Goal: Information Seeking & Learning: Learn about a topic

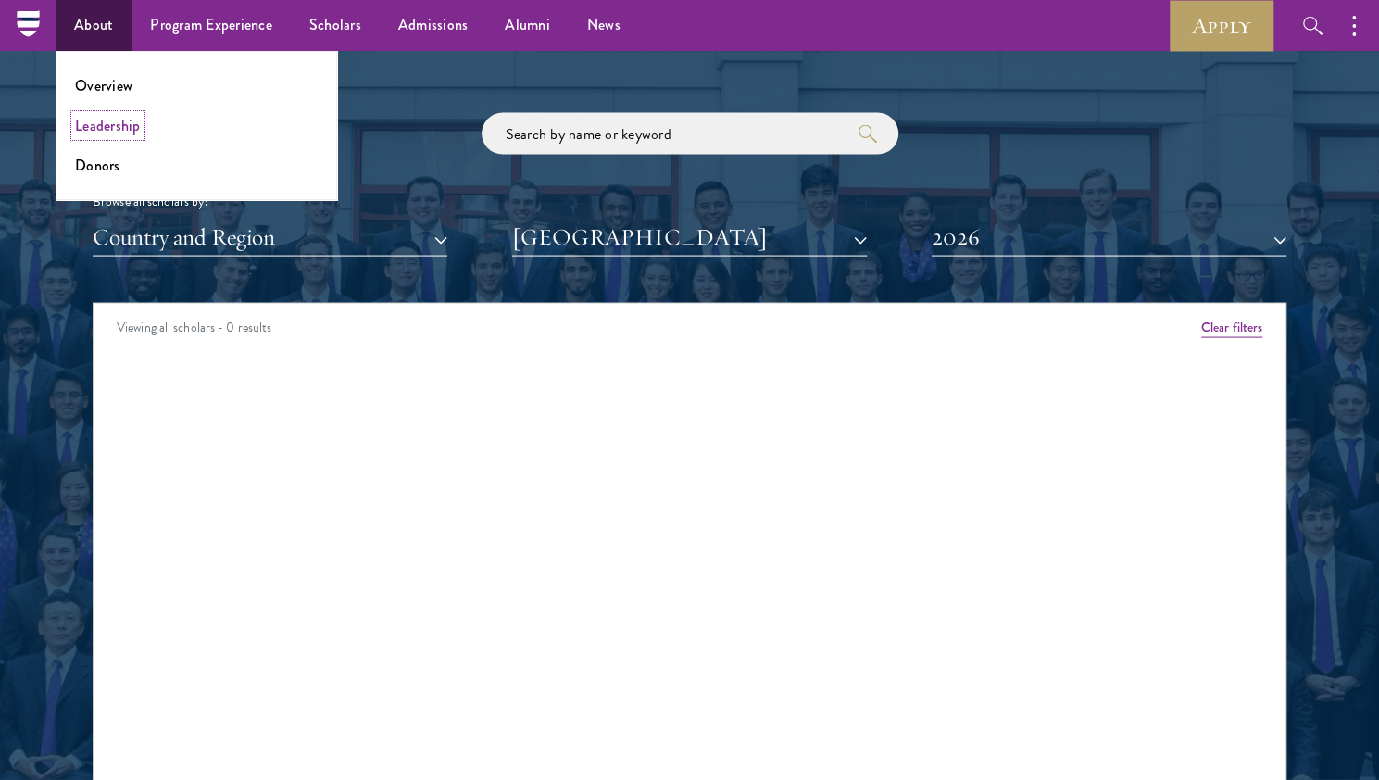
click at [117, 127] on link "Leadership" at bounding box center [108, 125] width 66 height 21
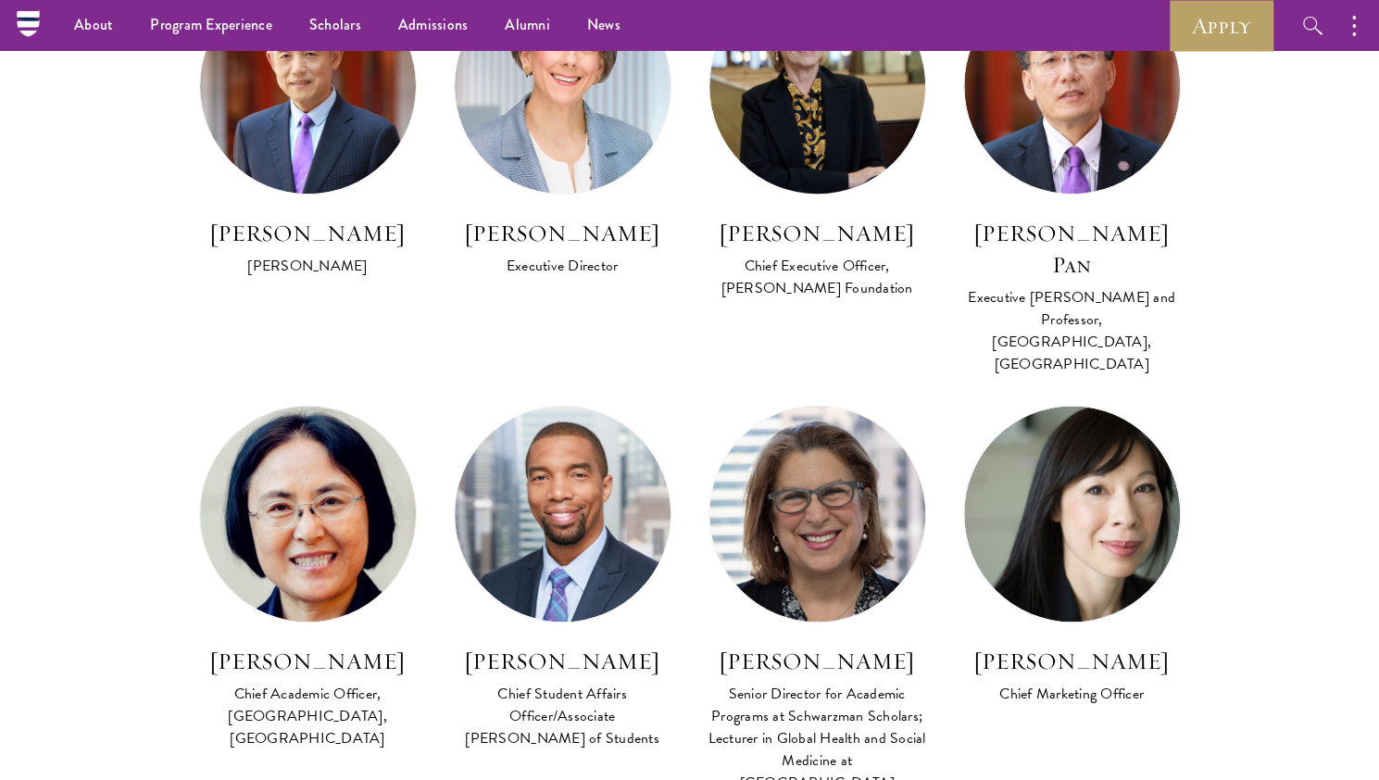
scroll to position [225, 0]
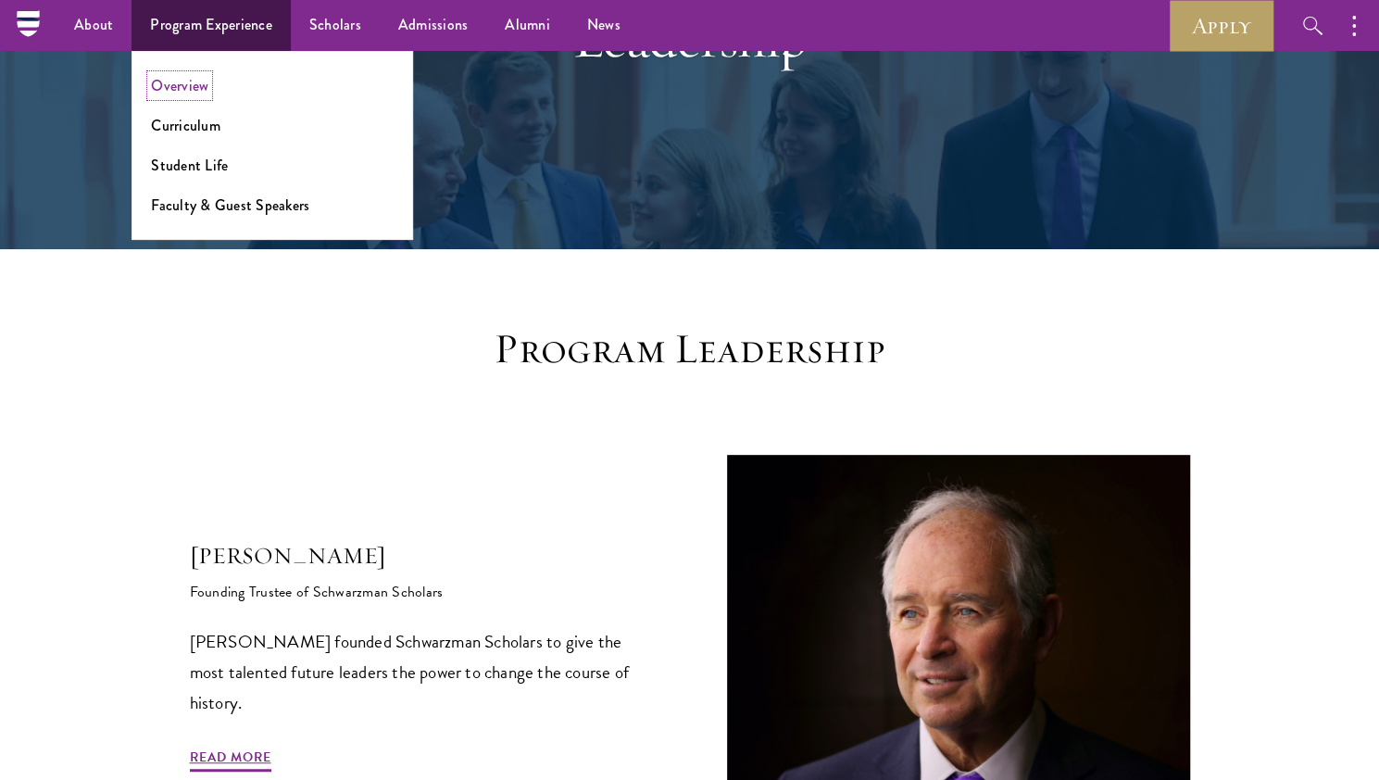
click at [185, 92] on link "Overview" at bounding box center [179, 85] width 57 height 21
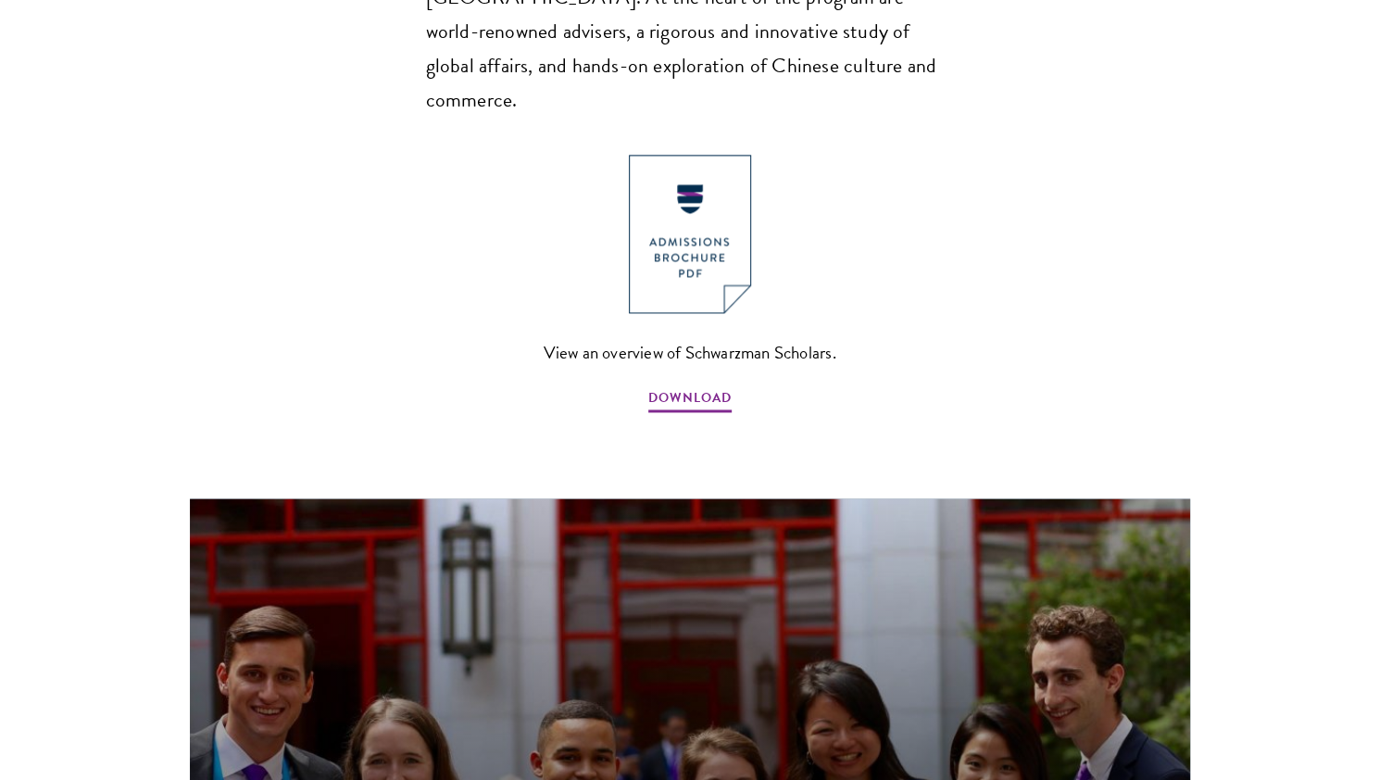
scroll to position [1421, 0]
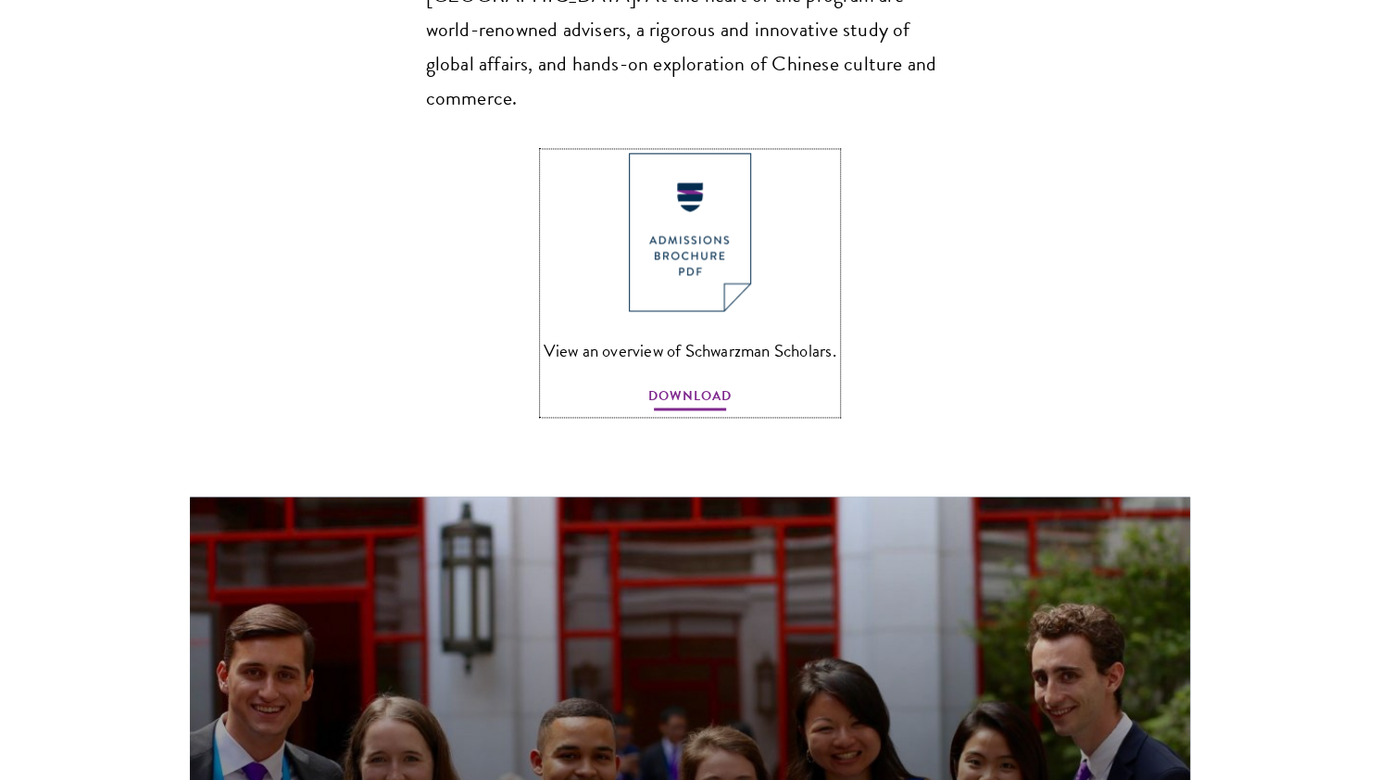
click at [683, 384] on span "DOWNLOAD" at bounding box center [689, 398] width 83 height 29
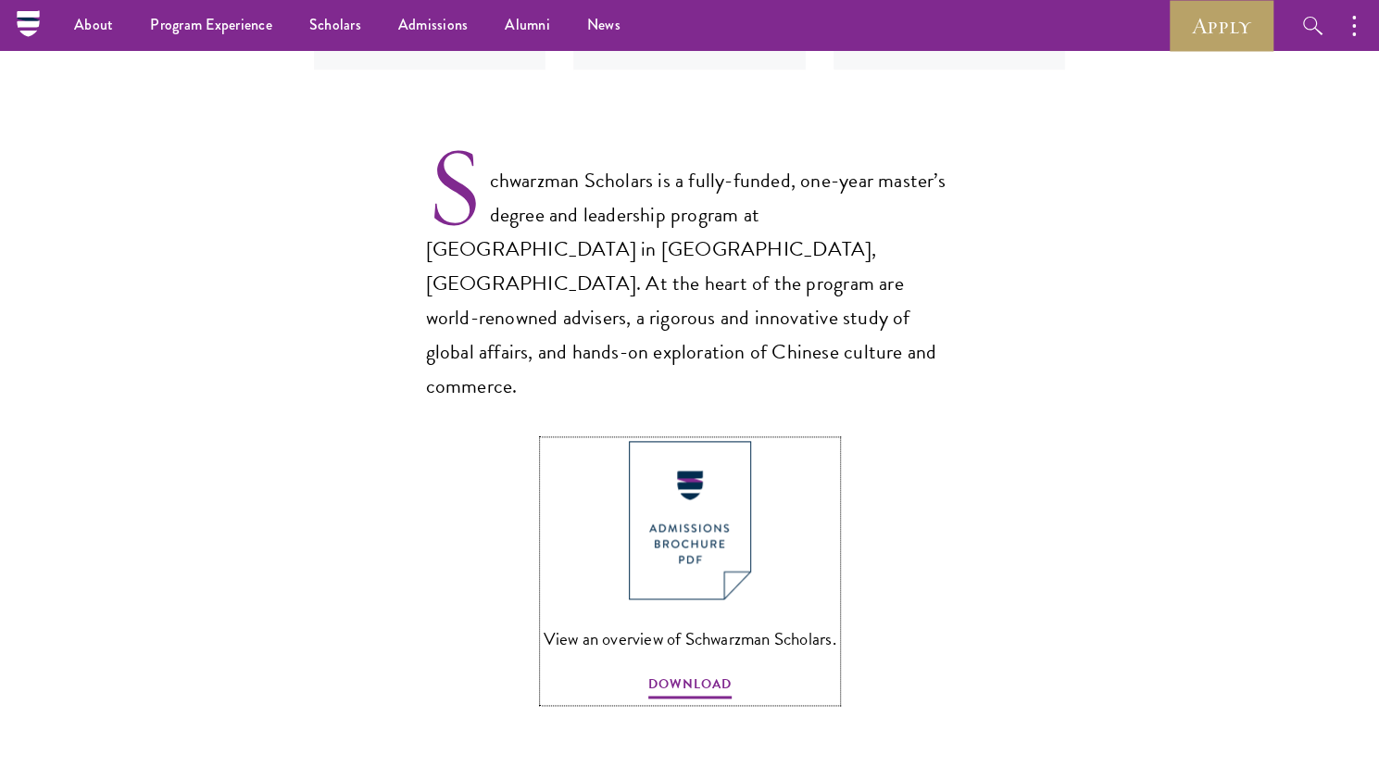
scroll to position [1132, 0]
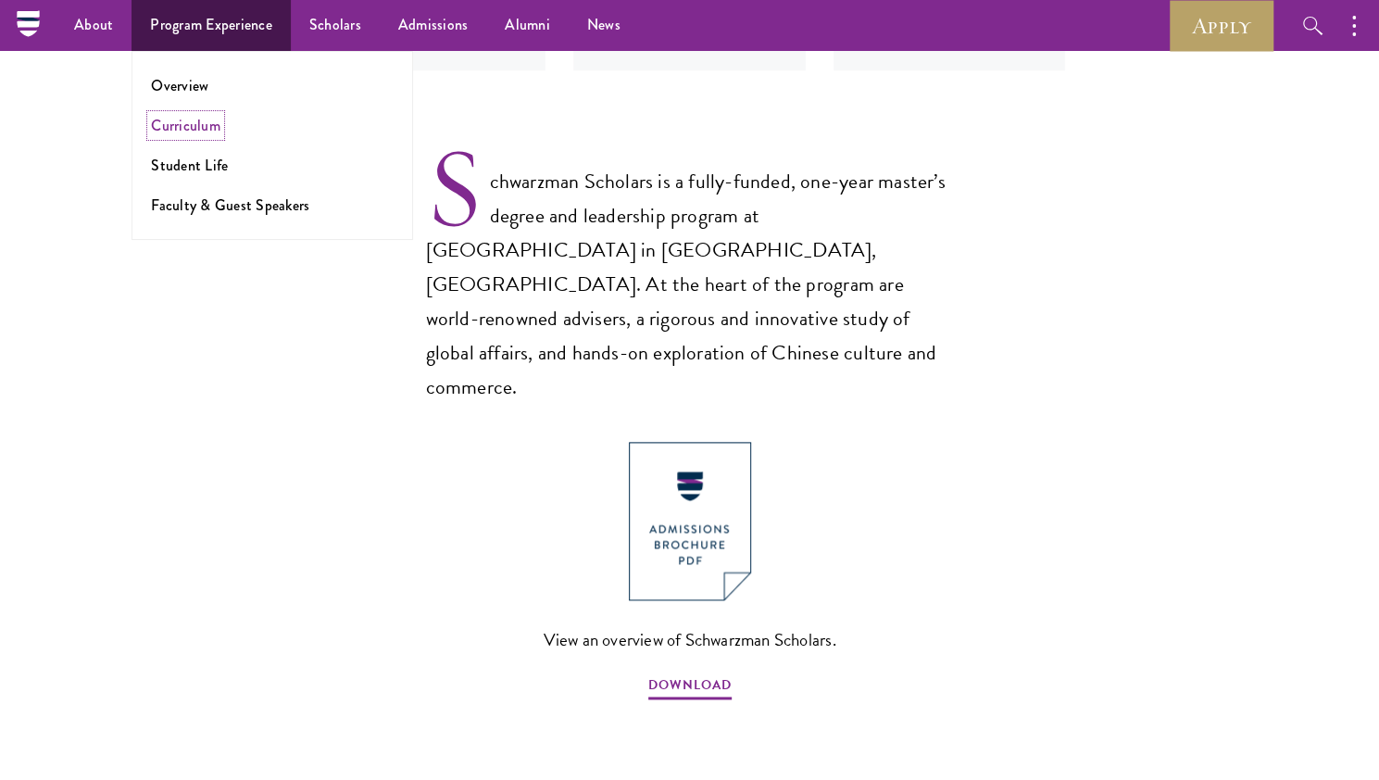
click at [191, 127] on link "Curriculum" at bounding box center [185, 125] width 69 height 21
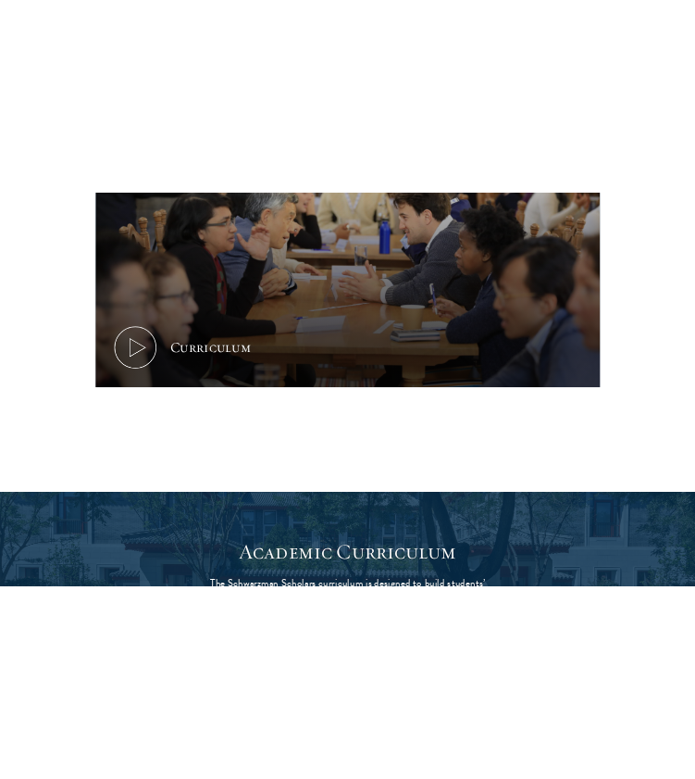
scroll to position [786, 0]
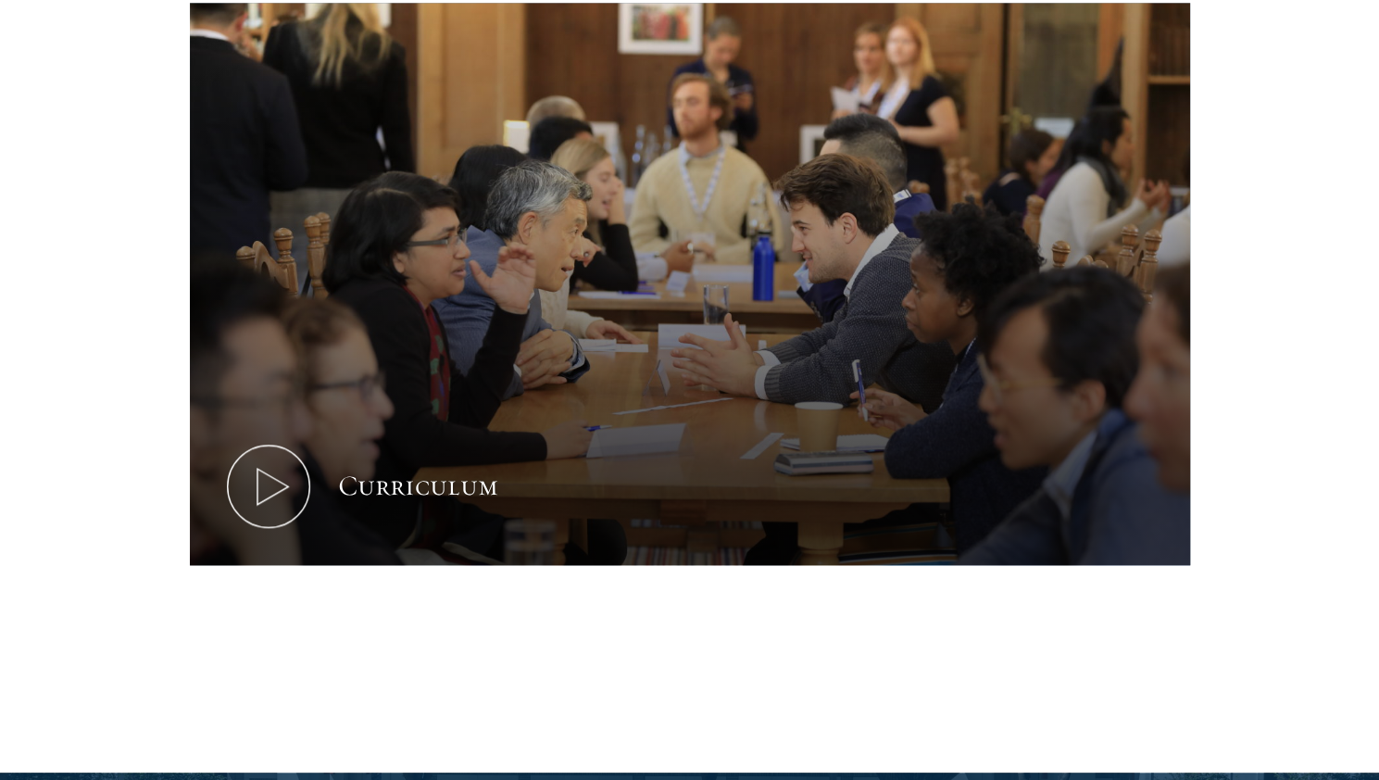
click at [243, 493] on div "Curriculum" at bounding box center [690, 342] width 1000 height 678
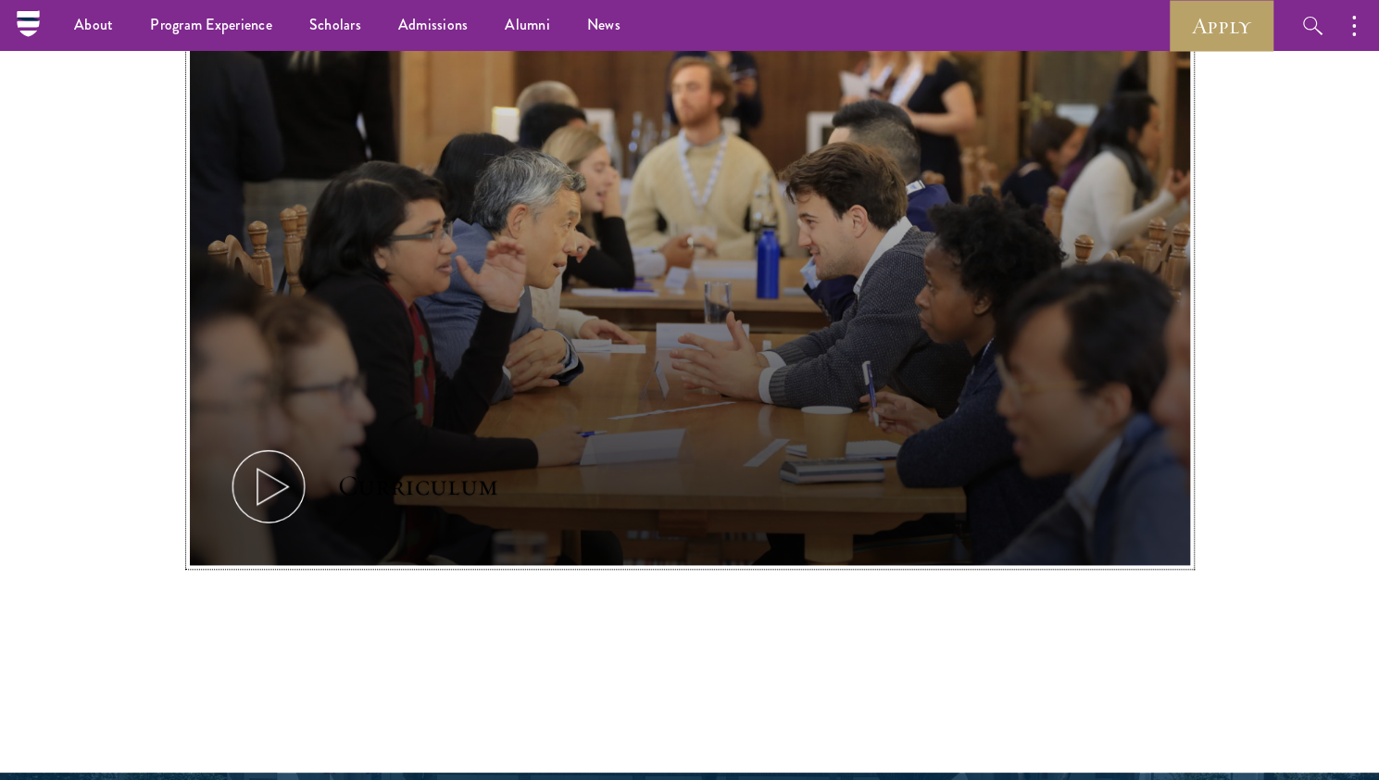
click at [272, 474] on icon at bounding box center [268, 485] width 83 height 83
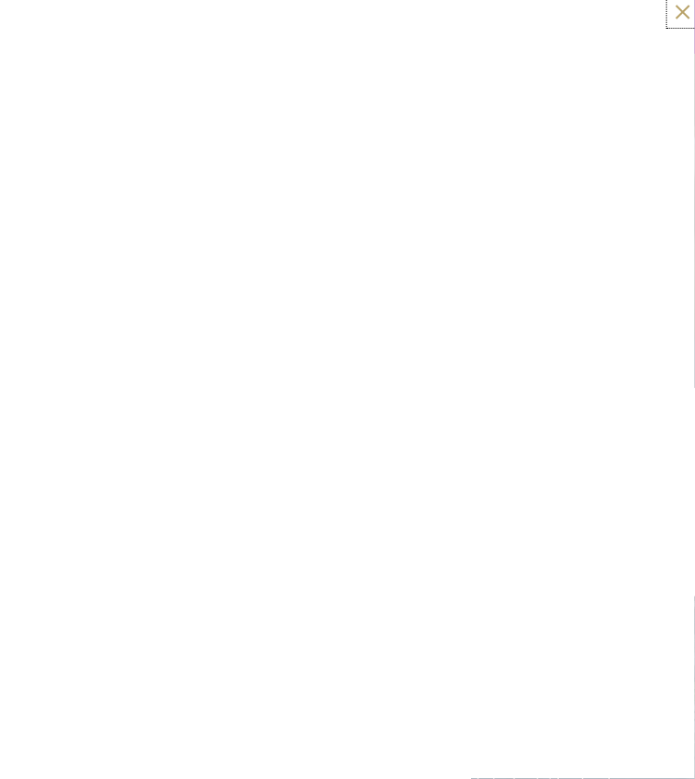
click at [685, 14] on button at bounding box center [683, 12] width 24 height 24
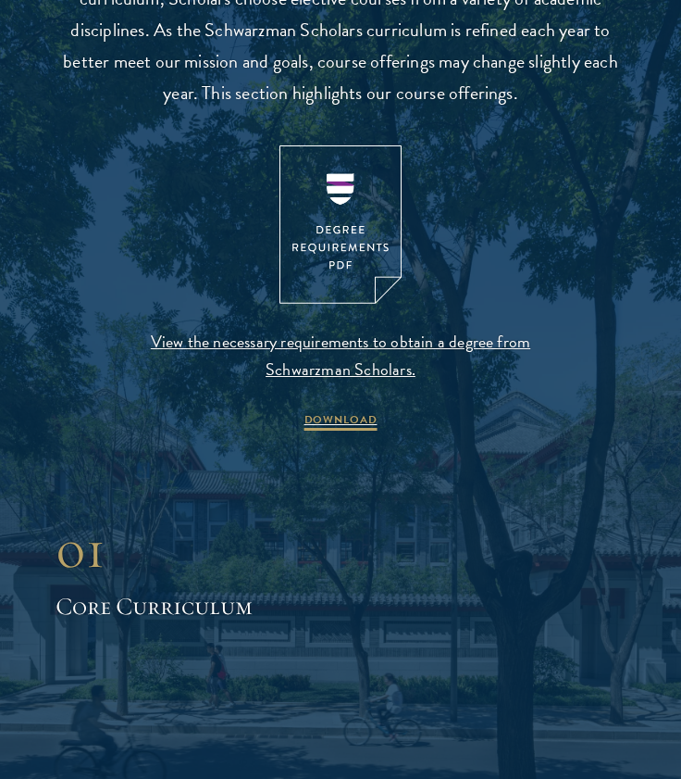
scroll to position [1693, 0]
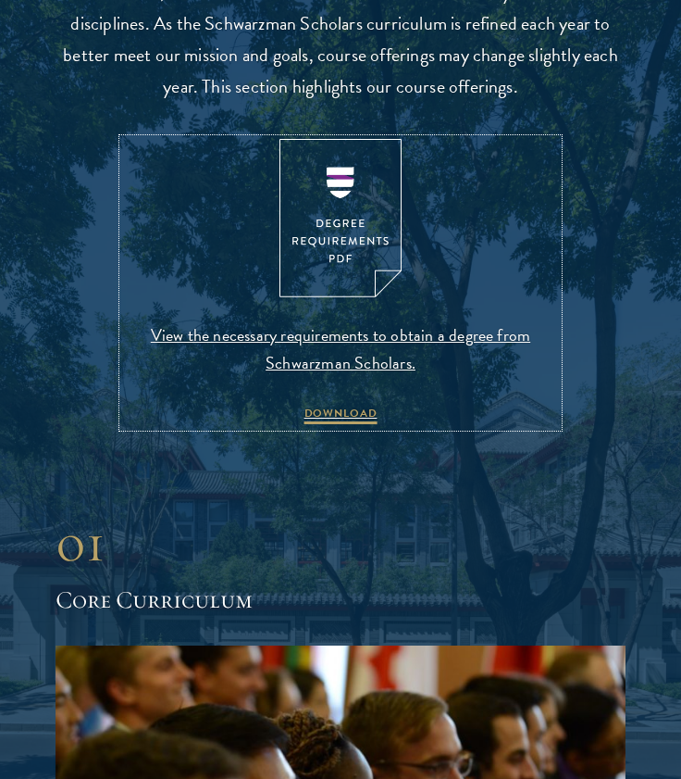
click at [364, 353] on span "View the necessary requirements to obtain a degree from Schwarzman Scholars." at bounding box center [340, 349] width 435 height 56
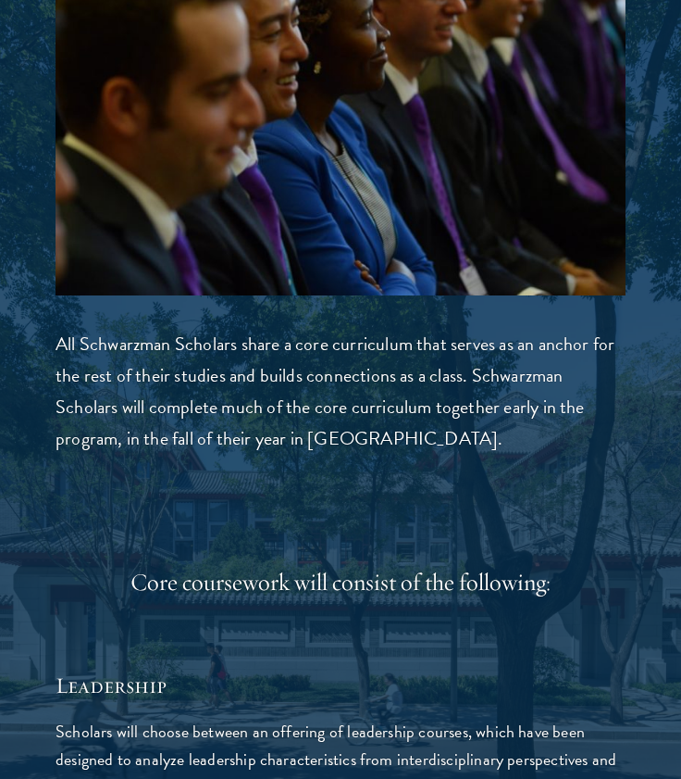
scroll to position [2477, 0]
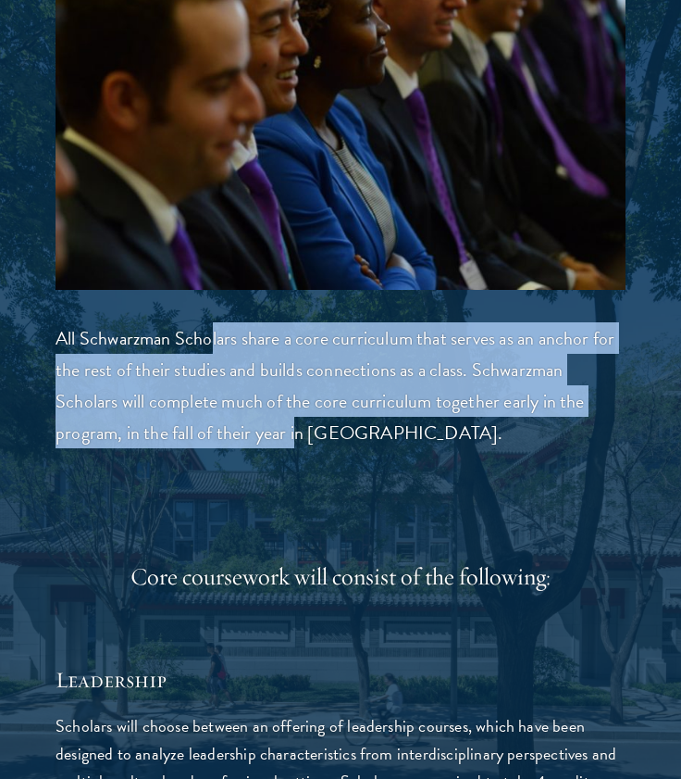
drag, startPoint x: 210, startPoint y: 334, endPoint x: 302, endPoint y: 427, distance: 130.3
click at [302, 427] on p "All Schwarzman Scholars share a core curriculum that serves as an anchor for th…" at bounding box center [341, 385] width 570 height 126
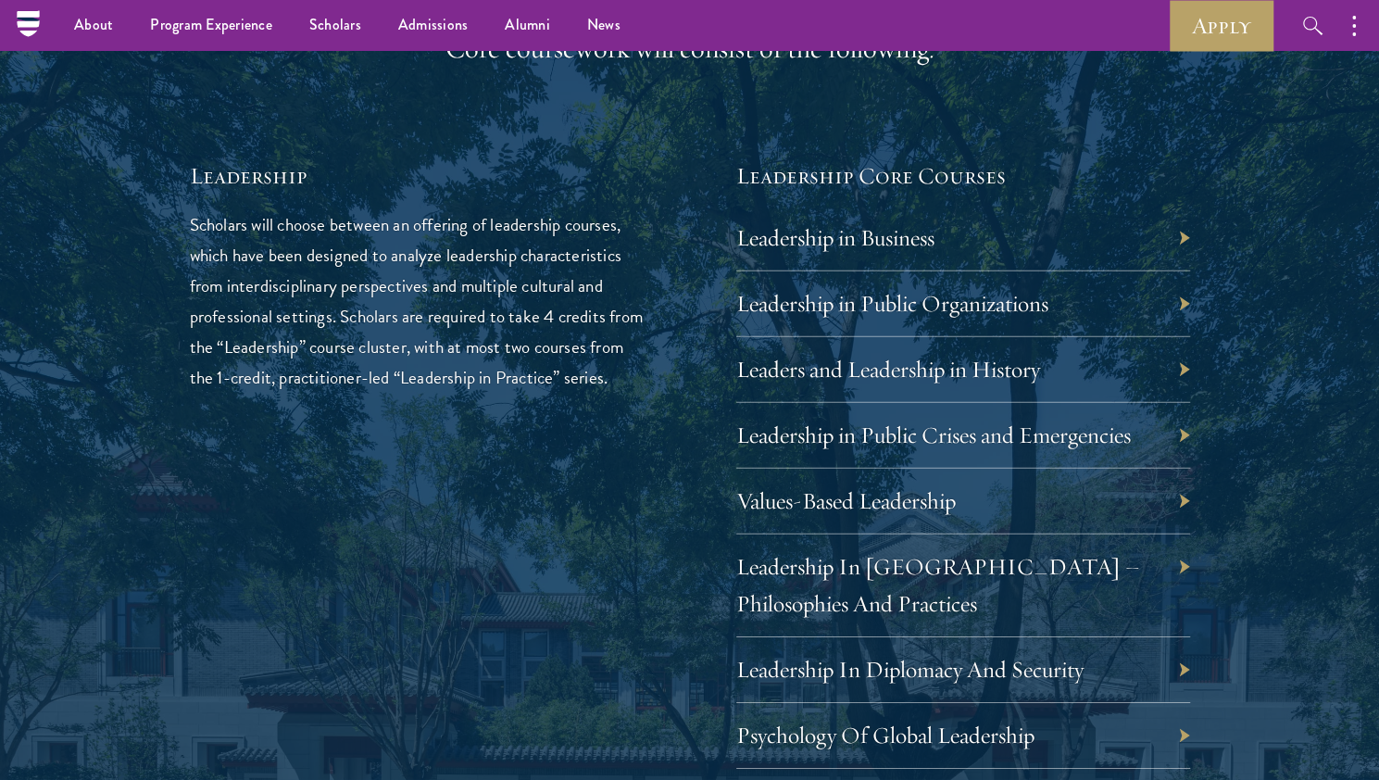
scroll to position [3001, 0]
click at [1176, 503] on div "Values-Based Leadership" at bounding box center [963, 502] width 454 height 66
drag, startPoint x: 1181, startPoint y: 503, endPoint x: 894, endPoint y: 510, distance: 287.1
click at [894, 510] on div "Values-Based Leadership" at bounding box center [963, 502] width 454 height 66
click at [894, 510] on link "Values-Based Leadership" at bounding box center [859, 501] width 219 height 29
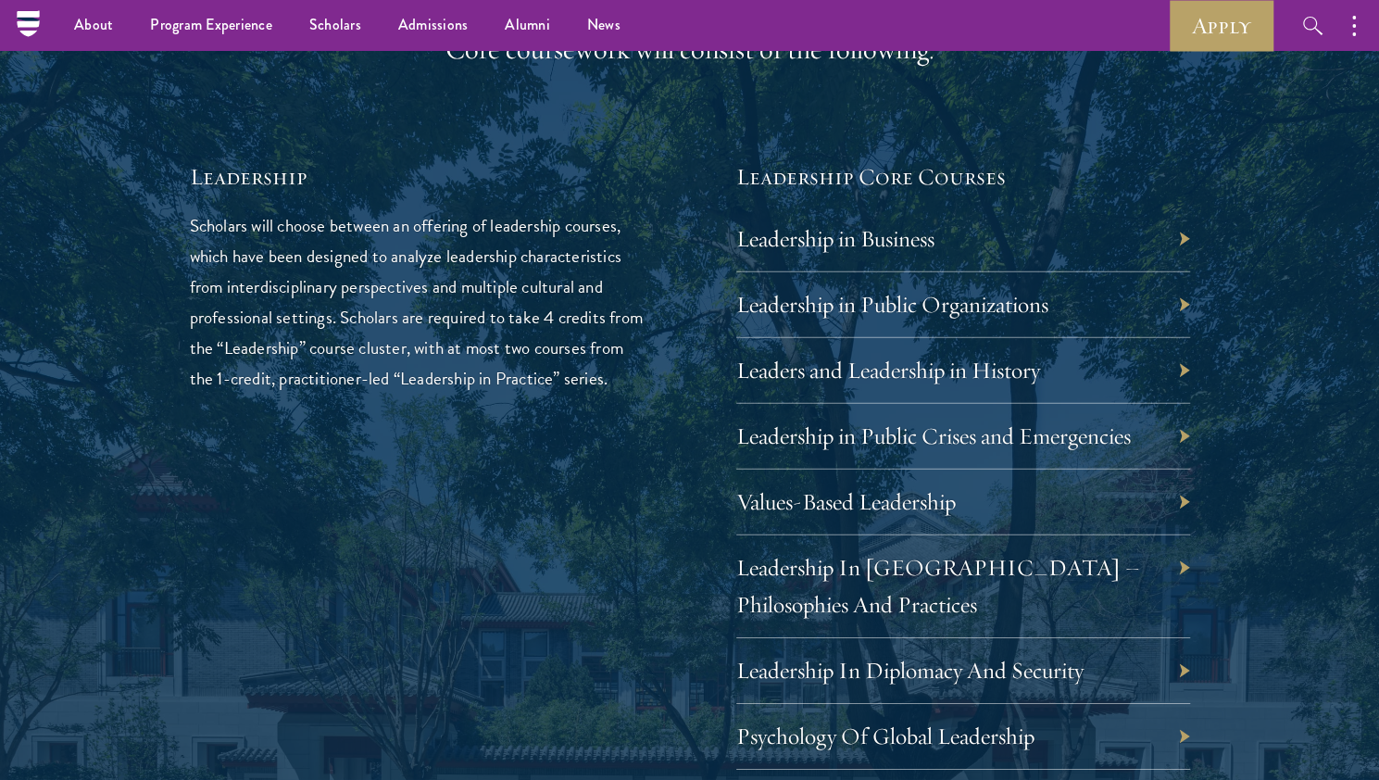
click at [611, 514] on div "Leadership Scholars will choose between an offering of leadership courses, whic…" at bounding box center [417, 768] width 454 height 1215
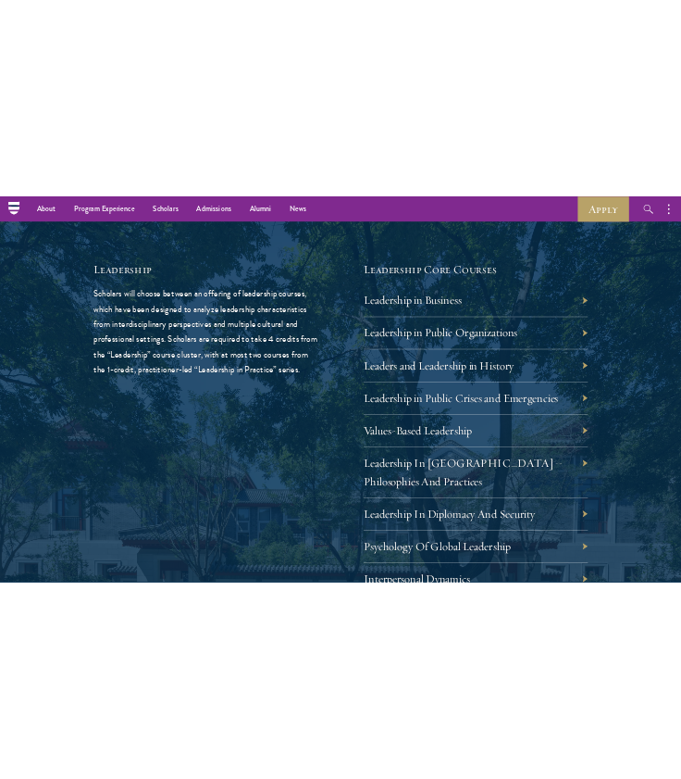
scroll to position [3028, 0]
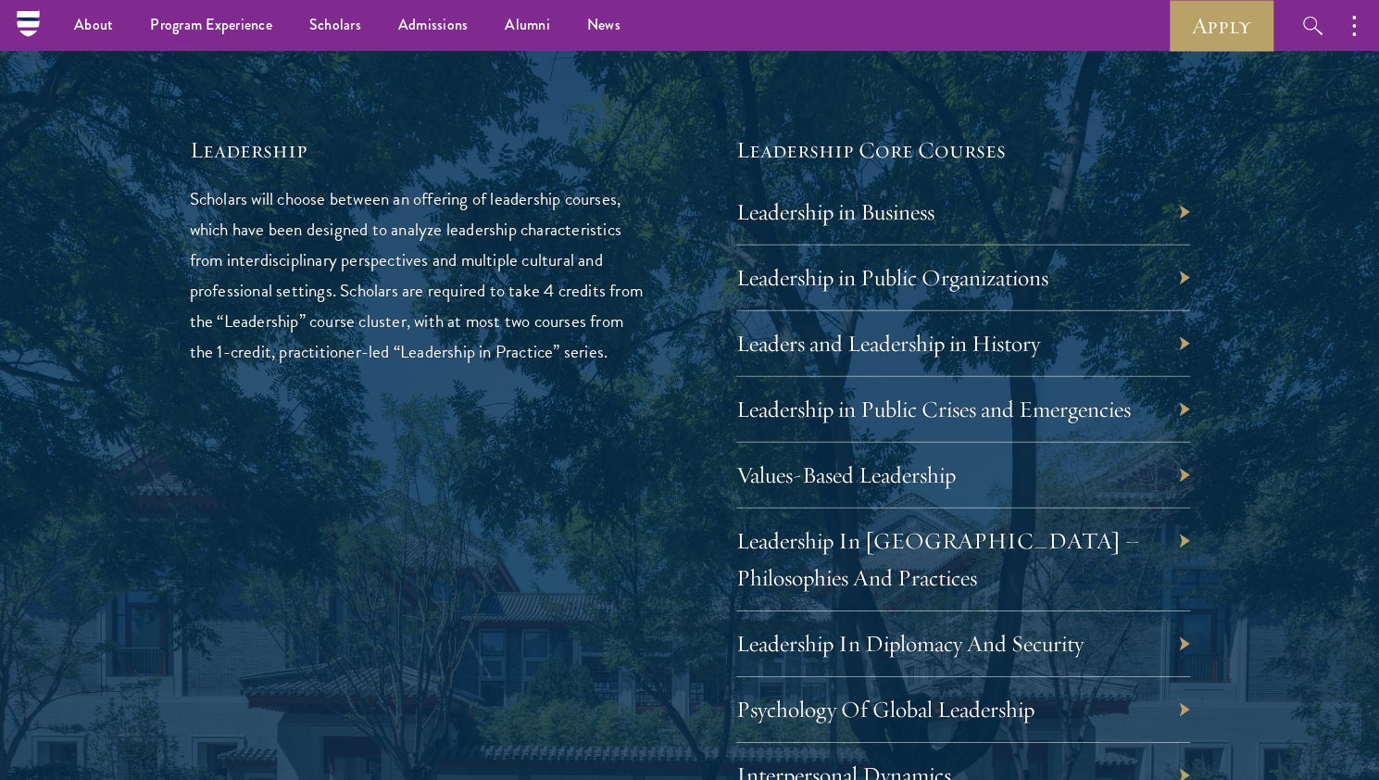
click at [1049, 217] on div "Leadership in Business" at bounding box center [963, 213] width 454 height 66
click at [888, 205] on link "Leadership in Business" at bounding box center [849, 211] width 198 height 29
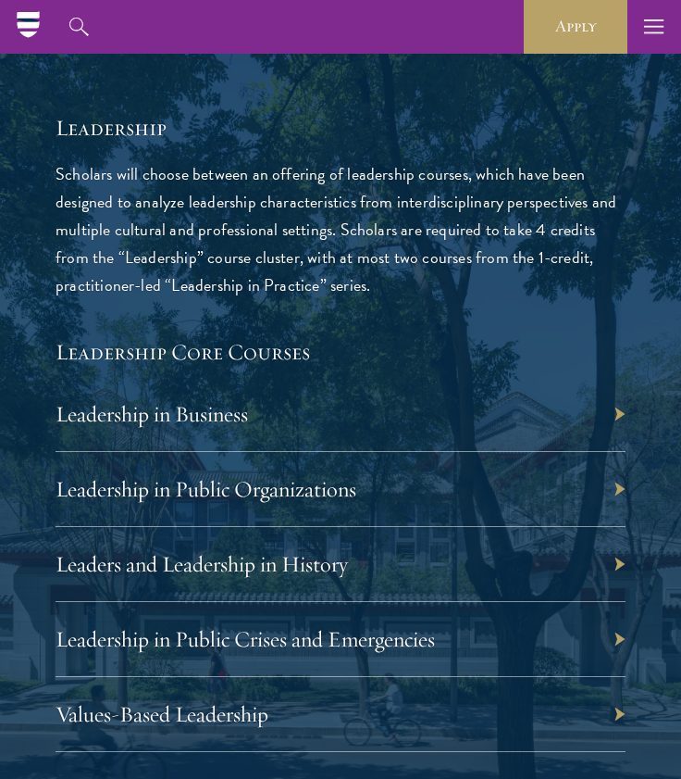
click at [470, 198] on p "Scholars will choose between an offering of leadership courses, which have been…" at bounding box center [341, 229] width 570 height 139
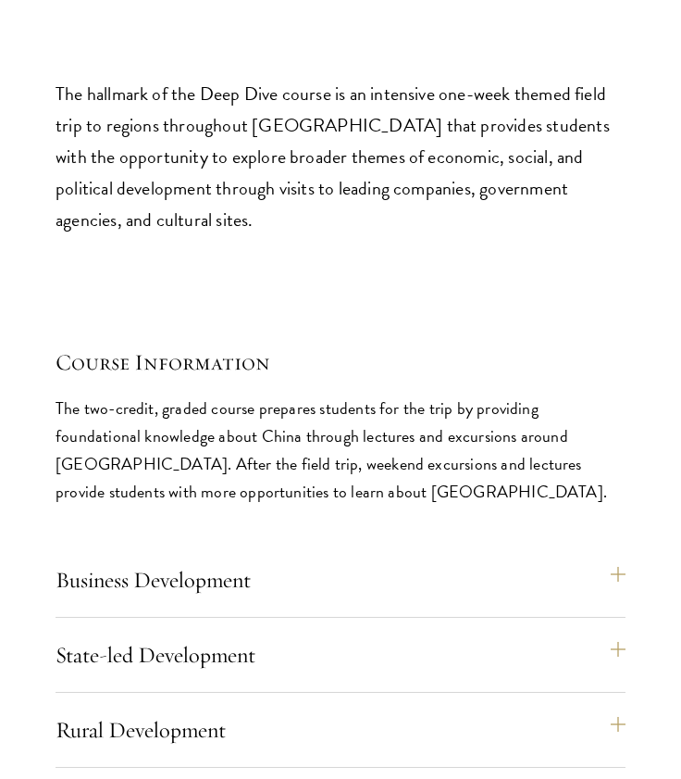
scroll to position [9123, 0]
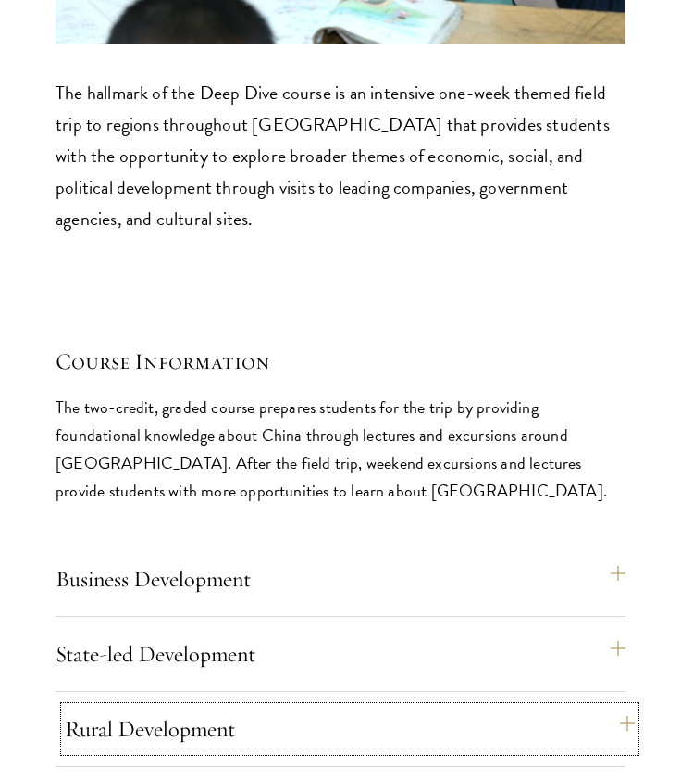
click at [611, 706] on button "Rural Development" at bounding box center [350, 728] width 570 height 44
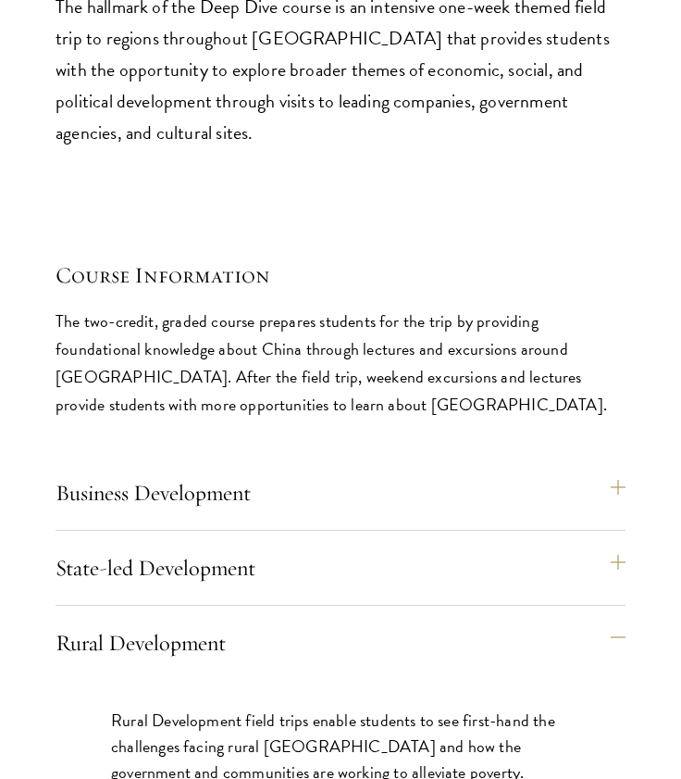
scroll to position [9212, 0]
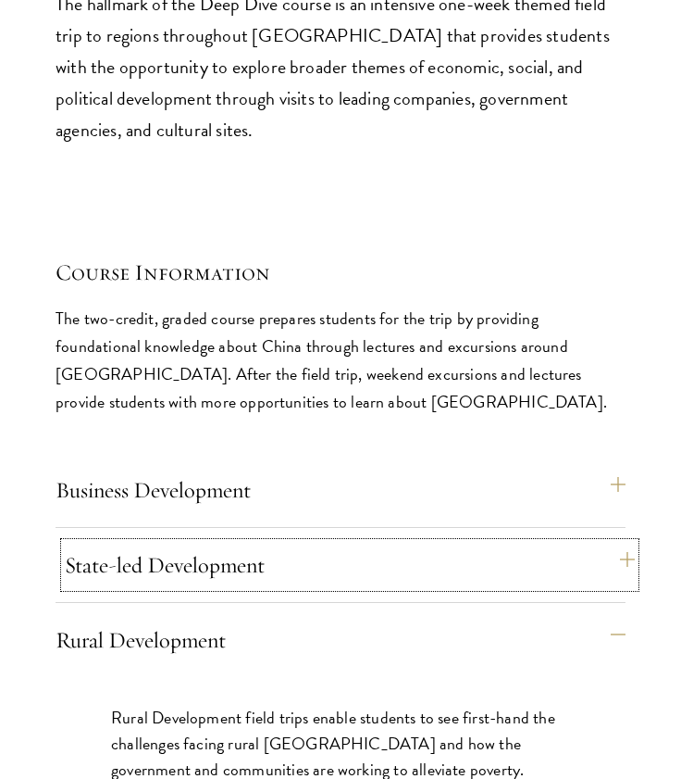
click at [526, 543] on button "State-led Development" at bounding box center [350, 565] width 570 height 44
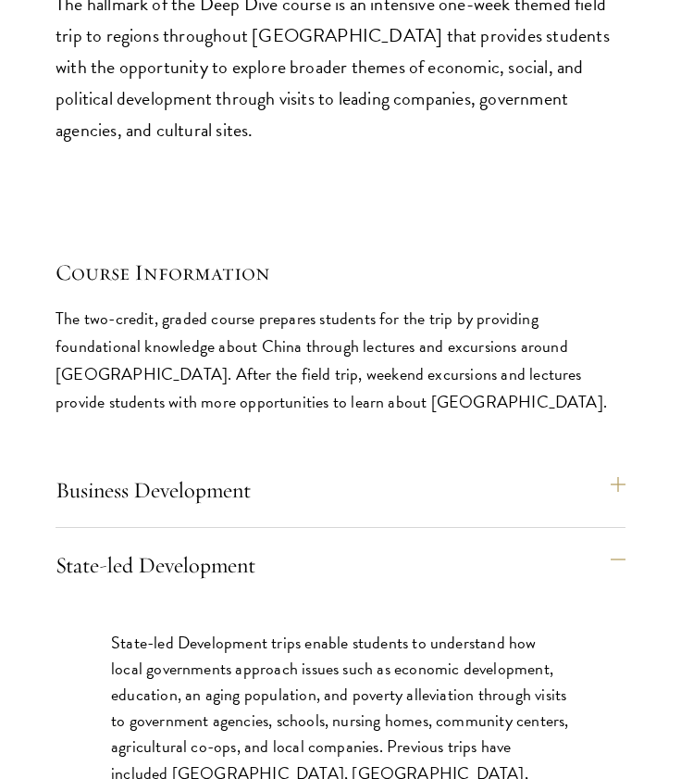
click at [421, 453] on div "Business Development Business Development trips take students to cutting edge c…" at bounding box center [341, 680] width 570 height 455
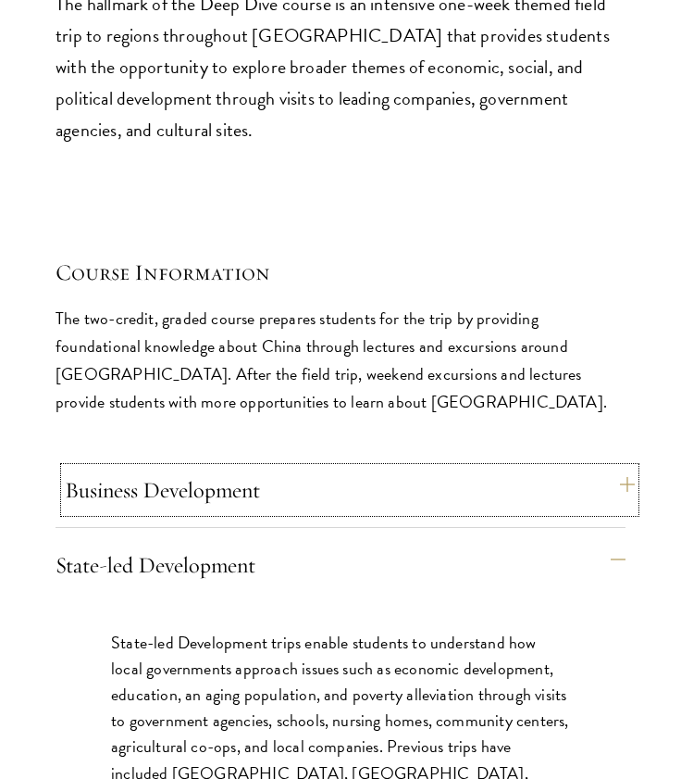
click at [409, 468] on button "Business Development" at bounding box center [350, 490] width 570 height 44
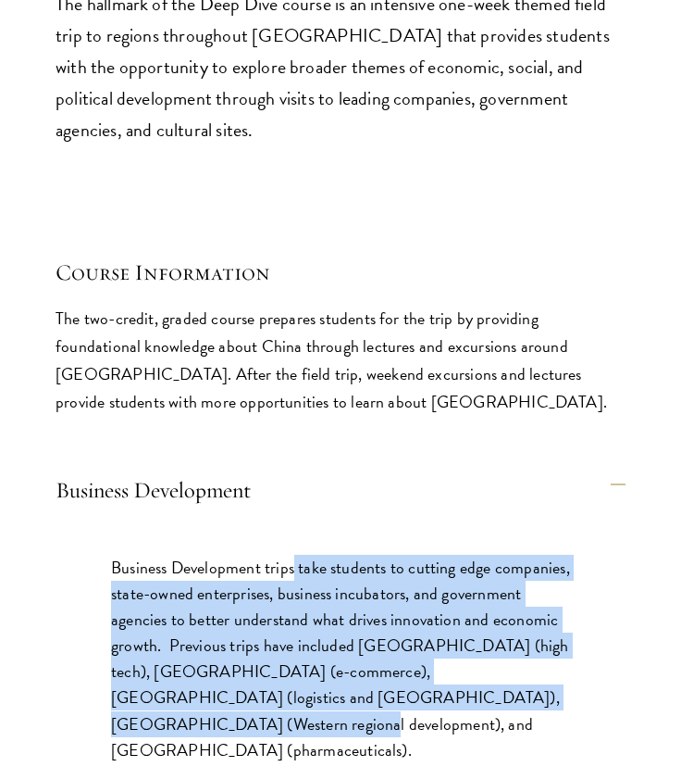
drag, startPoint x: 294, startPoint y: 377, endPoint x: 313, endPoint y: 519, distance: 143.8
click at [313, 555] on p "Business Development trips take students to cutting edge companies, state-owned…" at bounding box center [340, 659] width 459 height 208
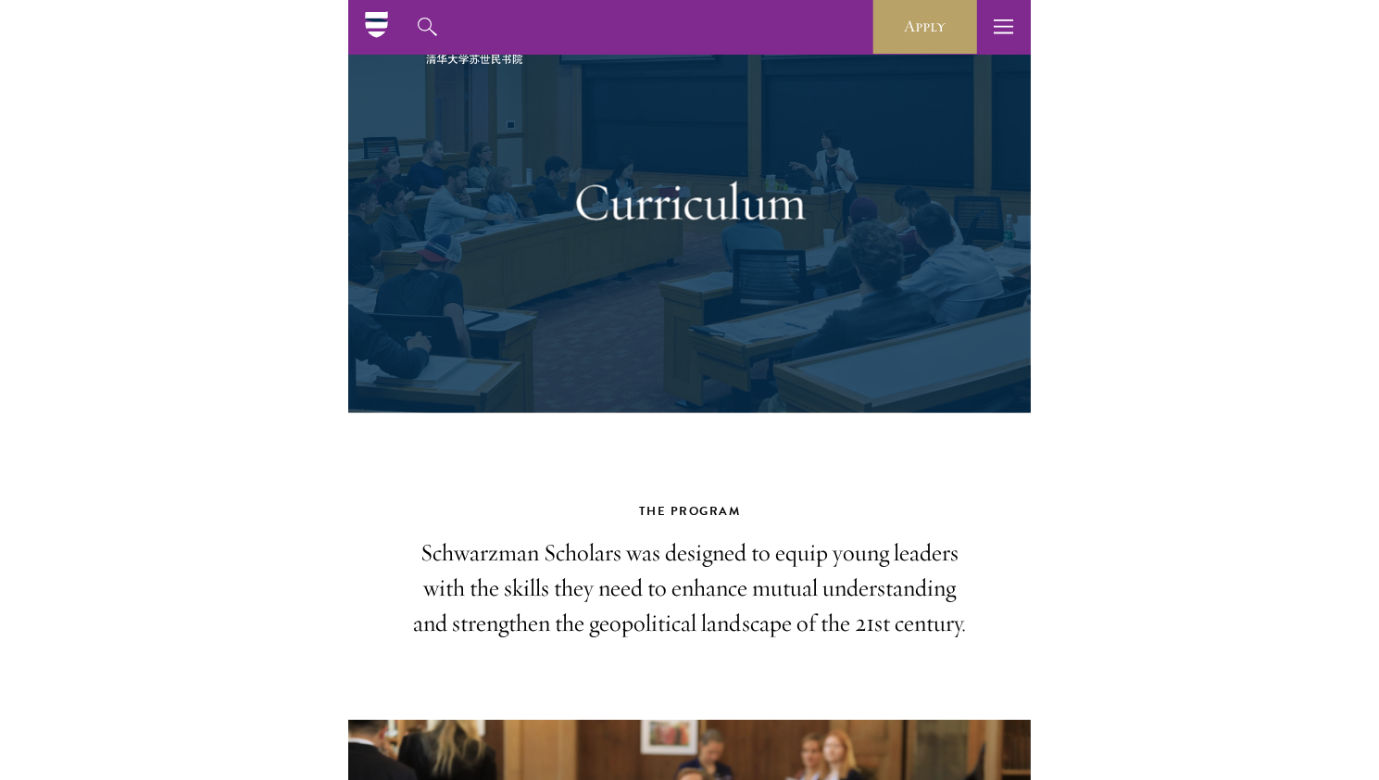
scroll to position [0, 0]
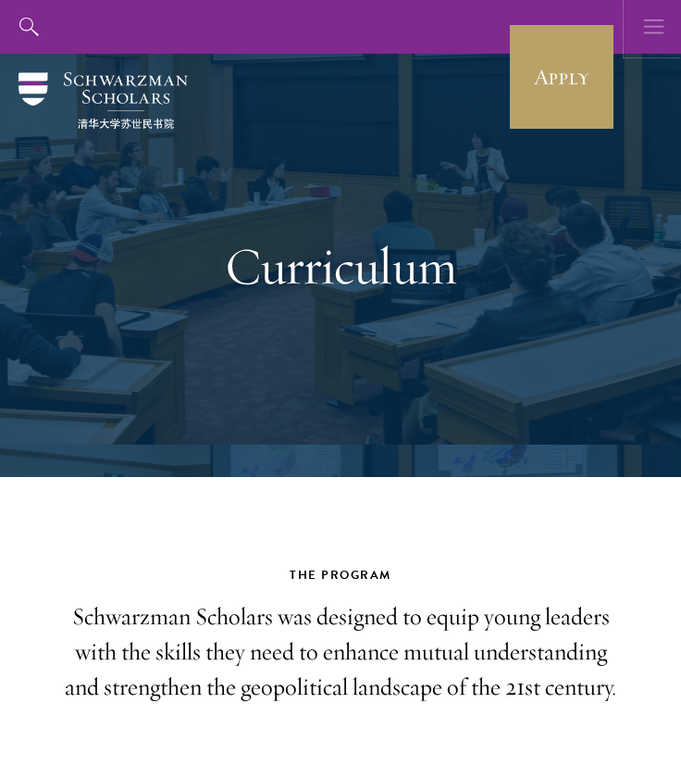
click at [643, 36] on button "button" at bounding box center [655, 27] width 54 height 54
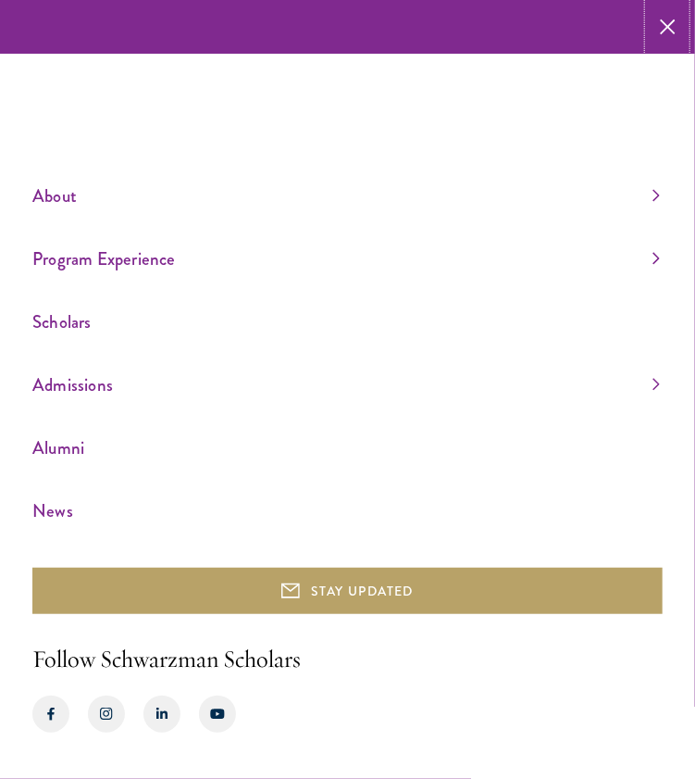
click at [665, 25] on icon "button" at bounding box center [668, 27] width 16 height 54
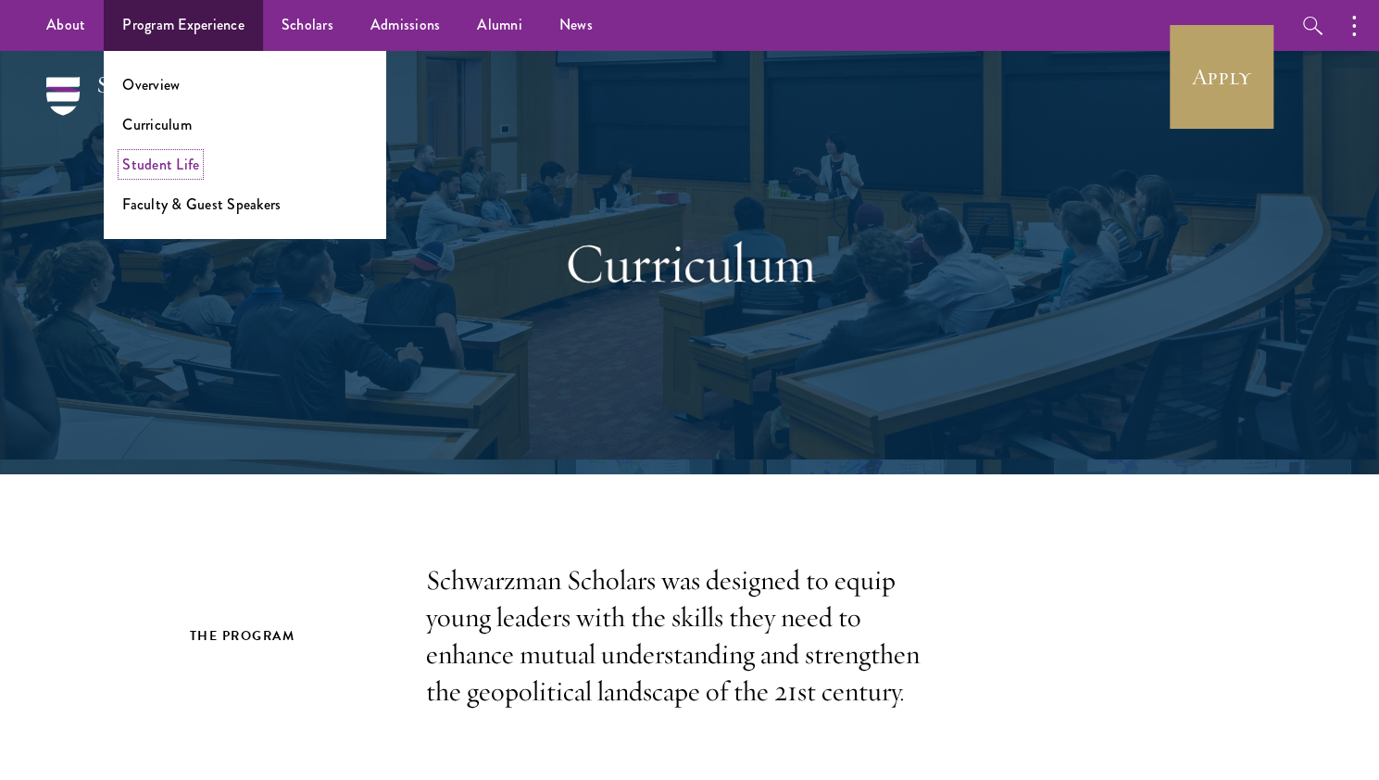
click at [168, 168] on link "Student Life" at bounding box center [160, 164] width 77 height 21
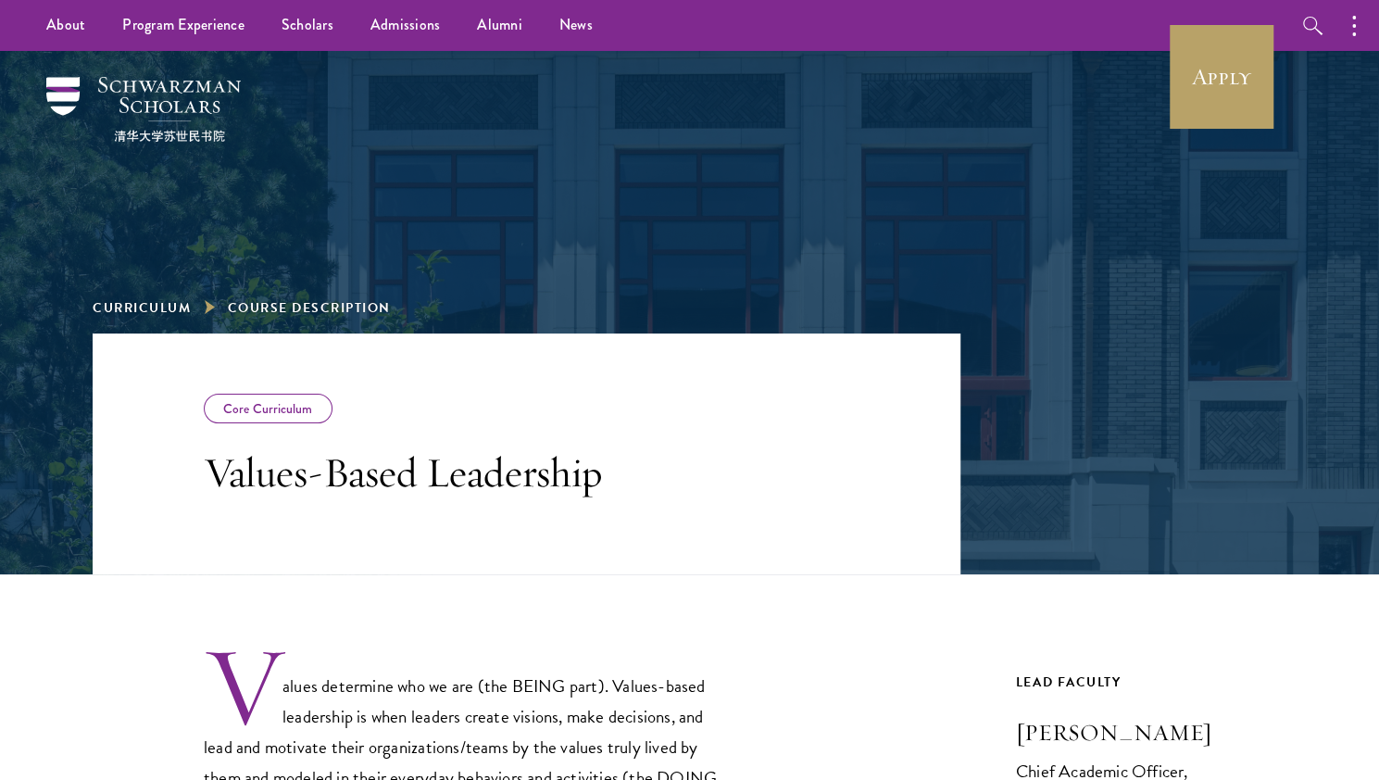
click at [554, 119] on div at bounding box center [689, 157] width 639 height 185
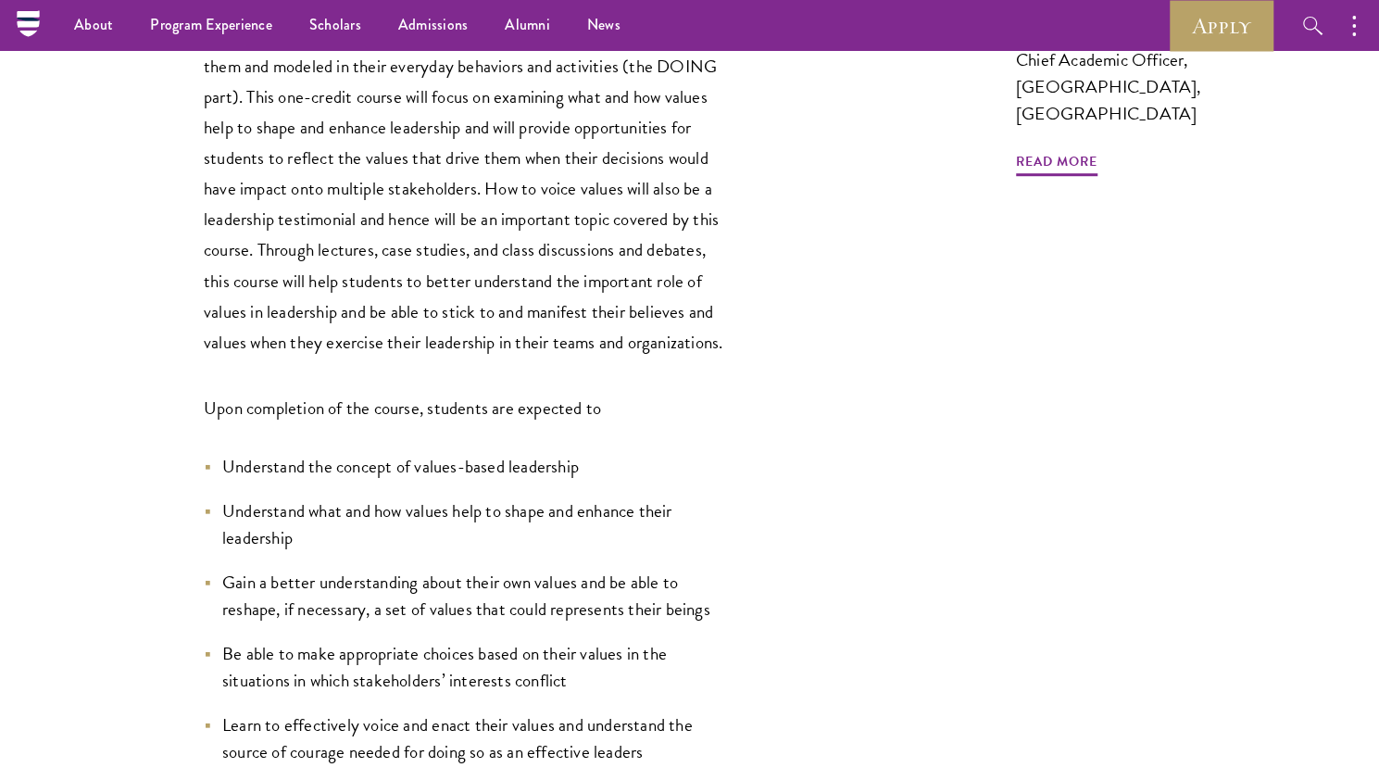
scroll to position [436, 0]
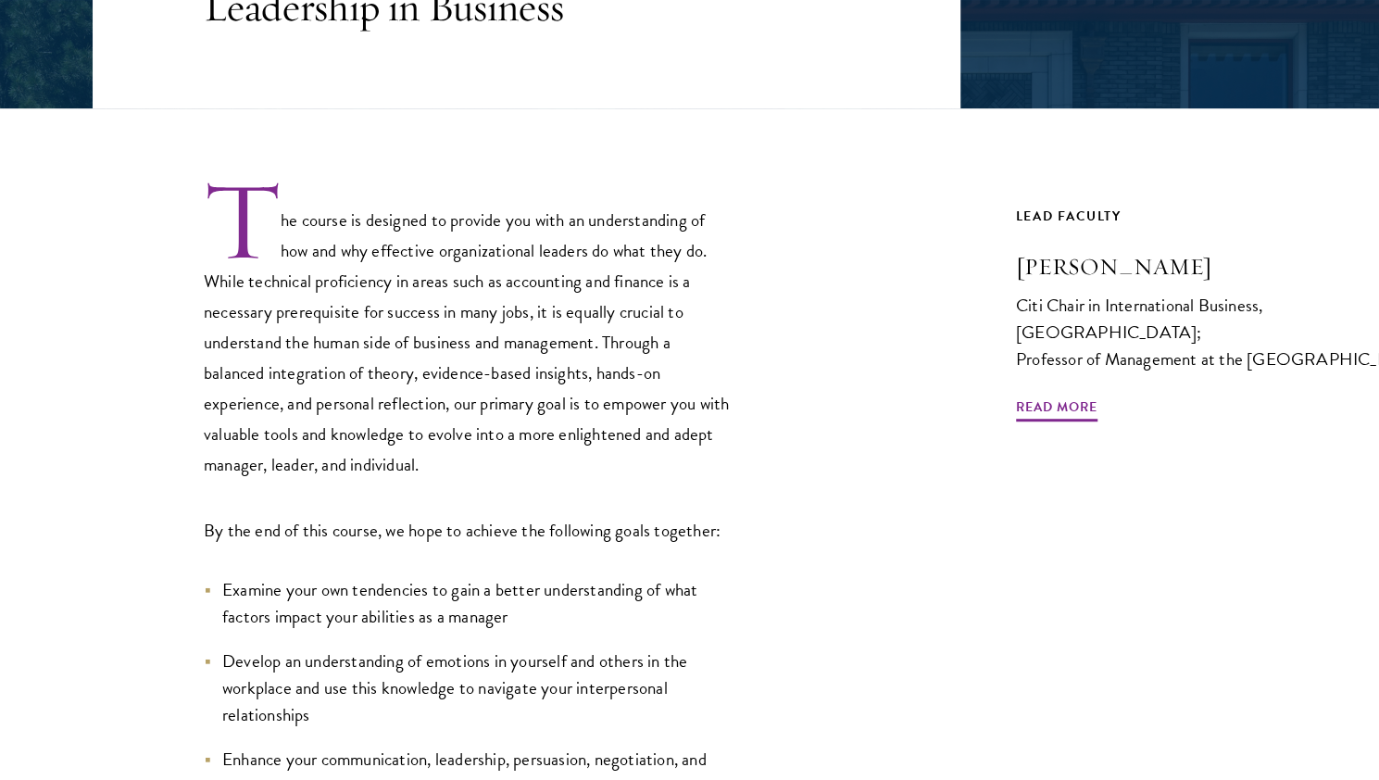
scroll to position [467, 0]
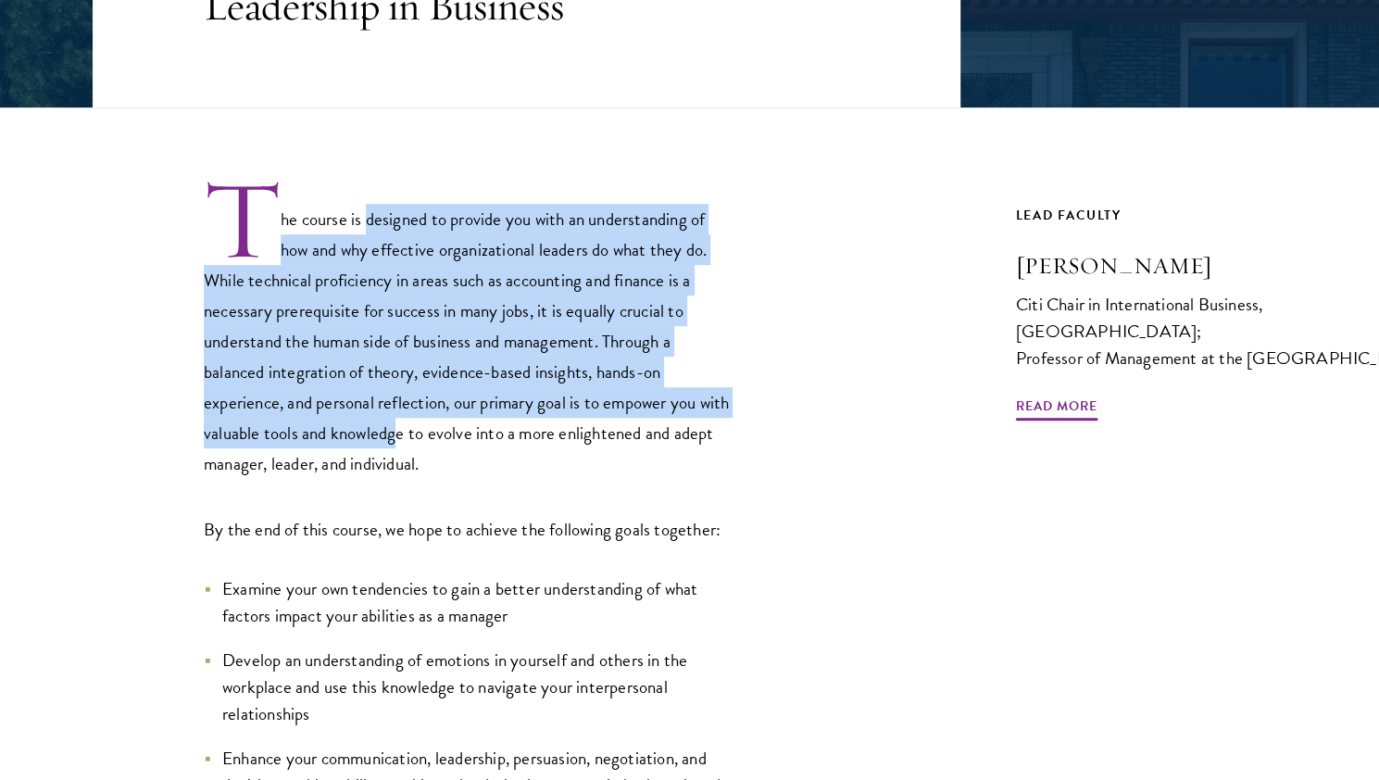
drag, startPoint x: 367, startPoint y: 225, endPoint x: 427, endPoint y: 431, distance: 214.2
click at [427, 431] on p "The course is designed to provide you with an understanding of how and why effe…" at bounding box center [468, 328] width 528 height 302
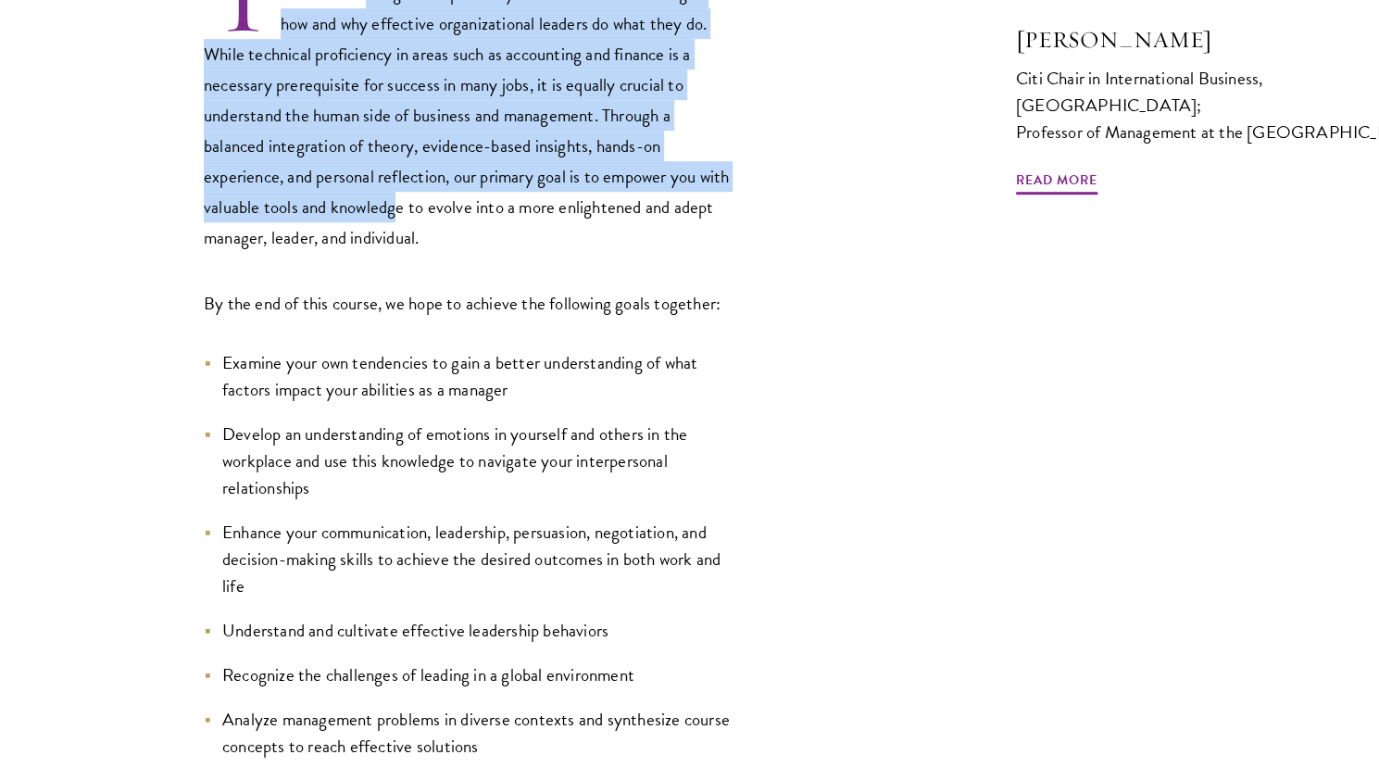
scroll to position [704, 0]
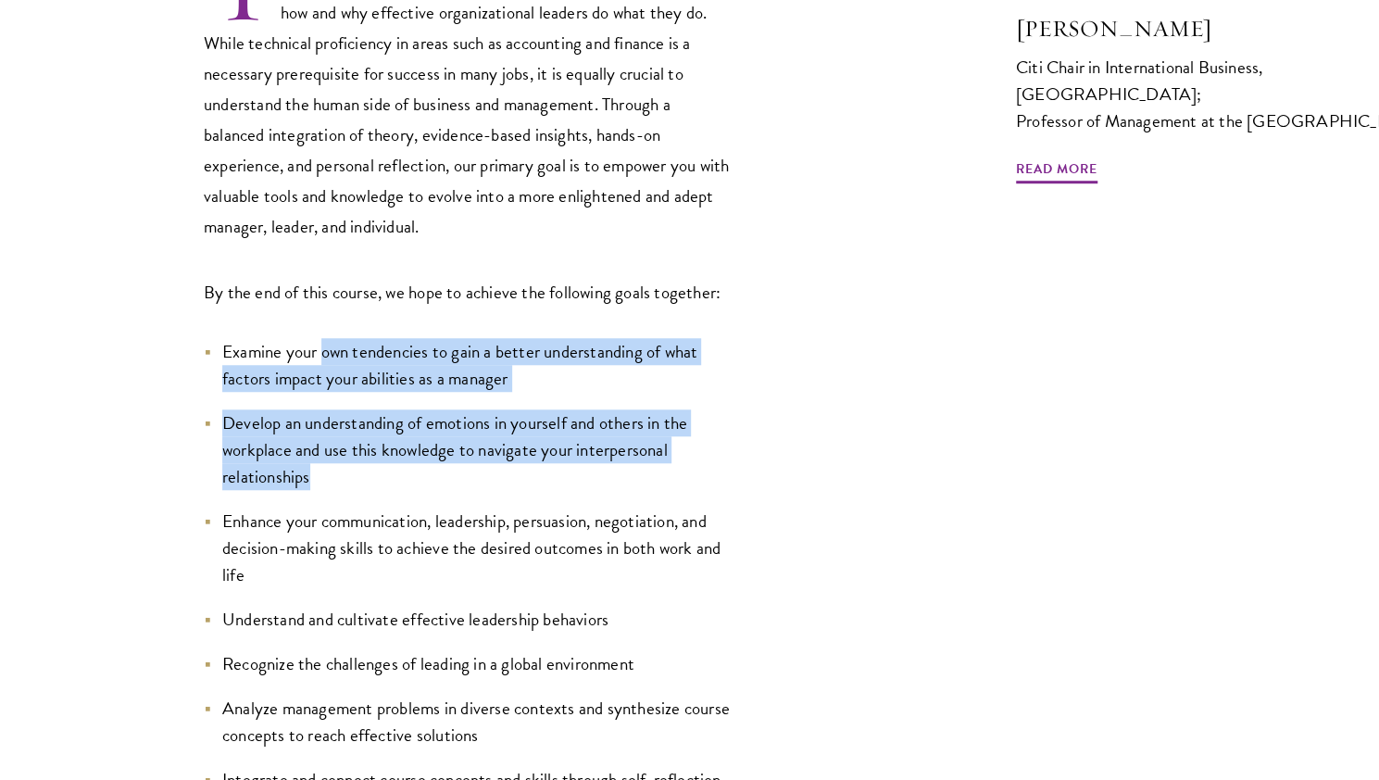
drag, startPoint x: 320, startPoint y: 356, endPoint x: 347, endPoint y: 467, distance: 113.4
click at [347, 467] on ul "Examine your own tendencies to gain a better understanding of what factors impa…" at bounding box center [468, 565] width 528 height 455
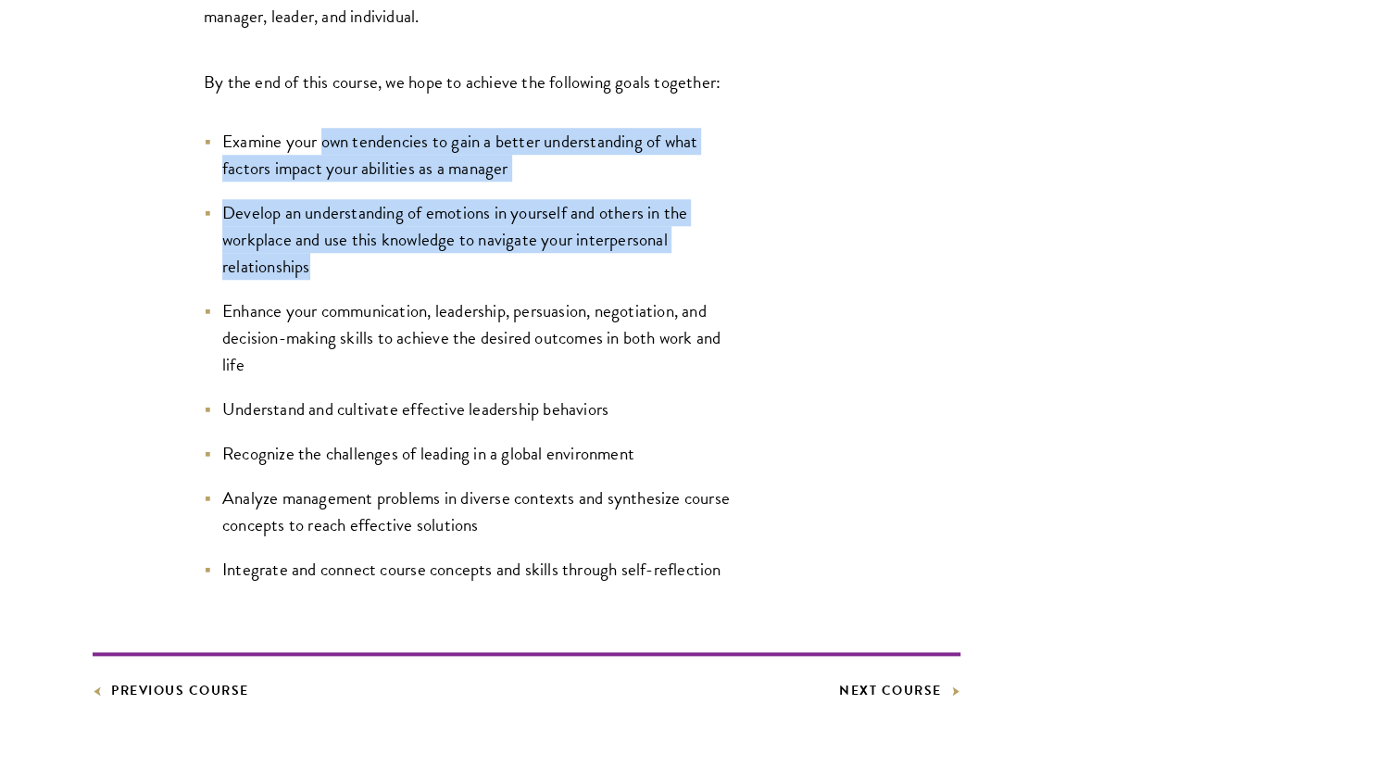
scroll to position [915, 0]
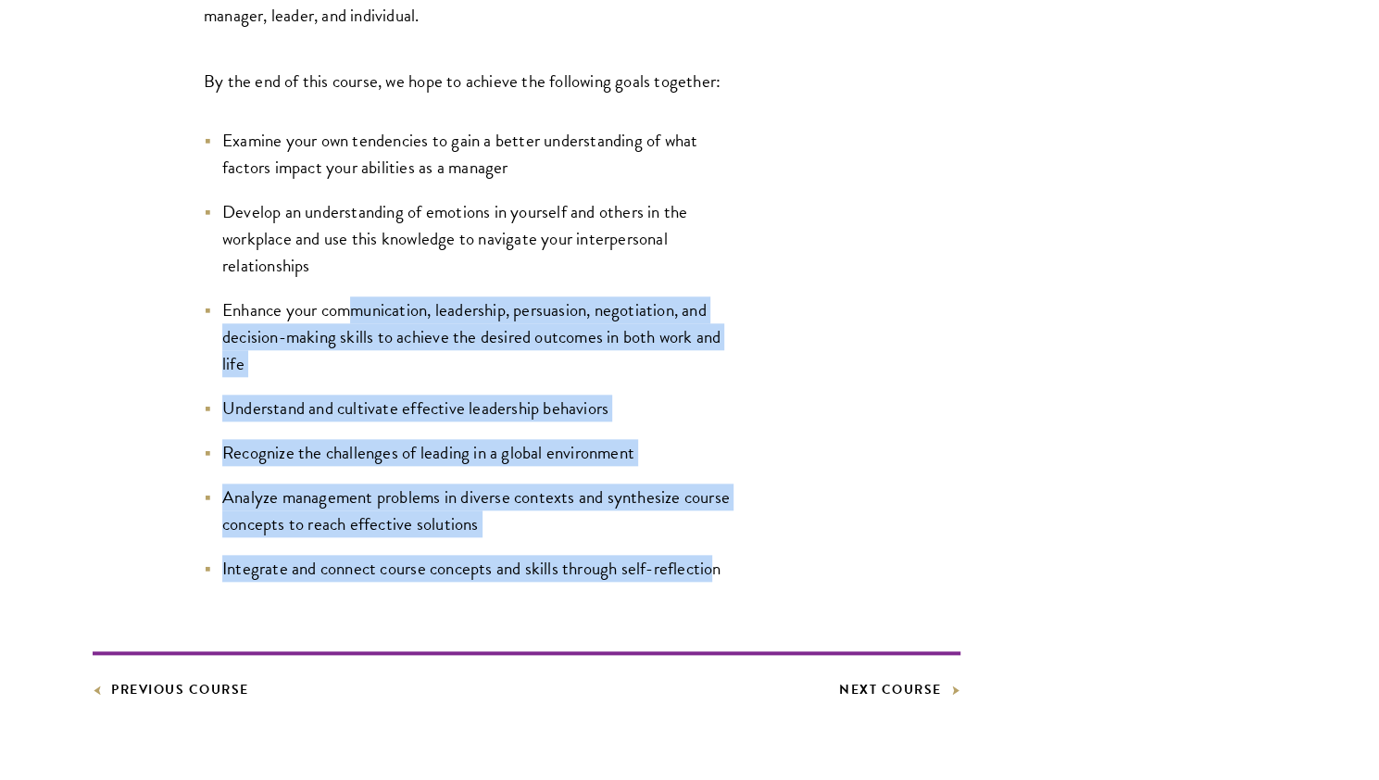
drag, startPoint x: 359, startPoint y: 300, endPoint x: 739, endPoint y: 571, distance: 466.5
click at [739, 571] on div "The course is designed to provide you with an understanding of how and why effe…" at bounding box center [526, 155] width 867 height 853
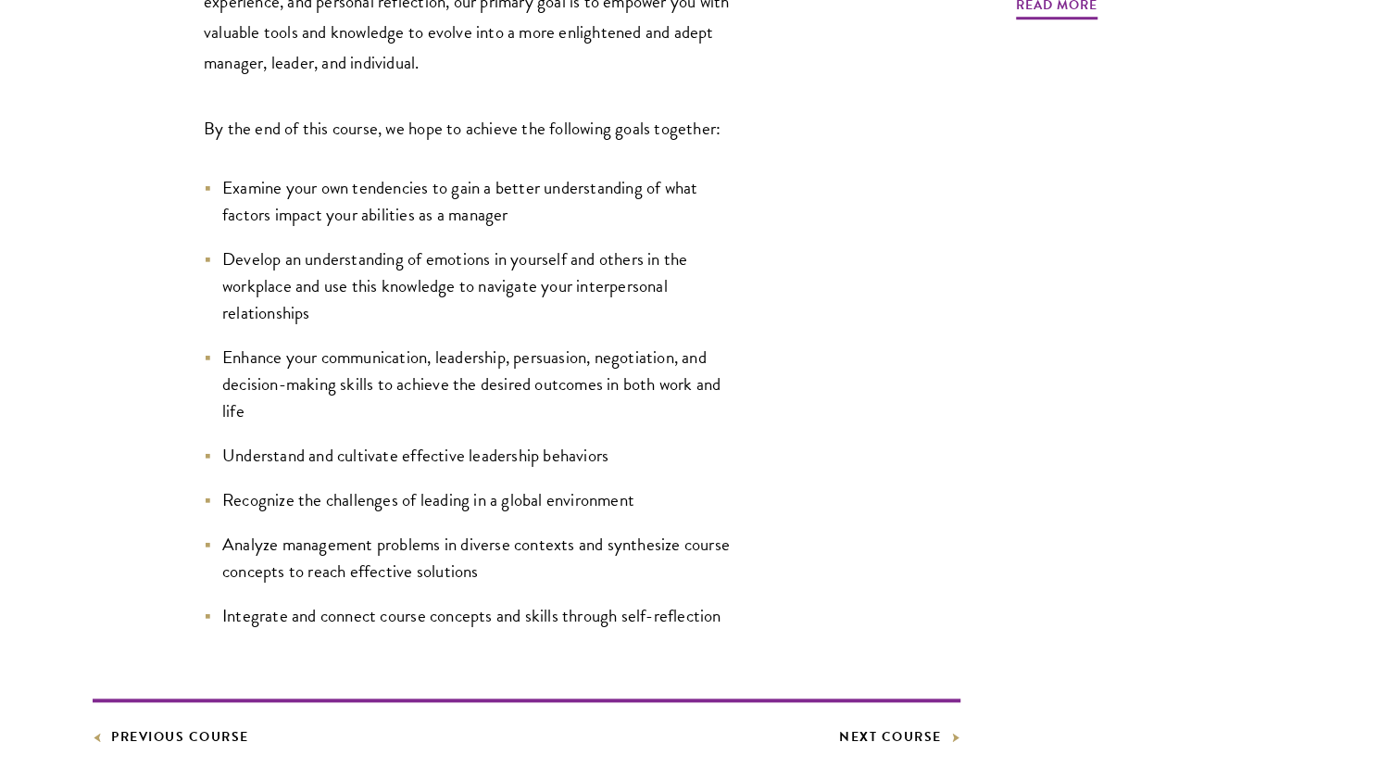
scroll to position [868, 0]
click at [894, 730] on link "Next Course" at bounding box center [899, 735] width 121 height 23
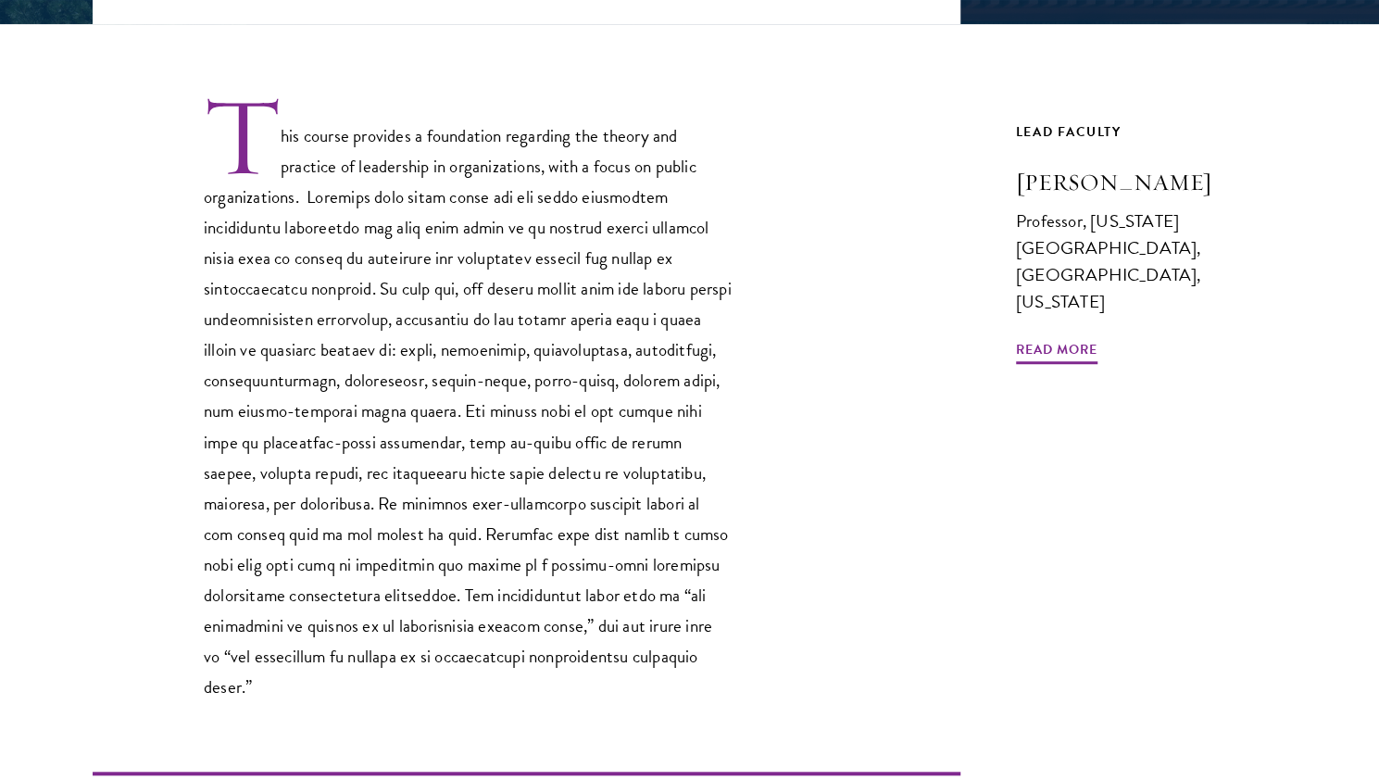
scroll to position [551, 0]
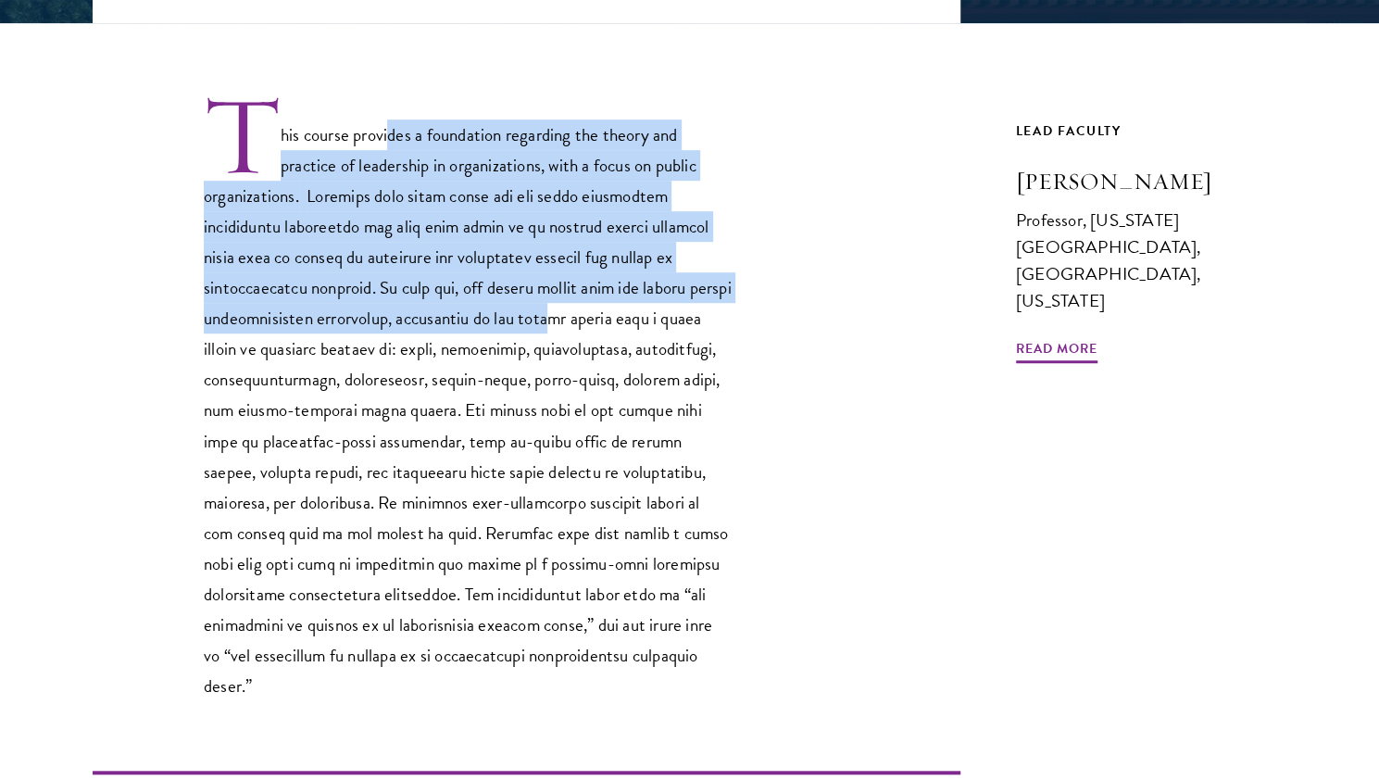
drag, startPoint x: 393, startPoint y: 134, endPoint x: 426, endPoint y: 327, distance: 195.4
click at [426, 327] on p "This course provides a foundation regarding the theory and practice of leadersh…" at bounding box center [468, 397] width 528 height 608
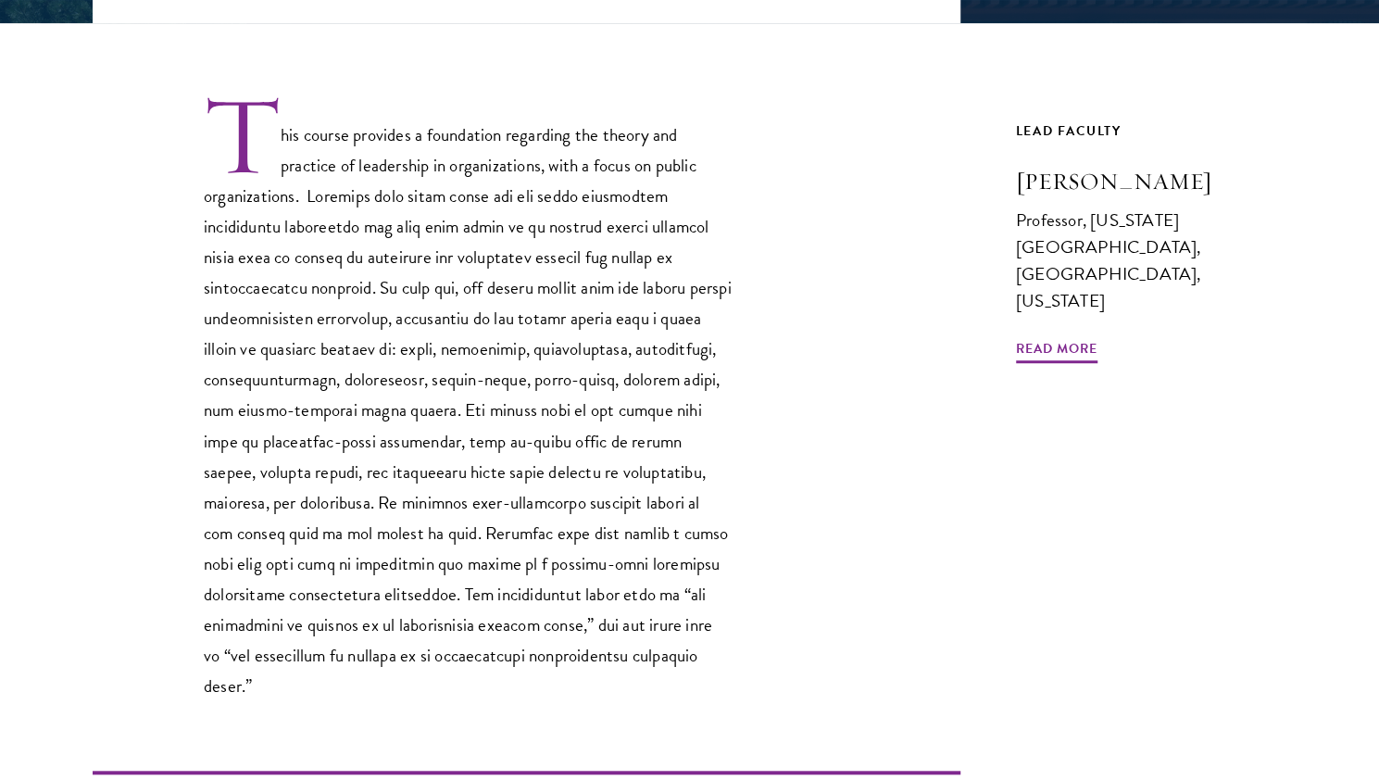
click at [387, 348] on p "This course provides a foundation regarding the theory and practice of leadersh…" at bounding box center [468, 397] width 528 height 608
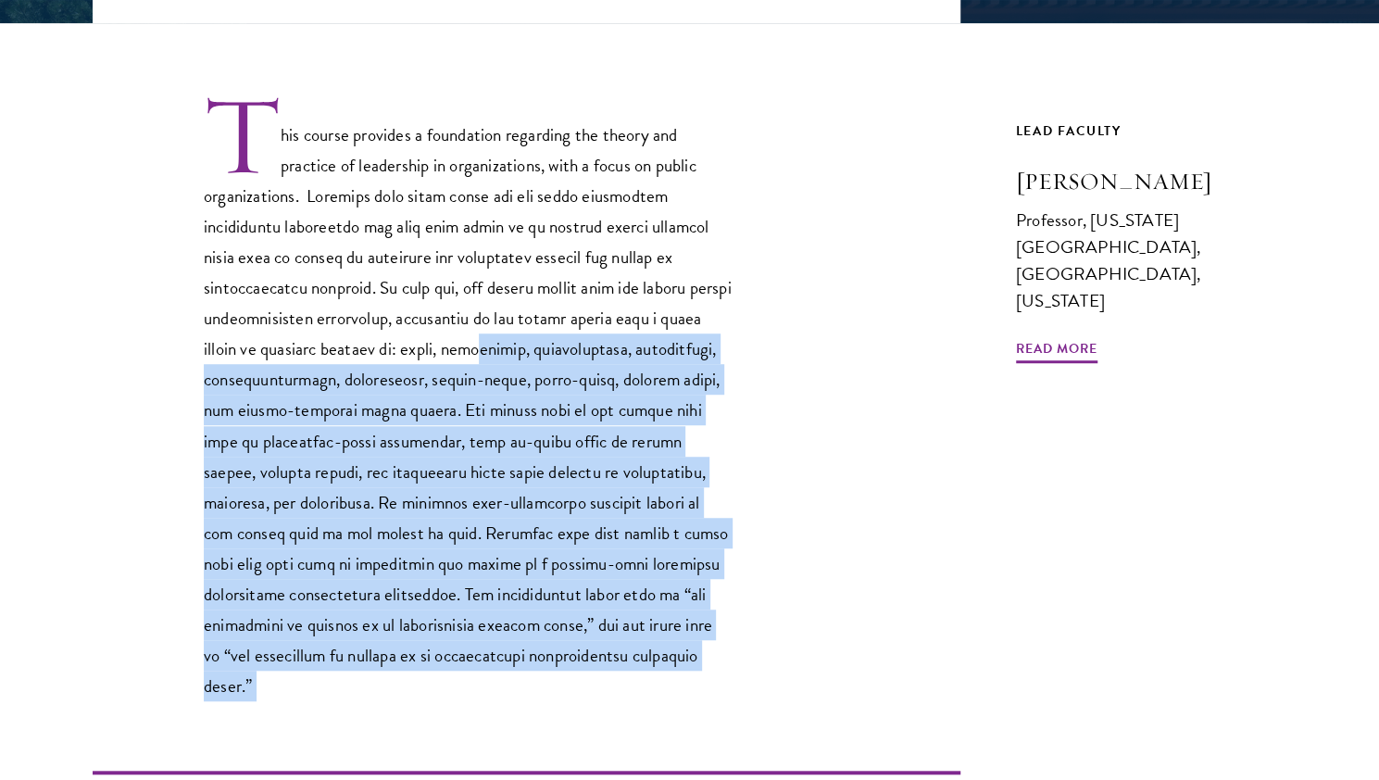
drag, startPoint x: 341, startPoint y: 349, endPoint x: 441, endPoint y: 692, distance: 356.8
click at [441, 692] on div "This course provides a foundation regarding the theory and practice of leadersh…" at bounding box center [526, 421] width 867 height 797
click at [485, 473] on p "This course provides a foundation regarding the theory and practice of leadersh…" at bounding box center [468, 397] width 528 height 608
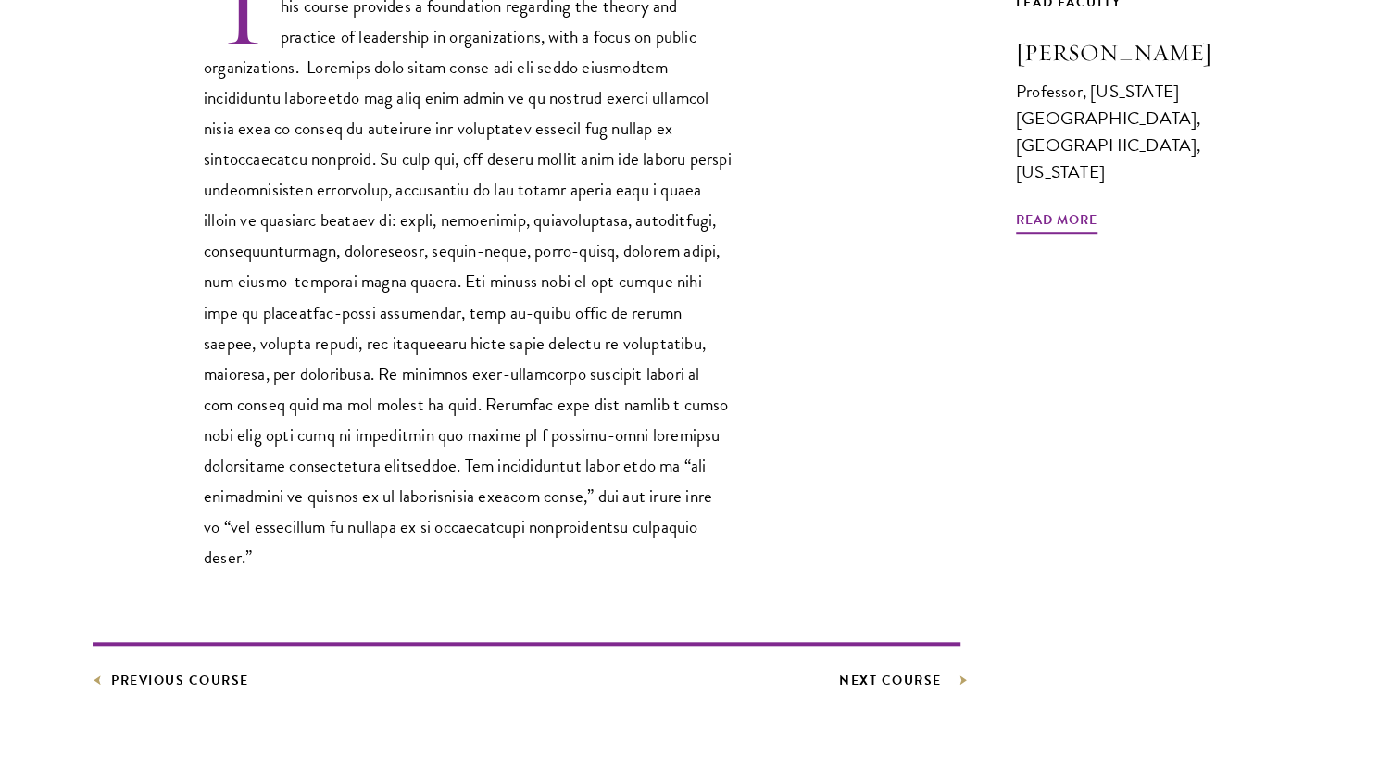
scroll to position [709, 0]
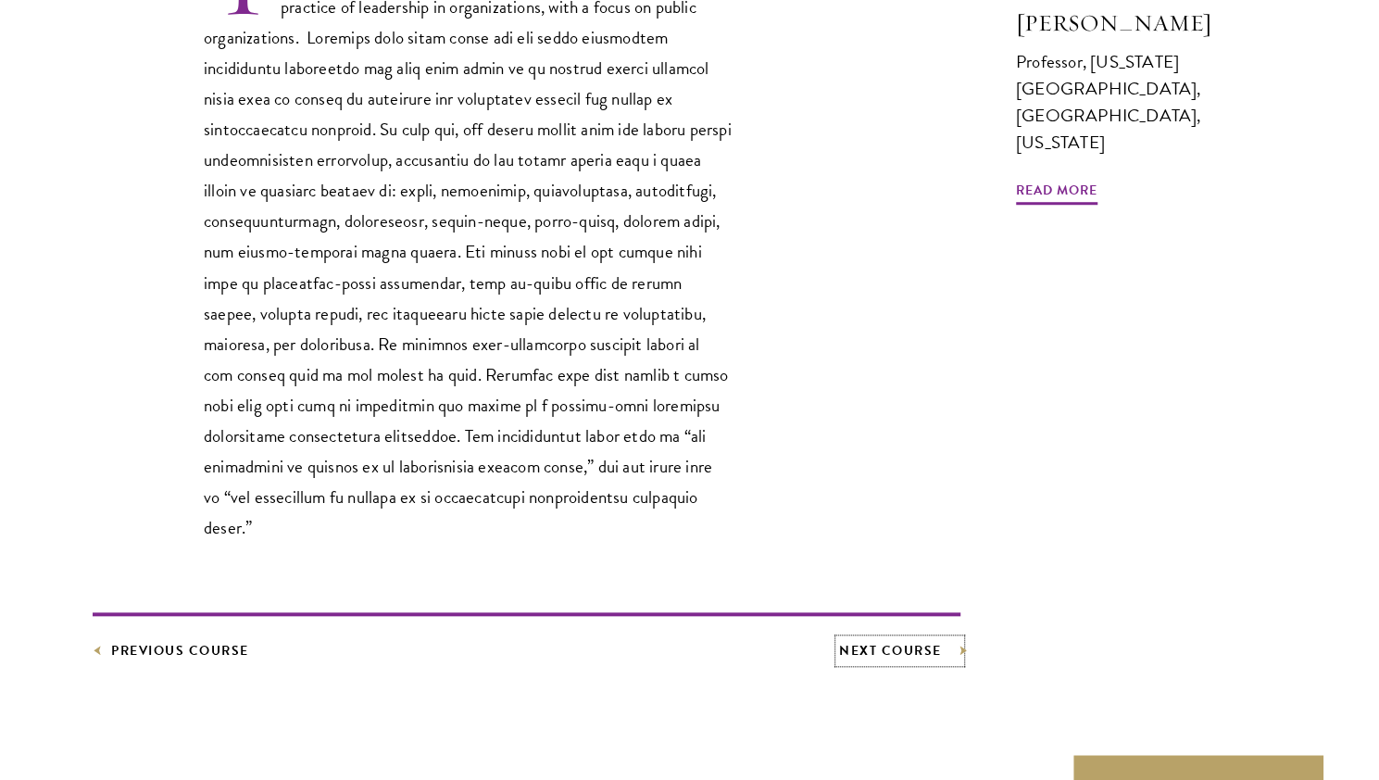
click at [882, 639] on link "Next Course" at bounding box center [899, 650] width 121 height 23
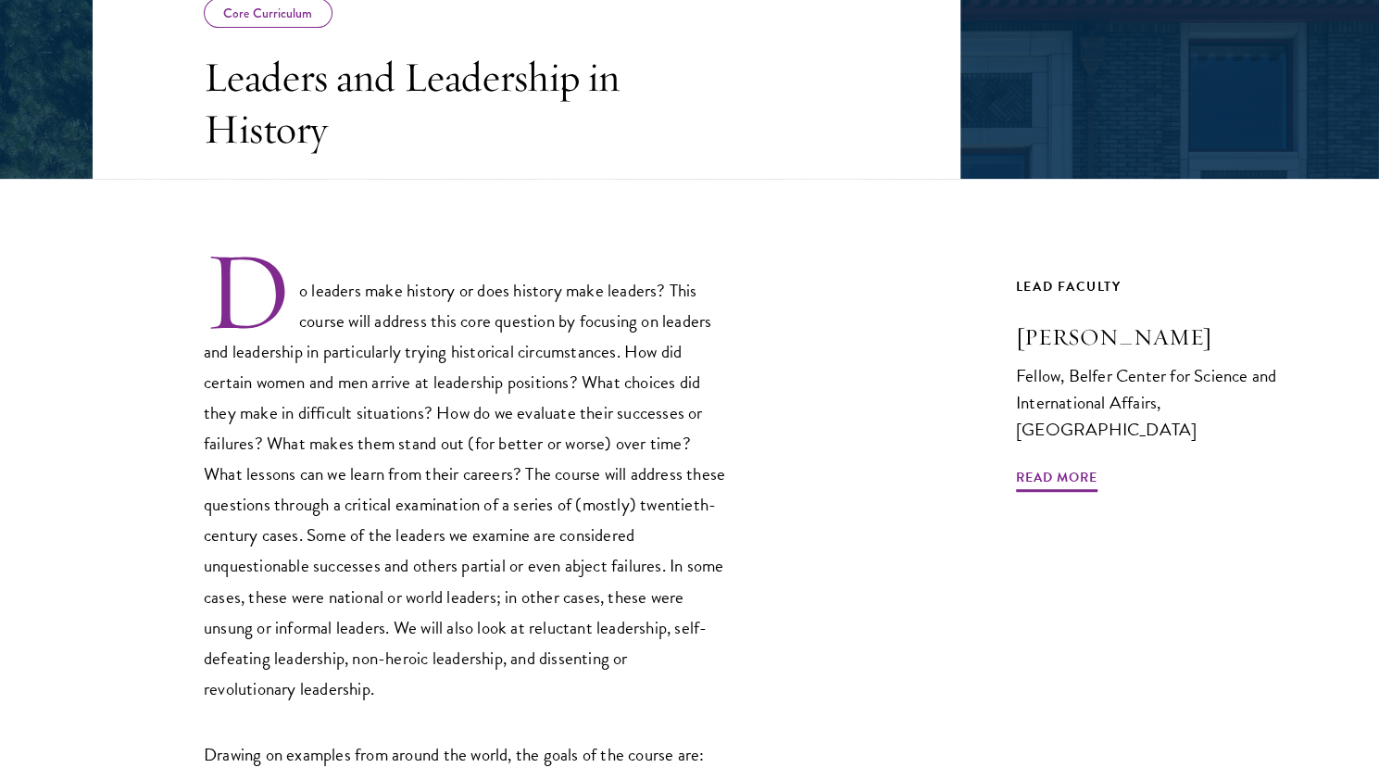
scroll to position [408, 0]
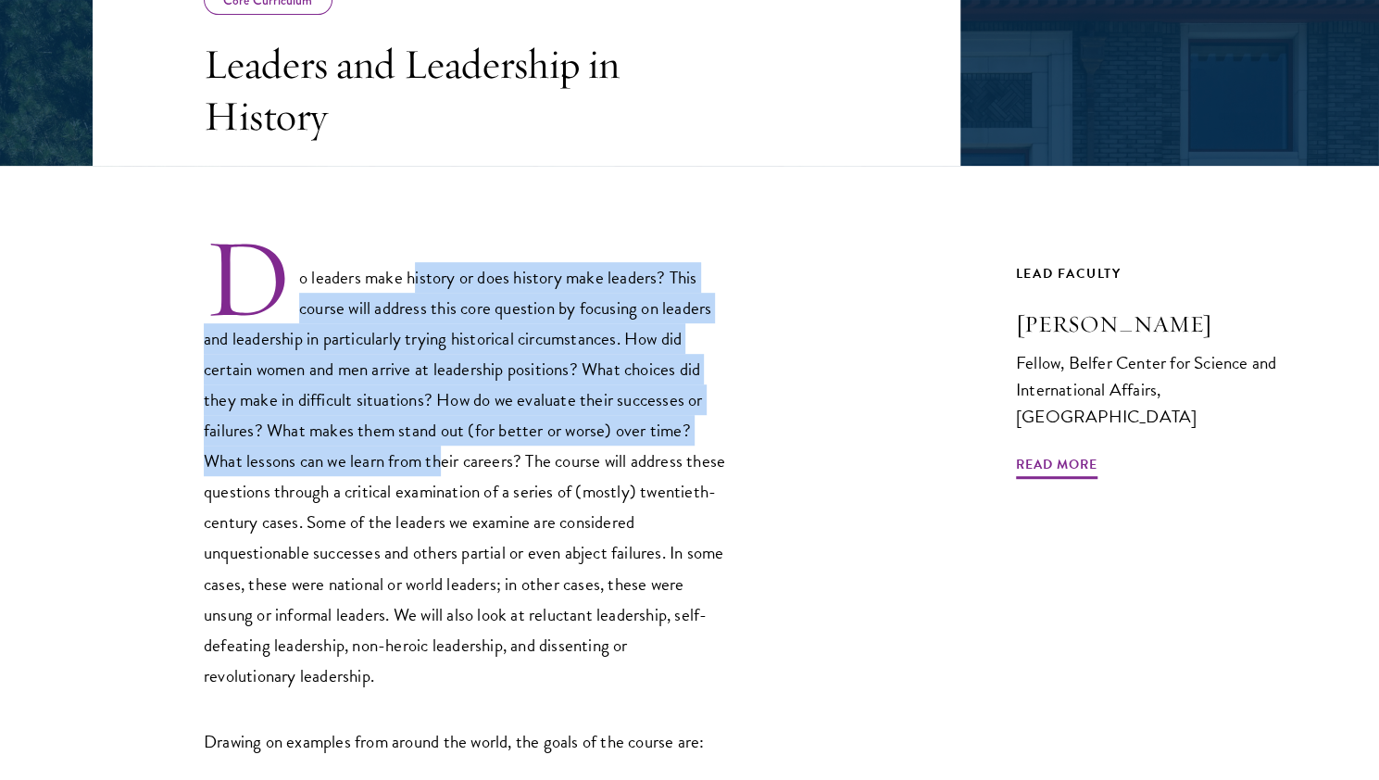
drag, startPoint x: 412, startPoint y: 283, endPoint x: 443, endPoint y: 447, distance: 166.7
click at [443, 447] on p "Do leaders make history or does history make leaders? This course will address …" at bounding box center [468, 462] width 528 height 455
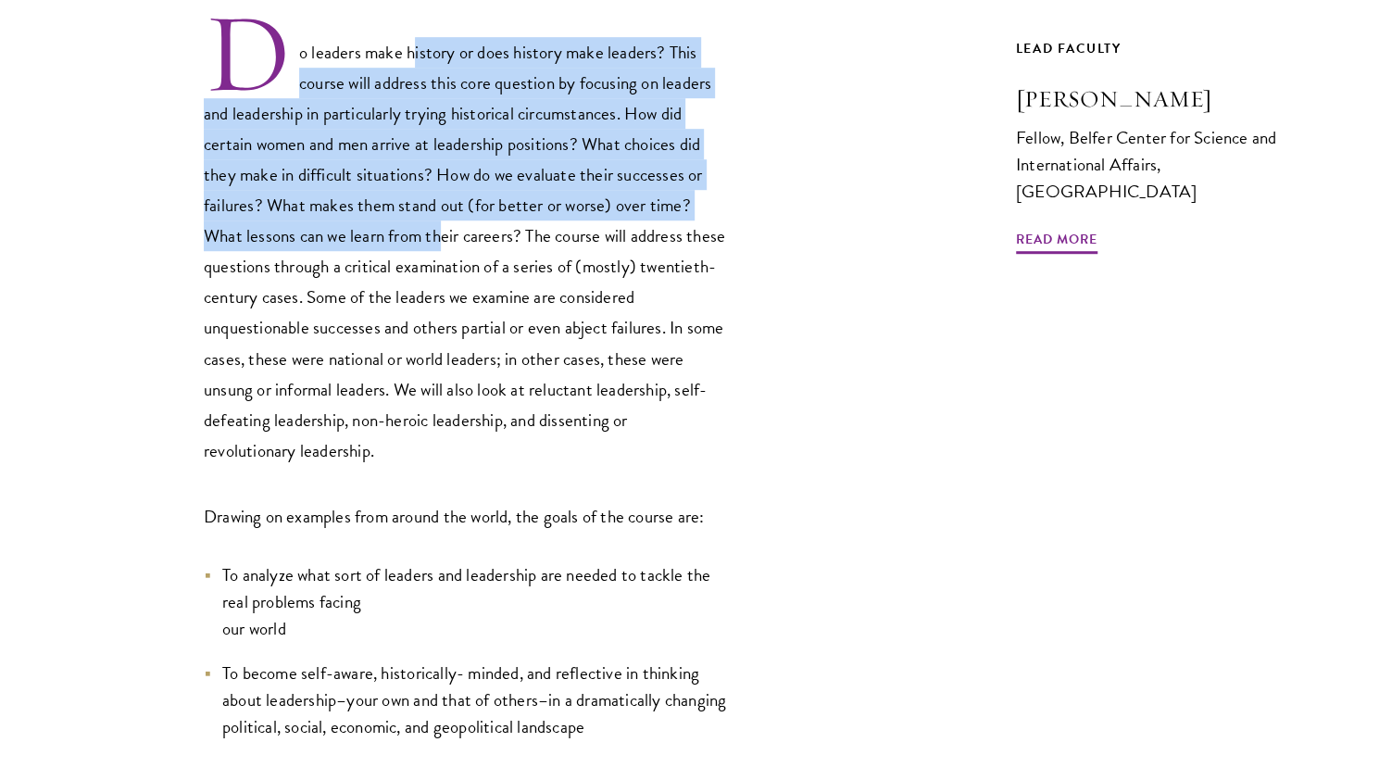
scroll to position [642, 0]
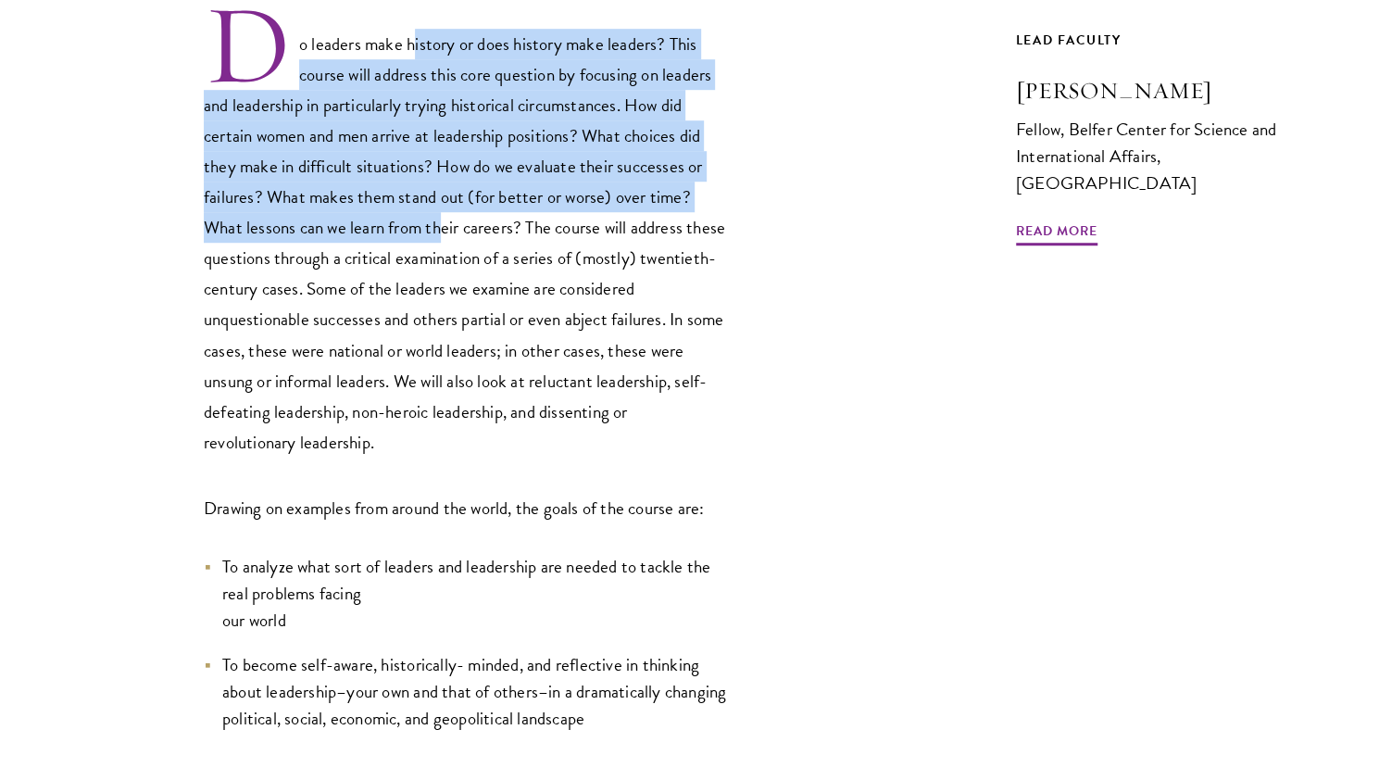
drag, startPoint x: 430, startPoint y: 308, endPoint x: 434, endPoint y: 433, distance: 125.1
click at [434, 433] on p "Do leaders make history or does history make leaders? This course will address …" at bounding box center [468, 229] width 528 height 455
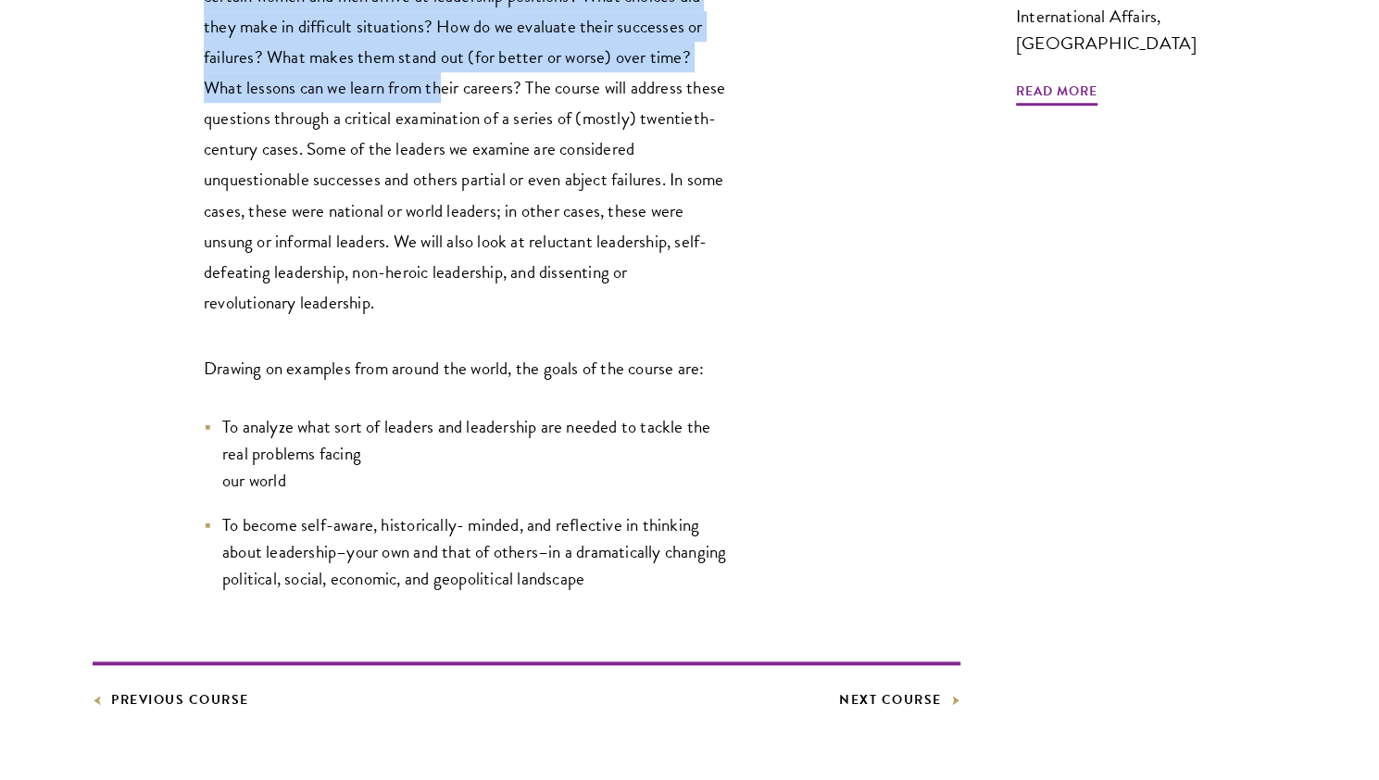
scroll to position [796, 0]
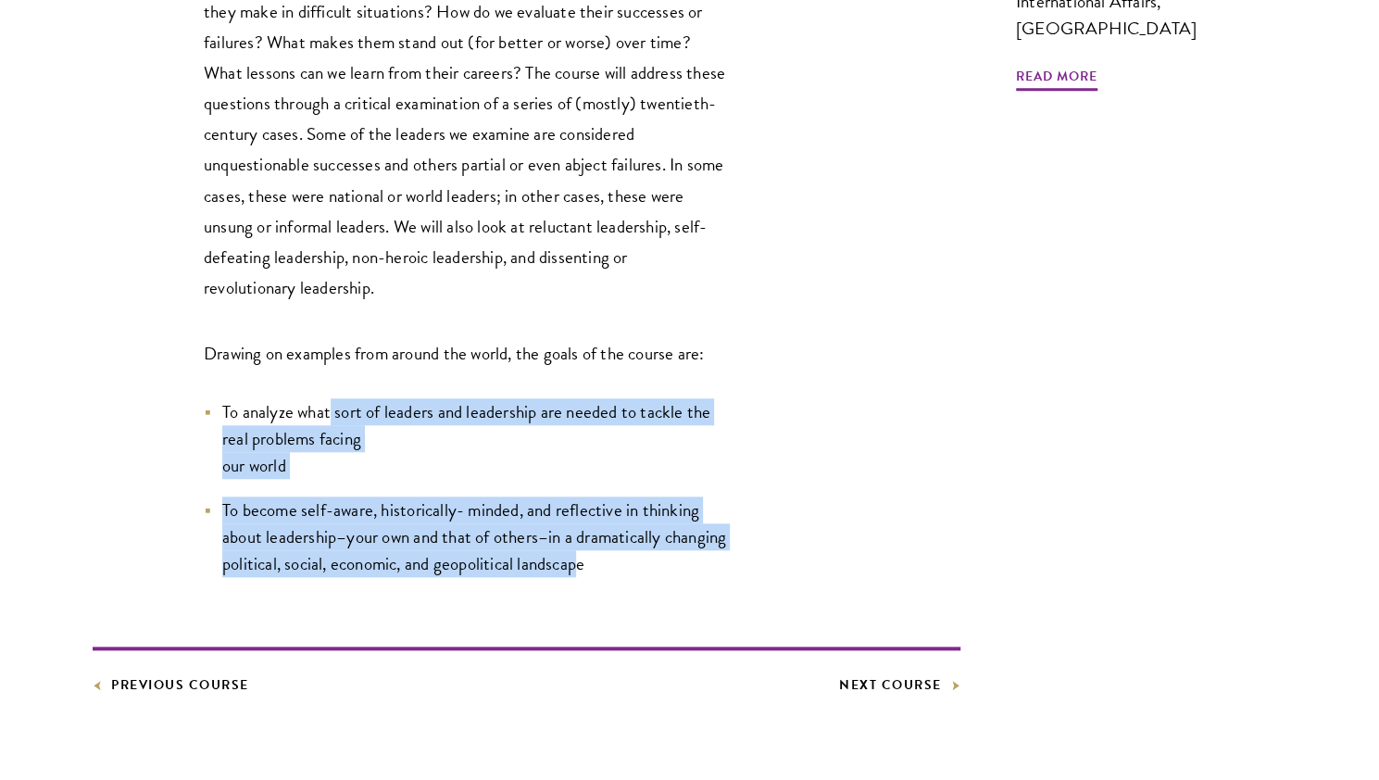
drag, startPoint x: 329, startPoint y: 410, endPoint x: 652, endPoint y: 560, distance: 356.2
click at [652, 560] on ul "To analyze what sort of leaders and leadership are needed to tackle the real pr…" at bounding box center [468, 487] width 528 height 179
click at [652, 560] on li "To become self-aware, historically- minded, and reflective in thinking about le…" at bounding box center [468, 536] width 528 height 81
drag, startPoint x: 652, startPoint y: 560, endPoint x: 378, endPoint y: 377, distance: 329.7
click at [378, 377] on div "Do leaders make history or does history make leaders? This course will address …" at bounding box center [468, 212] width 528 height 730
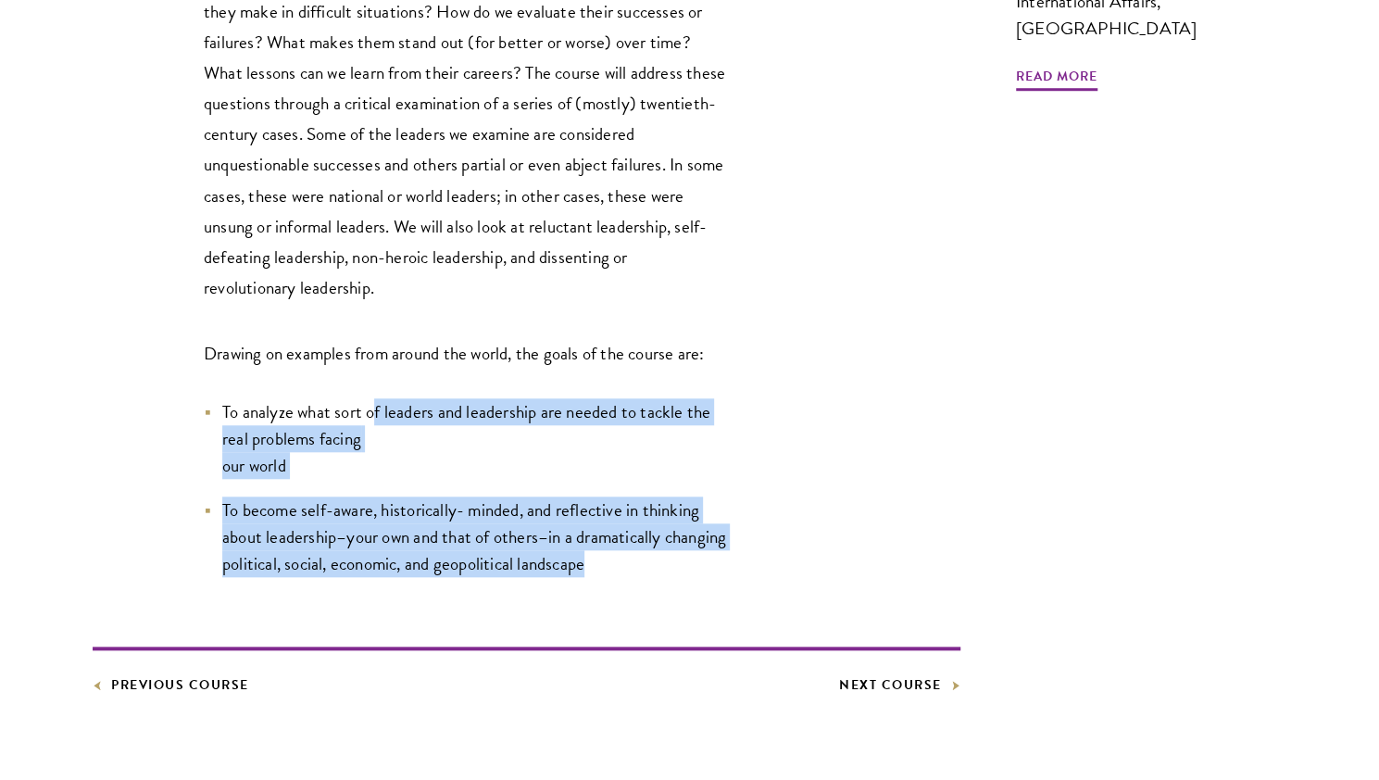
click at [378, 377] on div "Do leaders make history or does history make leaders? This course will address …" at bounding box center [468, 212] width 528 height 730
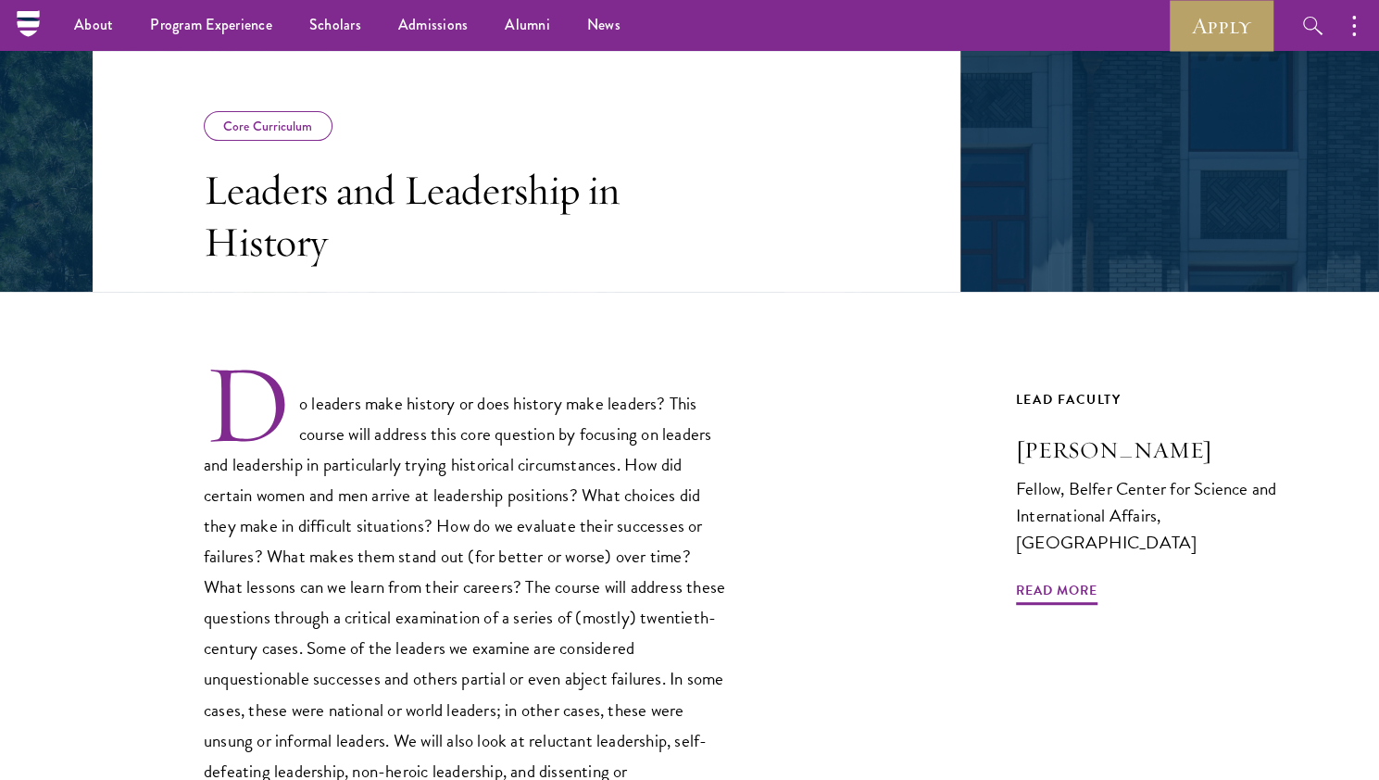
scroll to position [281, 0]
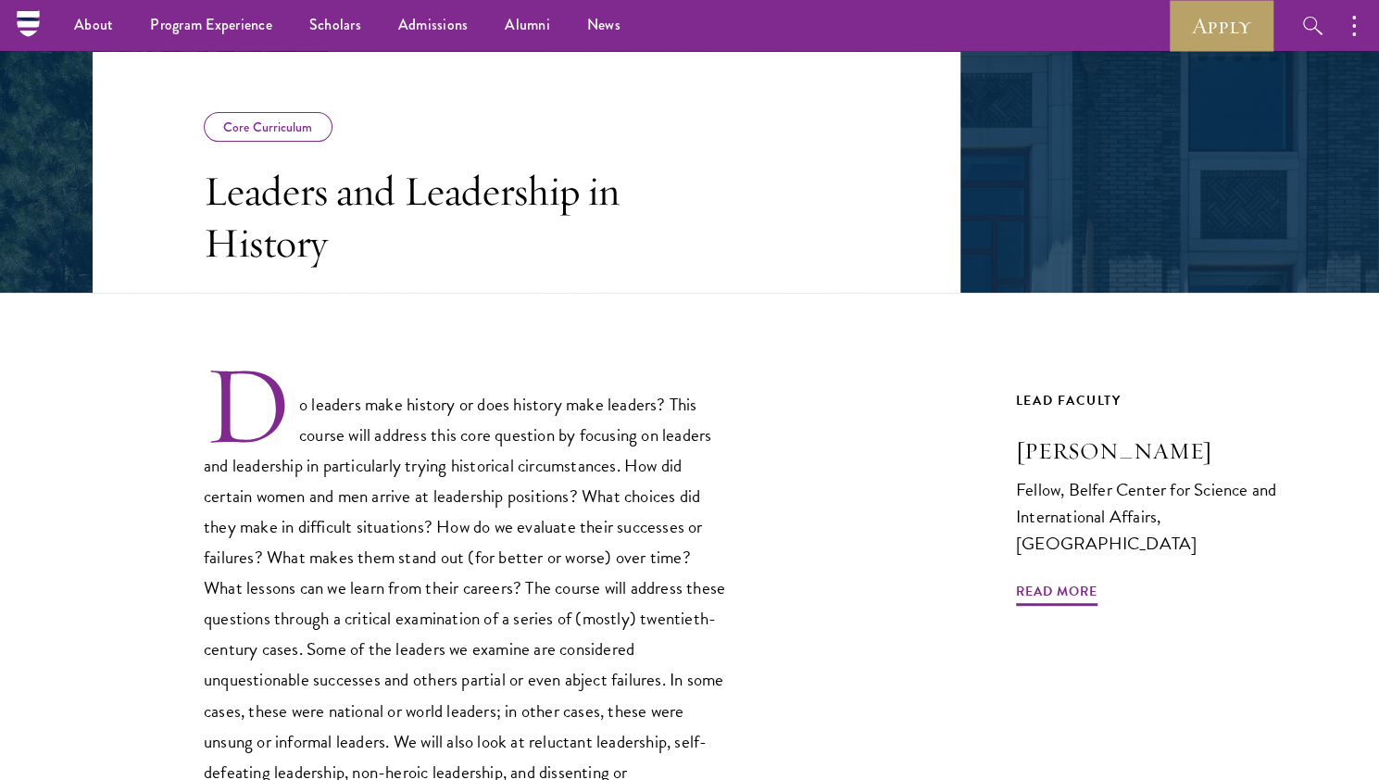
click at [643, 395] on p "Do leaders make history or does history make leaders? This course will address …" at bounding box center [468, 589] width 528 height 455
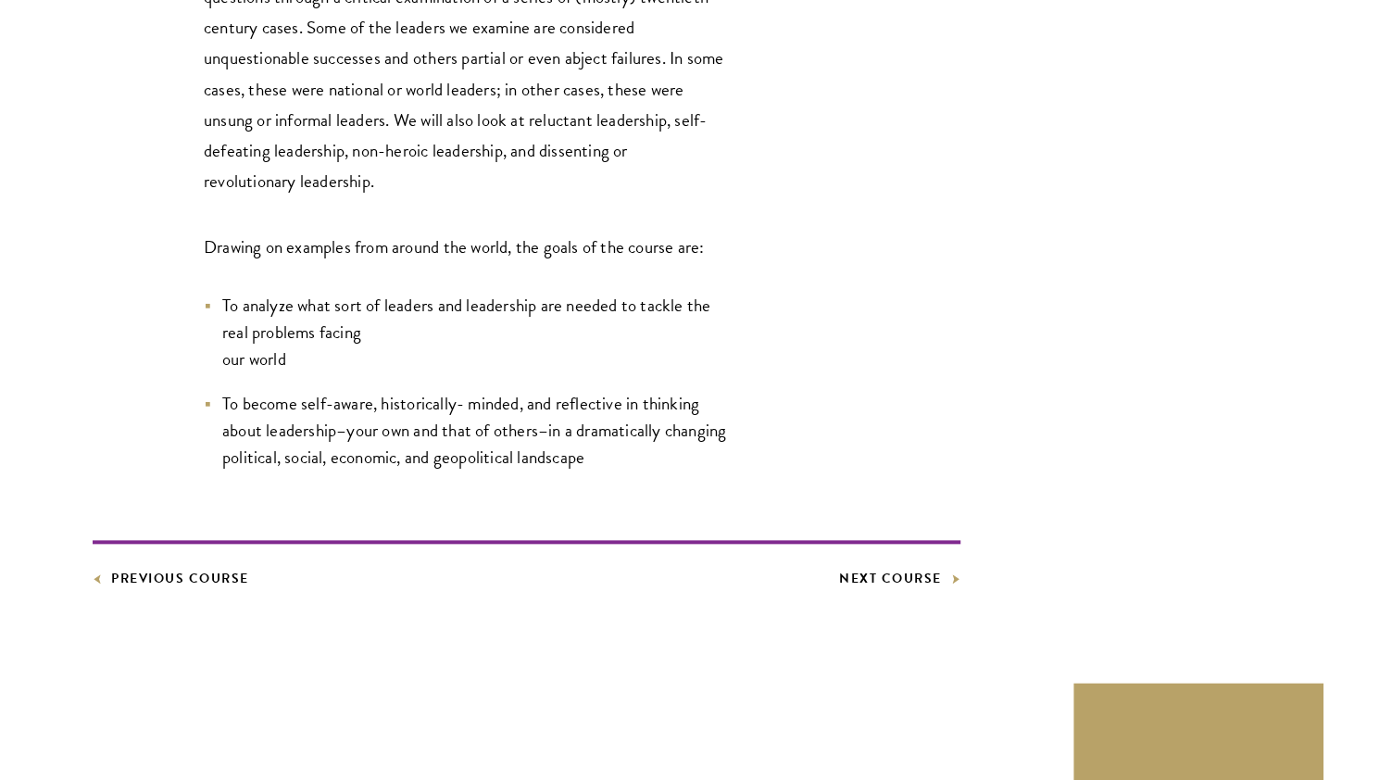
scroll to position [904, 0]
click at [874, 564] on footer "Previous Course Next Course" at bounding box center [526, 564] width 867 height 50
click at [874, 568] on link "Next Course" at bounding box center [899, 577] width 121 height 23
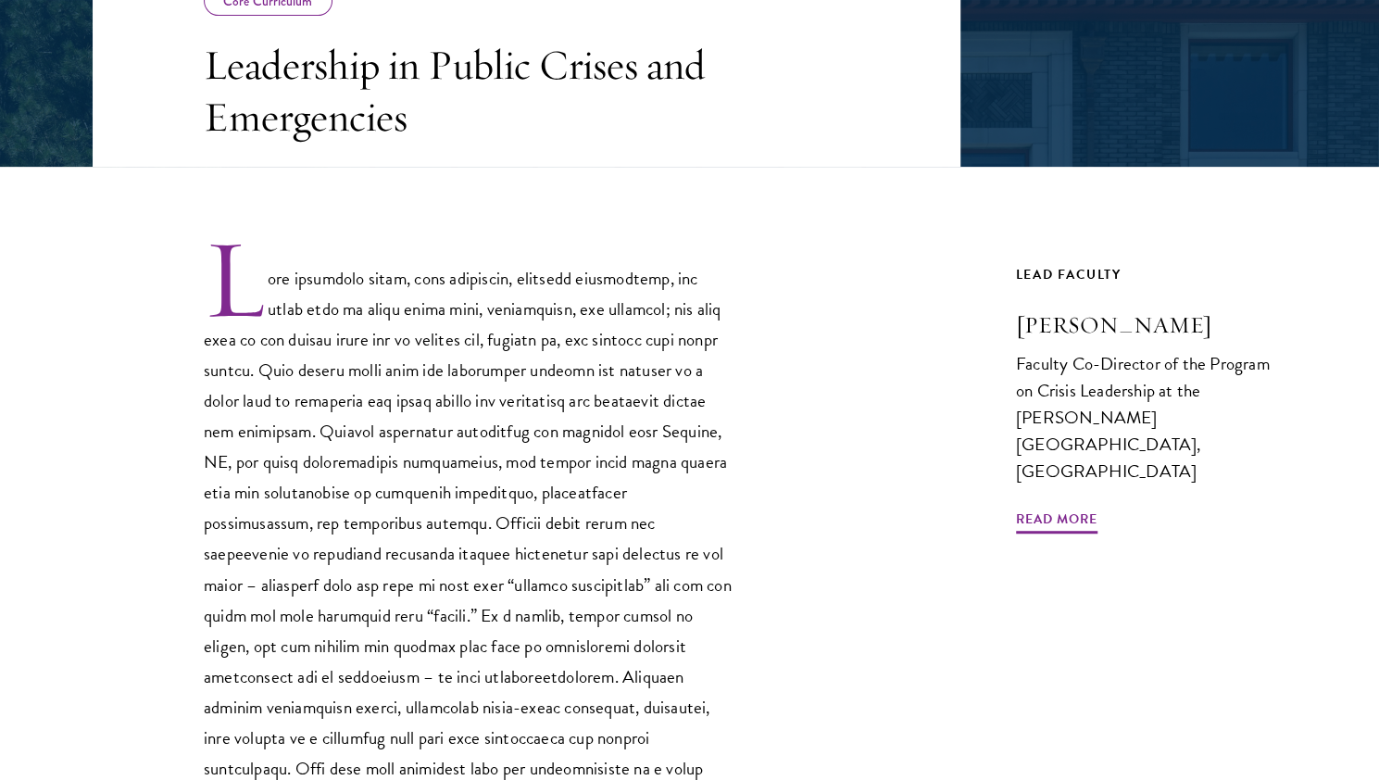
scroll to position [418, 0]
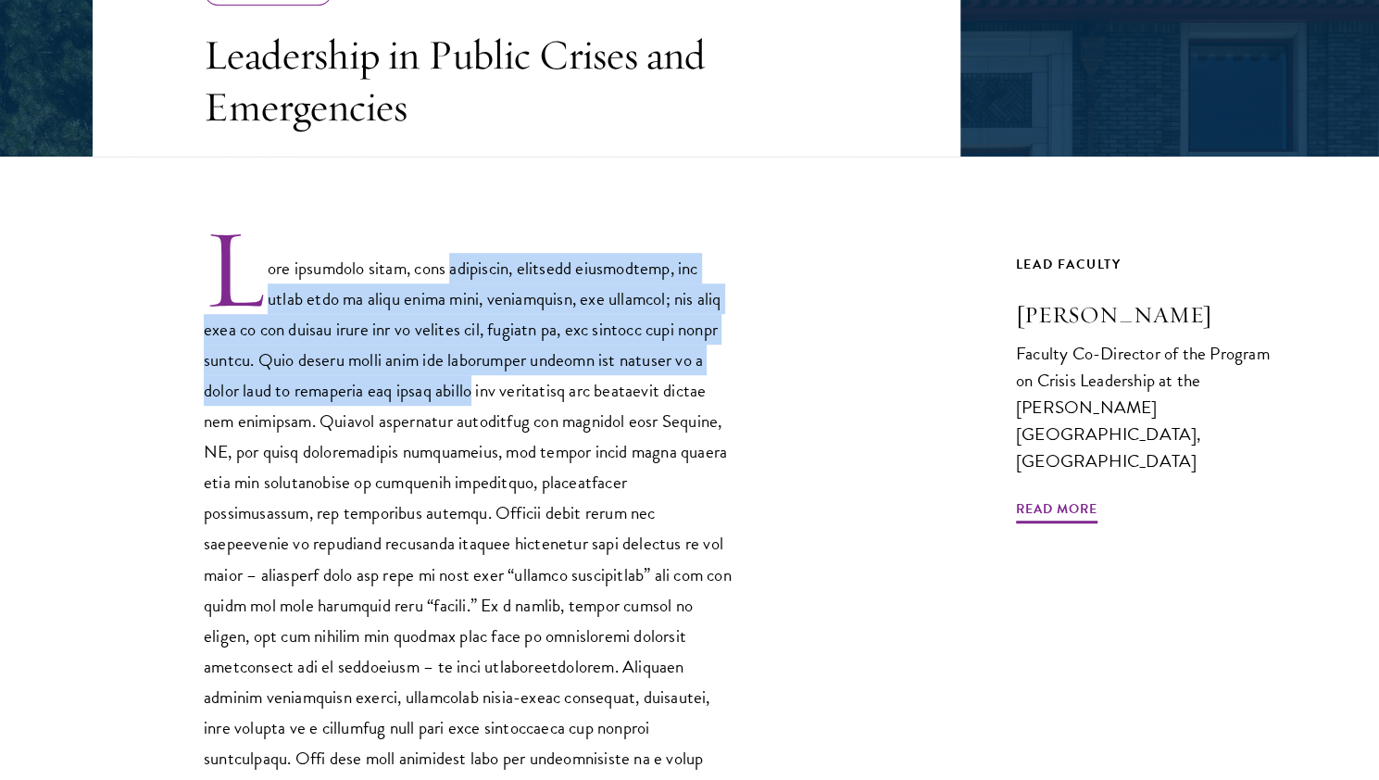
drag, startPoint x: 495, startPoint y: 274, endPoint x: 505, endPoint y: 397, distance: 123.6
click at [505, 397] on p at bounding box center [468, 530] width 528 height 608
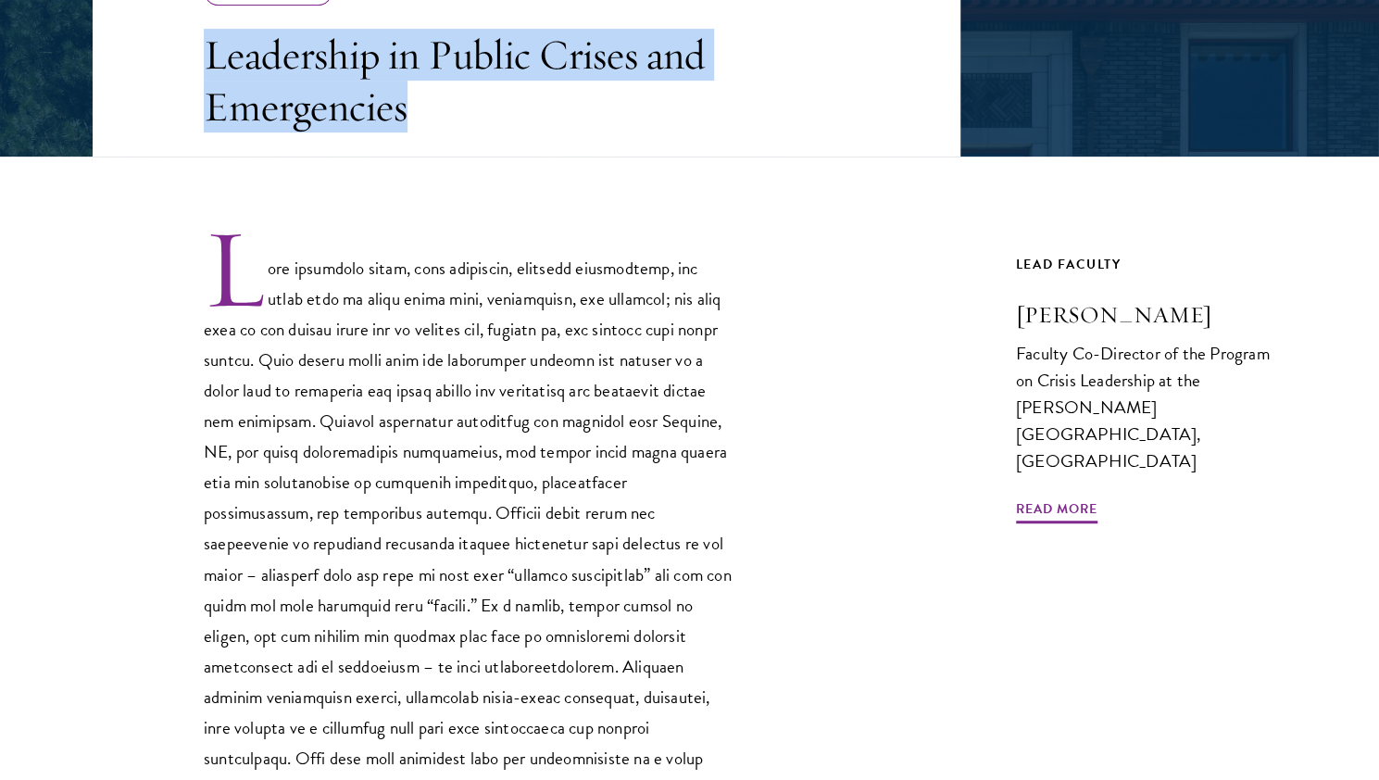
drag, startPoint x: 212, startPoint y: 68, endPoint x: 406, endPoint y: 110, distance: 199.0
click at [406, 110] on h3 "Leadership in Public Crises and Emergencies" at bounding box center [468, 81] width 528 height 104
copy h3 "Leadership in Public Crises and Emergencies"
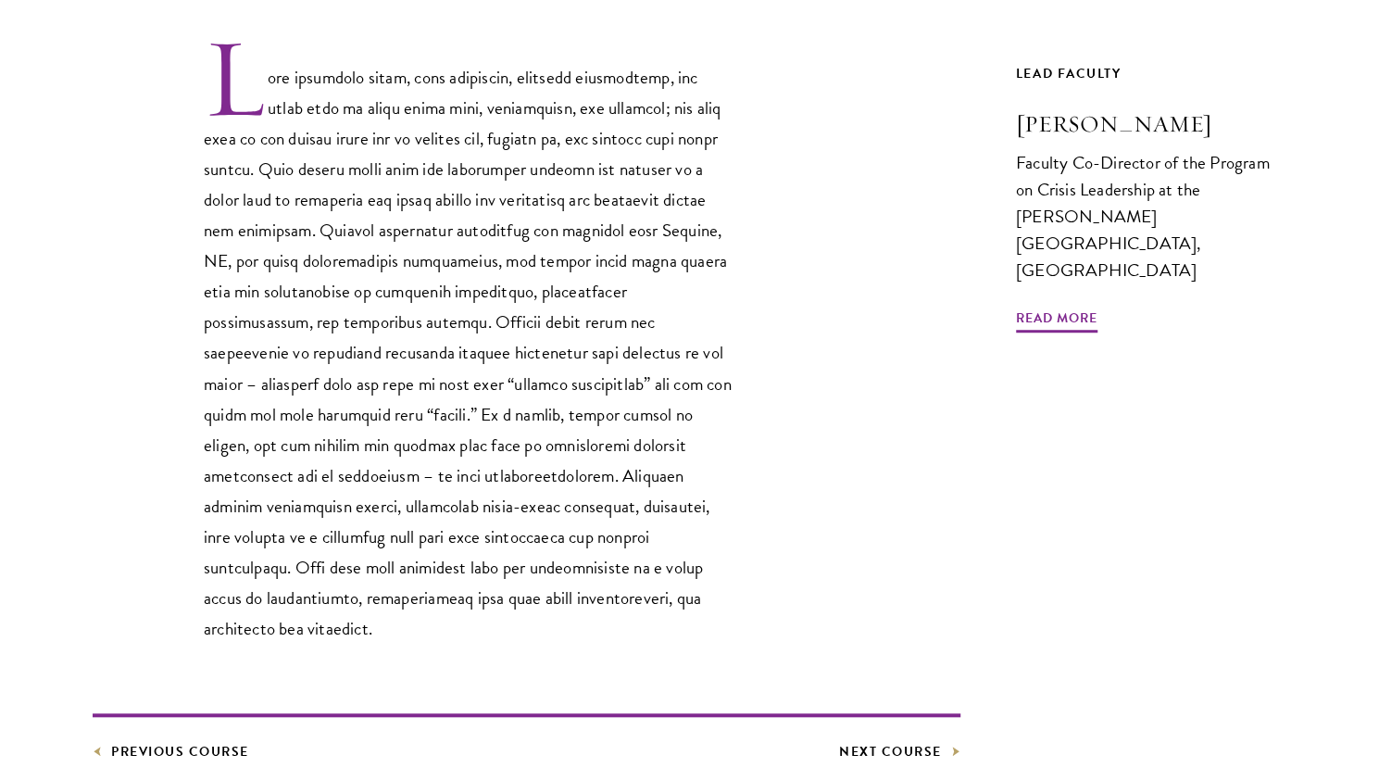
scroll to position [610, 0]
click at [643, 371] on p at bounding box center [468, 337] width 528 height 608
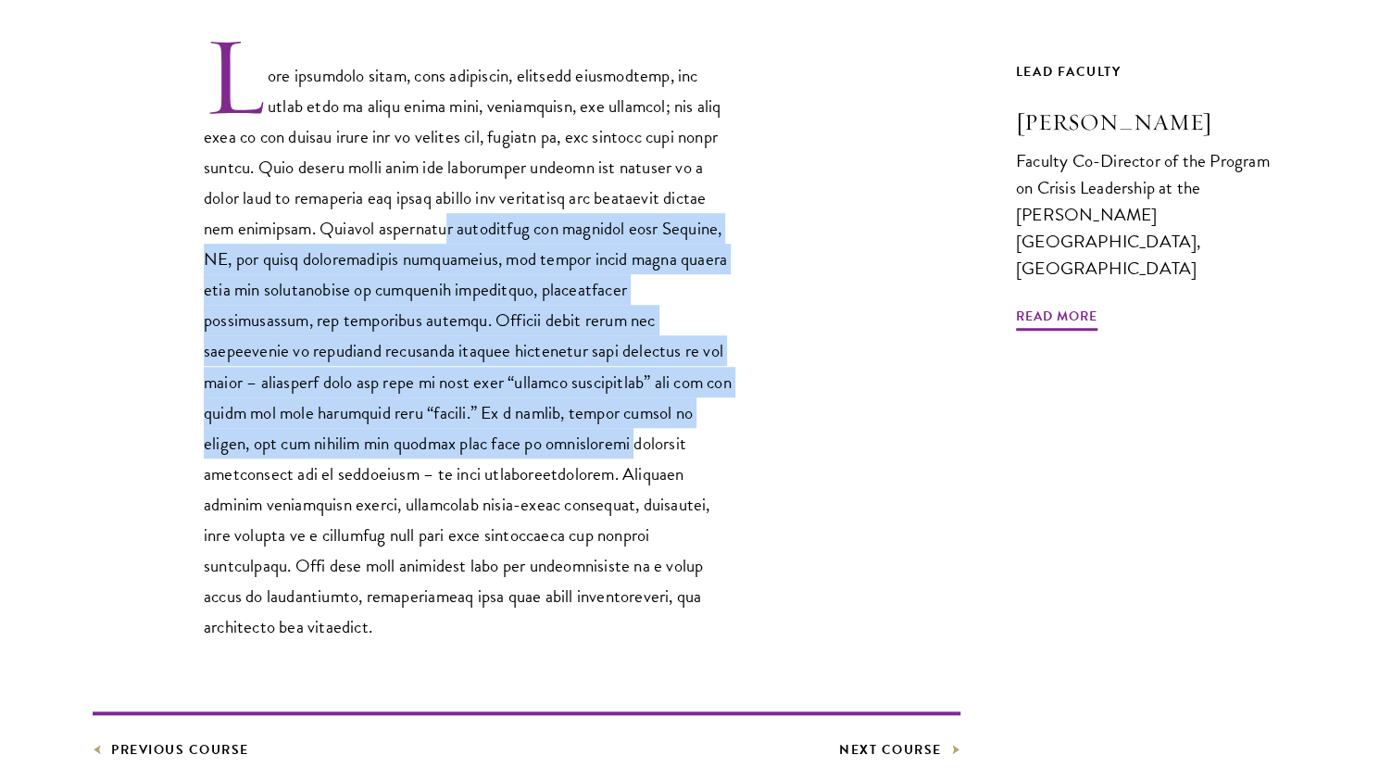
drag, startPoint x: 473, startPoint y: 229, endPoint x: 552, endPoint y: 447, distance: 232.2
click at [552, 447] on p at bounding box center [468, 337] width 528 height 608
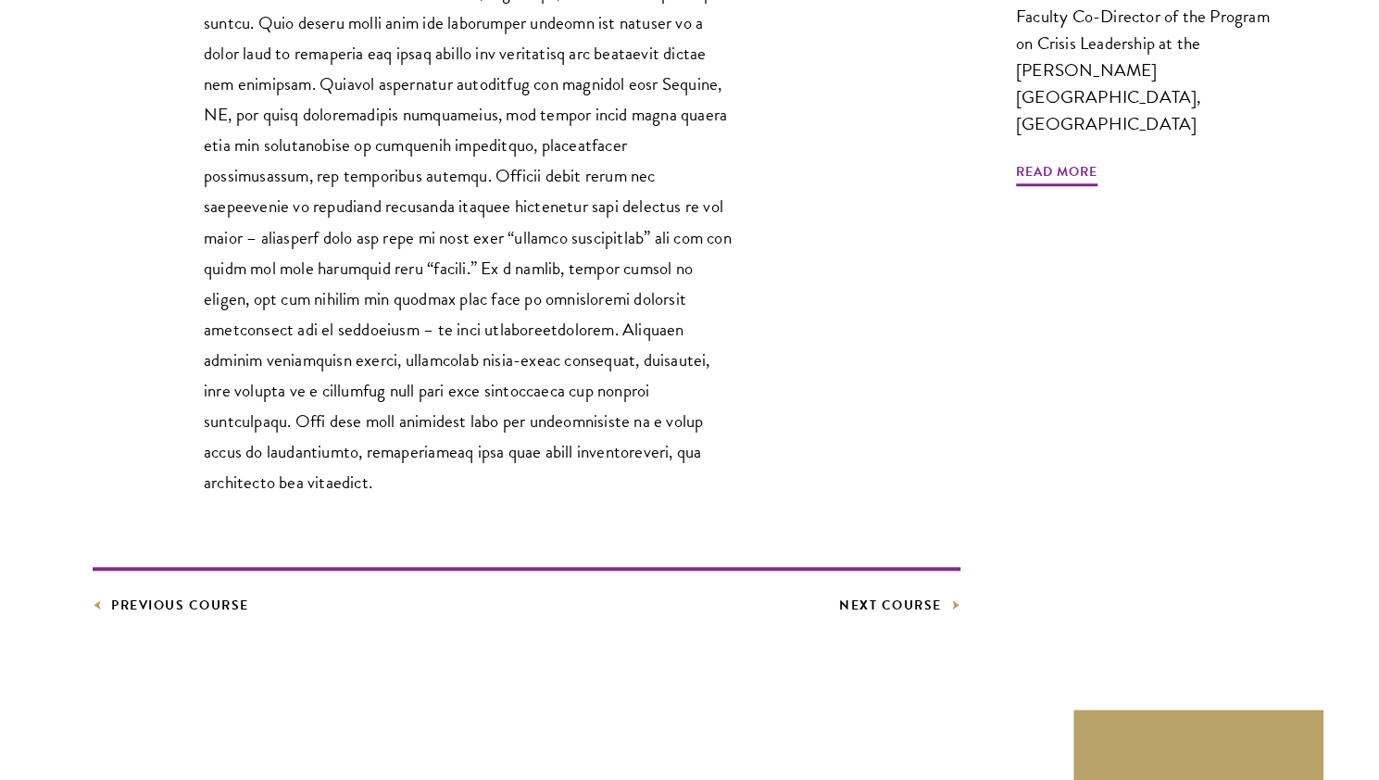
scroll to position [759, 0]
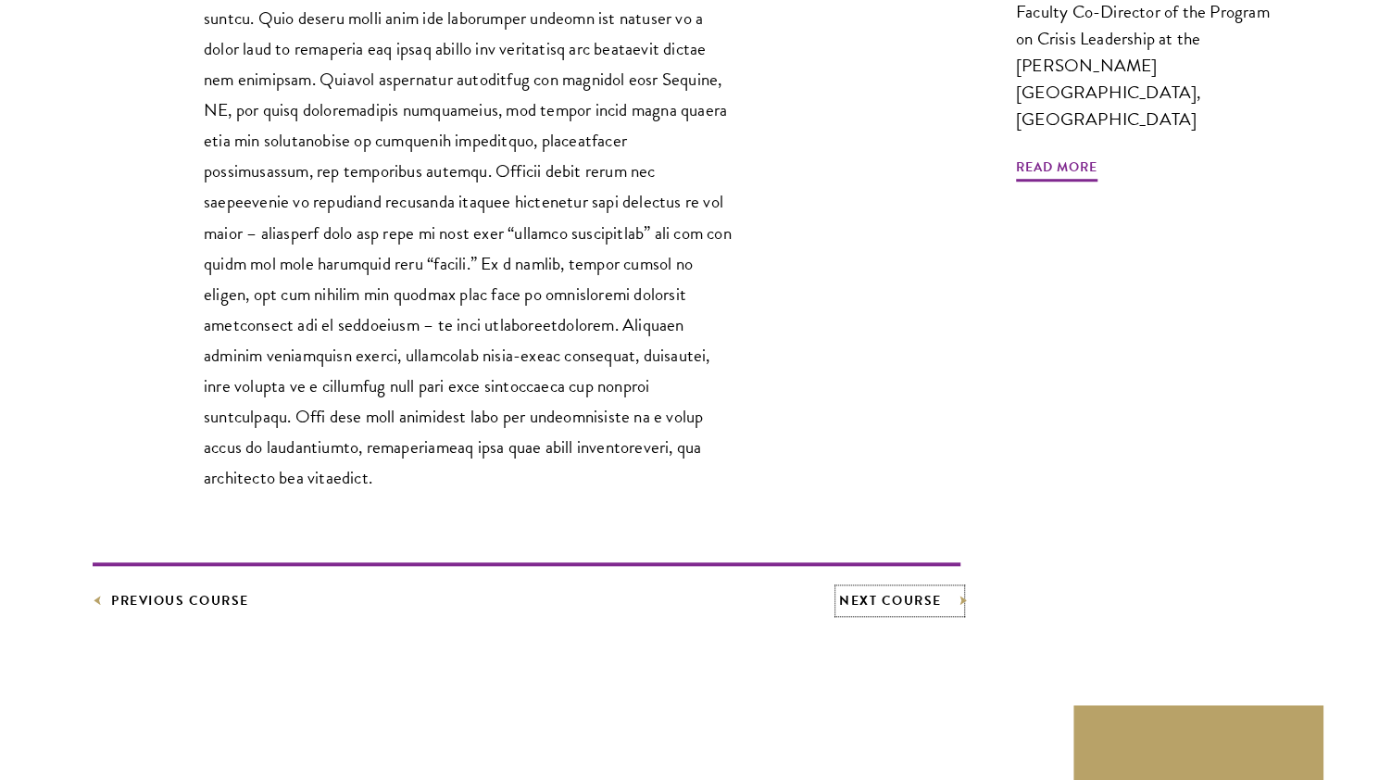
click at [883, 589] on link "Next Course" at bounding box center [899, 600] width 121 height 23
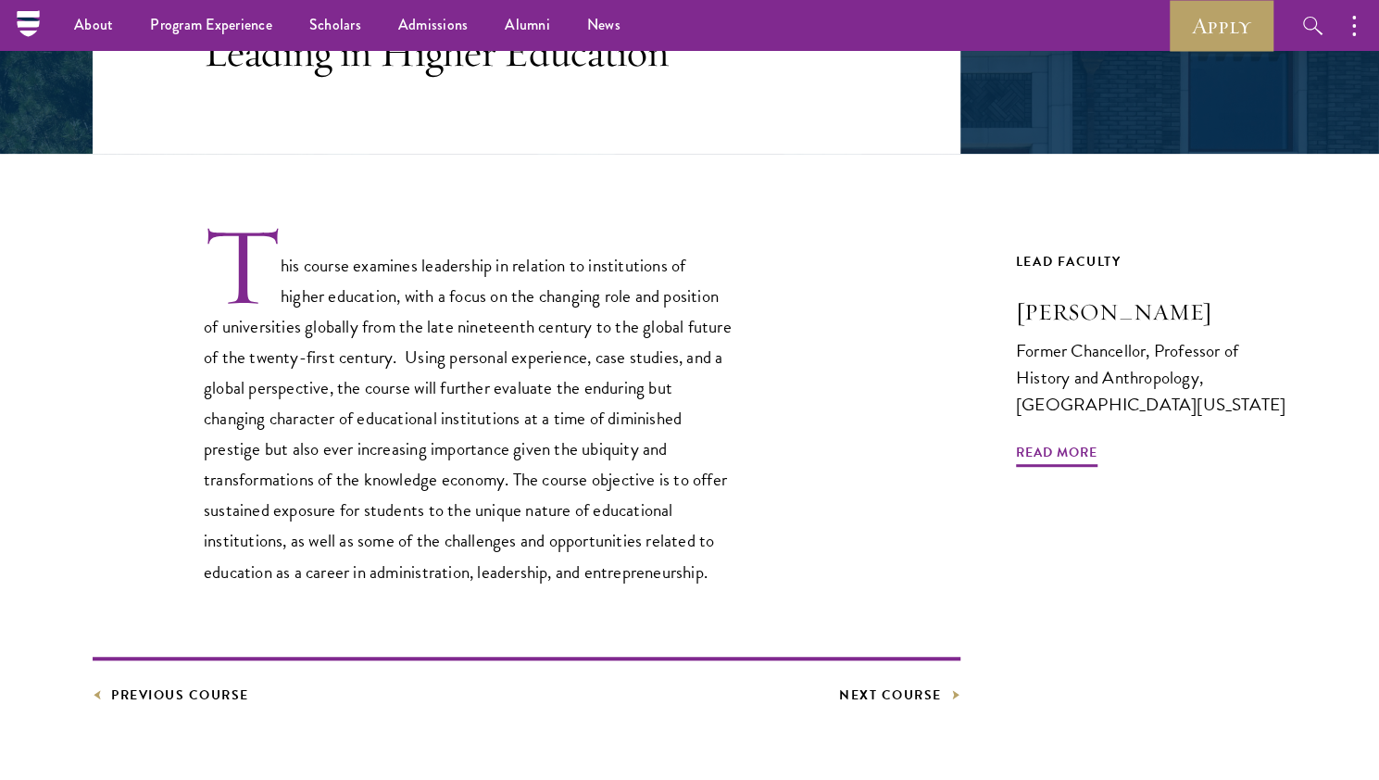
scroll to position [438, 0]
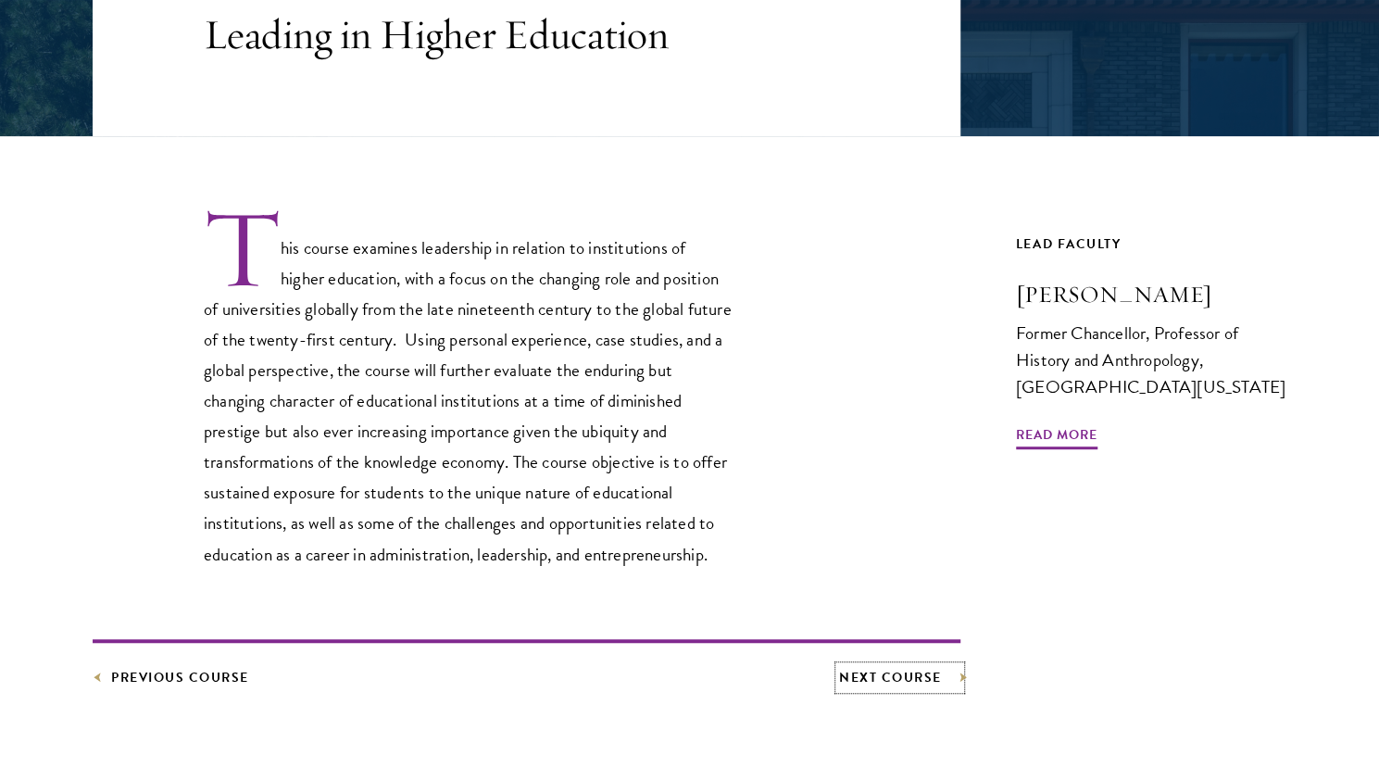
click at [898, 680] on link "Next Course" at bounding box center [899, 677] width 121 height 23
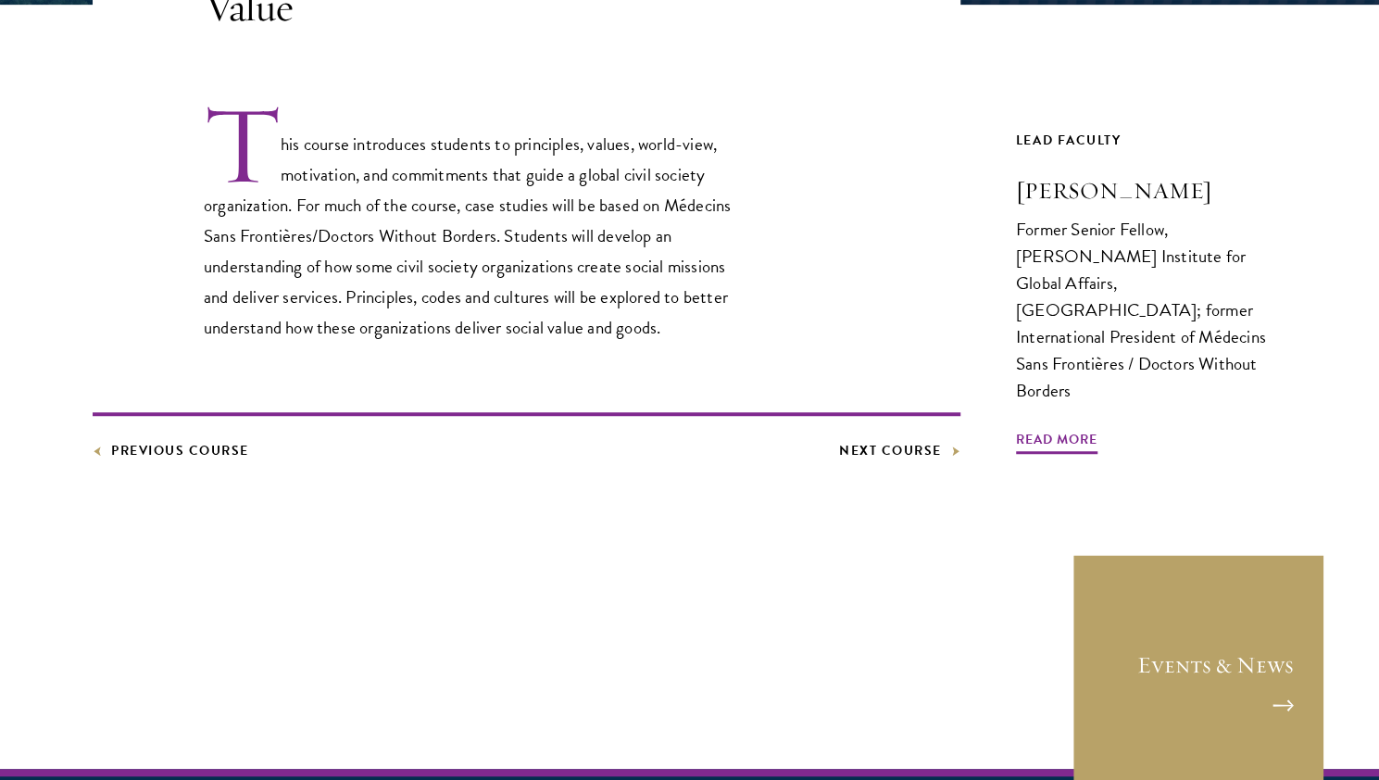
scroll to position [570, 0]
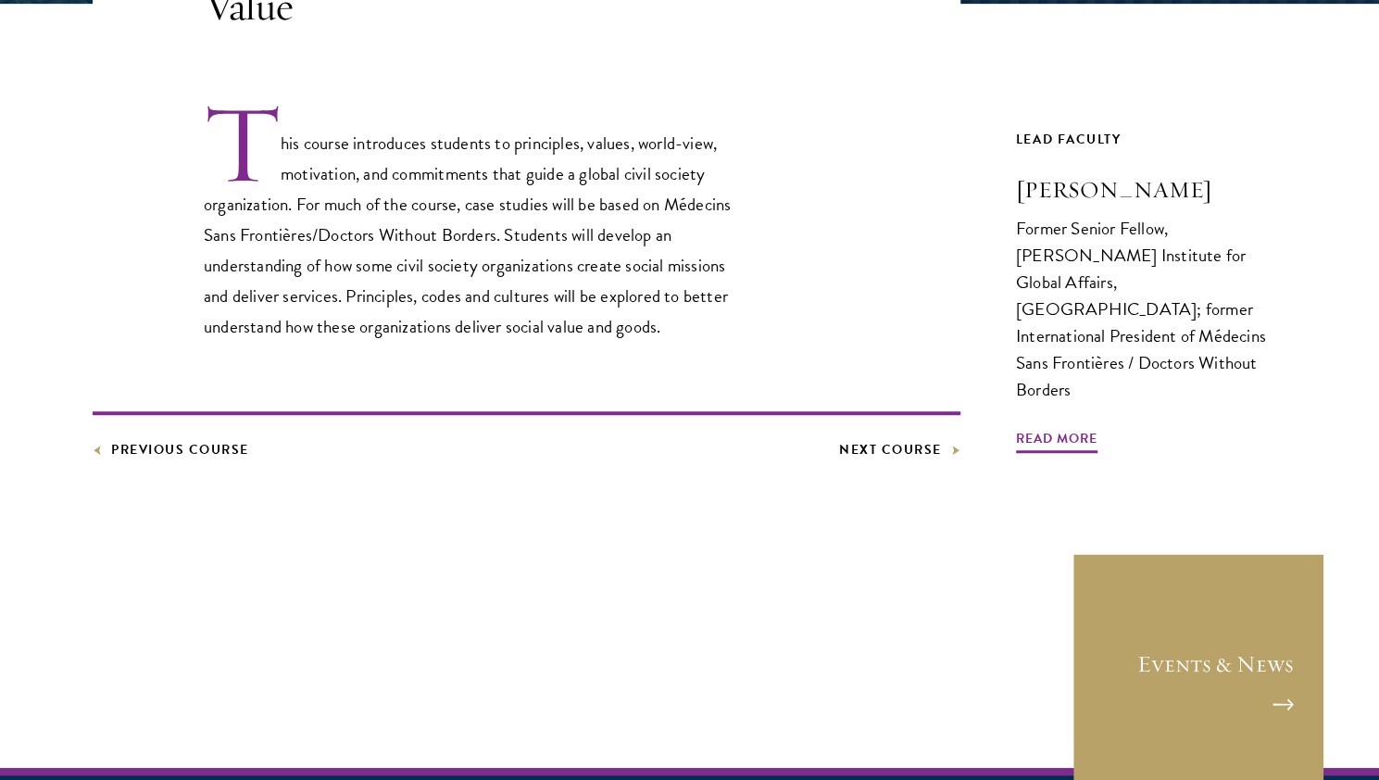
click at [190, 469] on article "Core Curriculum Leading a Civil Society Organization – Delivering Social Value …" at bounding box center [689, 219] width 1379 height 912
click at [176, 443] on link "Previous Course" at bounding box center [171, 449] width 156 height 23
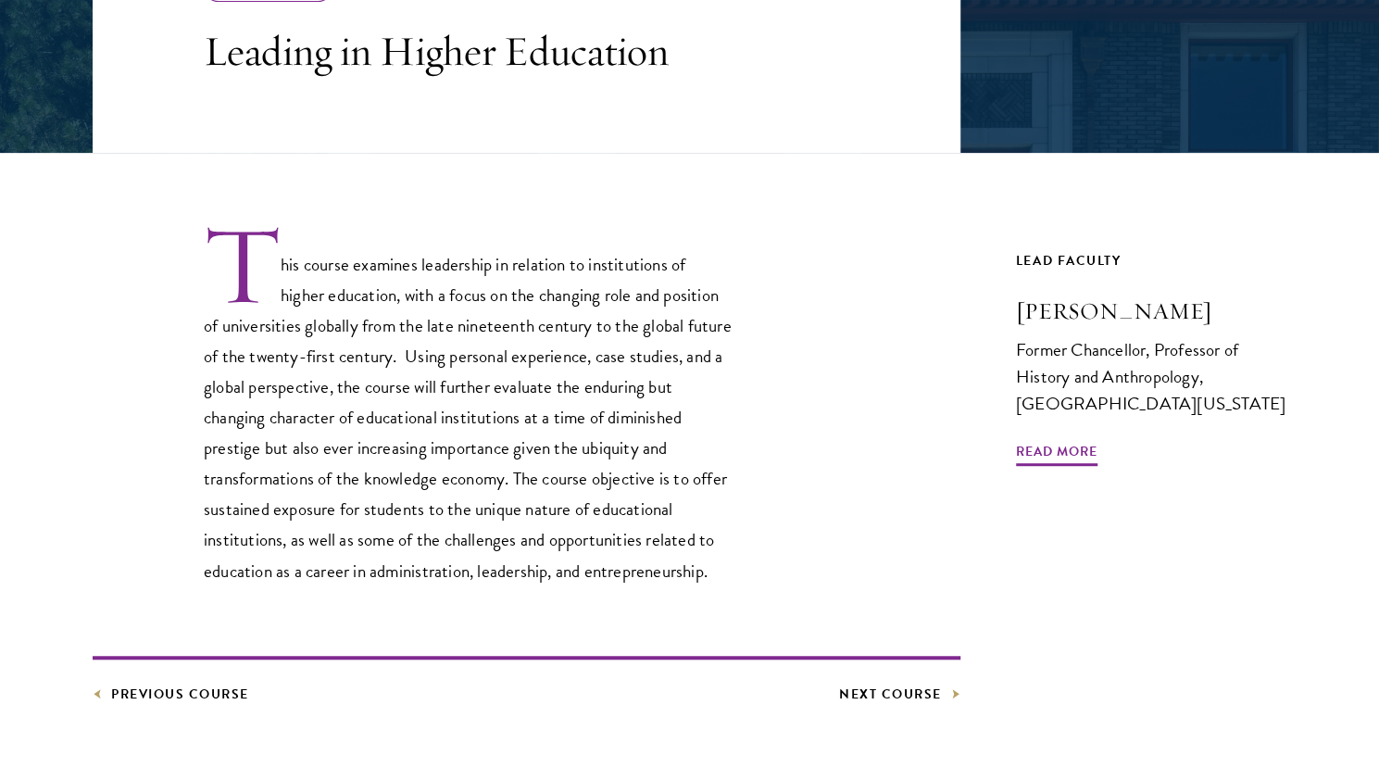
scroll to position [422, 0]
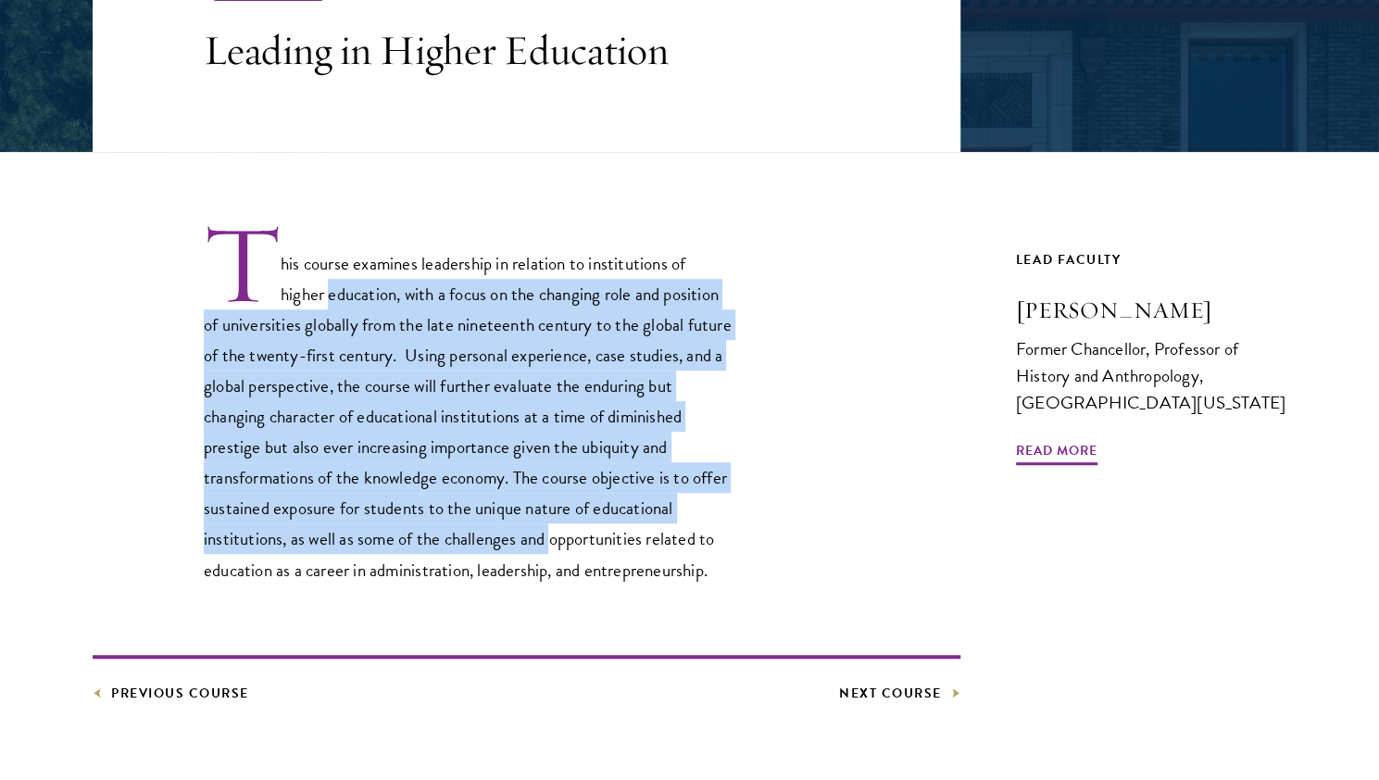
drag, startPoint x: 332, startPoint y: 284, endPoint x: 553, endPoint y: 527, distance: 327.7
click at [553, 527] on p "This course examines leadership in relation to institutions of higher education…" at bounding box center [468, 403] width 528 height 364
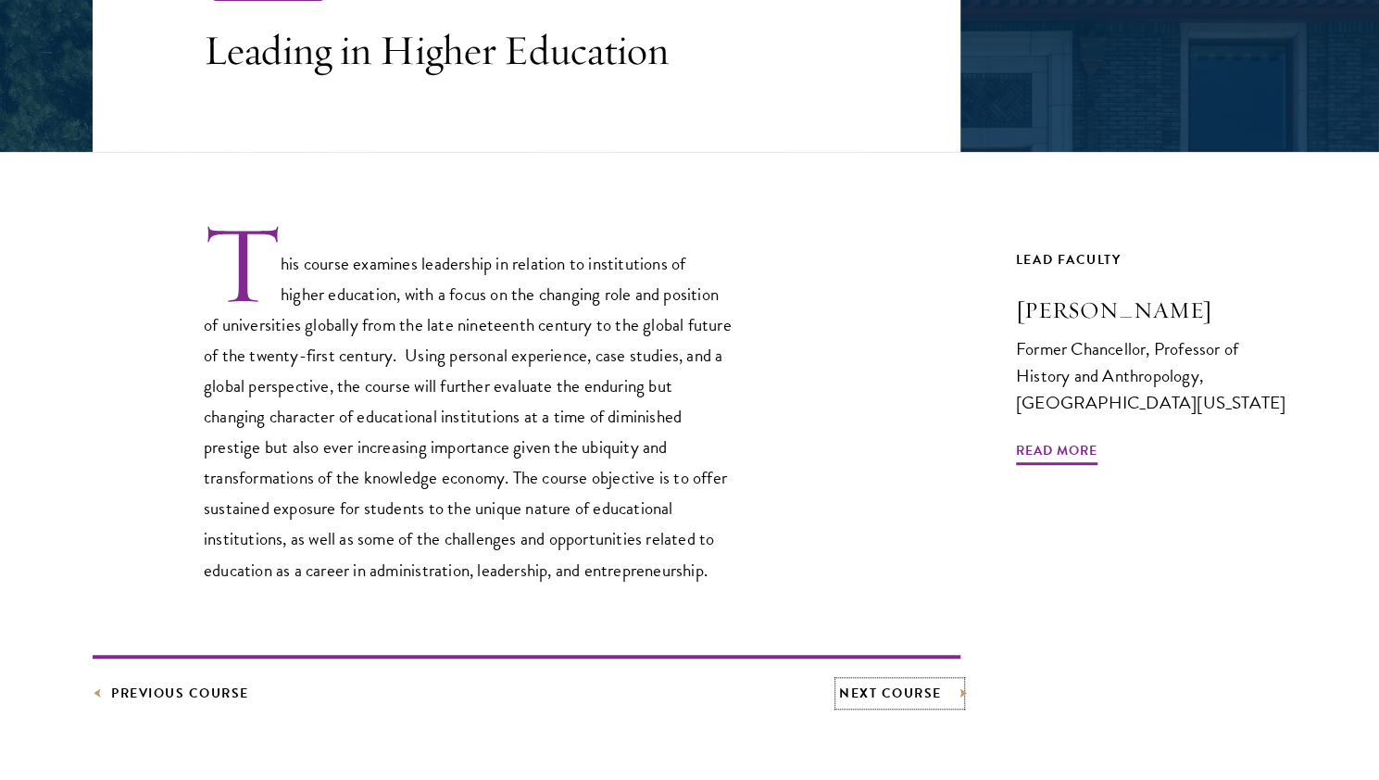
click at [906, 693] on link "Next Course" at bounding box center [899, 692] width 121 height 23
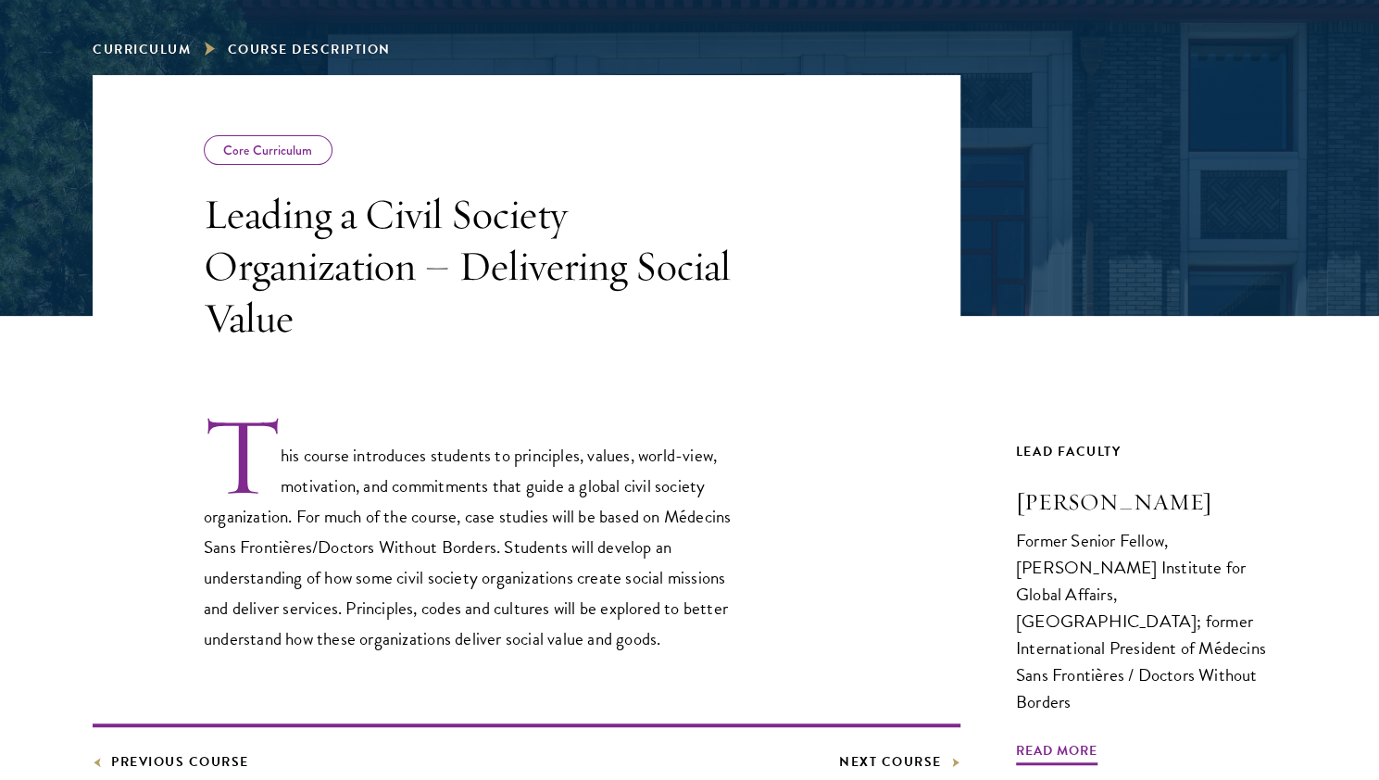
scroll to position [307, 0]
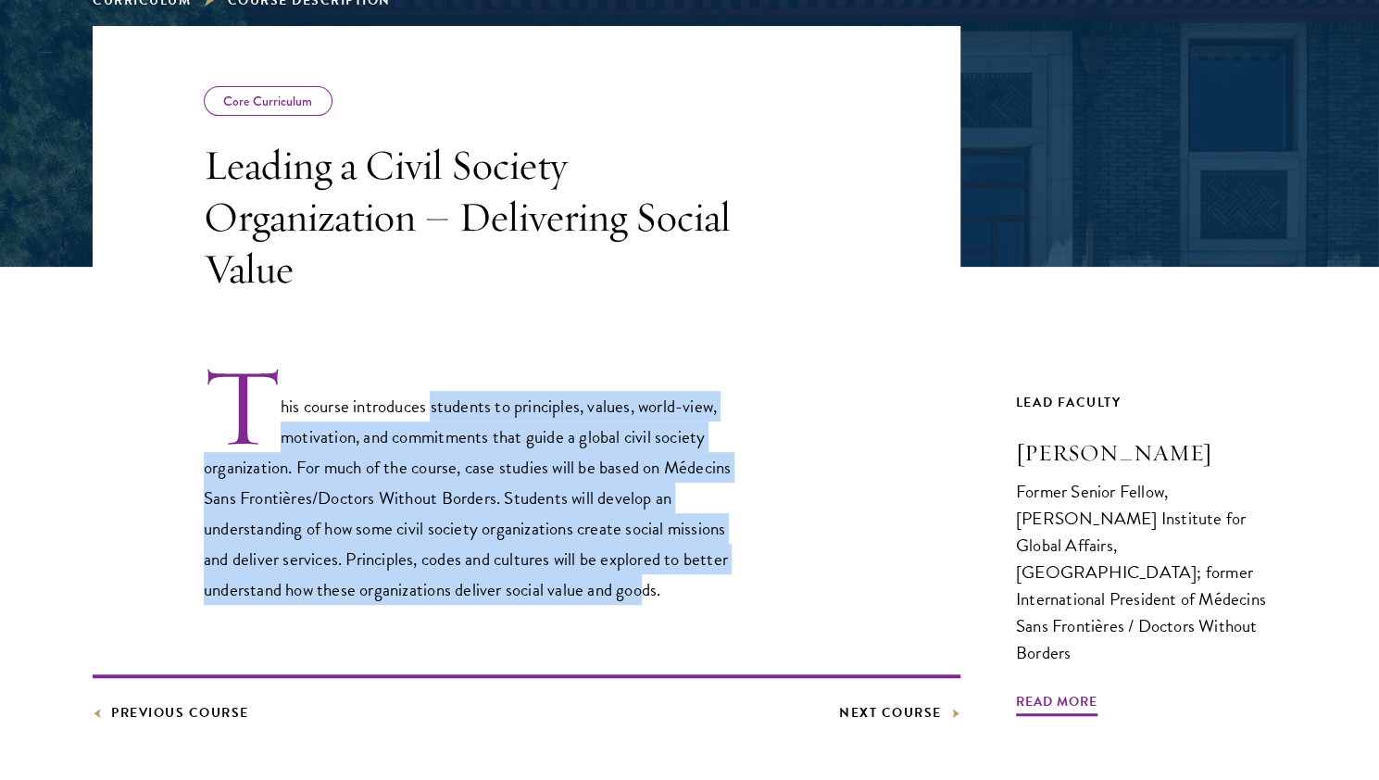
drag, startPoint x: 431, startPoint y: 410, endPoint x: 711, endPoint y: 580, distance: 327.4
click at [711, 580] on p "This course introduces students to principles, values, world-view, motivation, …" at bounding box center [468, 484] width 528 height 241
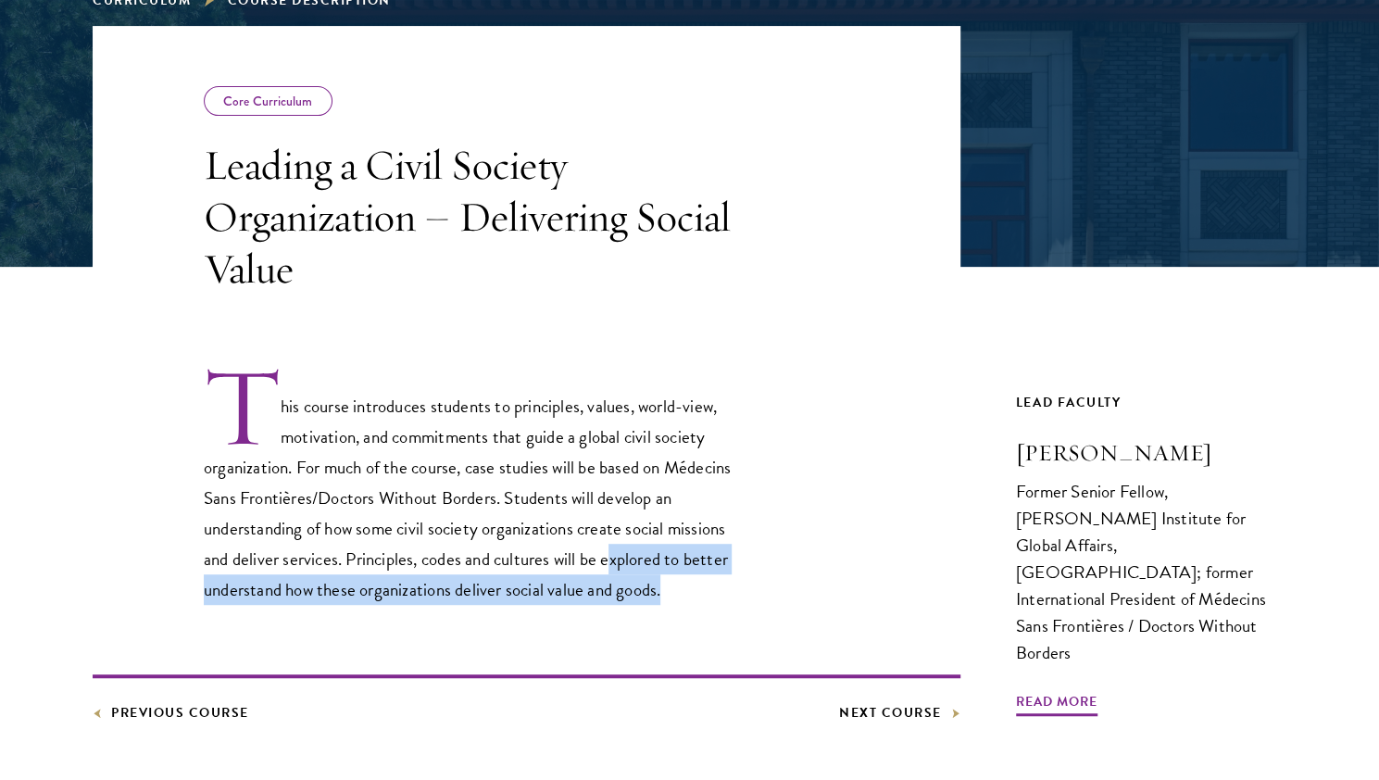
drag, startPoint x: 728, startPoint y: 587, endPoint x: 666, endPoint y: 562, distance: 66.9
click at [666, 562] on p "This course introduces students to principles, values, world-view, motivation, …" at bounding box center [468, 484] width 528 height 241
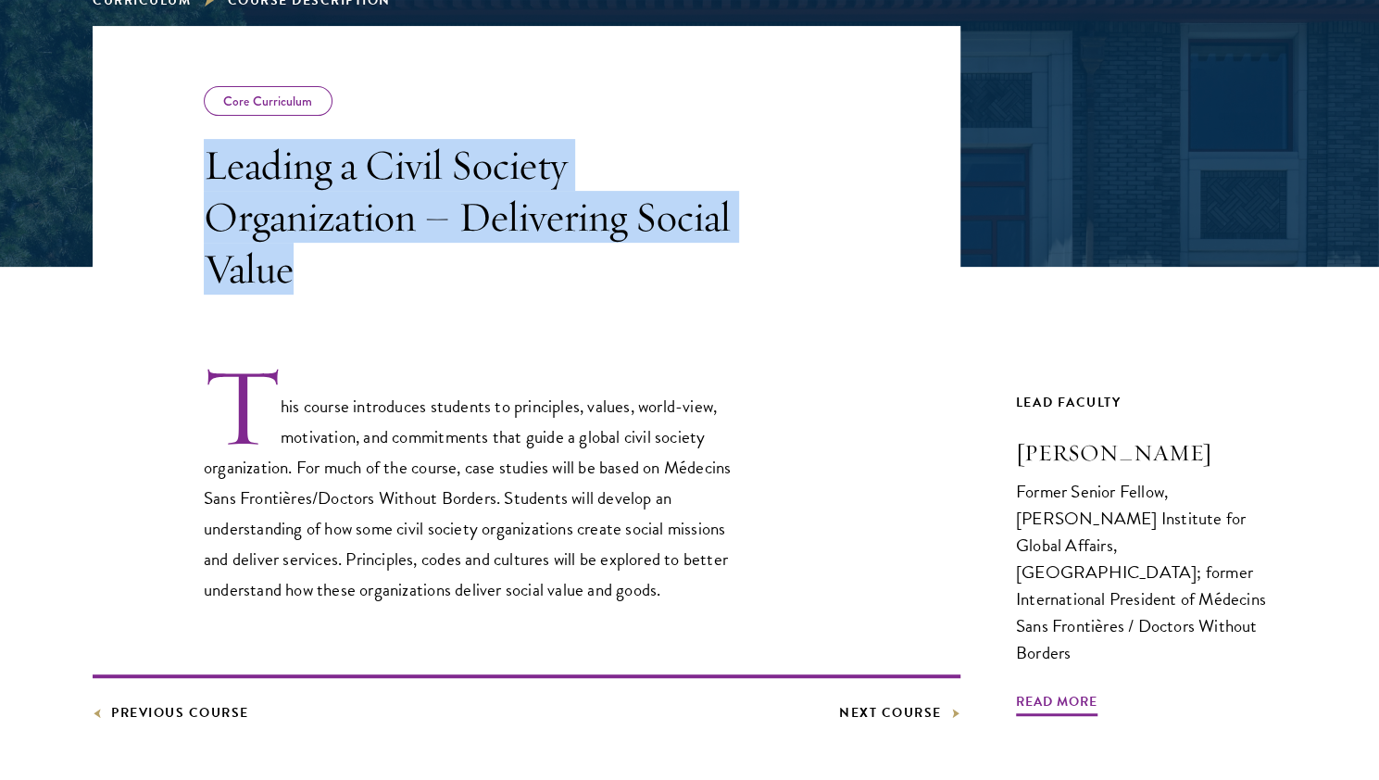
drag, startPoint x: 207, startPoint y: 156, endPoint x: 414, endPoint y: 289, distance: 245.3
click at [414, 289] on h3 "Leading a Civil Society Organization – Delivering Social Value" at bounding box center [468, 217] width 528 height 156
copy h3 "Leading a Civil Society Organization – Delivering Social Value"
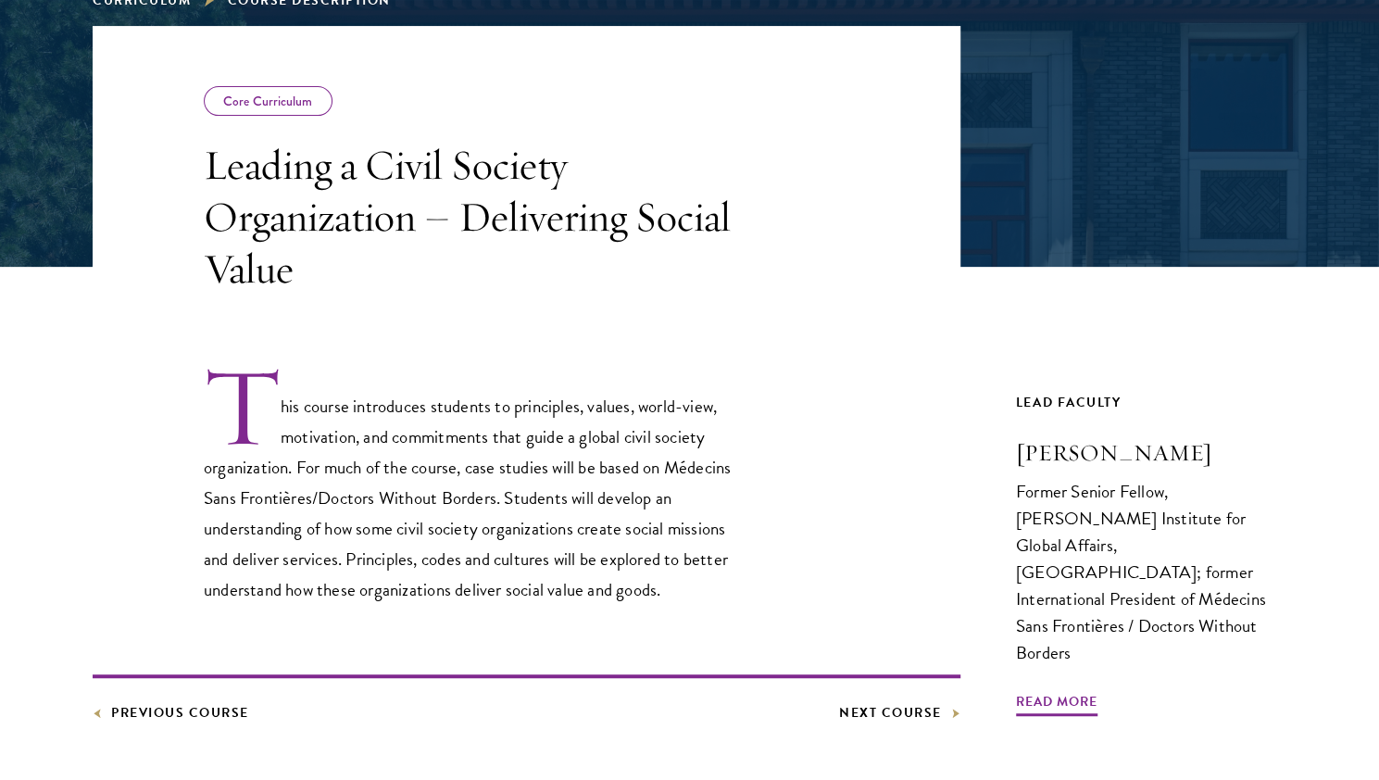
click at [596, 458] on p "This course introduces students to principles, values, world-view, motivation, …" at bounding box center [468, 484] width 528 height 241
click at [940, 720] on link "Next Course" at bounding box center [899, 712] width 121 height 23
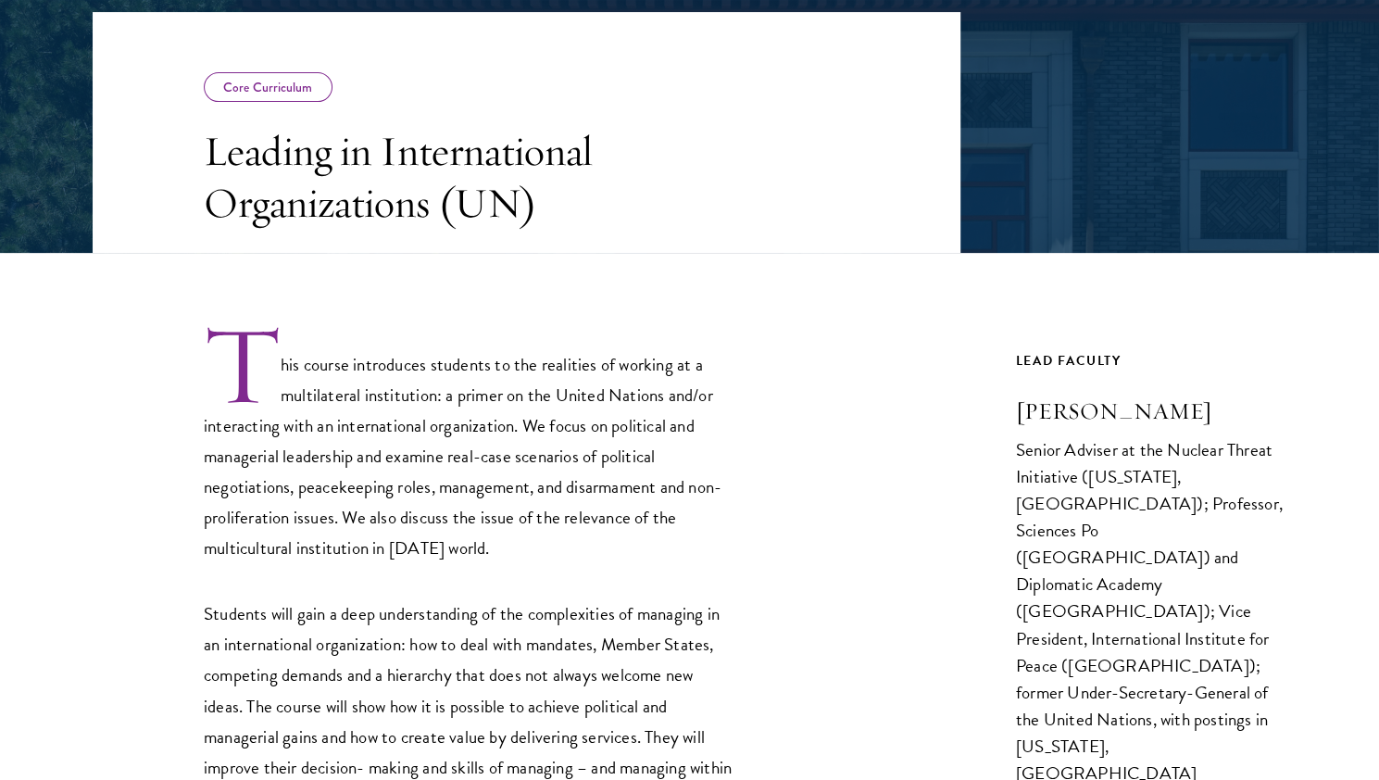
scroll to position [324, 0]
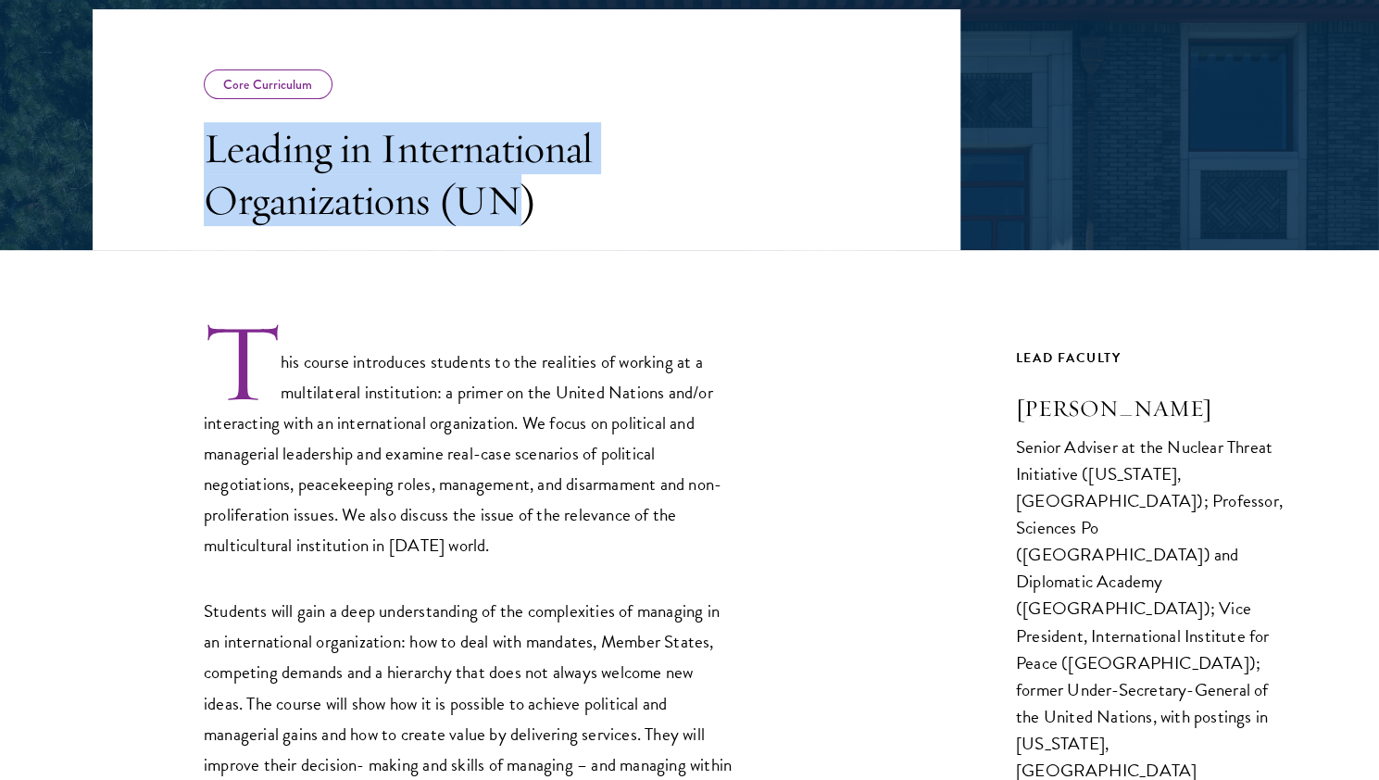
drag, startPoint x: 207, startPoint y: 149, endPoint x: 530, endPoint y: 204, distance: 326.8
click at [530, 204] on h3 "Leading in International Organizations (UN)" at bounding box center [468, 174] width 528 height 104
copy h3 "Leading in International Organizations (UN)"
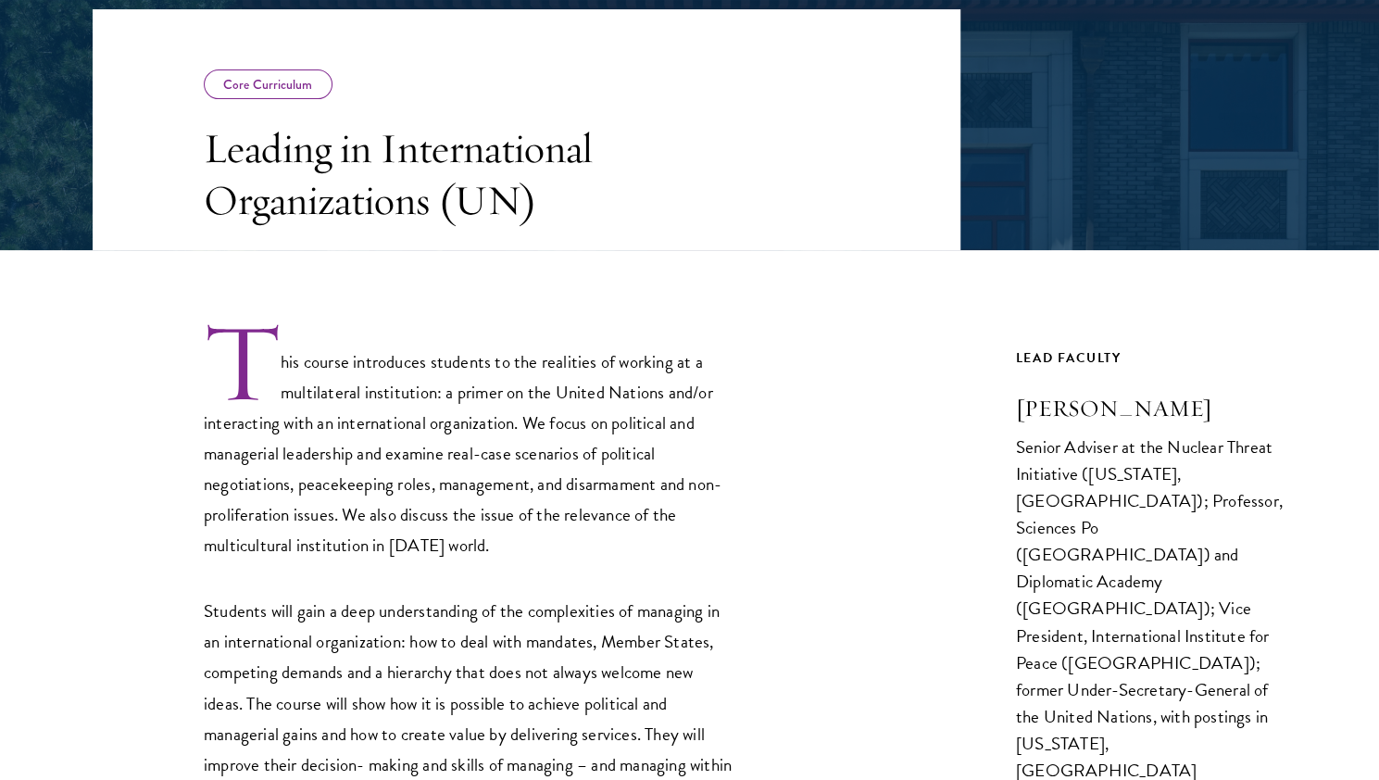
click at [450, 523] on p "This course introduces students to the realities of working at a multilateral i…" at bounding box center [468, 439] width 528 height 241
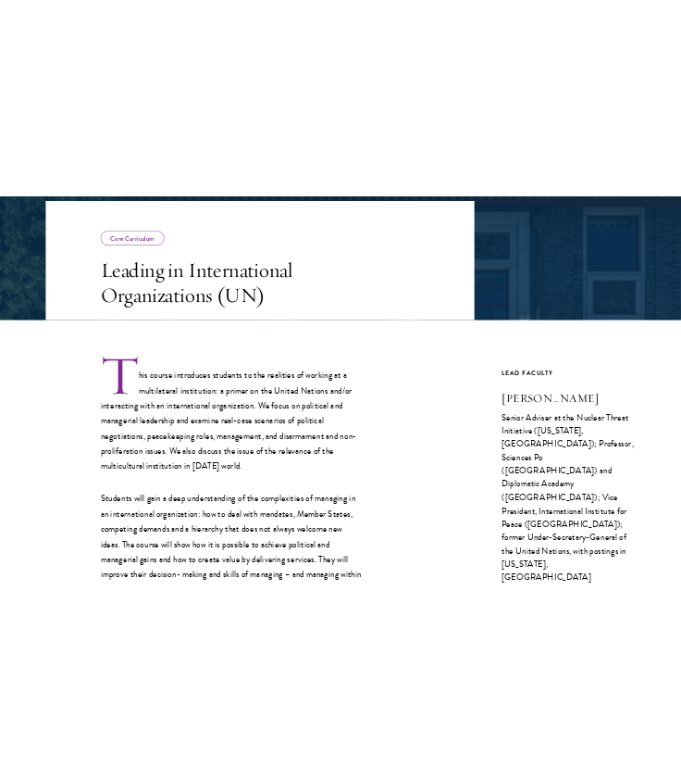
scroll to position [543, 0]
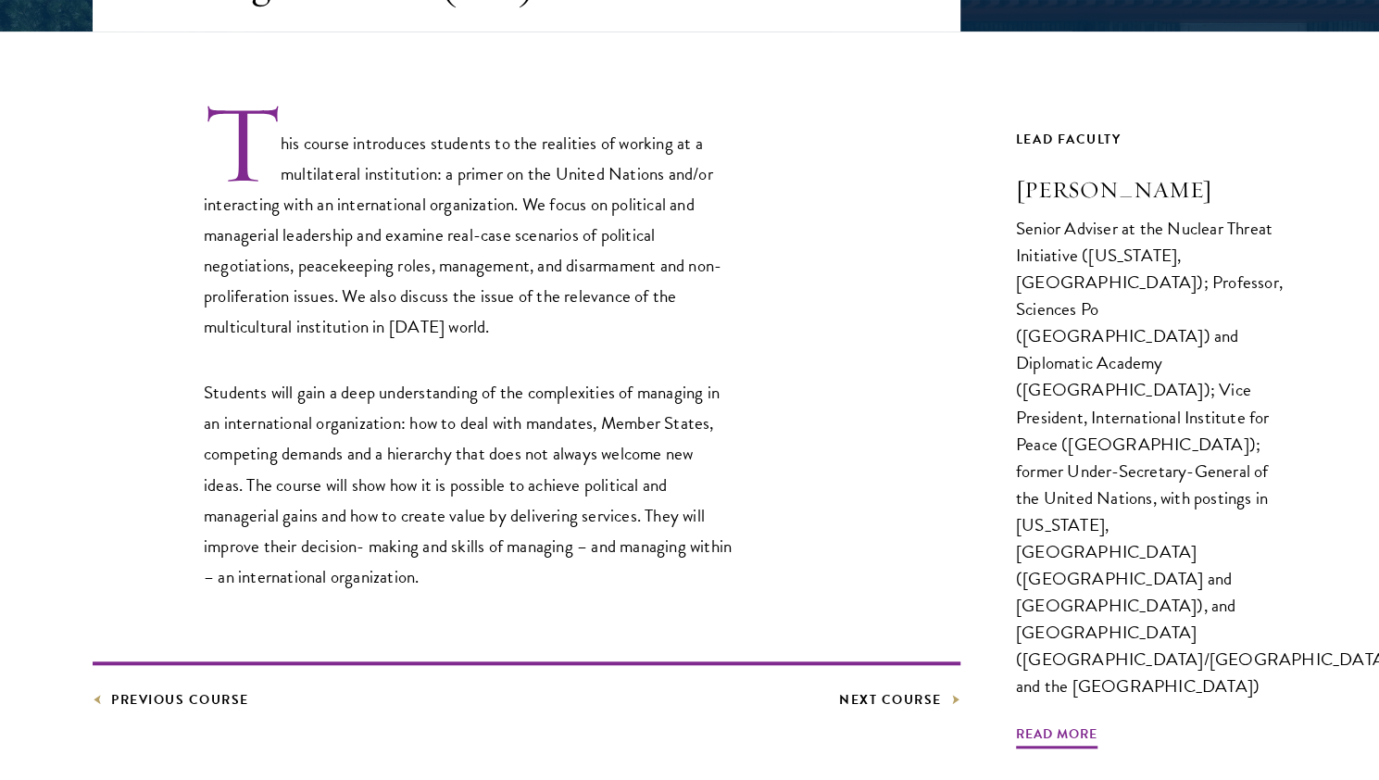
click at [426, 445] on p "Students will gain a deep understanding of the complexities of managing in an i…" at bounding box center [468, 484] width 528 height 214
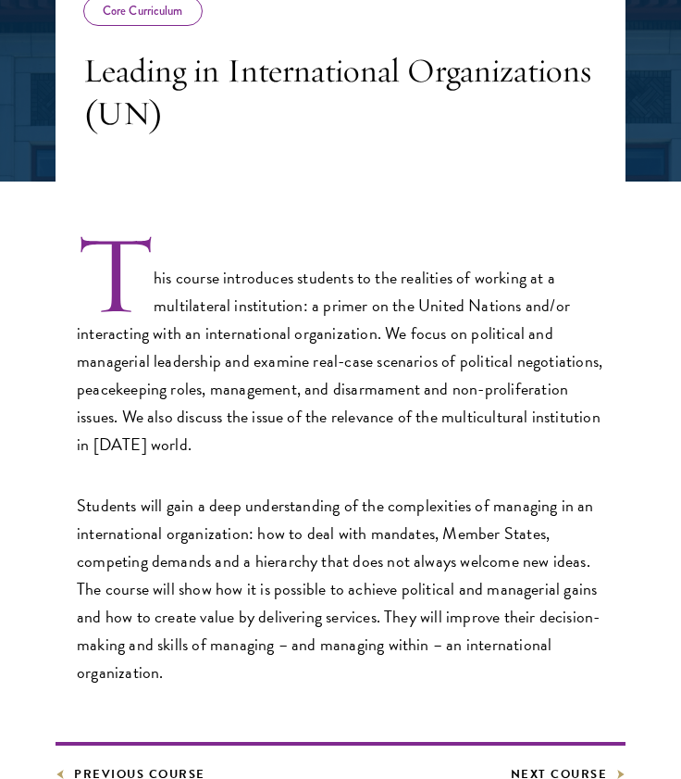
scroll to position [453, 0]
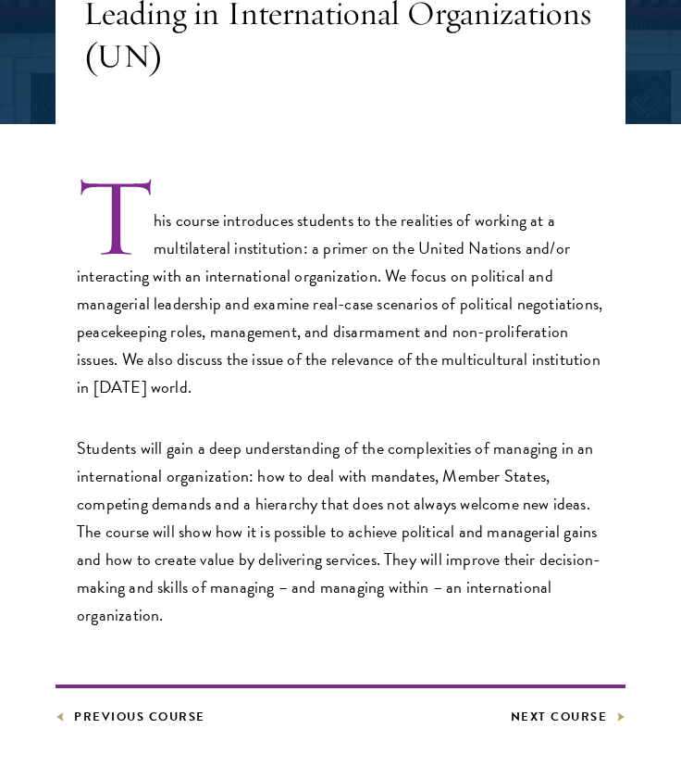
click at [560, 705] on footer "Previous Course Next Course" at bounding box center [341, 705] width 570 height 43
click at [554, 712] on link "Next Course" at bounding box center [569, 716] width 116 height 20
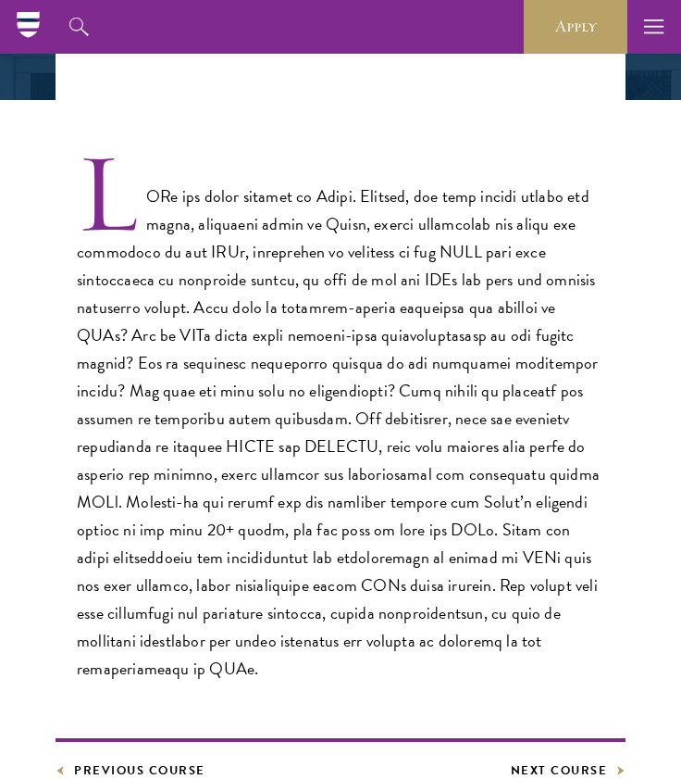
scroll to position [476, 0]
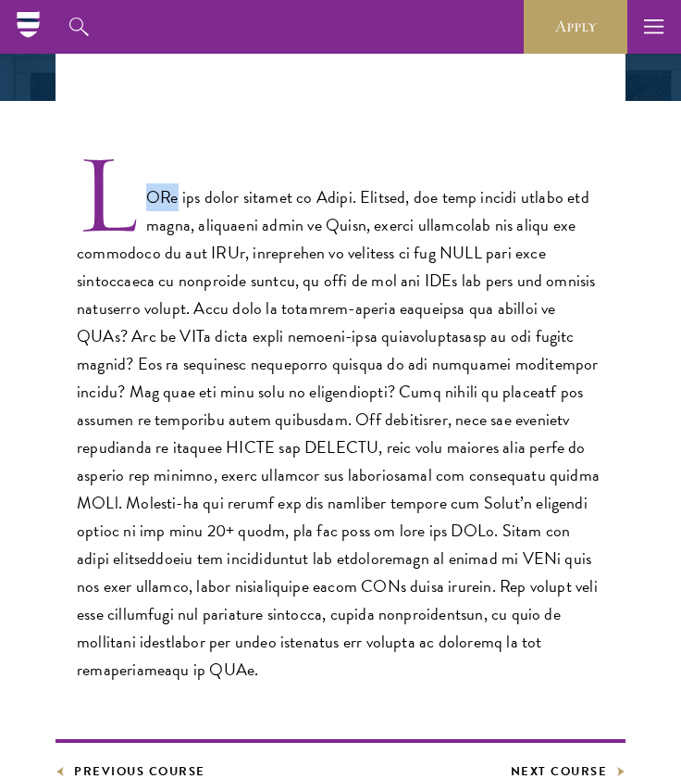
drag, startPoint x: 141, startPoint y: 197, endPoint x: 168, endPoint y: 198, distance: 27.8
click at [168, 198] on p at bounding box center [341, 419] width 528 height 527
drag, startPoint x: 418, startPoint y: 256, endPoint x: 459, endPoint y: 255, distance: 40.7
click at [459, 255] on p at bounding box center [341, 419] width 528 height 527
copy p "SOES"
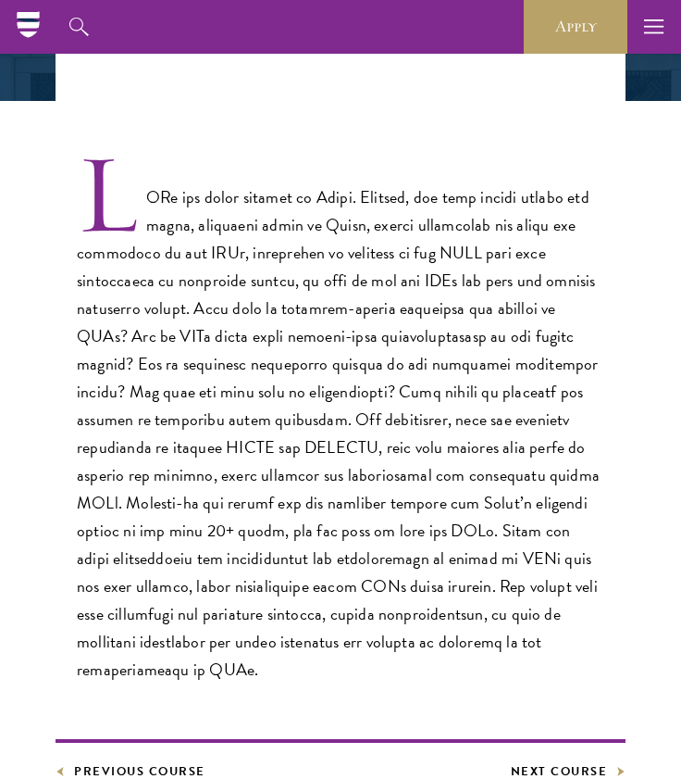
click at [430, 233] on p at bounding box center [341, 419] width 528 height 527
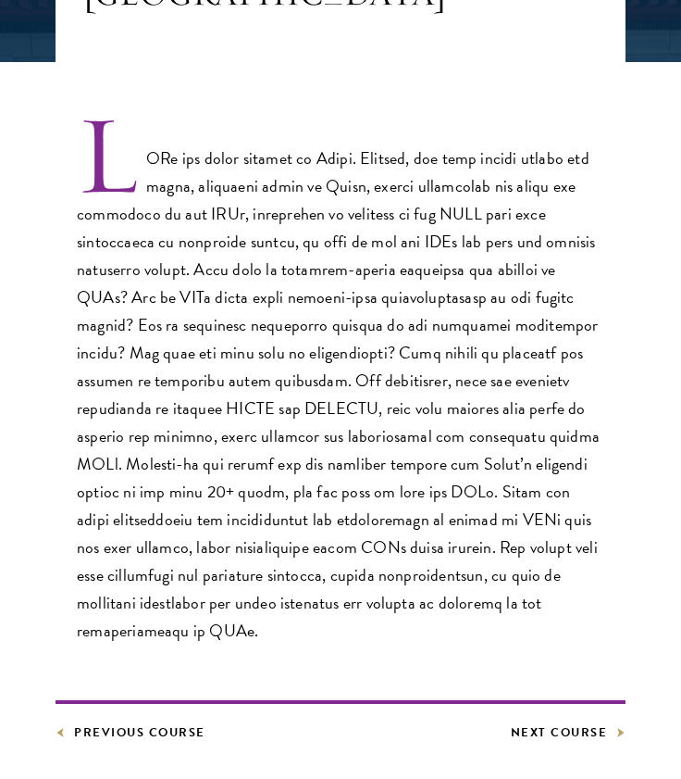
scroll to position [527, 0]
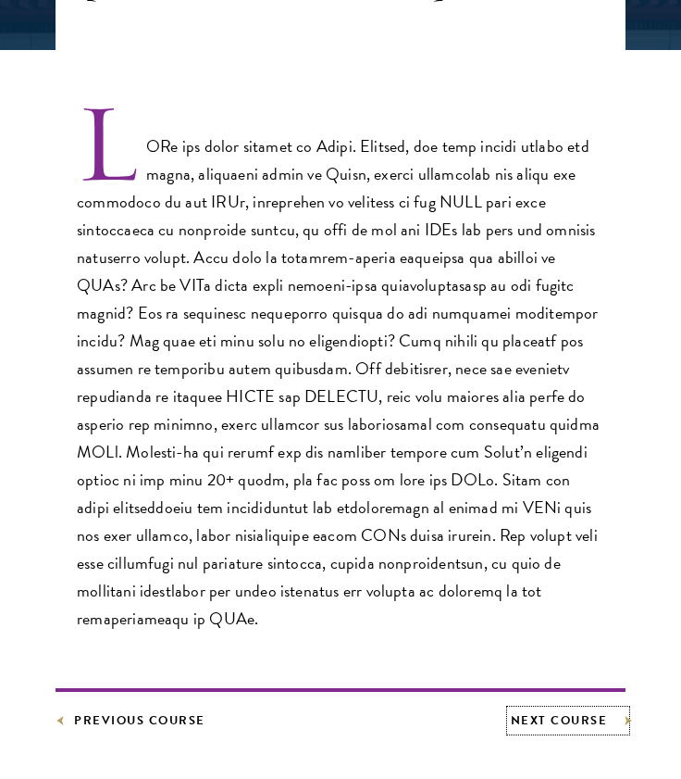
click at [535, 710] on link "Next Course" at bounding box center [569, 720] width 116 height 20
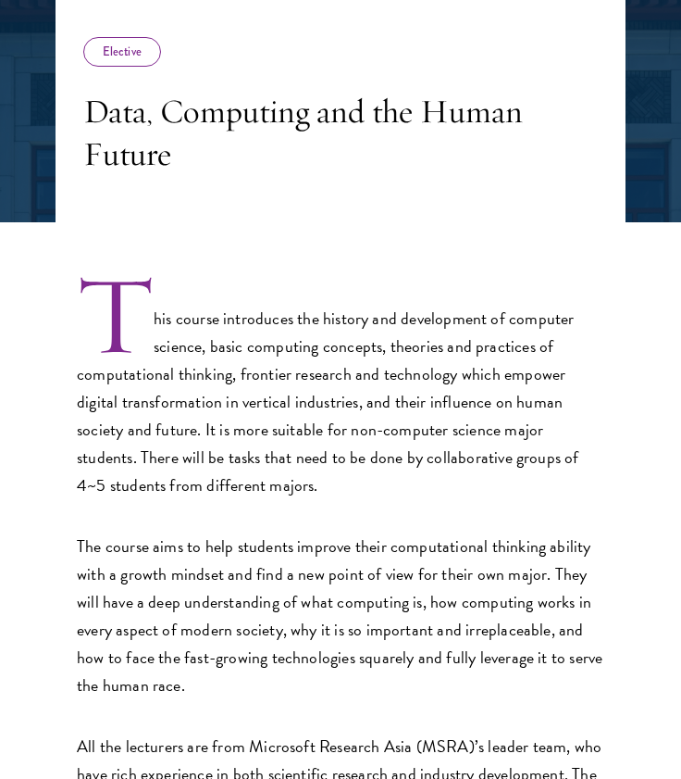
scroll to position [356, 0]
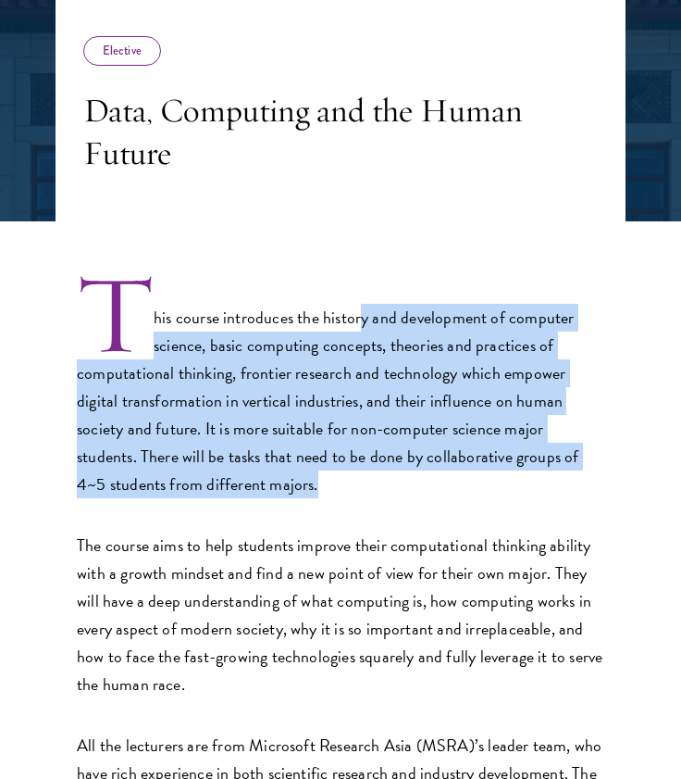
drag, startPoint x: 361, startPoint y: 321, endPoint x: 376, endPoint y: 478, distance: 157.2
click at [376, 478] on p "This course introduces the history and development of computer science, basic c…" at bounding box center [341, 387] width 528 height 221
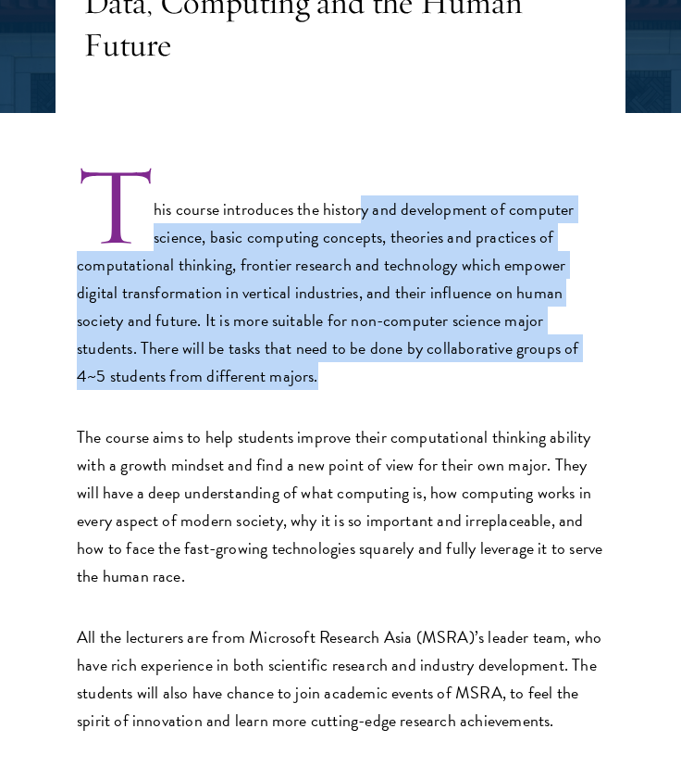
scroll to position [468, 0]
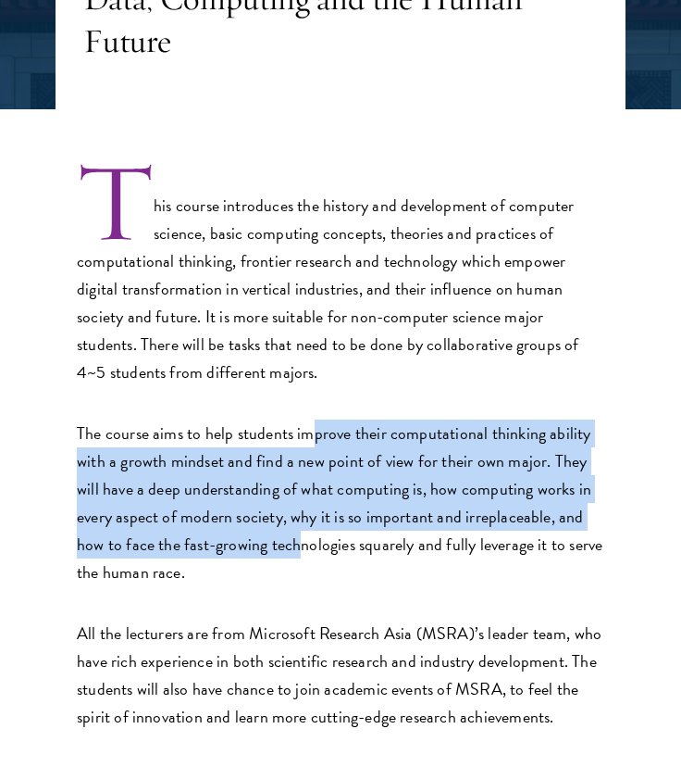
drag, startPoint x: 309, startPoint y: 435, endPoint x: 300, endPoint y: 536, distance: 101.3
click at [300, 536] on p "The course aims to help students improve their computational thinking ability w…" at bounding box center [341, 502] width 528 height 167
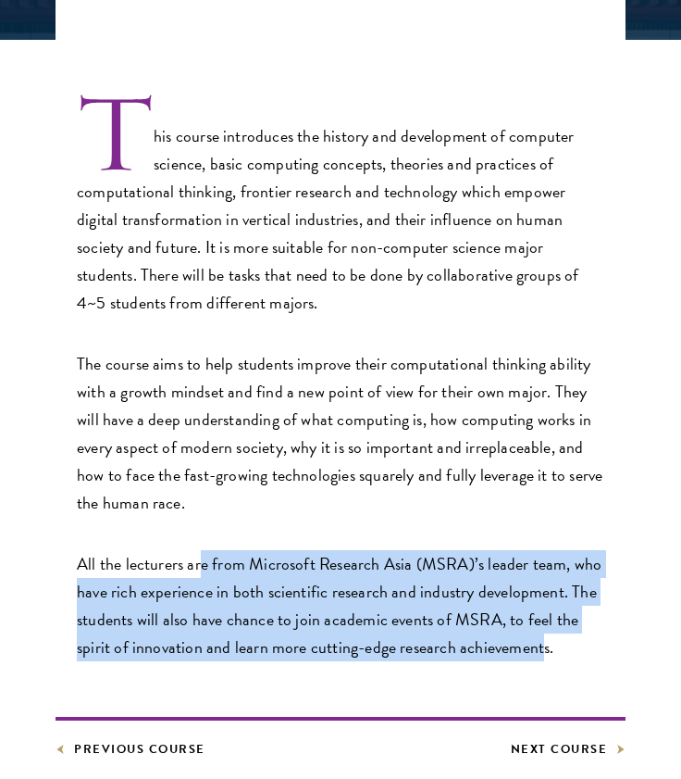
drag, startPoint x: 201, startPoint y: 562, endPoint x: 541, endPoint y: 647, distance: 350.3
click at [541, 647] on p "All the lecturers are from Microsoft Research Asia (MSRA)’s leader team, who ha…" at bounding box center [341, 605] width 528 height 111
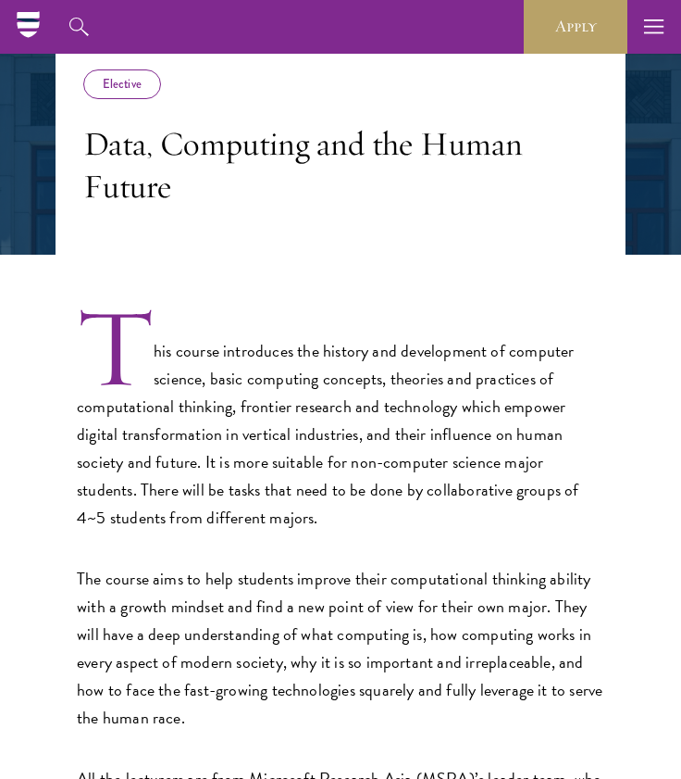
scroll to position [317, 0]
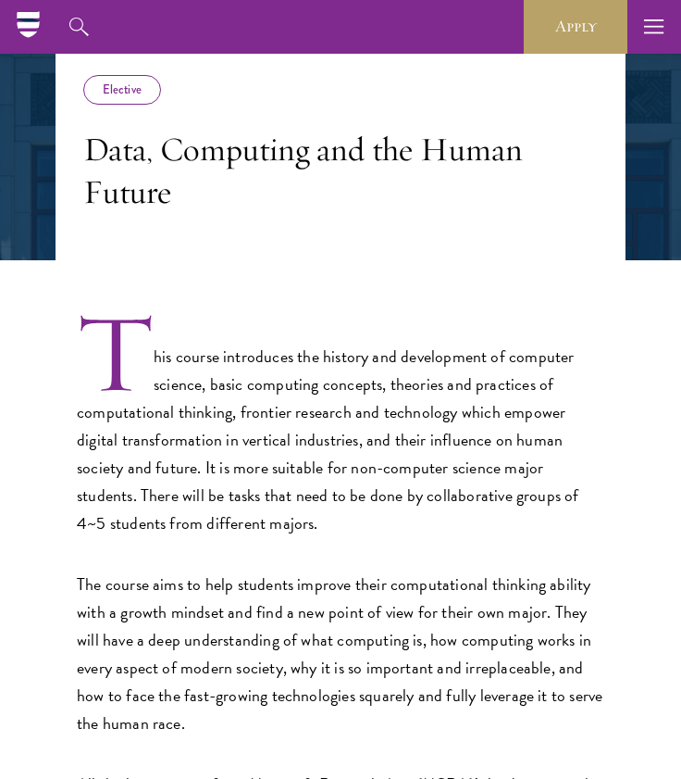
click at [131, 192] on h3 "Data, Computing and the Human Future" at bounding box center [340, 170] width 515 height 85
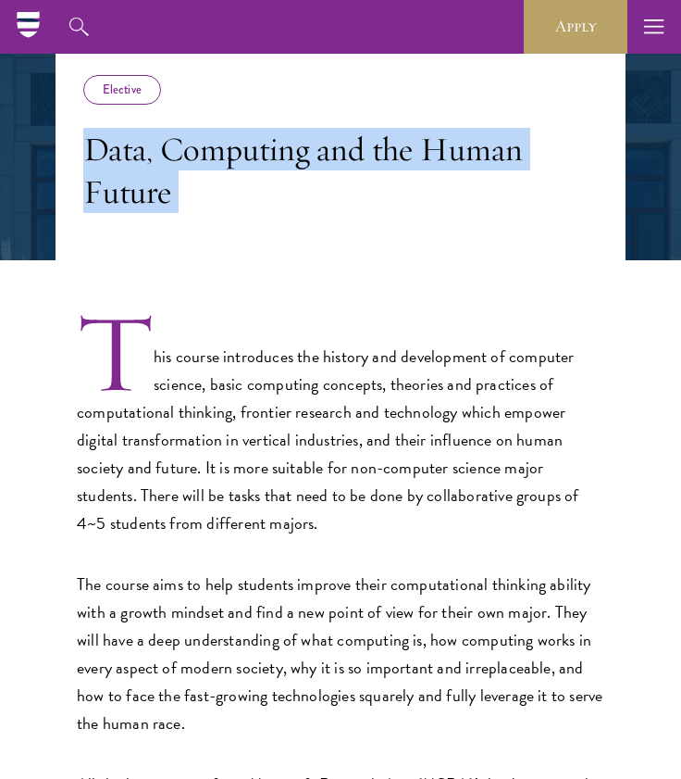
click at [131, 192] on h3 "Data, Computing and the Human Future" at bounding box center [340, 170] width 515 height 85
copy div "Data, Computing and the Human Future"
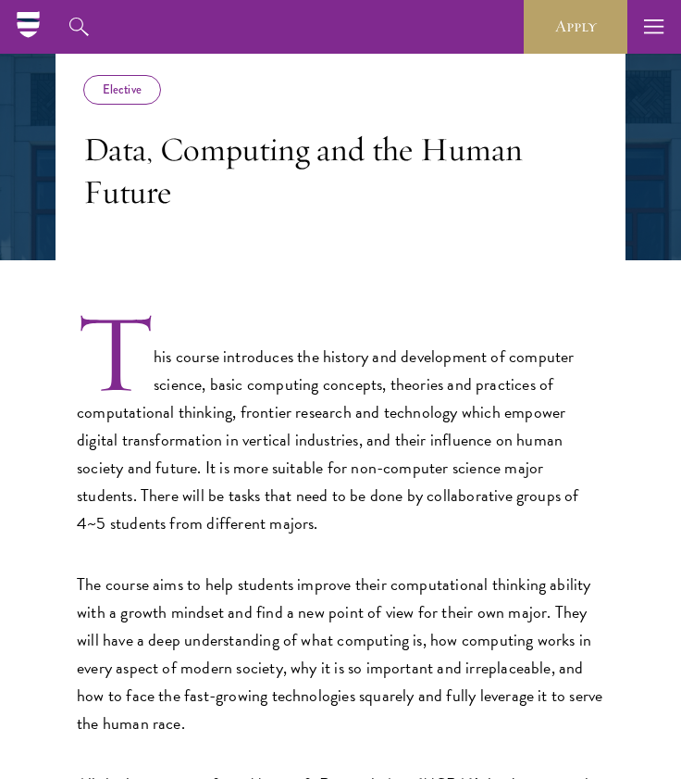
click at [546, 442] on p "This course introduces the history and development of computer science, basic c…" at bounding box center [341, 426] width 528 height 221
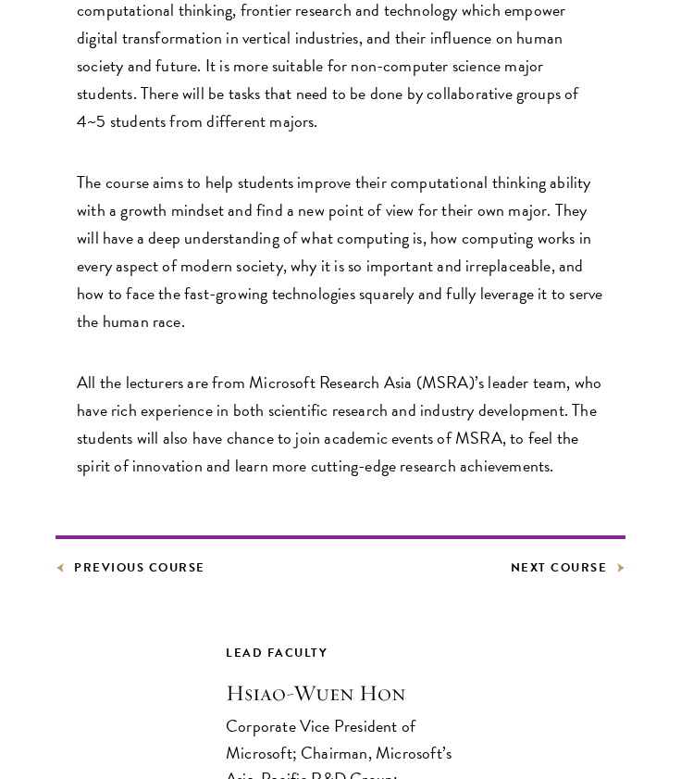
scroll to position [719, 0]
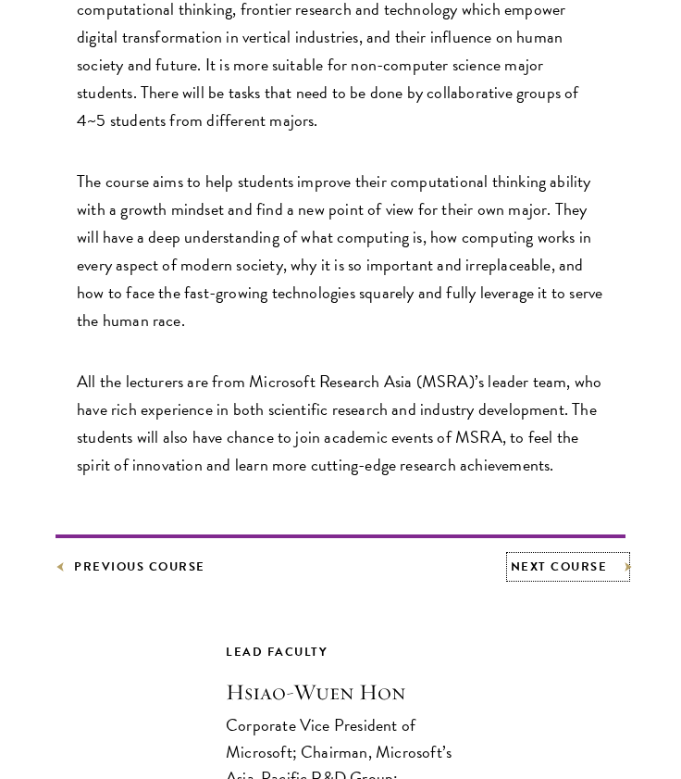
click at [550, 568] on link "Next Course" at bounding box center [569, 566] width 116 height 20
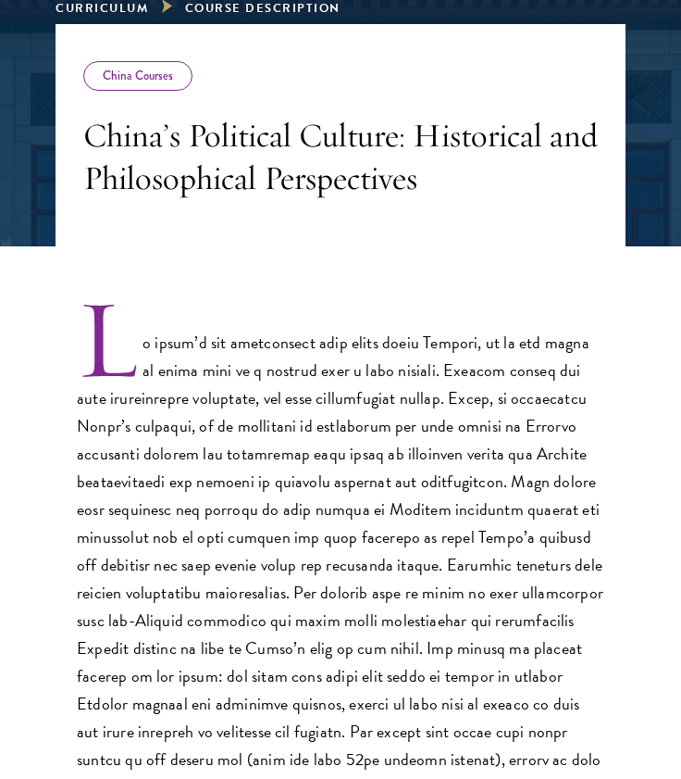
scroll to position [336, 0]
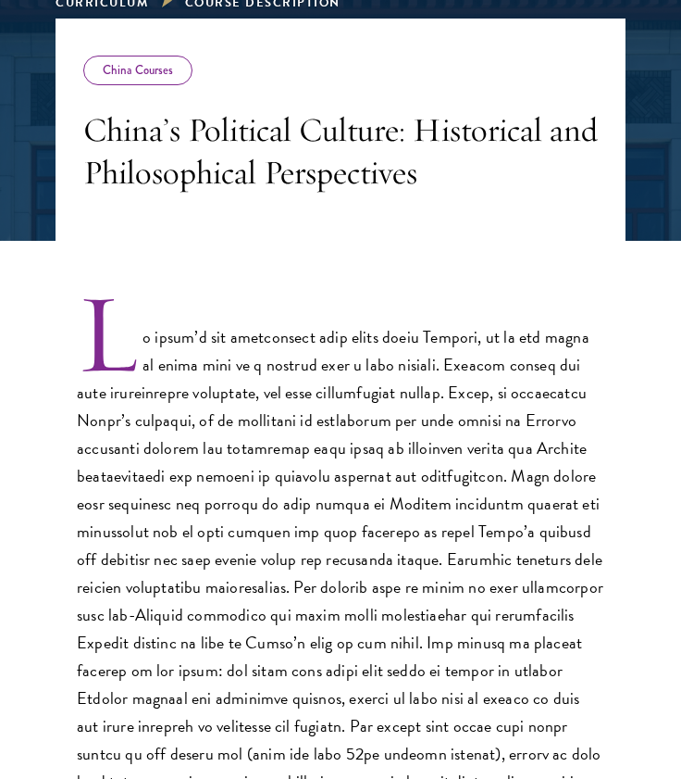
click at [233, 180] on h3 "China’s Political Culture: Historical and Philosophical Perspectives" at bounding box center [340, 150] width 515 height 85
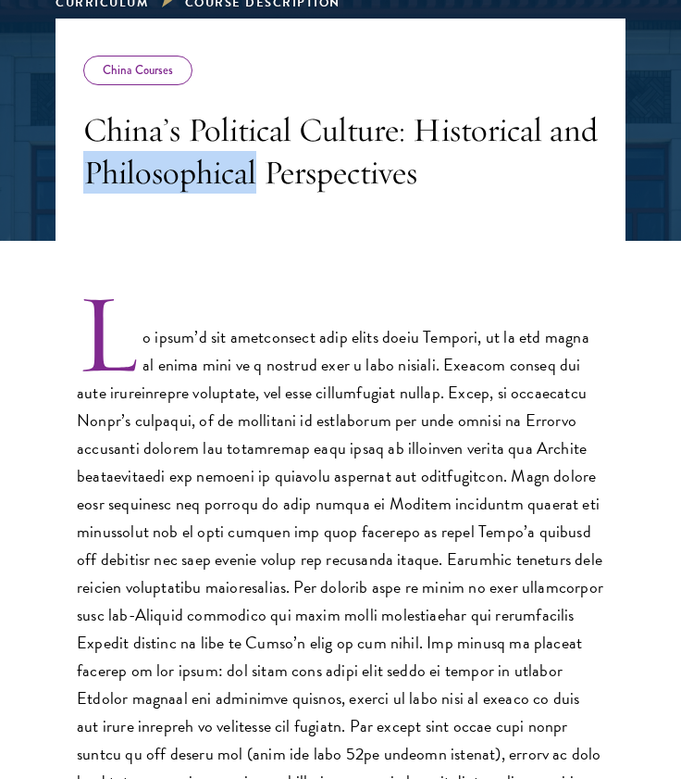
click at [233, 180] on h3 "China’s Political Culture: Historical and Philosophical Perspectives" at bounding box center [340, 150] width 515 height 85
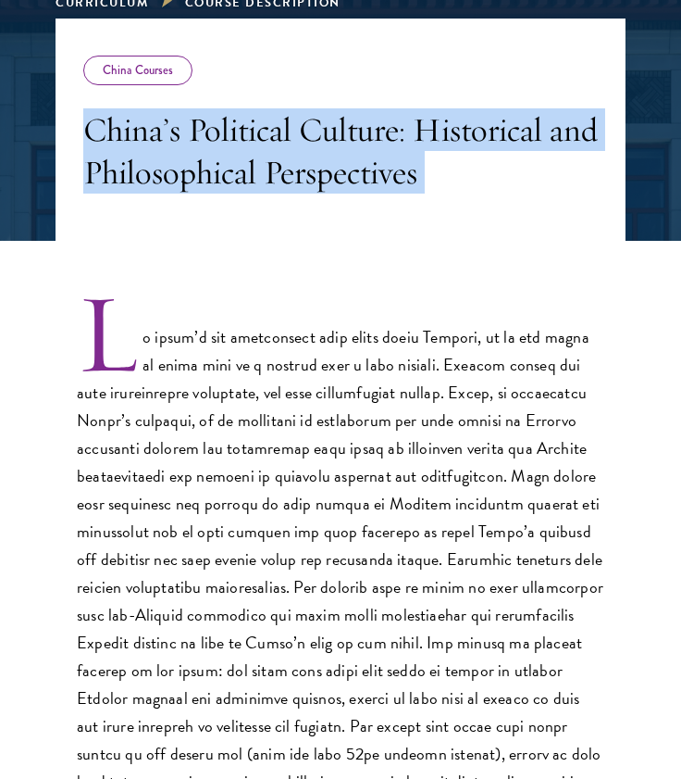
click at [233, 180] on h3 "China’s Political Culture: Historical and Philosophical Perspectives" at bounding box center [340, 150] width 515 height 85
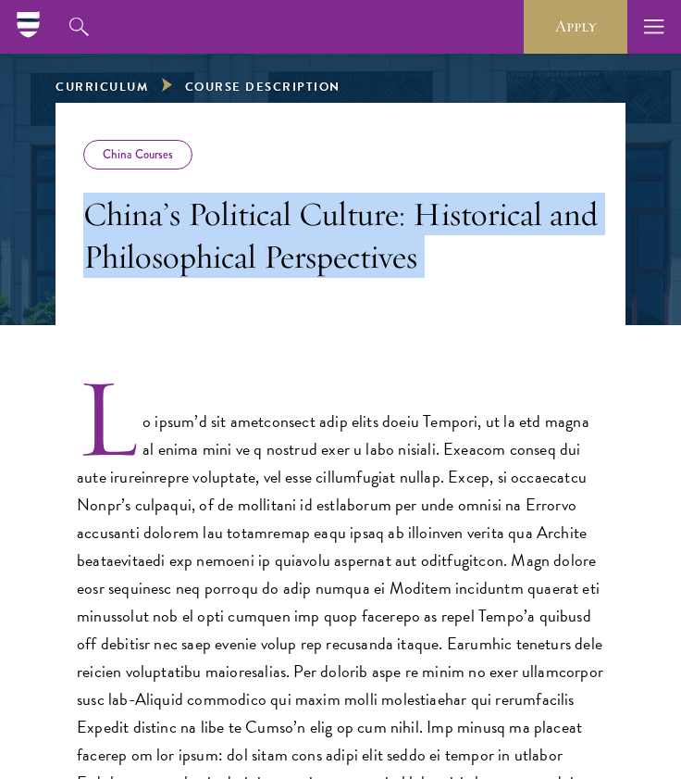
scroll to position [250, 0]
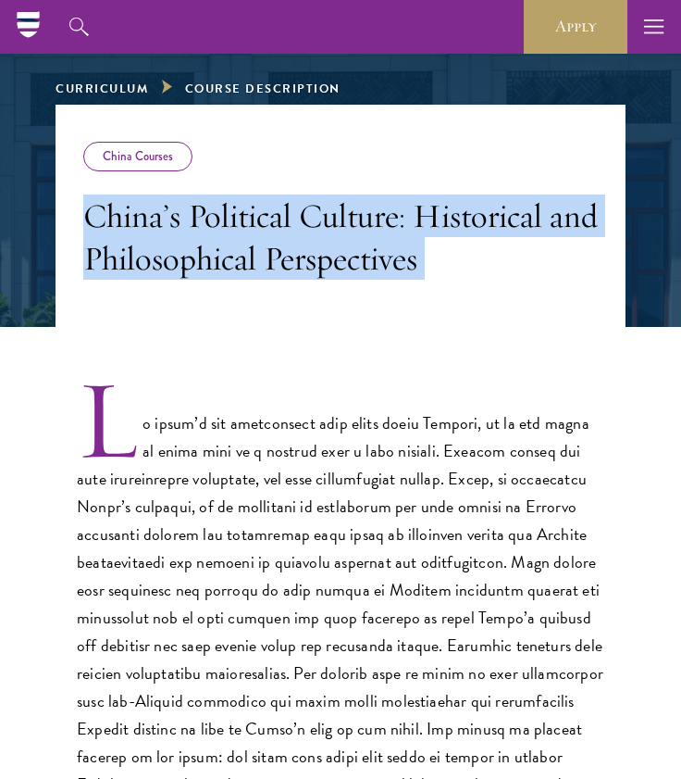
copy div "China’s Political Culture: Historical and Philosophical Perspectives"
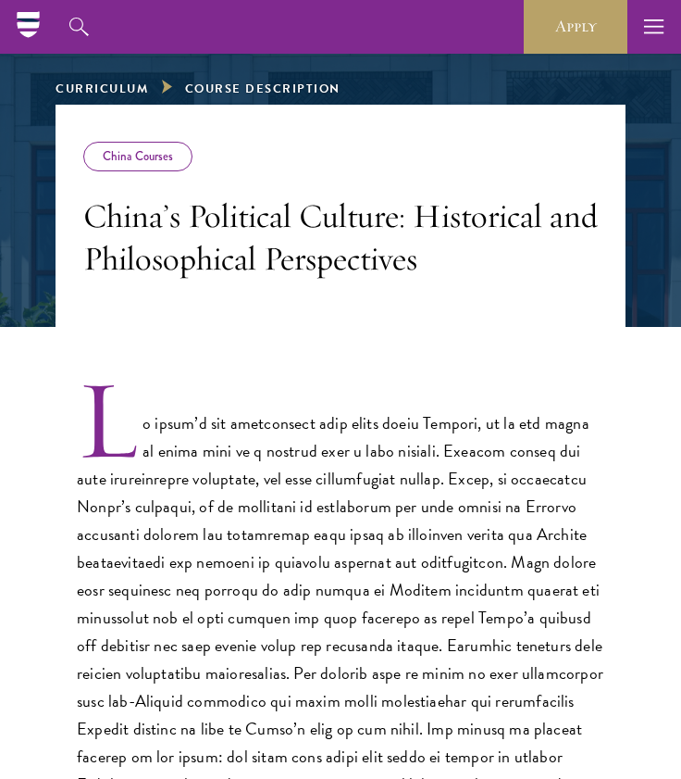
click at [232, 543] on p at bounding box center [341, 631] width 528 height 499
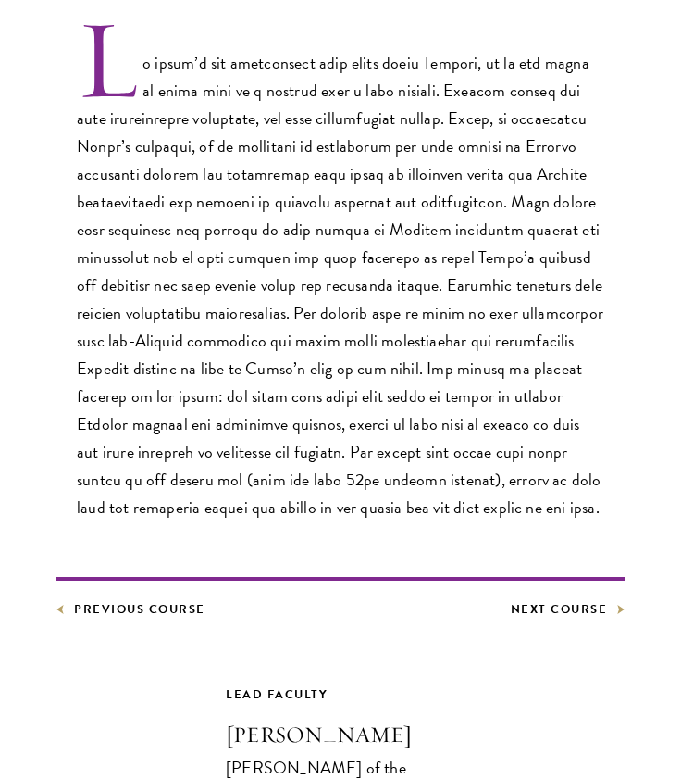
scroll to position [598, 0]
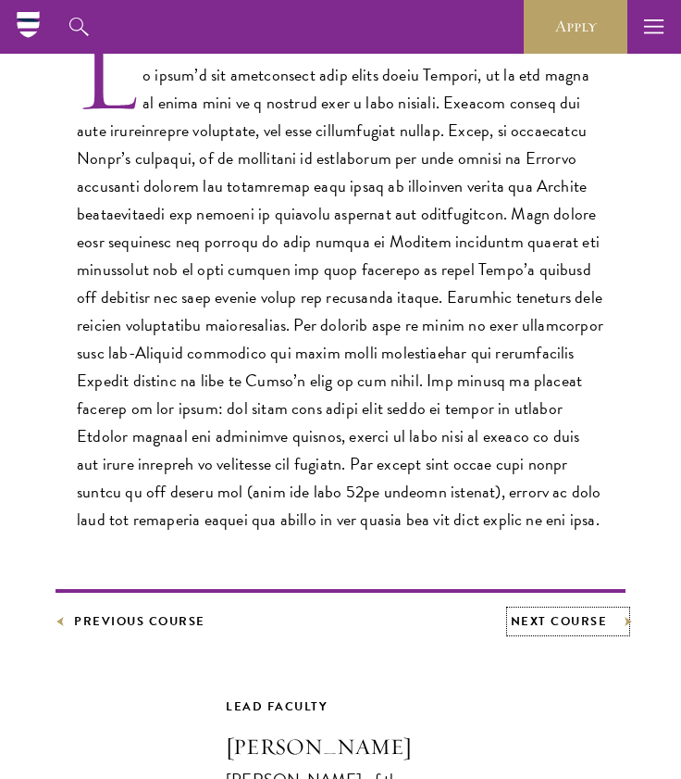
click at [530, 619] on link "Next Course" at bounding box center [569, 621] width 116 height 20
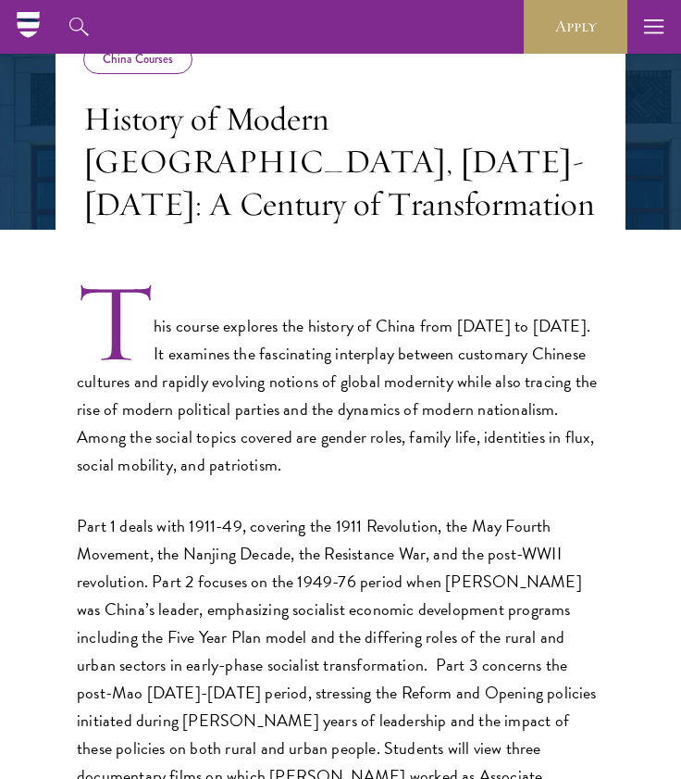
scroll to position [349, 0]
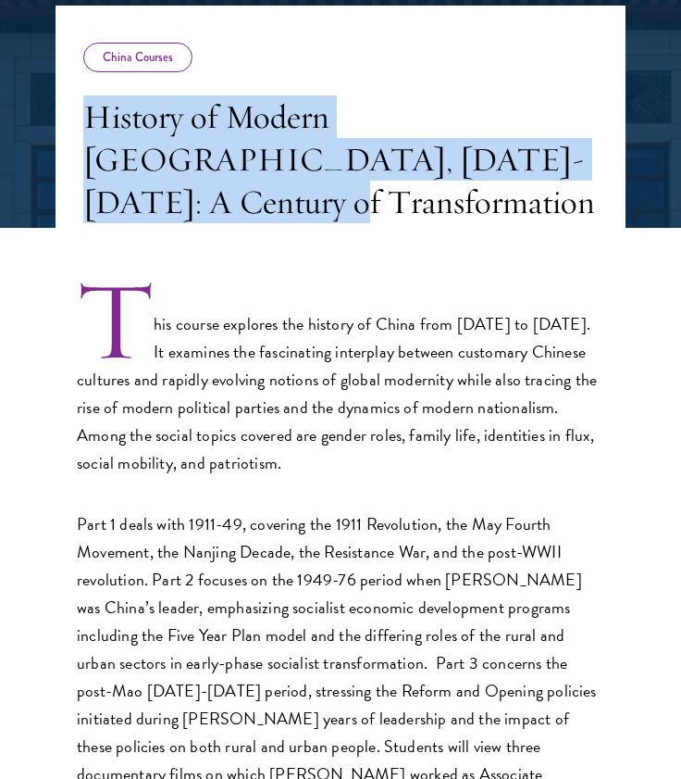
drag, startPoint x: 91, startPoint y: 120, endPoint x: 437, endPoint y: 173, distance: 350.3
click at [437, 173] on h3 "History of Modern China, 1911-2011: A Century of Transformation" at bounding box center [340, 159] width 515 height 128
copy h3 "History of Modern China, 1911-2011: A Century of Transformation"
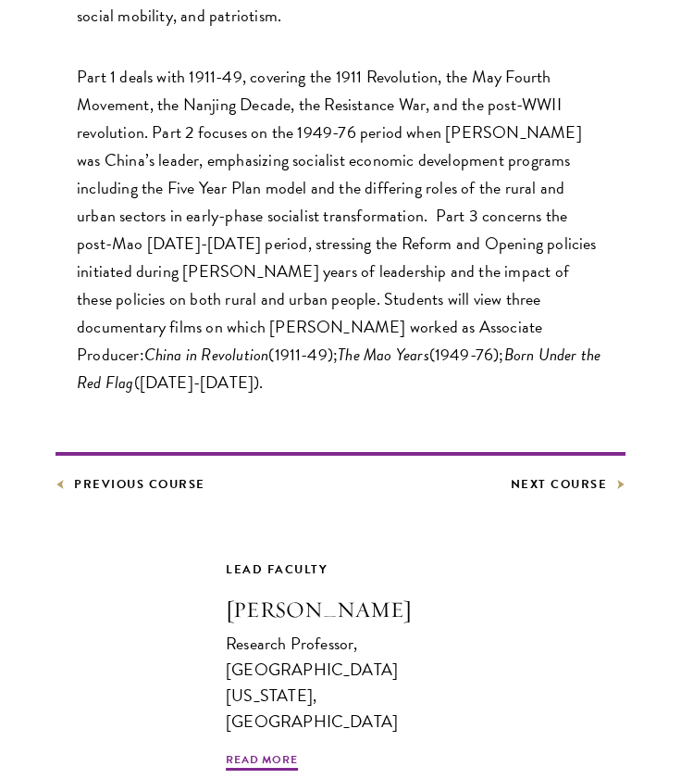
scroll to position [802, 0]
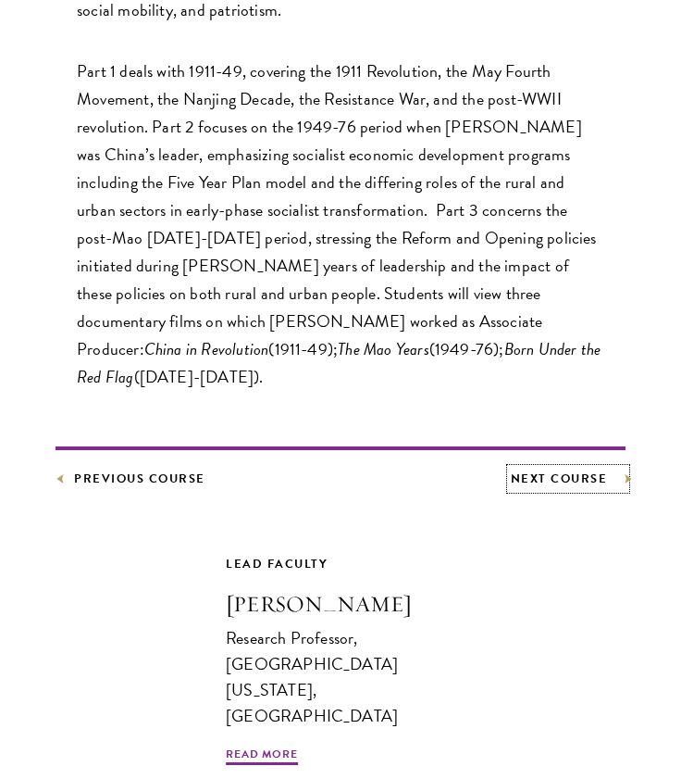
click at [576, 468] on link "Next Course" at bounding box center [569, 478] width 116 height 20
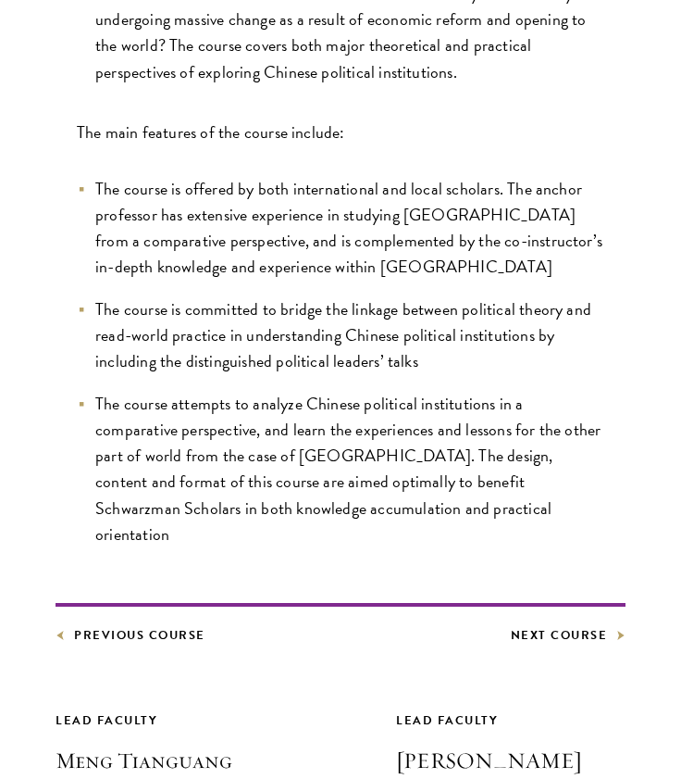
scroll to position [961, 0]
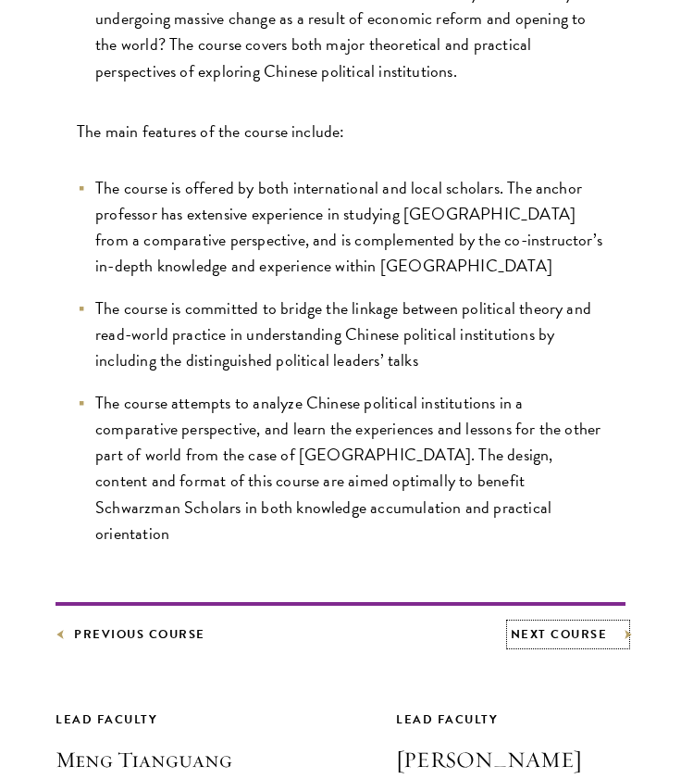
click at [580, 624] on link "Next Course" at bounding box center [569, 634] width 116 height 20
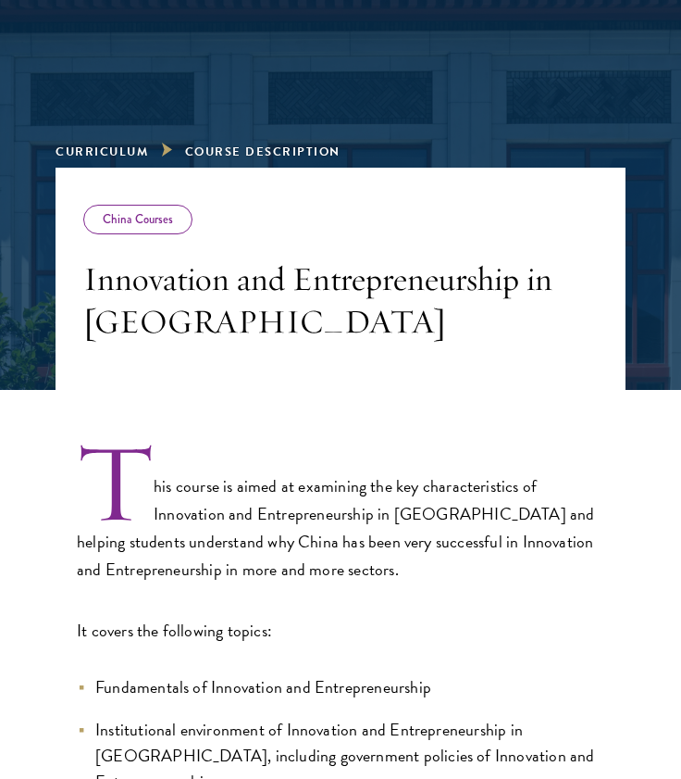
scroll to position [215, 0]
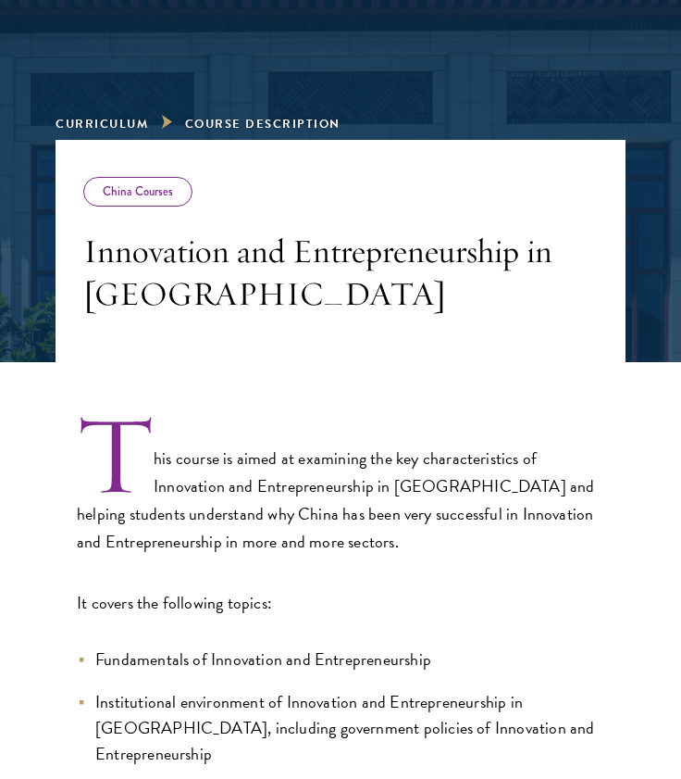
click at [128, 303] on h3 "Innovation and Entrepreneurship in [GEOGRAPHIC_DATA]" at bounding box center [340, 272] width 515 height 85
click at [128, 303] on h3 "Innovation and Entrepreneurship in China" at bounding box center [340, 272] width 515 height 85
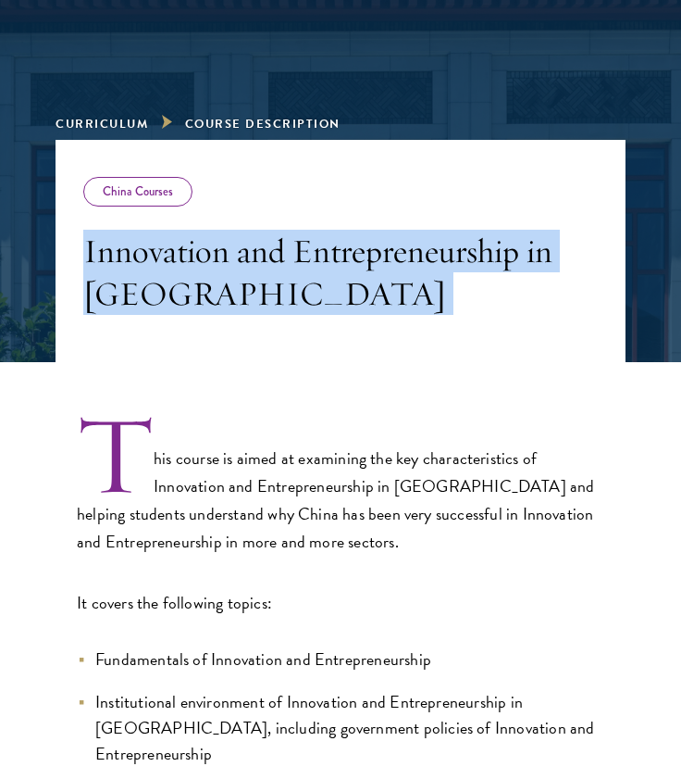
click at [128, 303] on h3 "Innovation and Entrepreneurship in China" at bounding box center [340, 272] width 515 height 85
copy div "Innovation and Entrepreneurship in China"
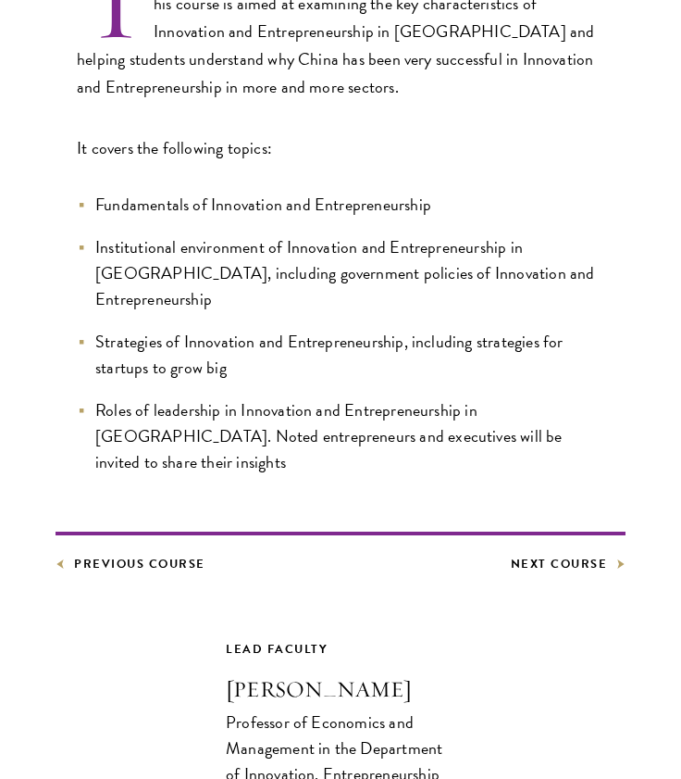
scroll to position [682, 0]
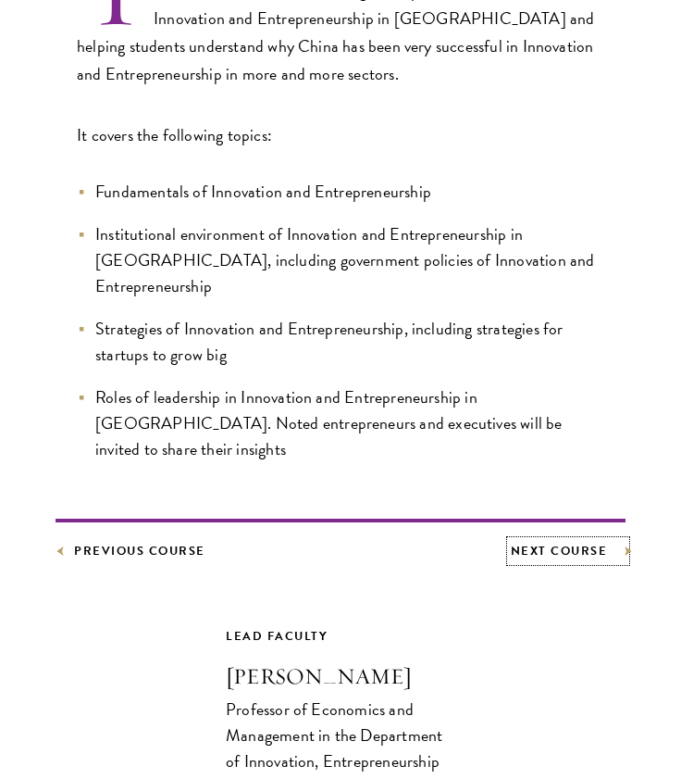
click at [528, 541] on link "Next Course" at bounding box center [569, 551] width 116 height 20
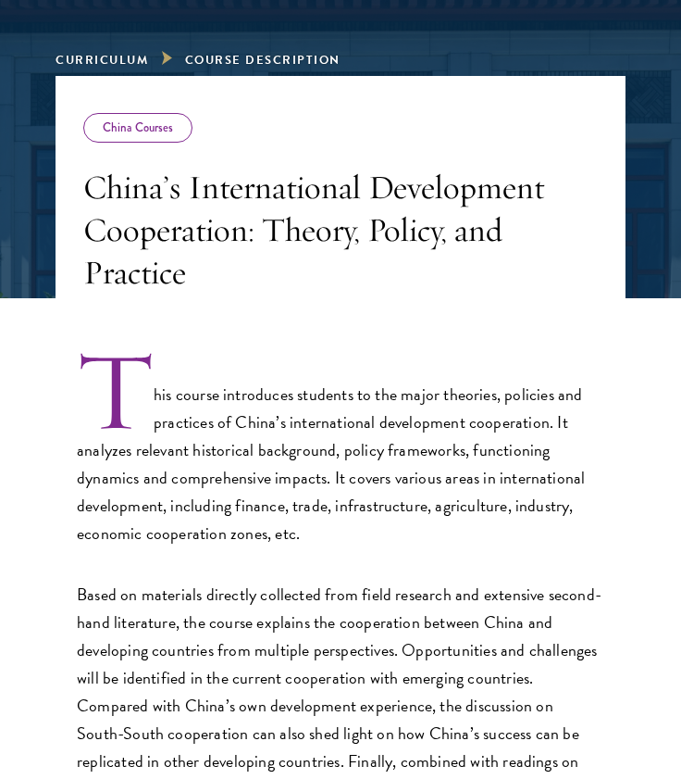
scroll to position [280, 0]
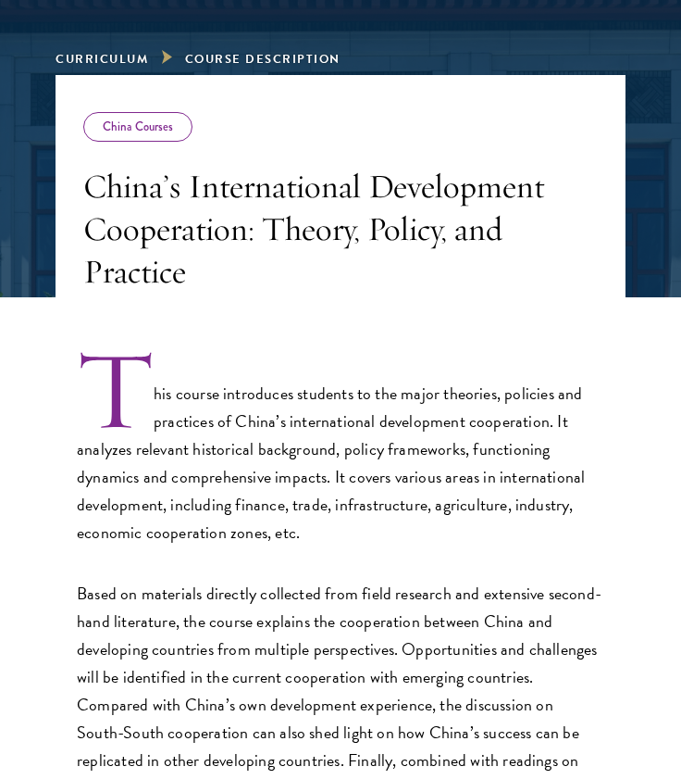
click at [156, 274] on h3 "China’s International Development Cooperation: Theory, Policy, and Practice" at bounding box center [340, 229] width 515 height 128
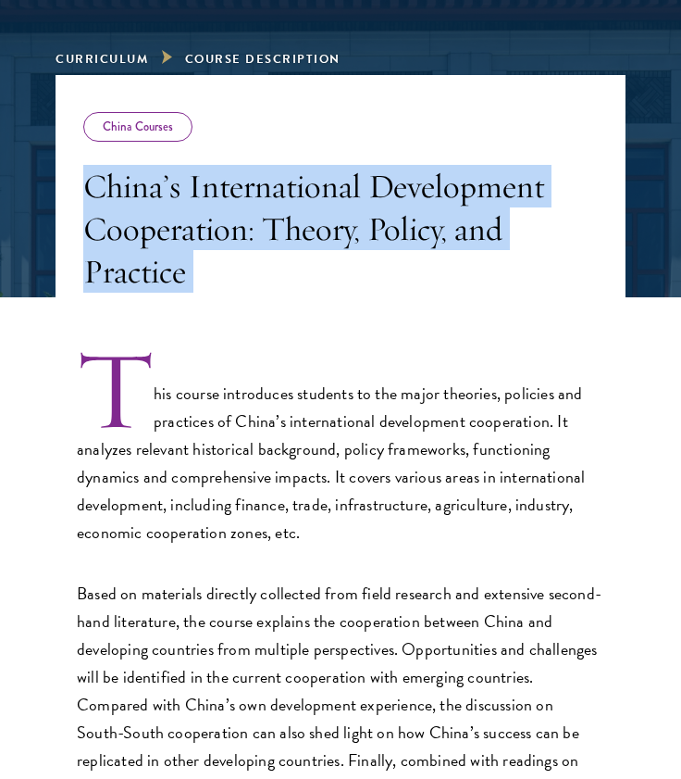
click at [156, 274] on h3 "China’s International Development Cooperation: Theory, Policy, and Practice" at bounding box center [340, 229] width 515 height 128
copy div "China’s International Development Cooperation: Theory, Policy, and Practice"
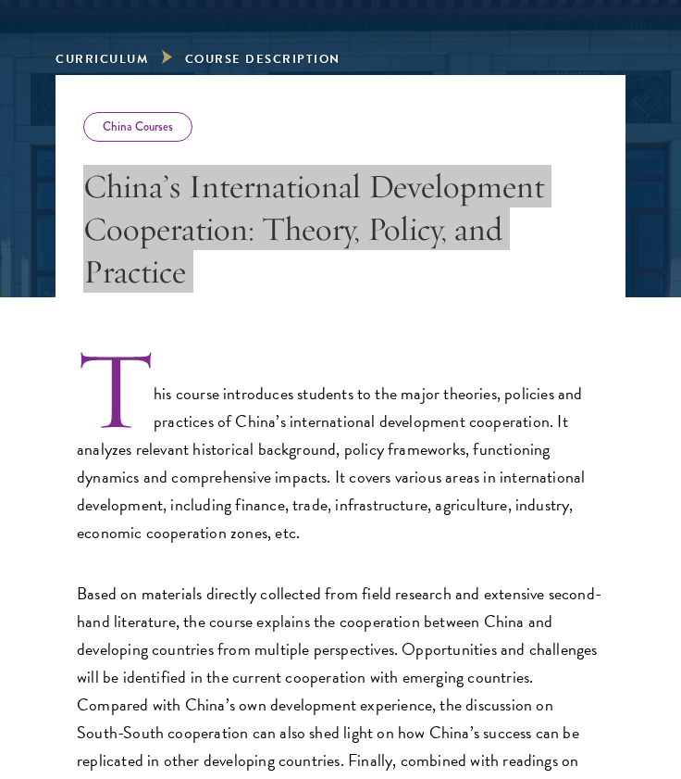
scroll to position [652, 0]
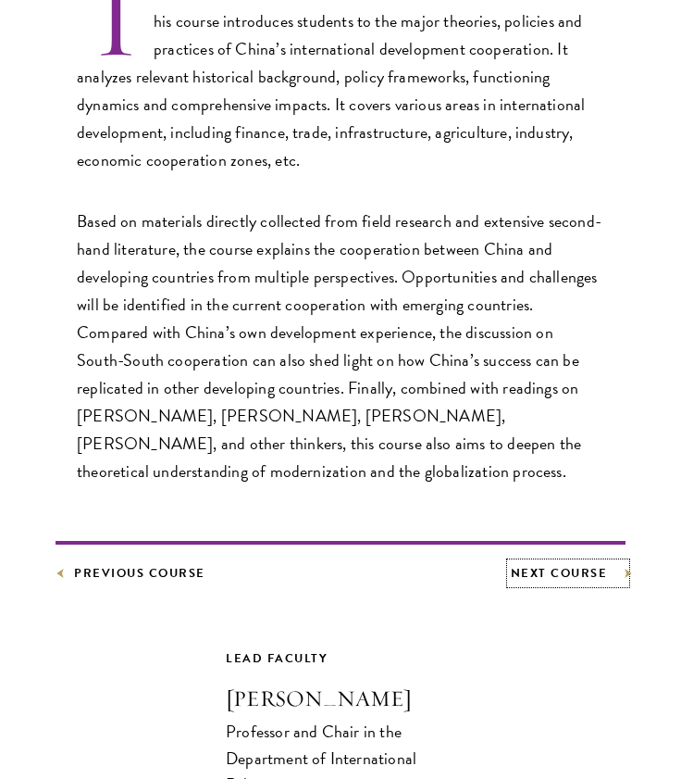
click at [524, 570] on link "Next Course" at bounding box center [569, 573] width 116 height 20
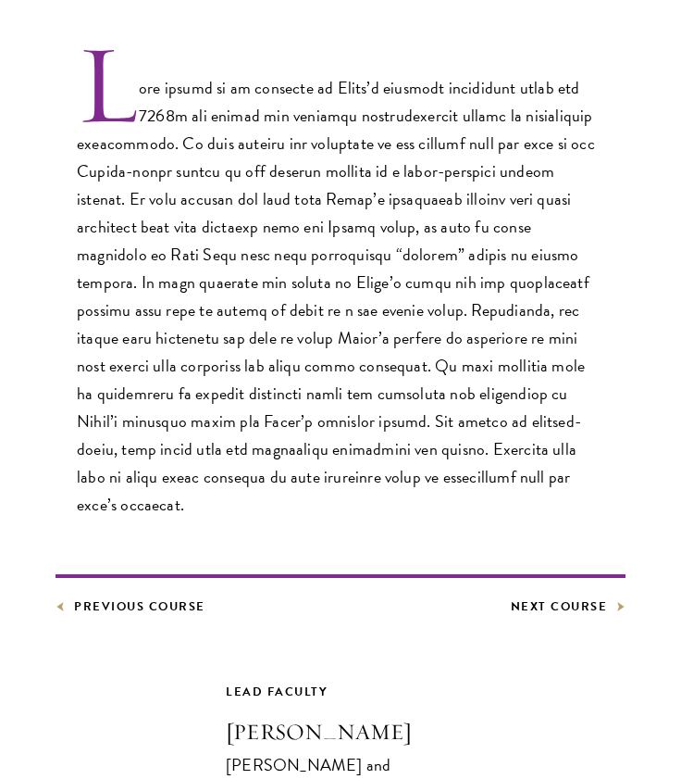
scroll to position [605, 0]
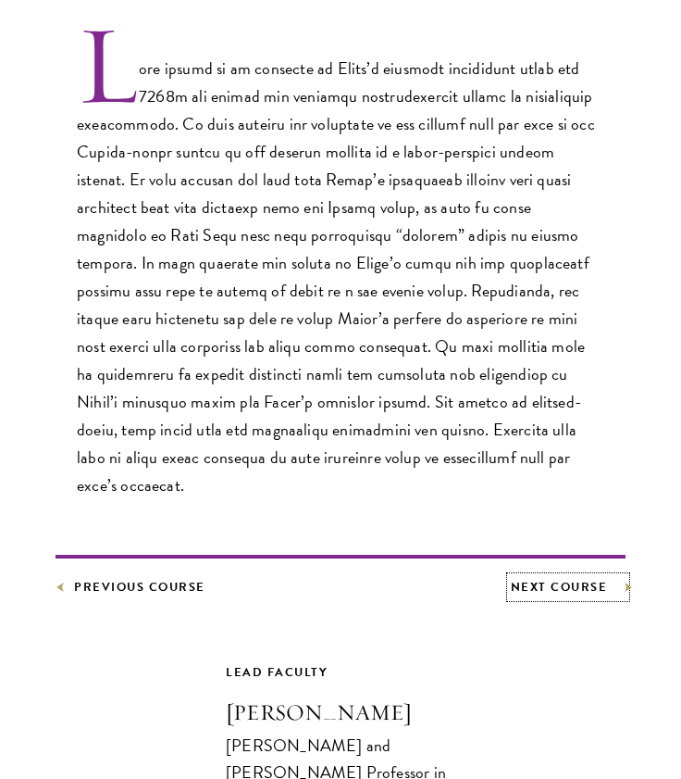
click at [559, 577] on link "Next Course" at bounding box center [569, 587] width 116 height 20
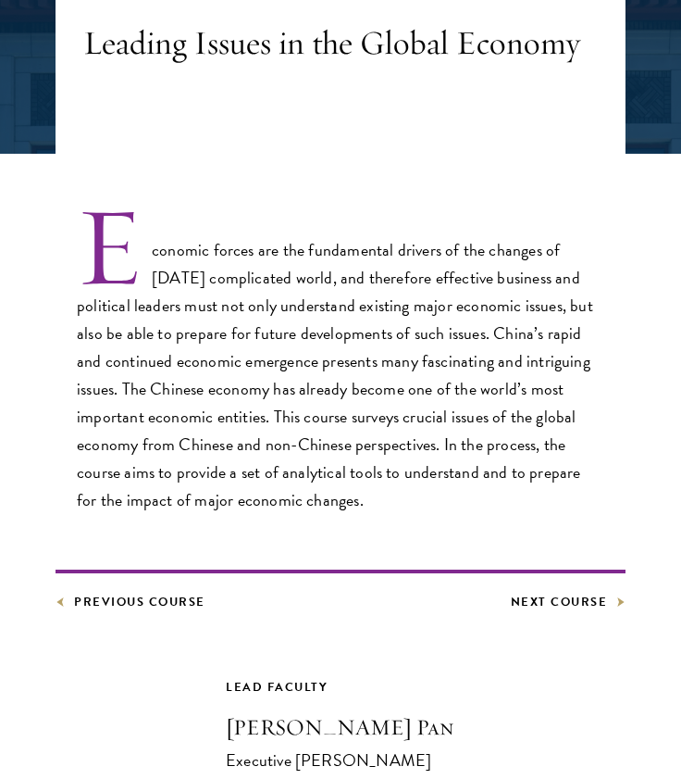
scroll to position [424, 0]
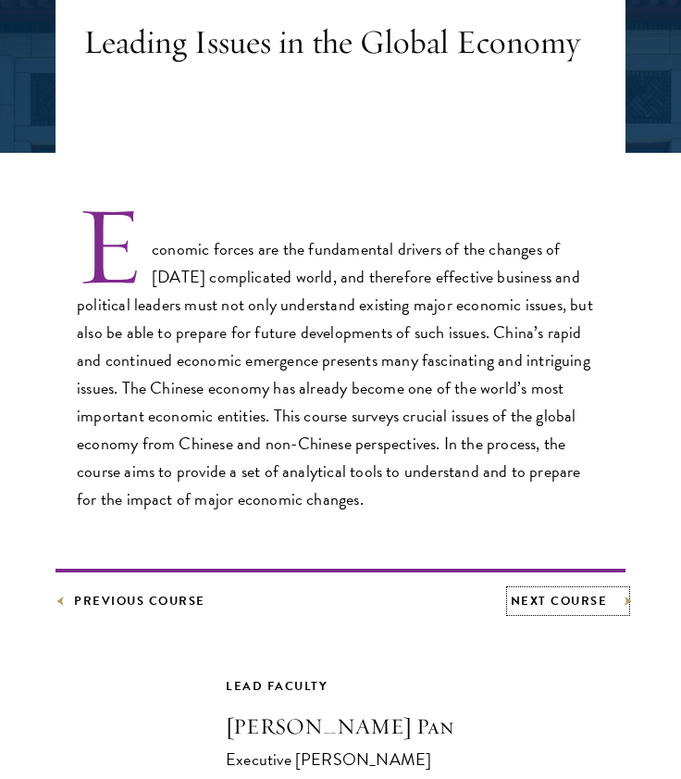
click at [557, 610] on link "Next Course" at bounding box center [569, 601] width 116 height 20
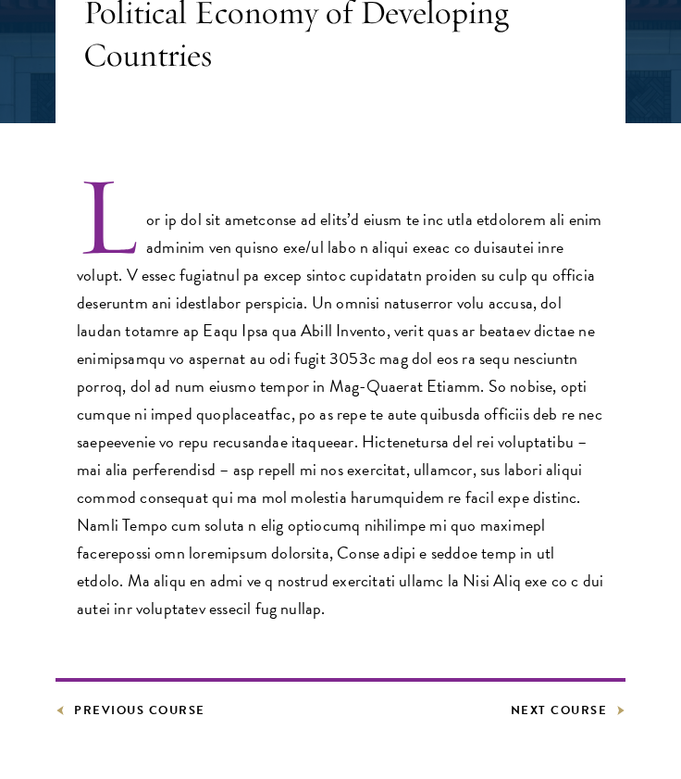
scroll to position [455, 0]
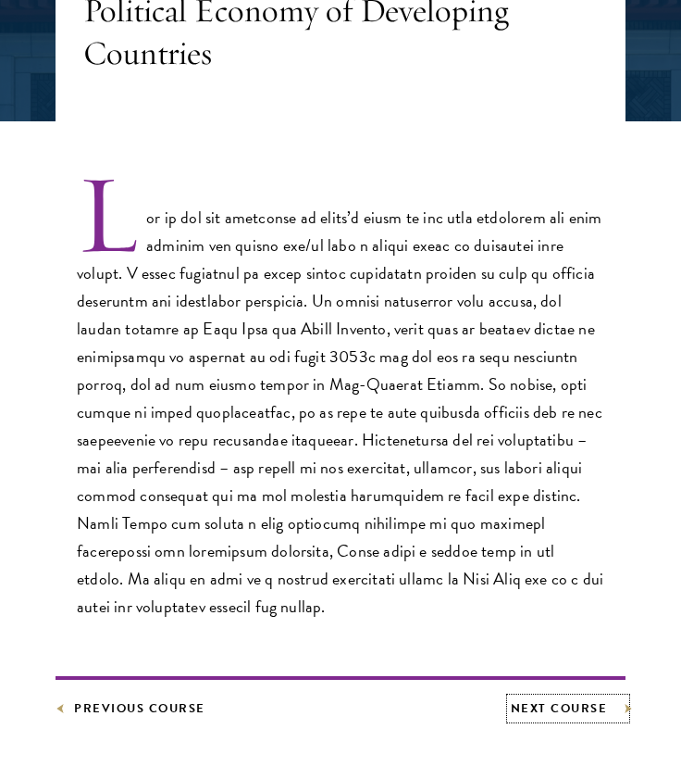
click at [548, 715] on link "Next Course" at bounding box center [569, 708] width 116 height 20
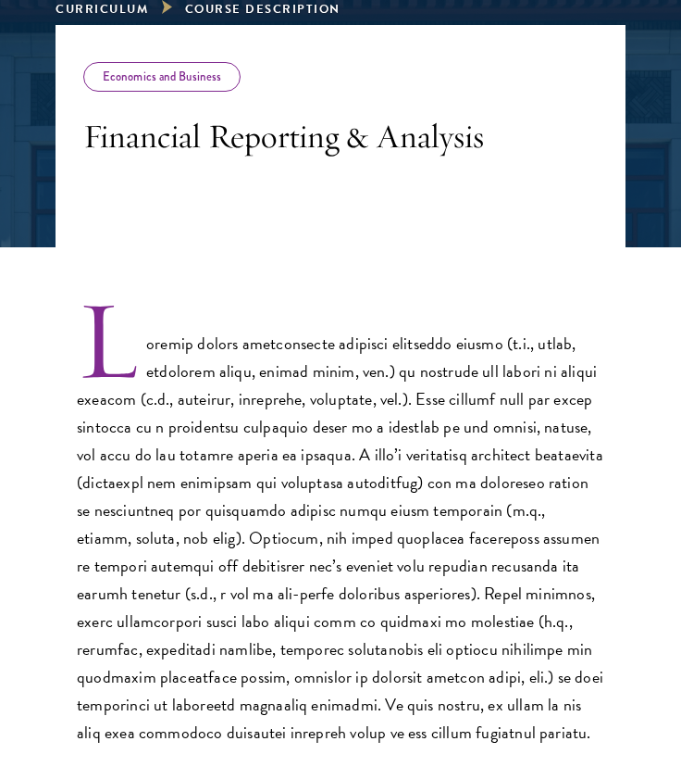
scroll to position [548, 0]
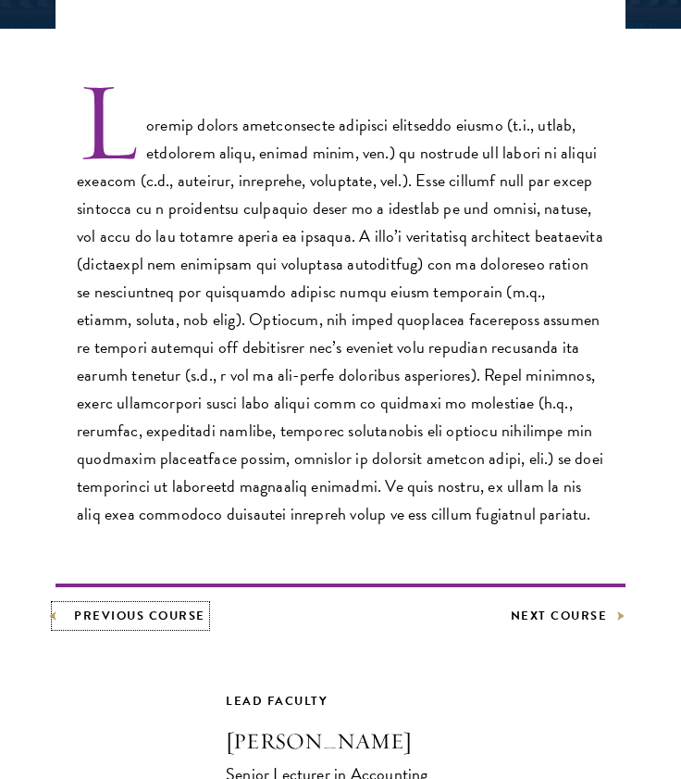
click at [128, 618] on link "Previous Course" at bounding box center [131, 615] width 150 height 20
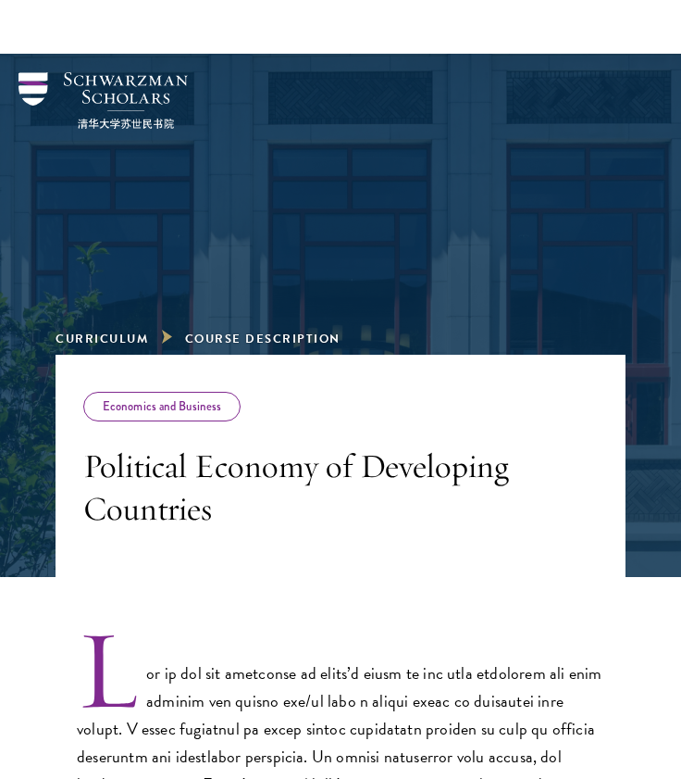
scroll to position [354, 0]
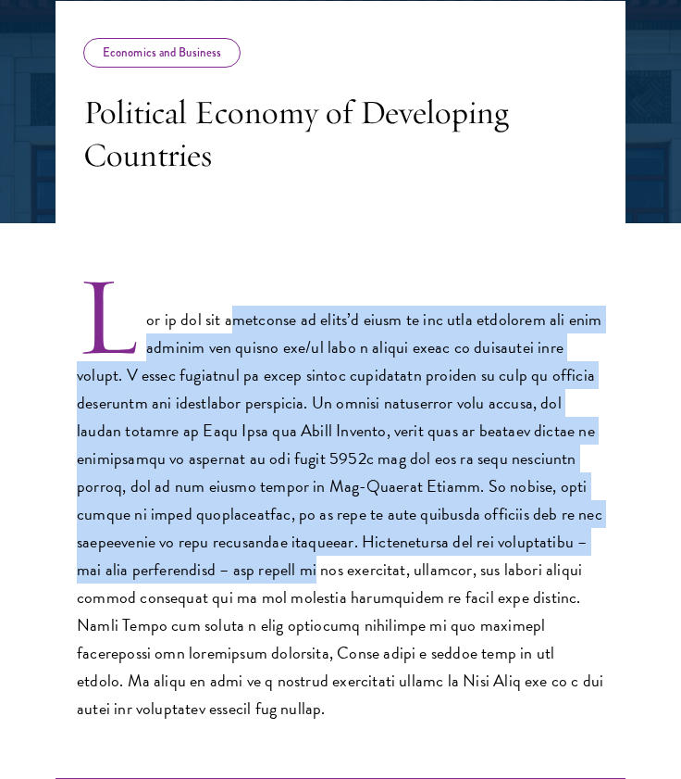
drag, startPoint x: 275, startPoint y: 321, endPoint x: 317, endPoint y: 572, distance: 254.3
click at [317, 572] on p at bounding box center [341, 500] width 528 height 443
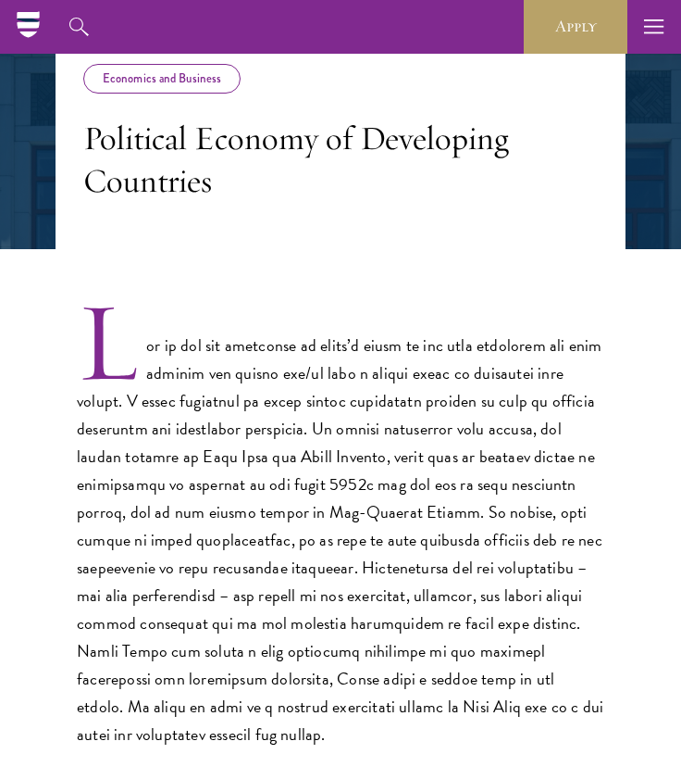
scroll to position [327, 0]
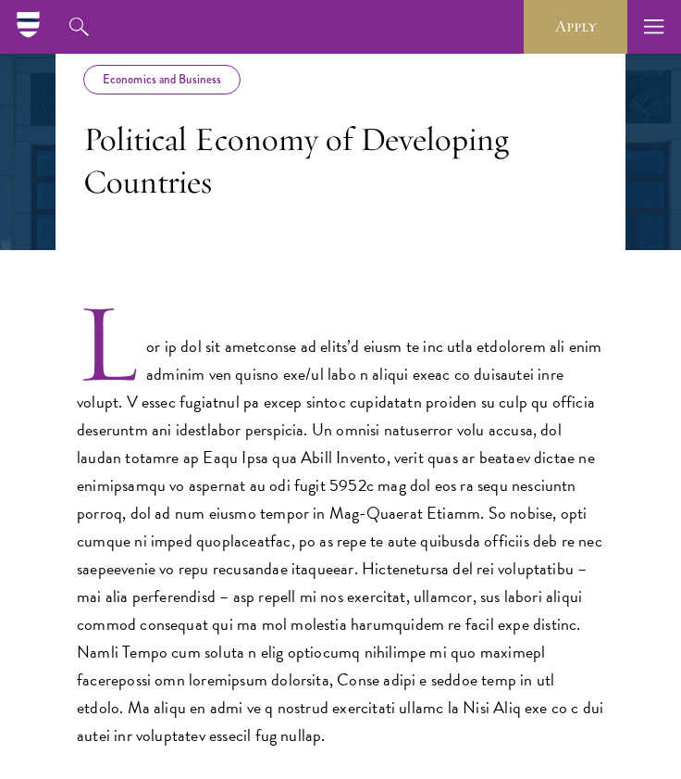
click at [167, 169] on h3 "Political Economy of Developing Countries" at bounding box center [340, 160] width 515 height 85
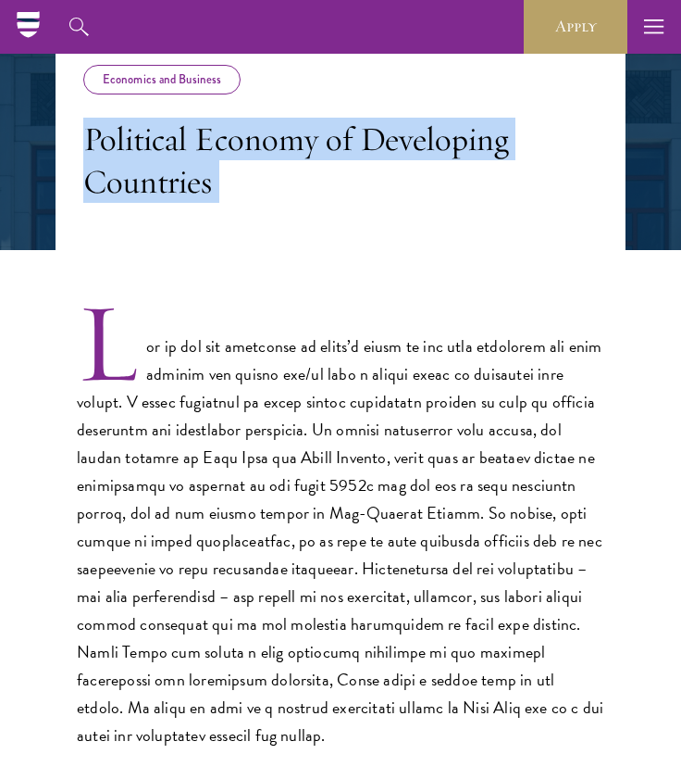
click at [167, 169] on h3 "Political Economy of Developing Countries" at bounding box center [340, 160] width 515 height 85
copy div "Political Economy of Developing Countries"
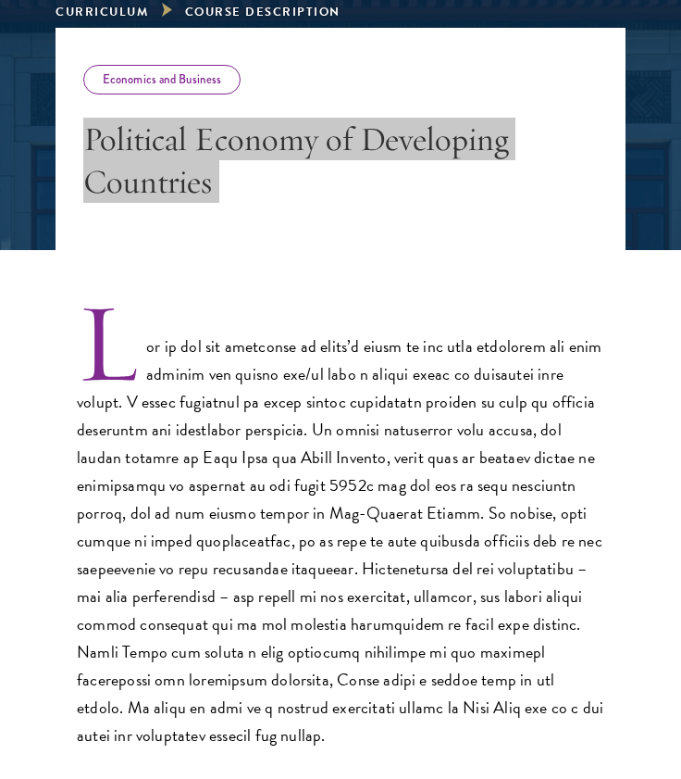
scroll to position [677, 0]
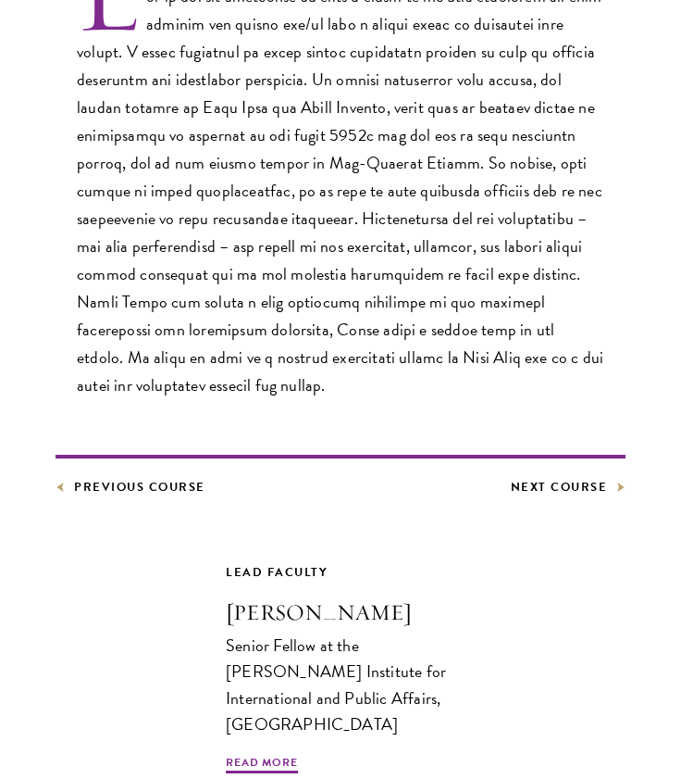
click at [565, 475] on footer "Previous Course Next Course" at bounding box center [341, 476] width 570 height 43
click at [559, 486] on link "Next Course" at bounding box center [569, 487] width 116 height 20
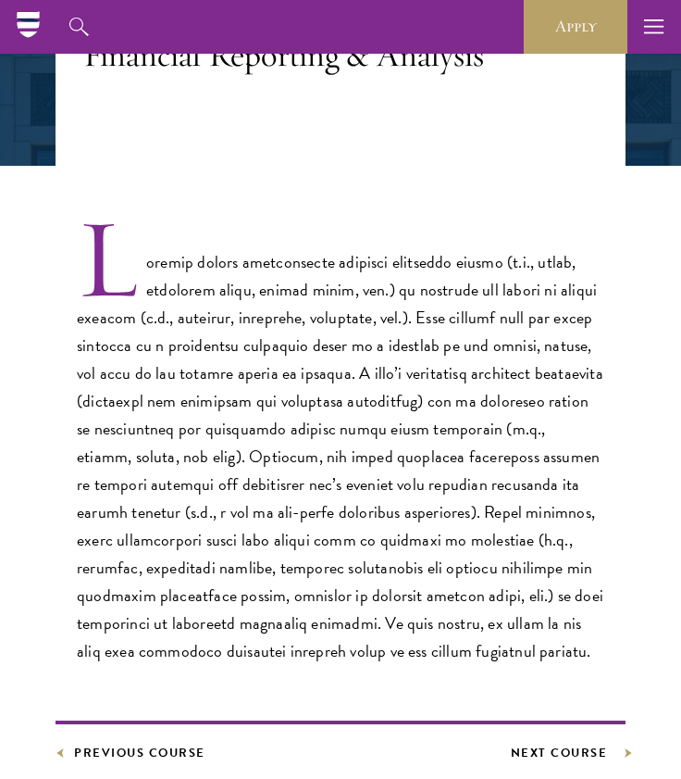
scroll to position [468, 0]
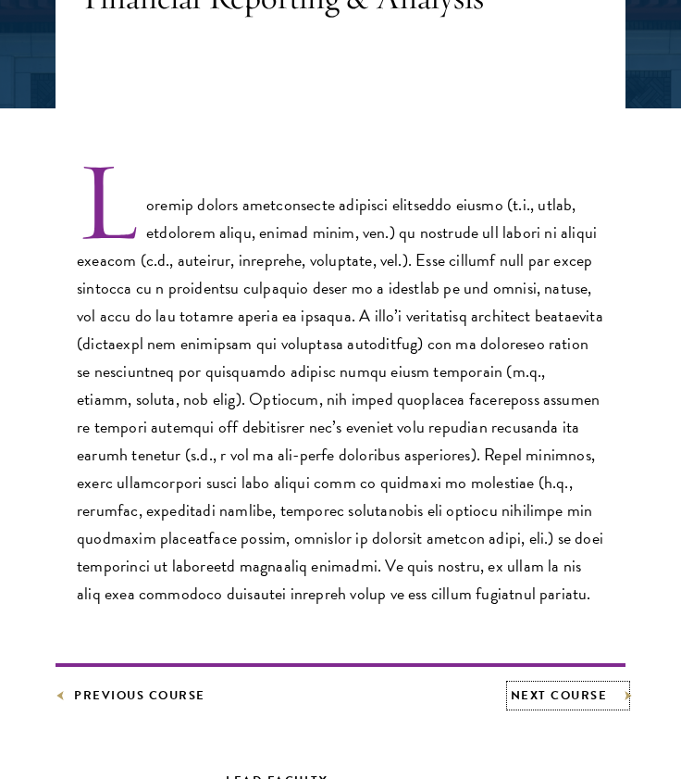
click at [564, 688] on link "Next Course" at bounding box center [569, 695] width 116 height 20
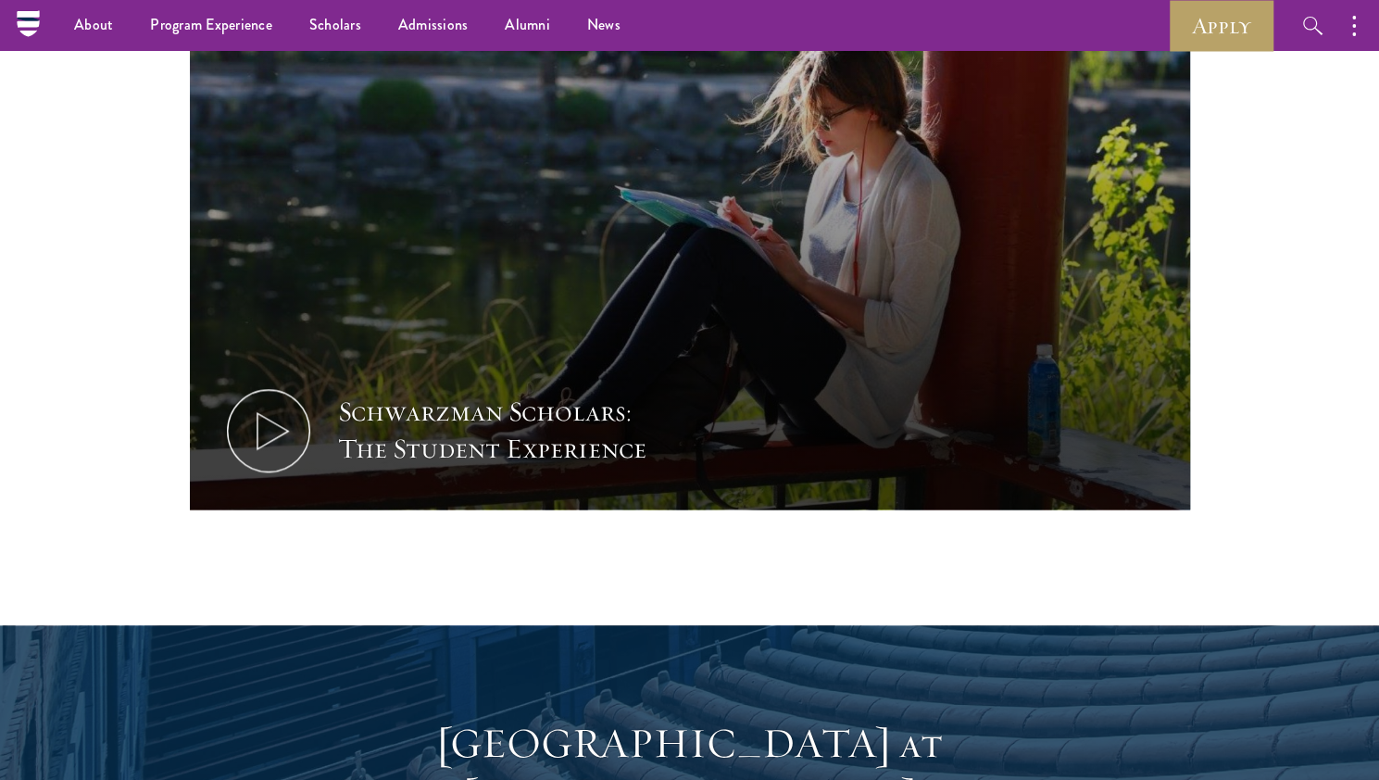
scroll to position [1135, 0]
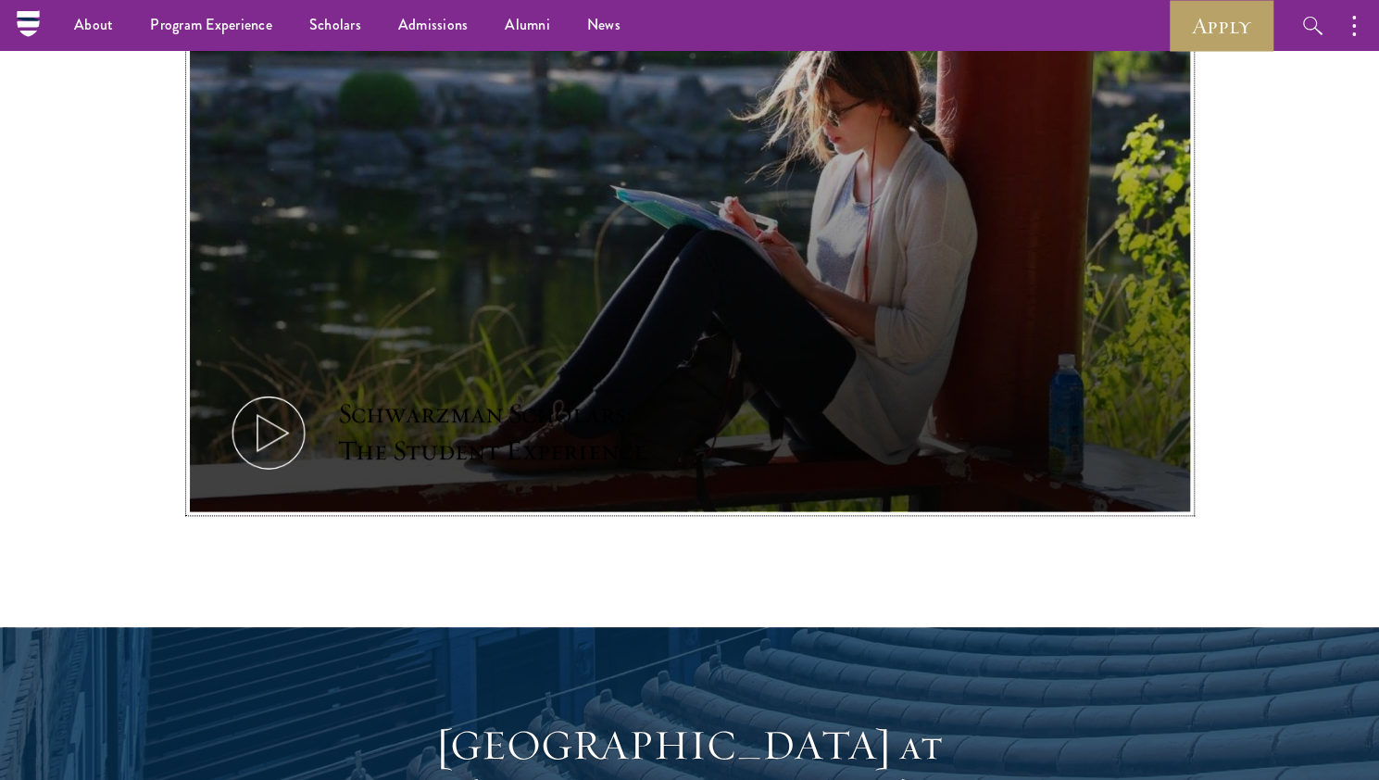
click at [307, 440] on button "Schwarzman Scholars: The Student Experience" at bounding box center [690, 230] width 1000 height 563
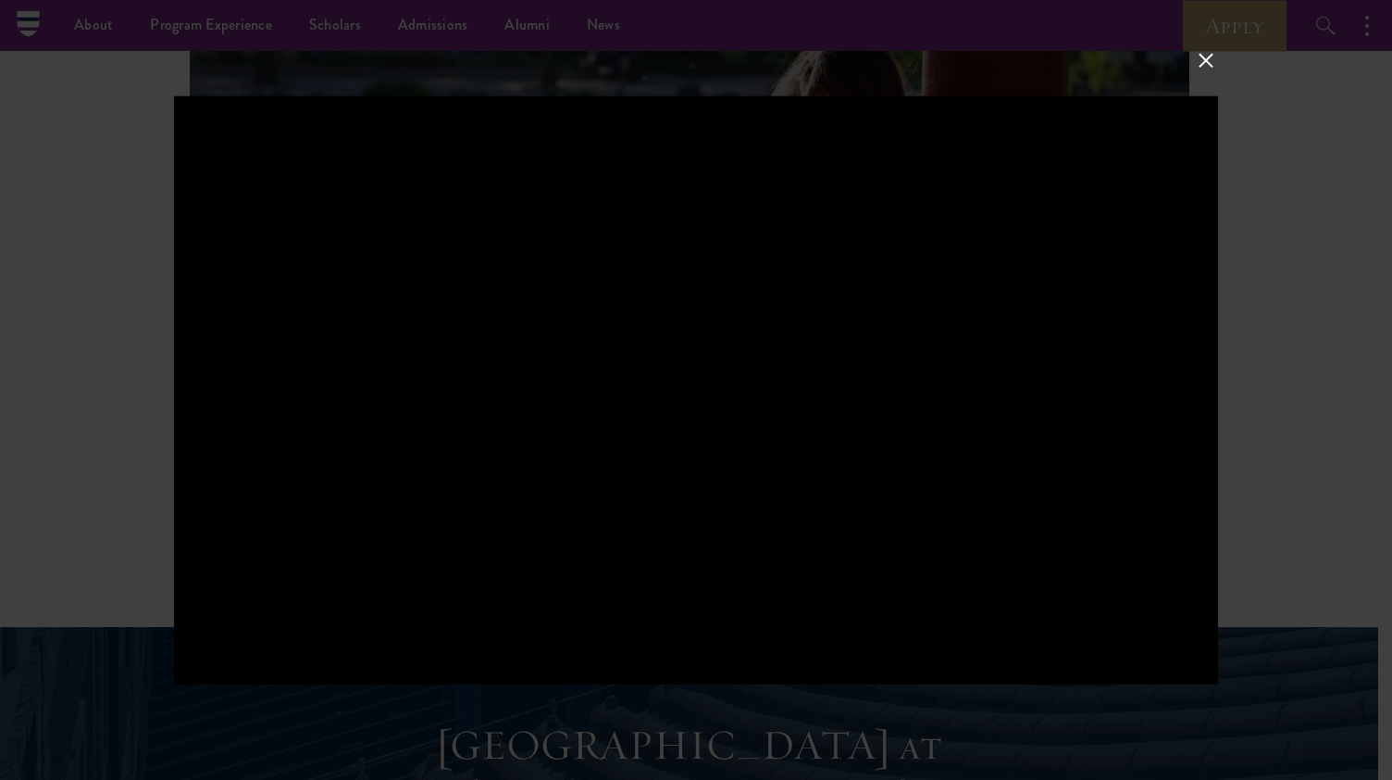
click at [767, 397] on div at bounding box center [696, 390] width 1044 height 588
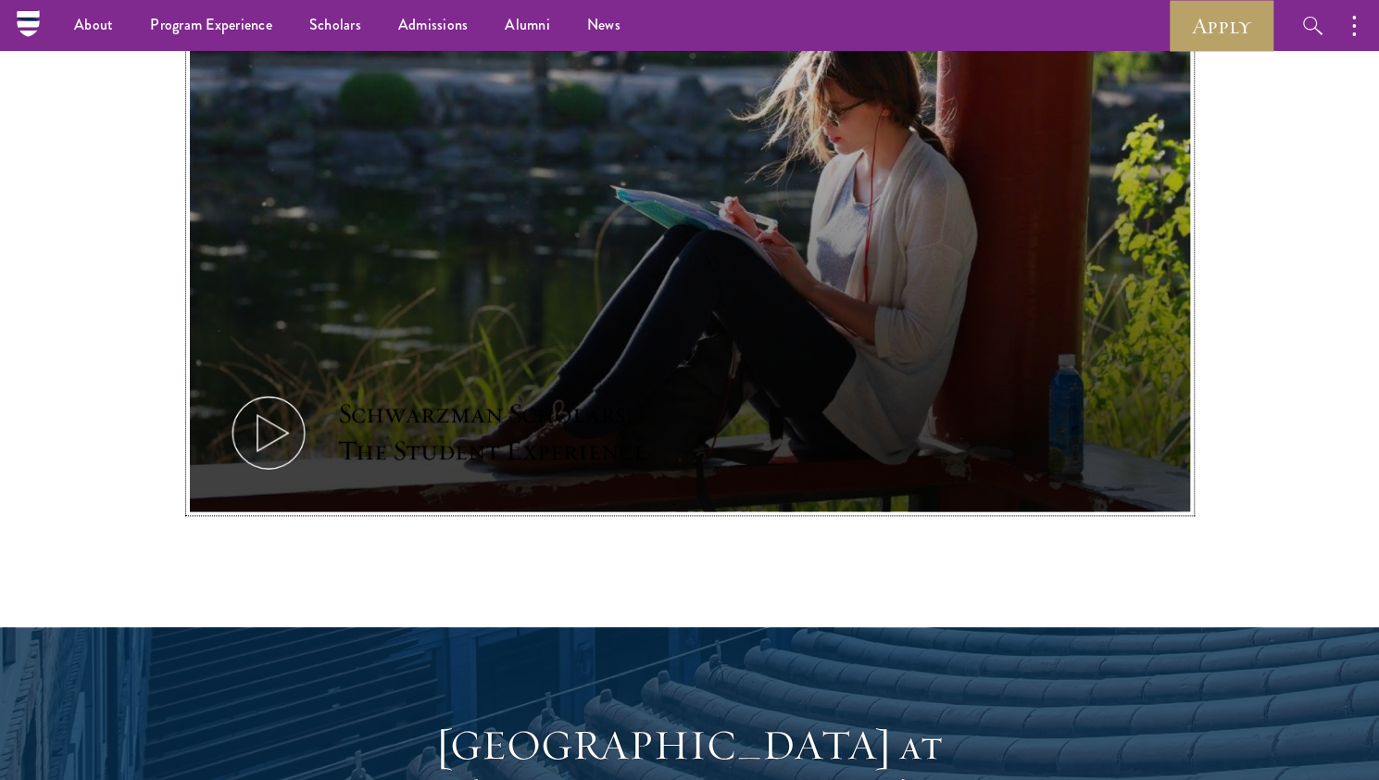
click at [396, 412] on div "Schwarzman Scholars: The Student Experience" at bounding box center [509, 432] width 343 height 74
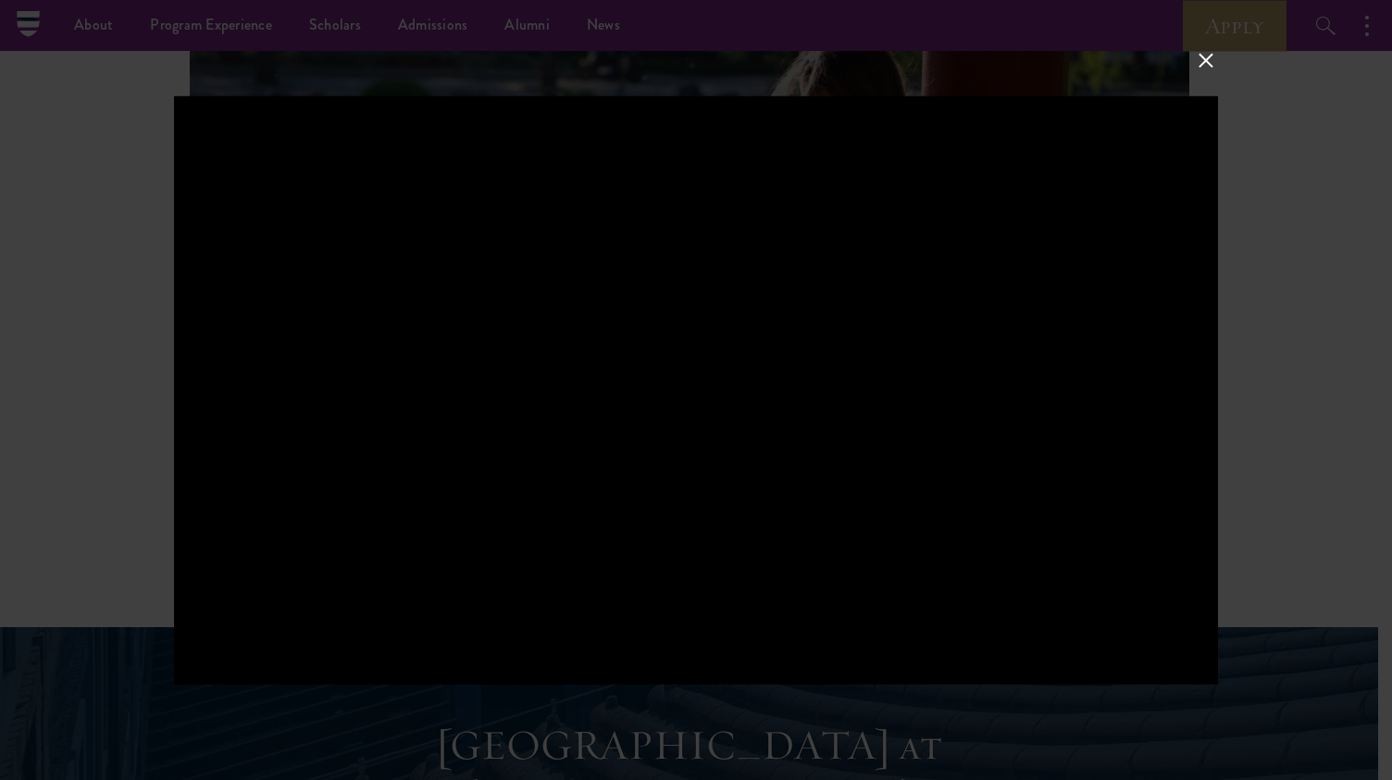
click at [97, 411] on div at bounding box center [696, 390] width 1392 height 780
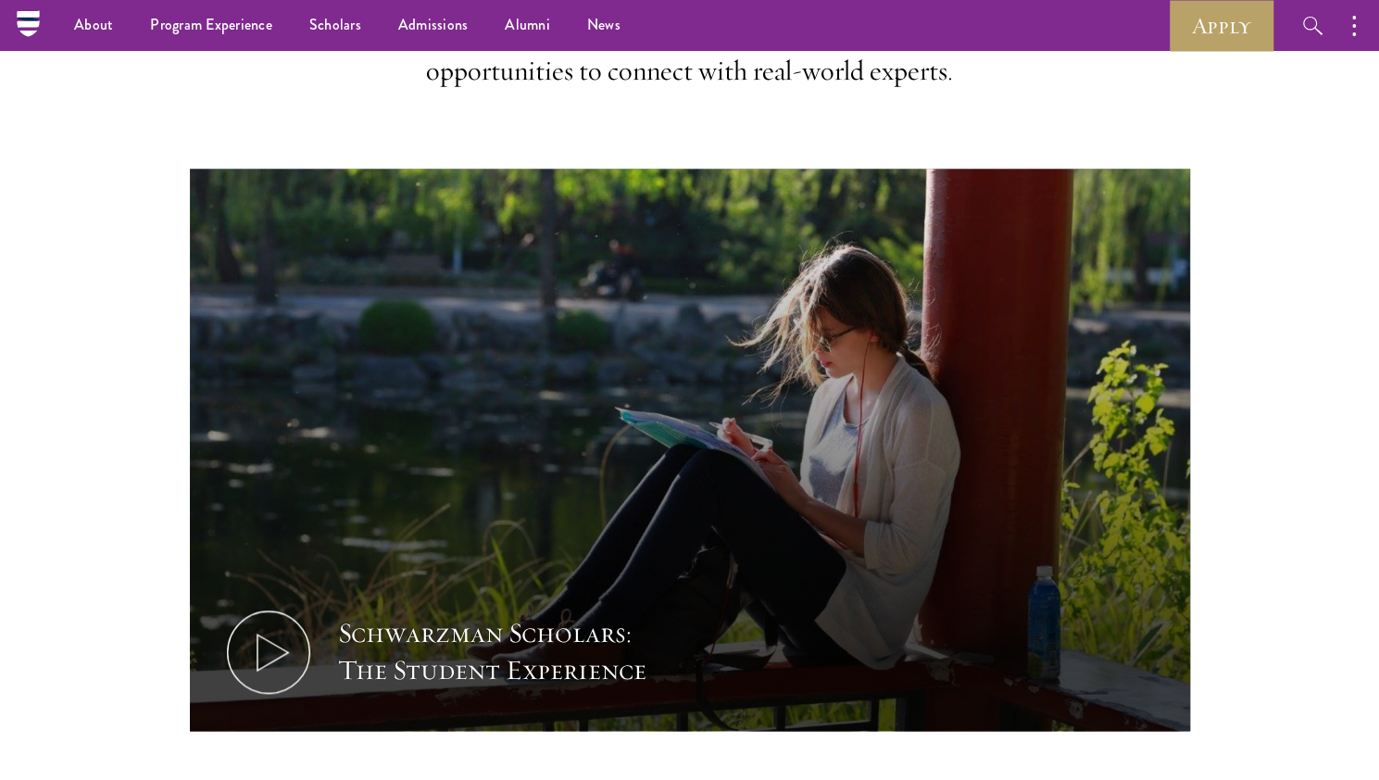
scroll to position [912, 0]
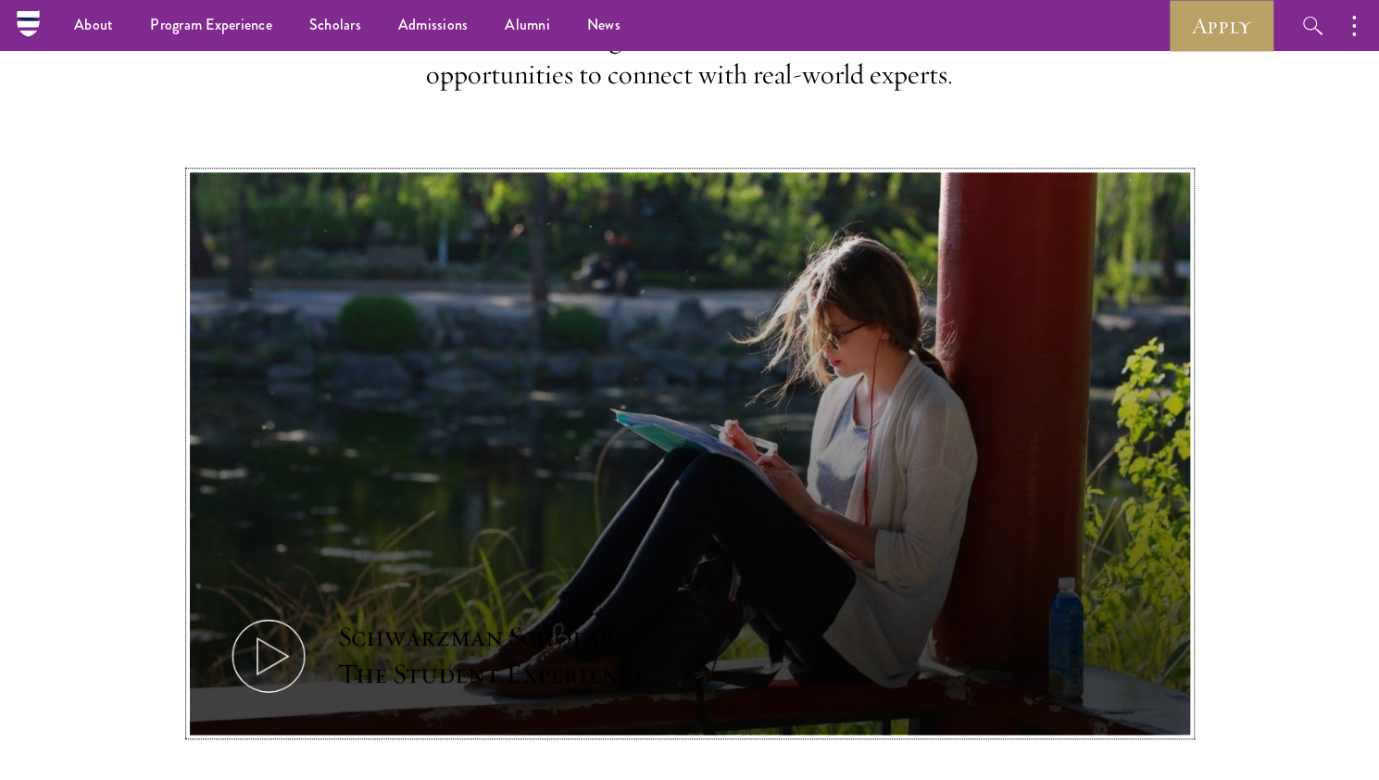
click at [338, 465] on button "Schwarzman Scholars: The Student Experience" at bounding box center [690, 453] width 1000 height 563
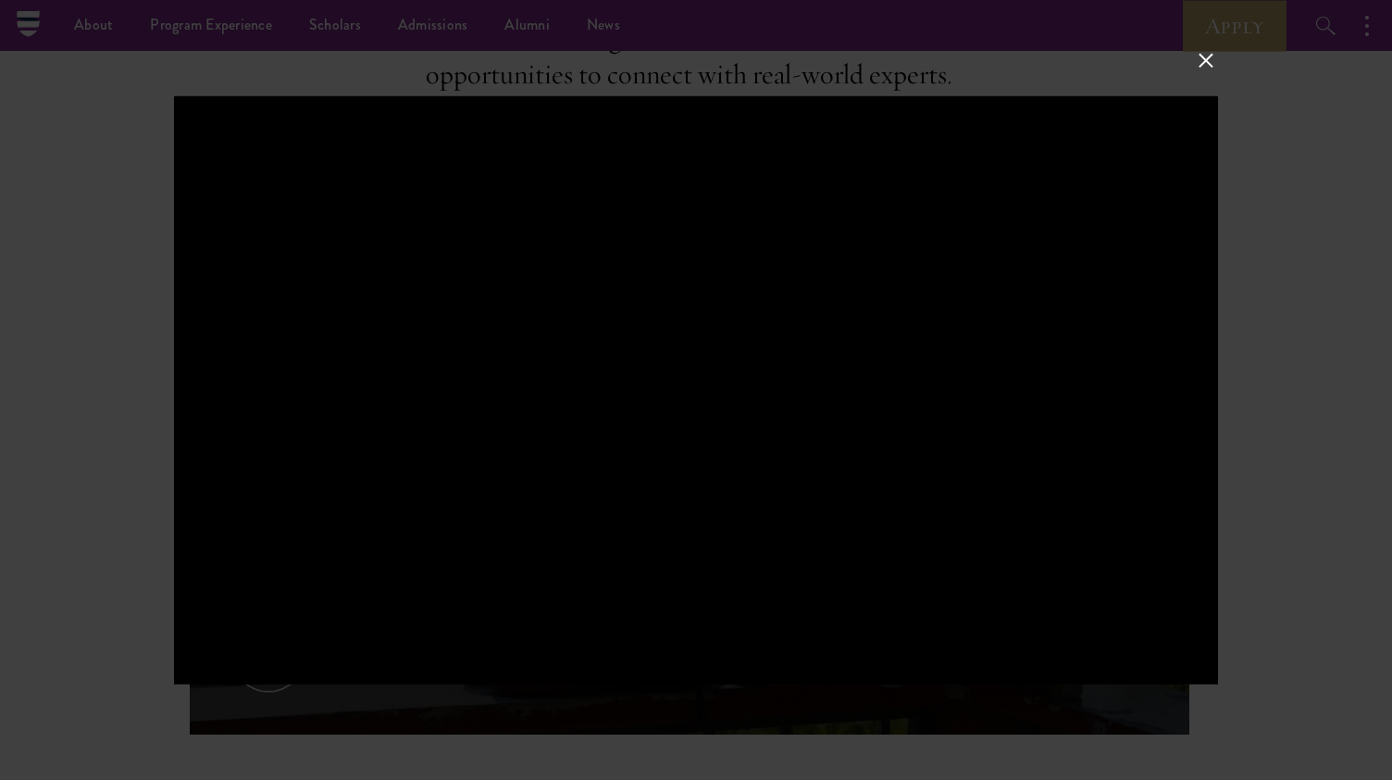
click at [338, 465] on div at bounding box center [696, 390] width 1044 height 588
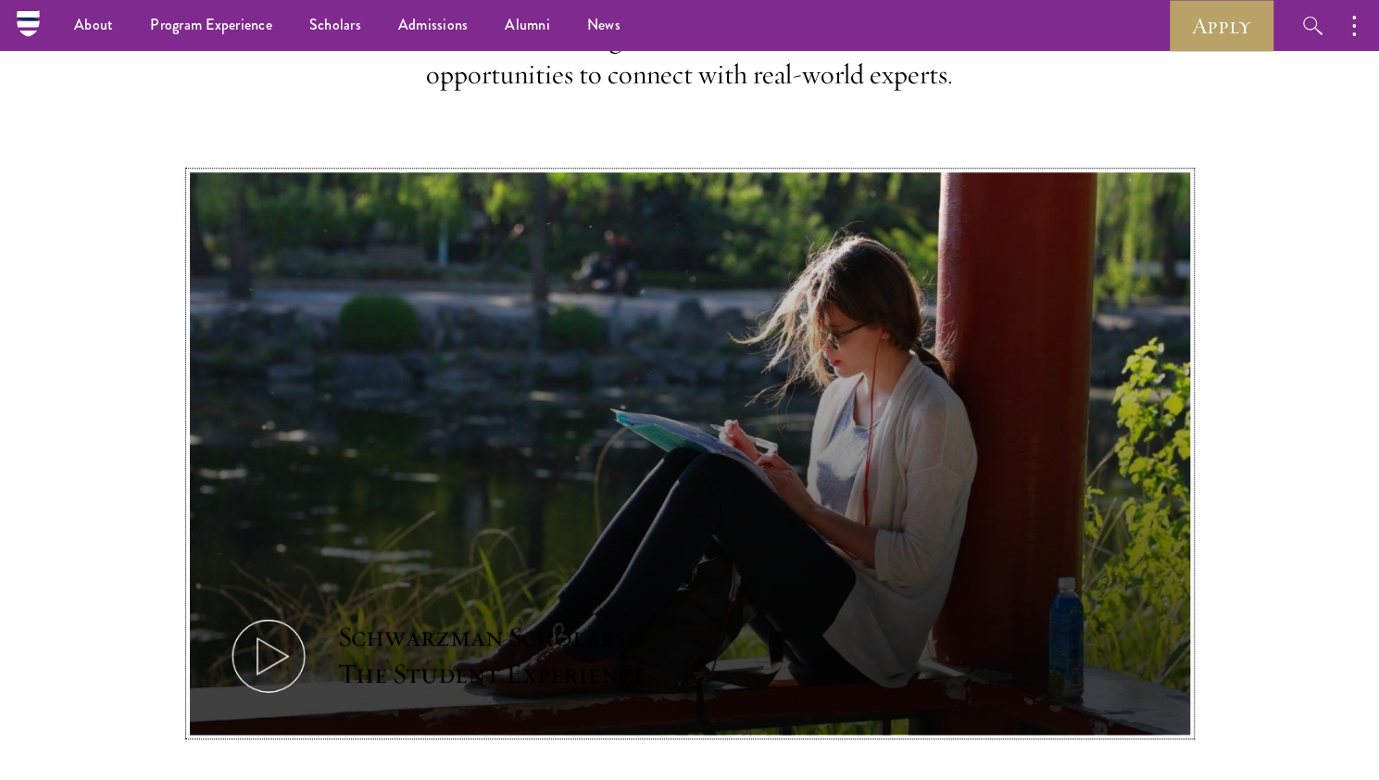
click at [280, 631] on icon at bounding box center [268, 655] width 83 height 83
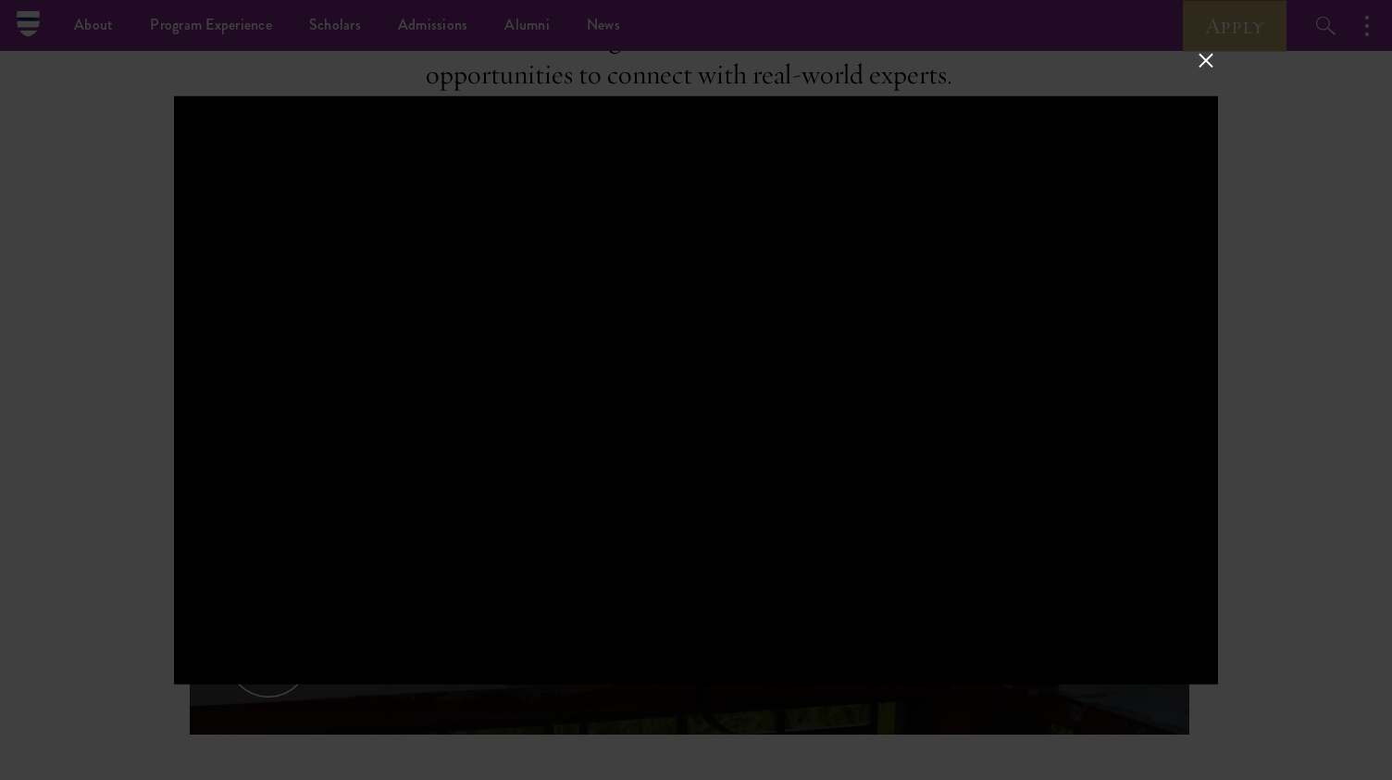
click at [536, 532] on div at bounding box center [696, 390] width 1044 height 588
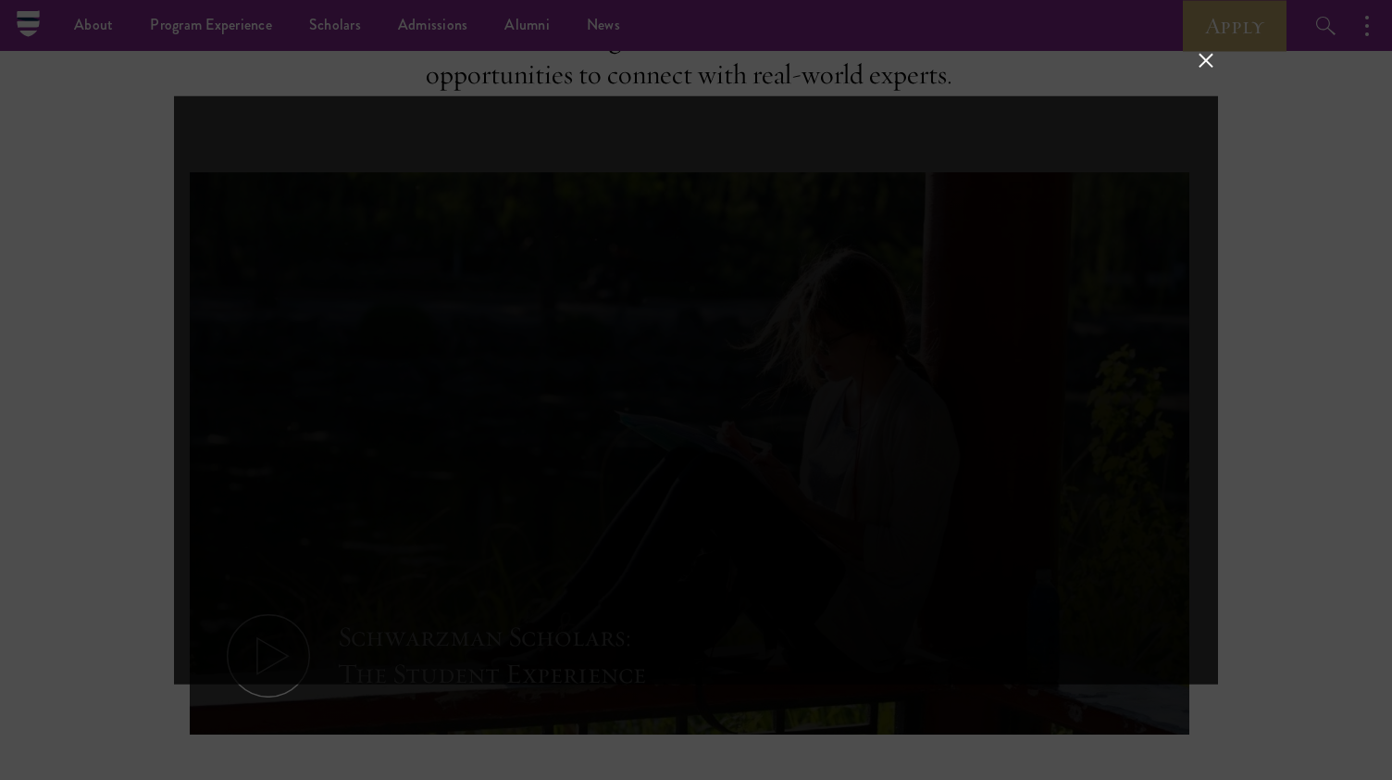
click at [536, 532] on div at bounding box center [696, 390] width 1044 height 588
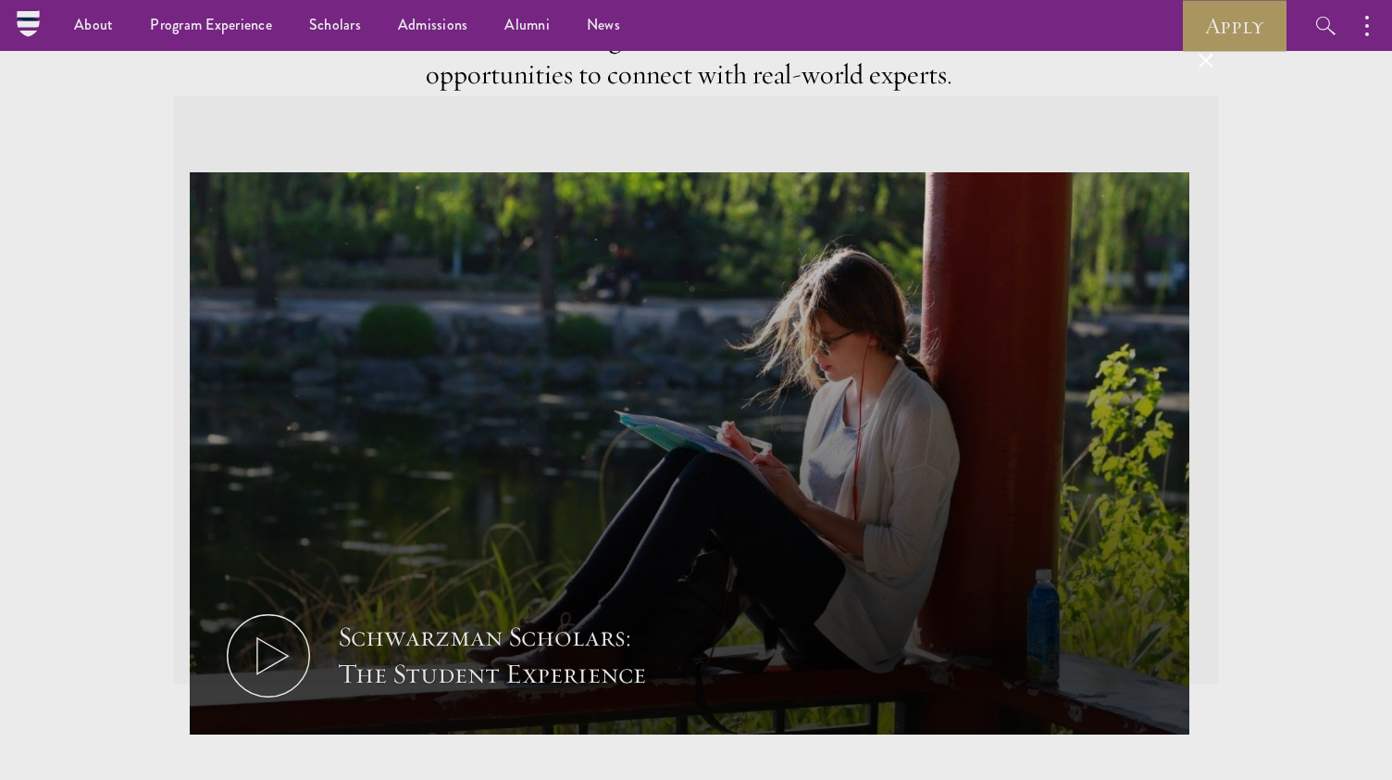
click at [536, 532] on div at bounding box center [696, 390] width 1044 height 588
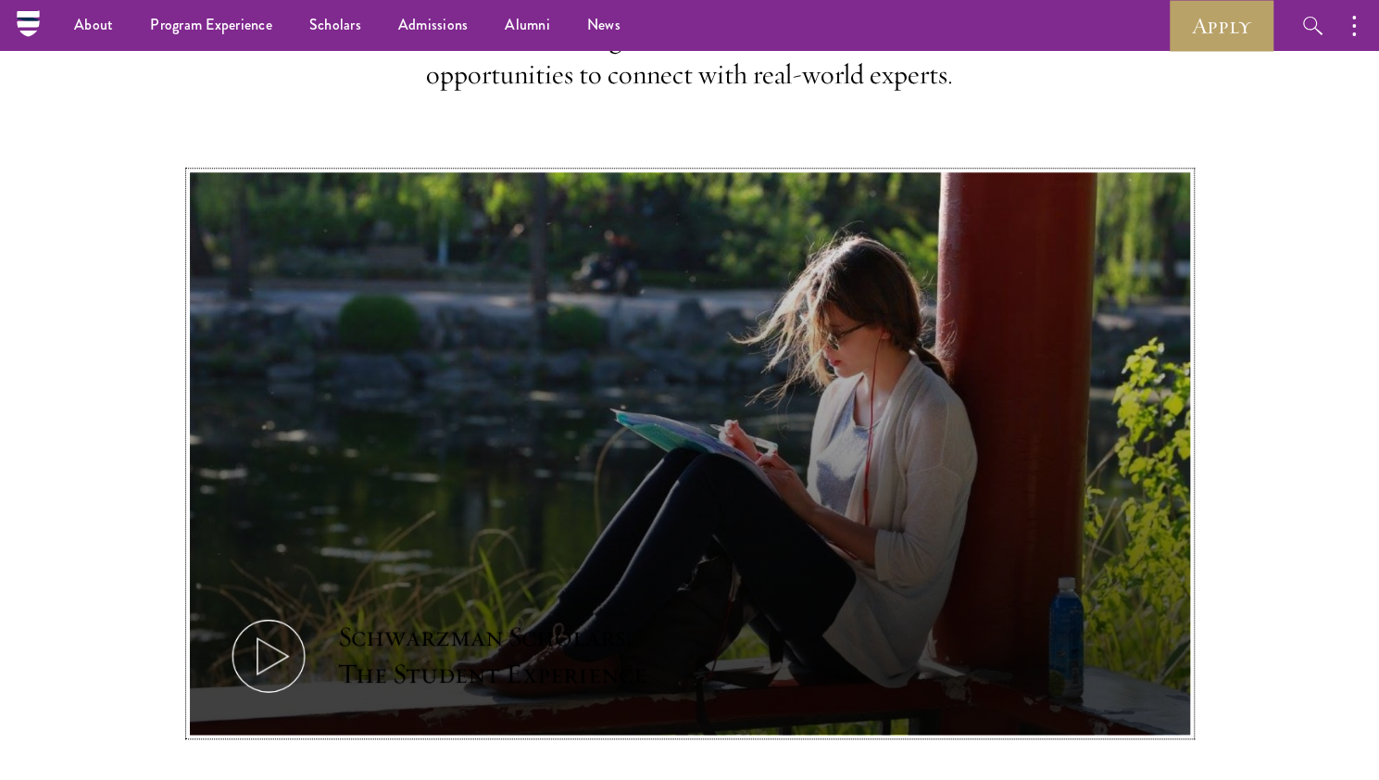
click at [536, 532] on button "Schwarzman Scholars: The Student Experience" at bounding box center [690, 453] width 1000 height 563
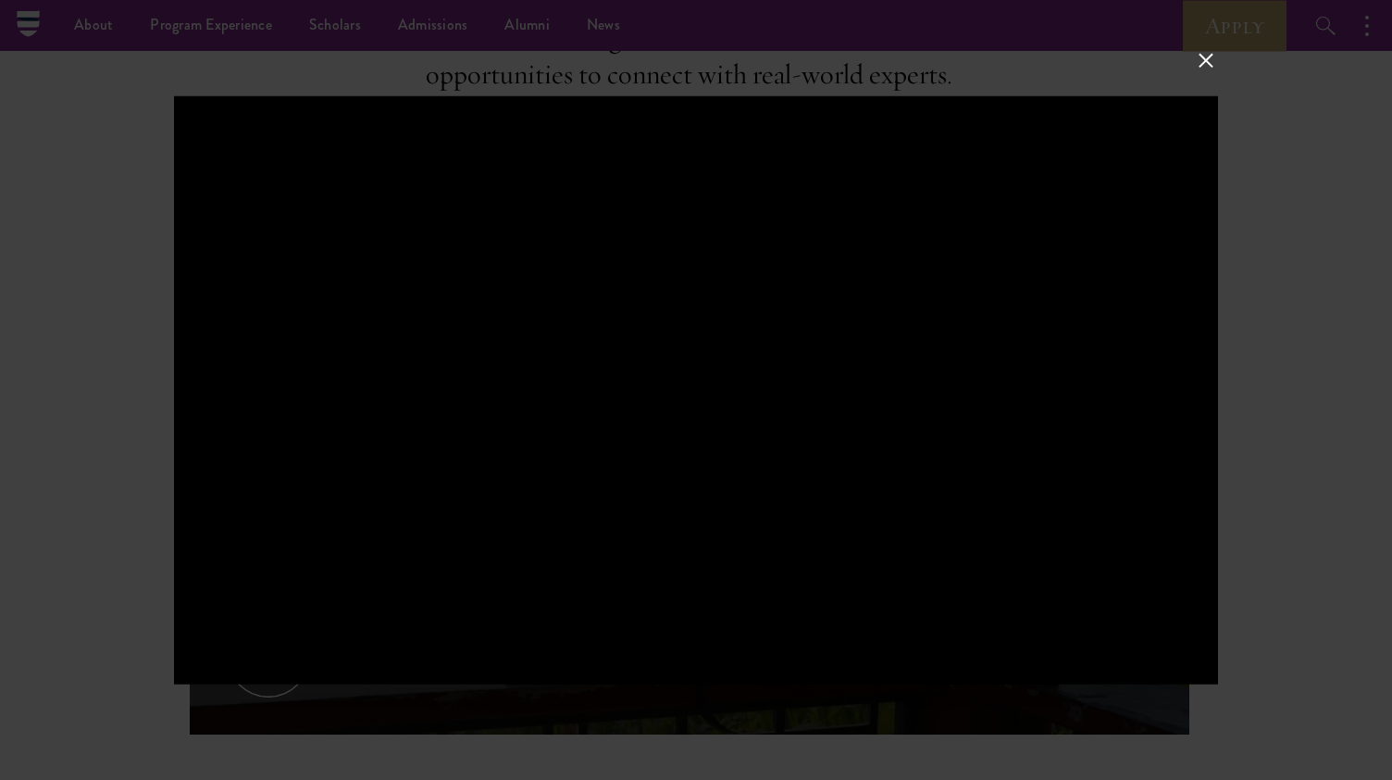
click at [792, 431] on div at bounding box center [696, 390] width 1044 height 588
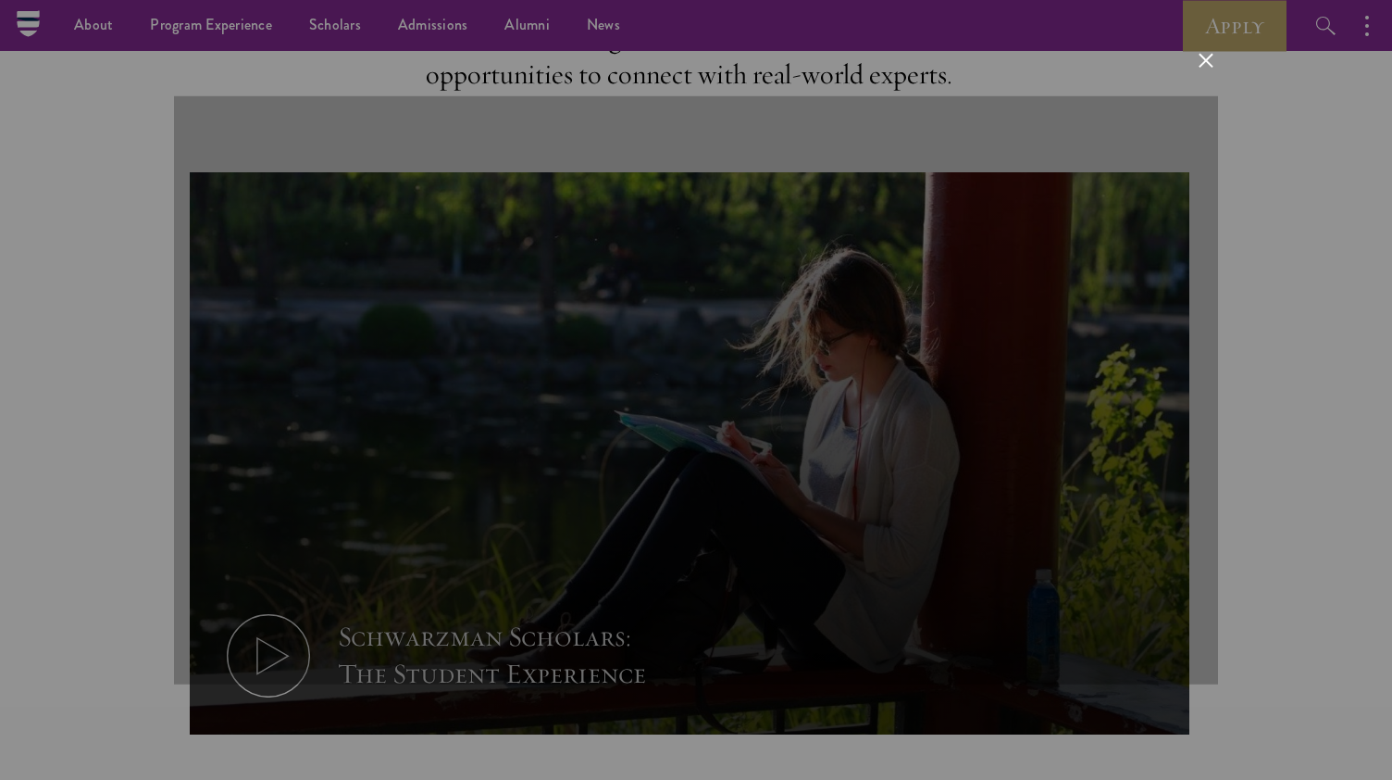
click at [792, 431] on div at bounding box center [696, 390] width 1044 height 588
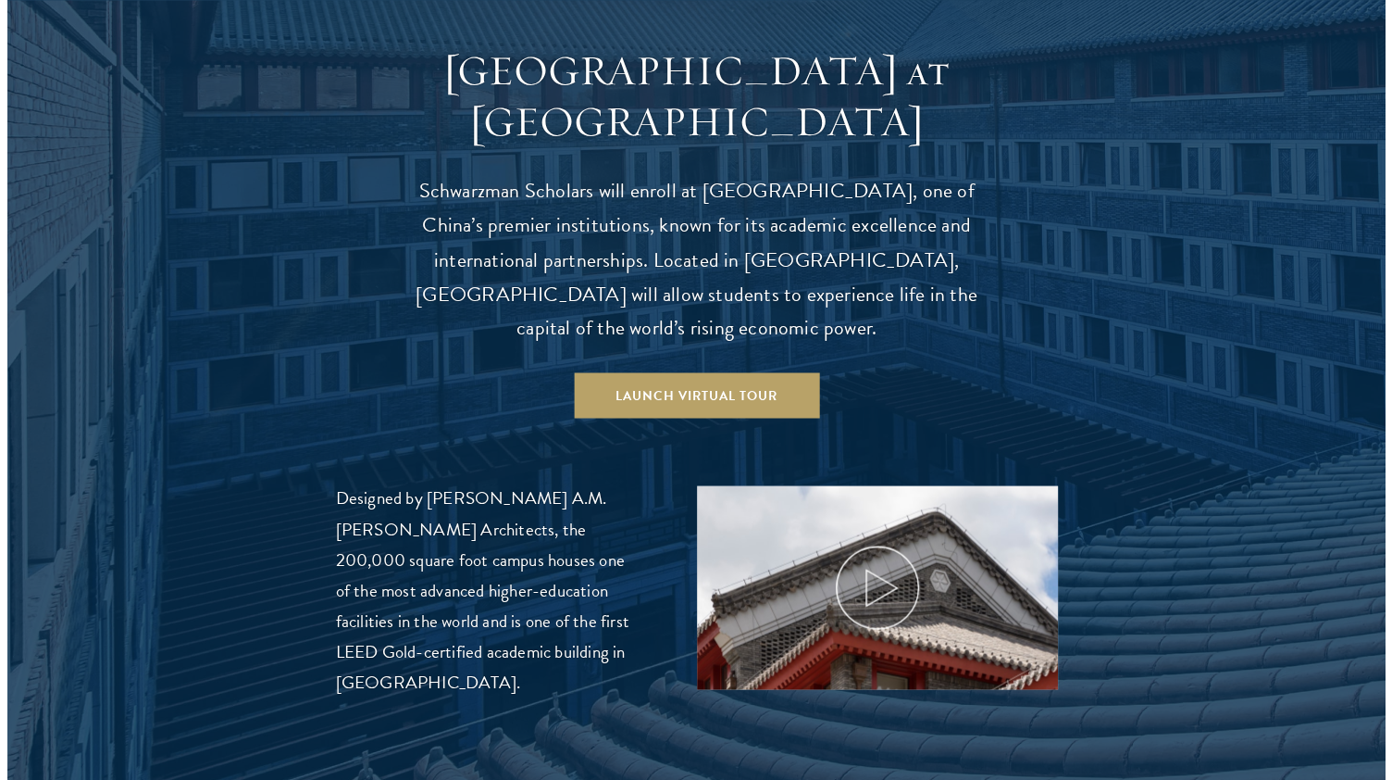
scroll to position [1810, 0]
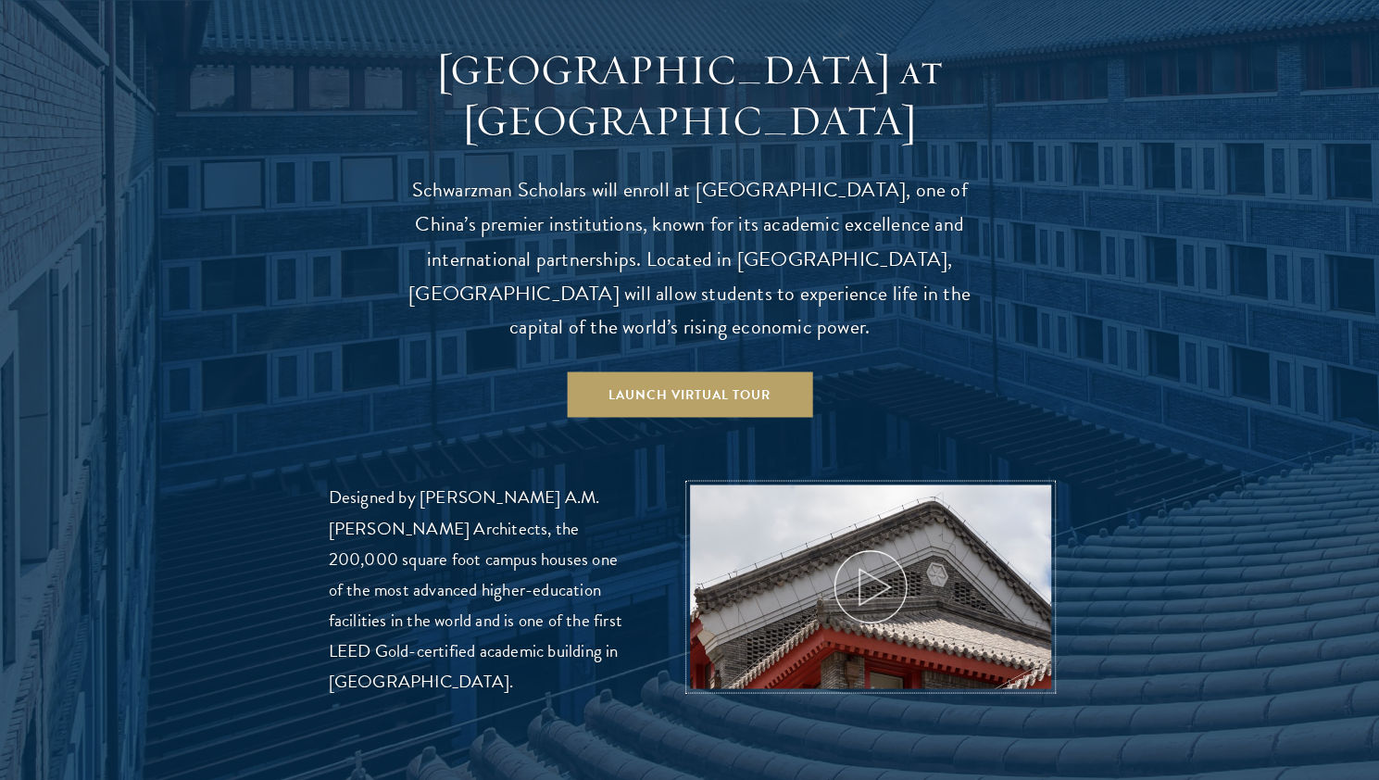
click at [848, 551] on icon at bounding box center [870, 585] width 83 height 83
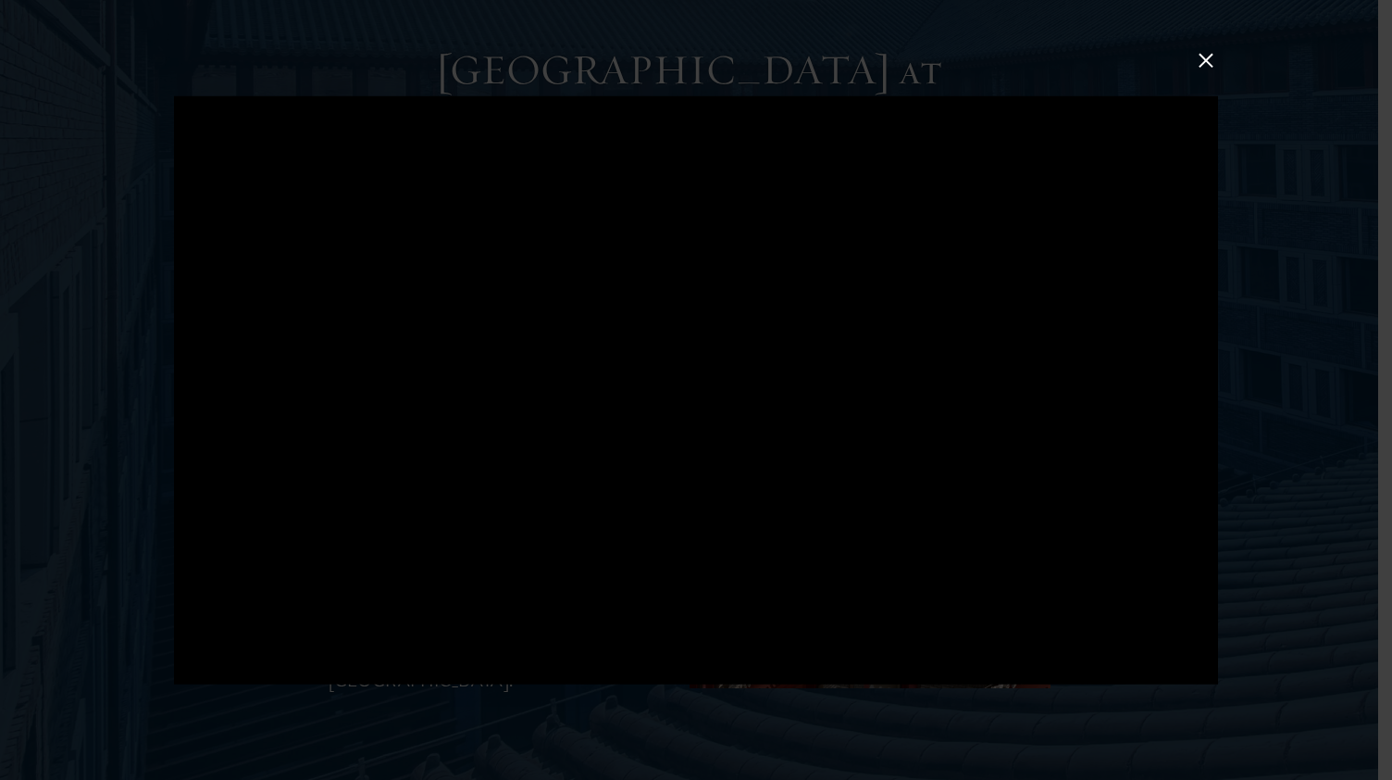
click at [26, 560] on div at bounding box center [696, 390] width 1392 height 780
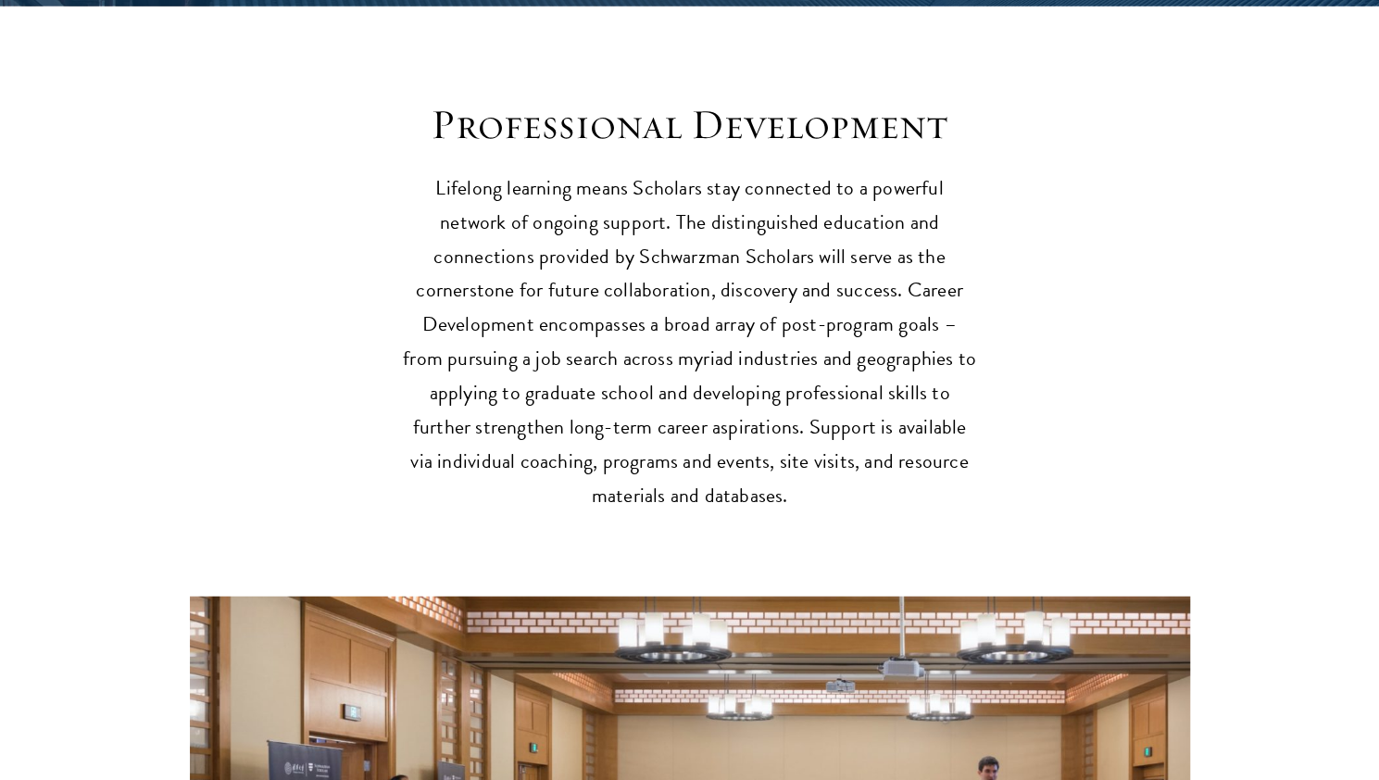
scroll to position [2592, 0]
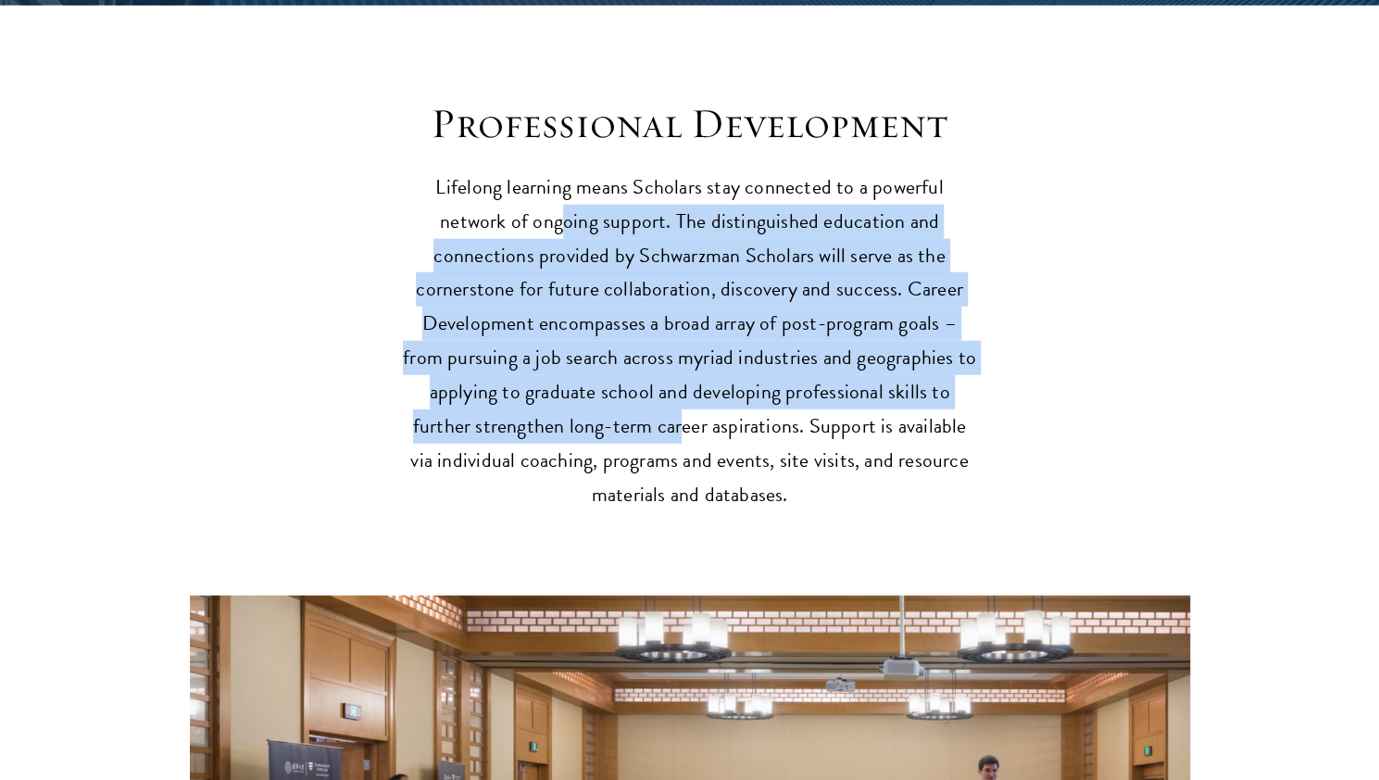
drag, startPoint x: 484, startPoint y: 169, endPoint x: 548, endPoint y: 393, distance: 232.1
click at [548, 393] on p "Lifelong learning means Scholars stay connected to a powerful network of ongoin…" at bounding box center [690, 341] width 574 height 343
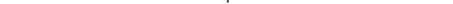
scroll to position [3622, 0]
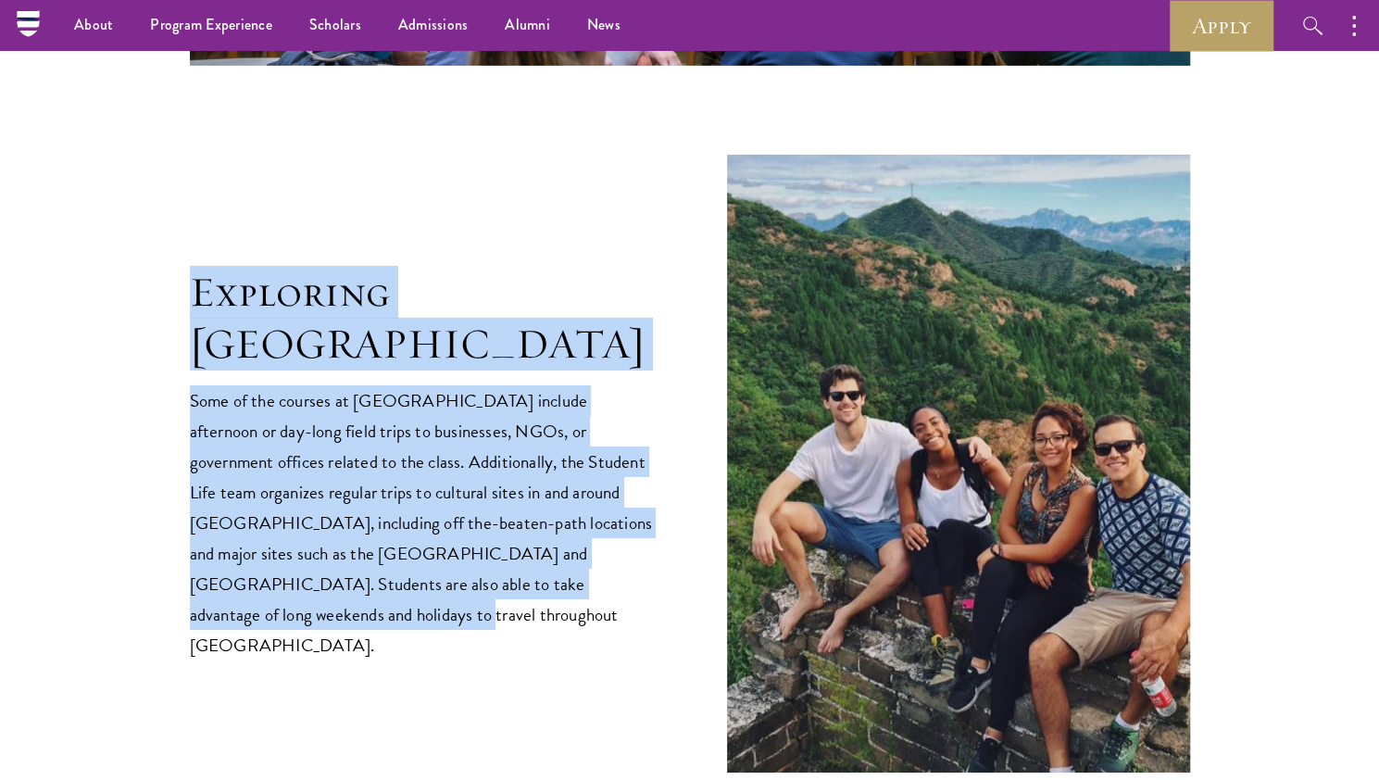
drag, startPoint x: 190, startPoint y: 306, endPoint x: 566, endPoint y: 547, distance: 446.3
click at [566, 547] on div "Exploring China Some of the courses at Schwarzman College include afternoon or …" at bounding box center [421, 463] width 463 height 393
click at [566, 547] on p "Some of the courses at Schwarzman College include afternoon or day-long field t…" at bounding box center [421, 522] width 463 height 275
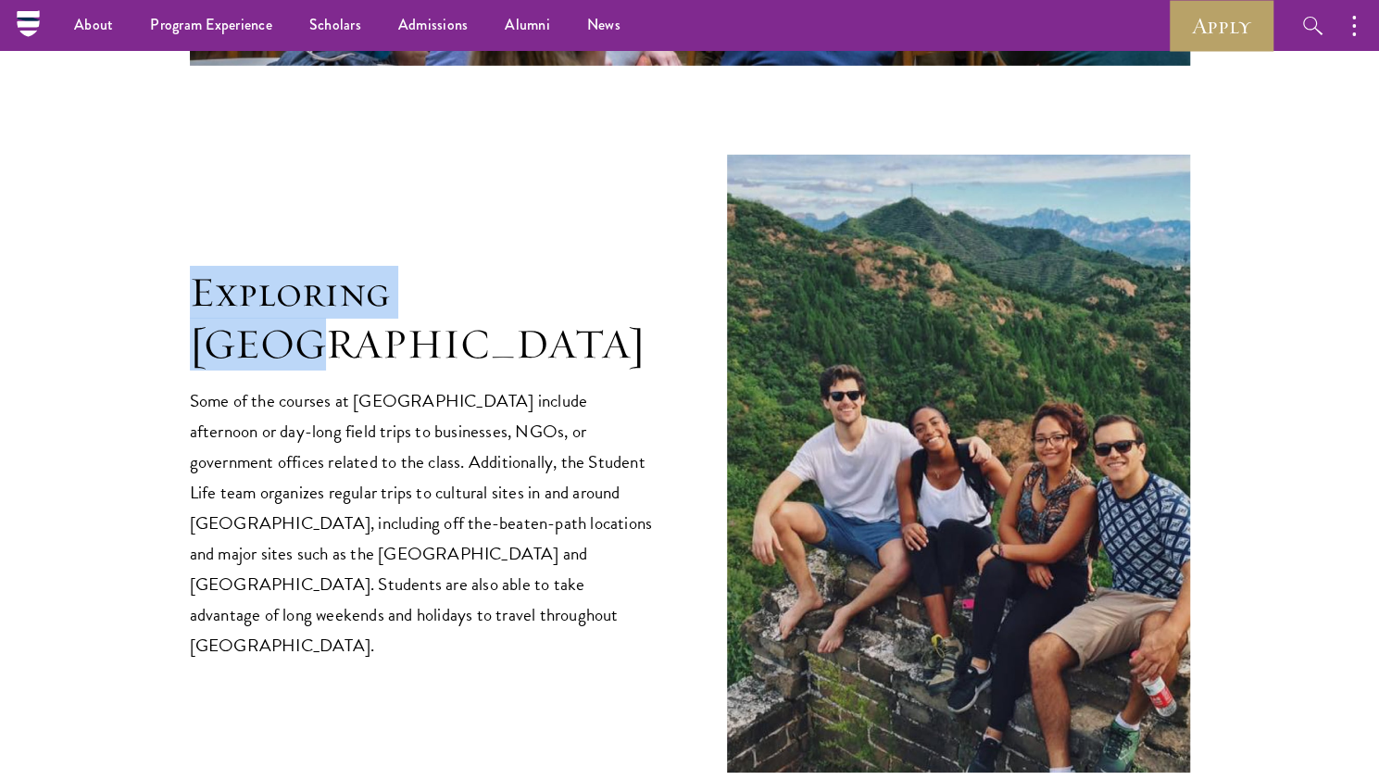
drag, startPoint x: 192, startPoint y: 301, endPoint x: 517, endPoint y: 329, distance: 326.1
click at [517, 329] on h2 "Exploring China" at bounding box center [421, 319] width 463 height 104
copy h2 "Exploring China"
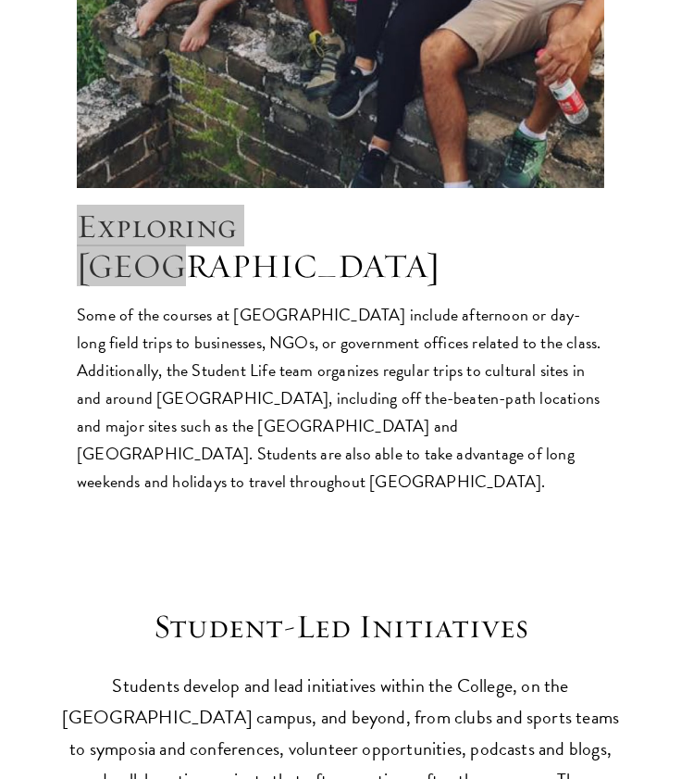
scroll to position [3979, 0]
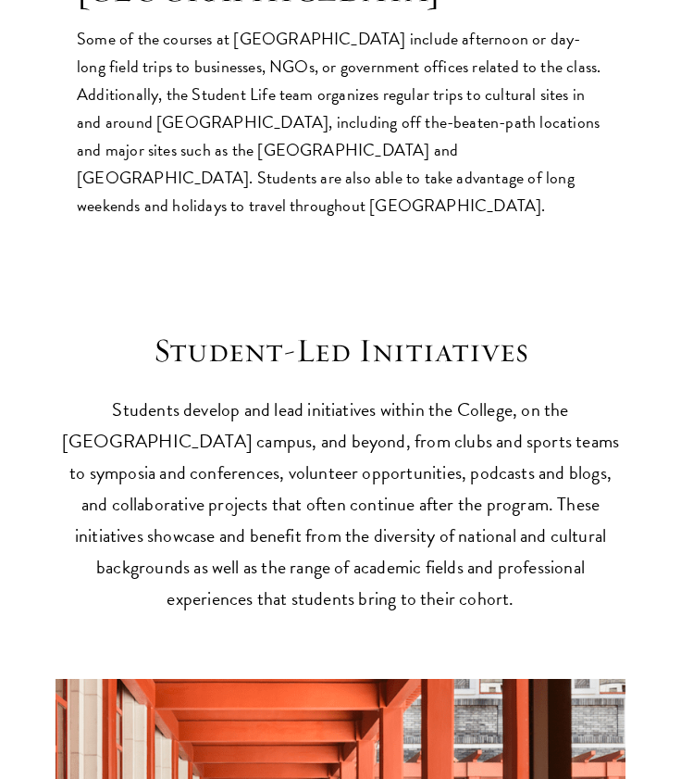
click at [181, 393] on p "Students develop and lead initiatives within the College, on the Tsinghua campu…" at bounding box center [341, 503] width 570 height 220
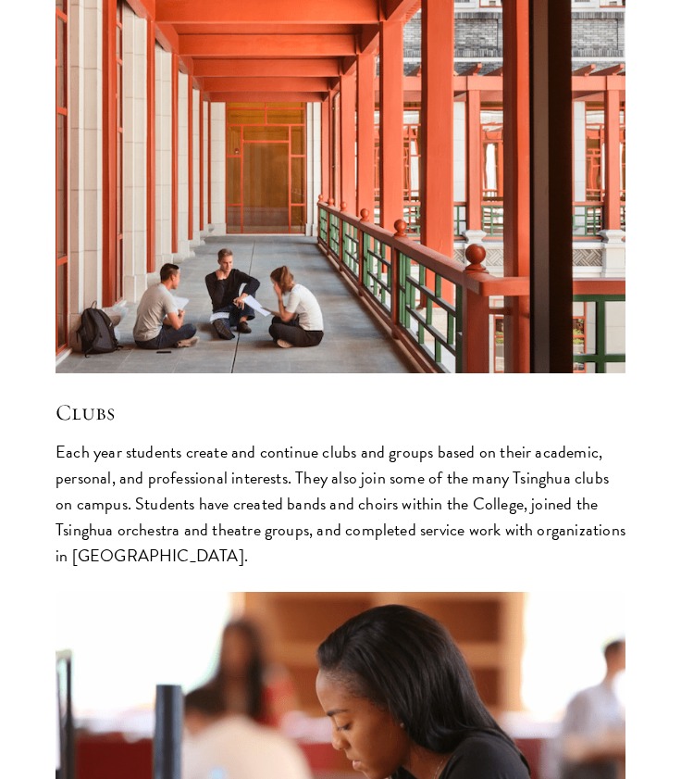
scroll to position [4666, 0]
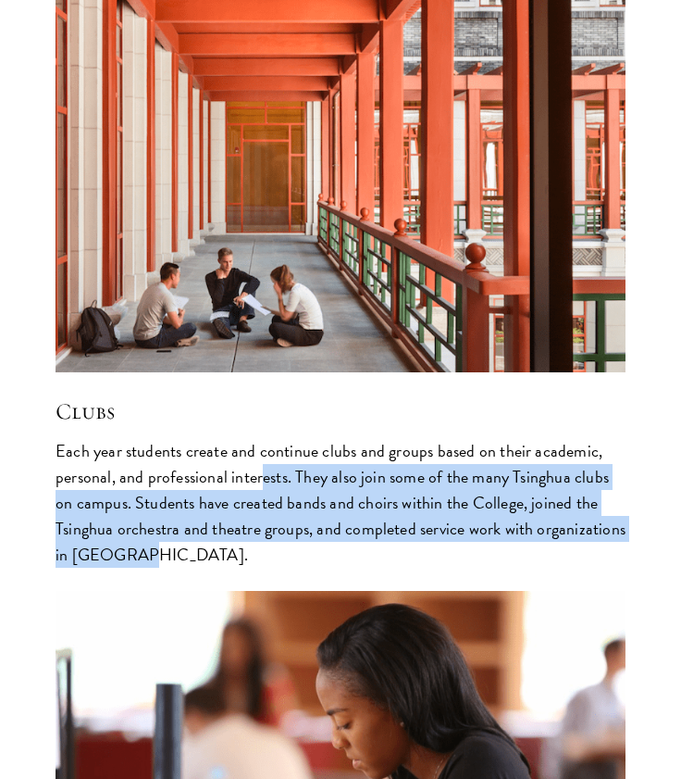
drag, startPoint x: 258, startPoint y: 296, endPoint x: 300, endPoint y: 356, distance: 73.2
click at [300, 438] on p "Each year students create and continue clubs and groups based on their academic…" at bounding box center [341, 503] width 570 height 130
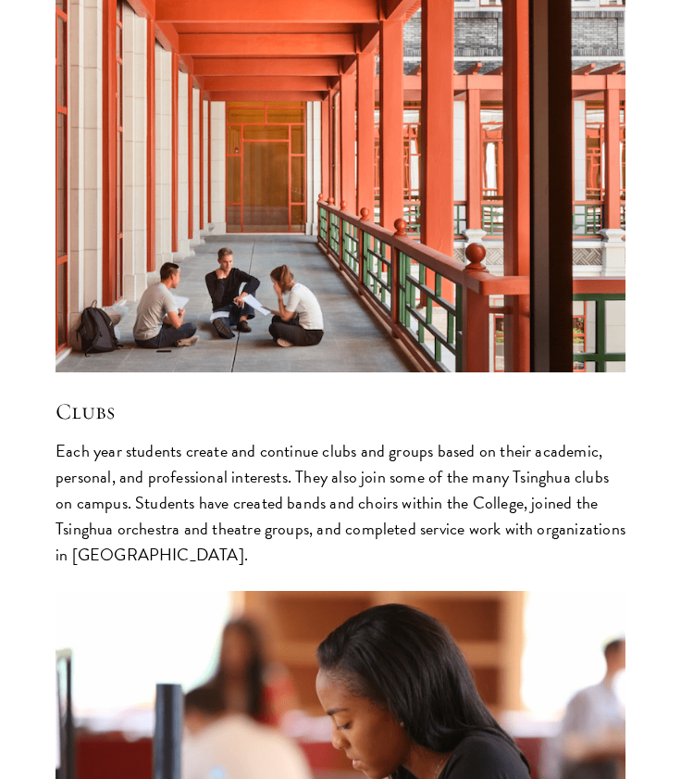
scroll to position [4673, 0]
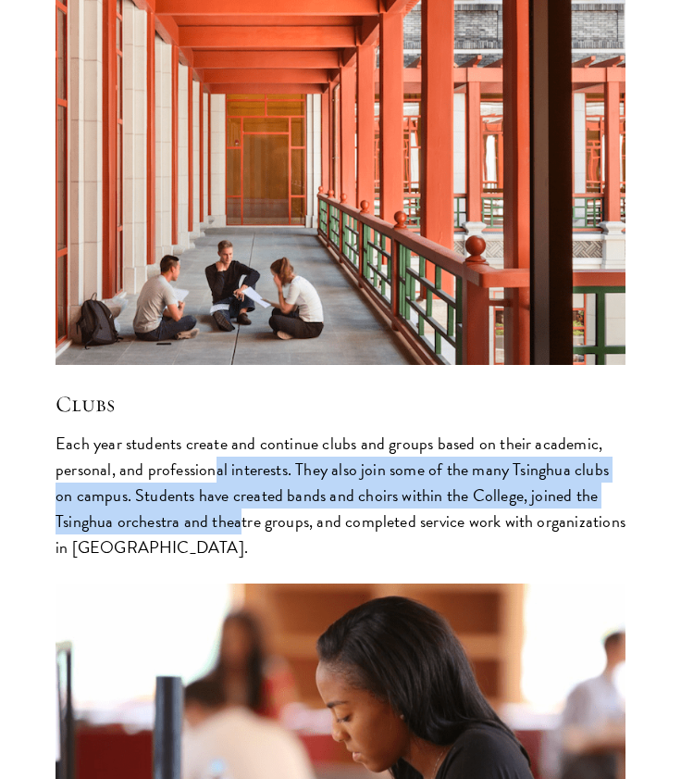
drag, startPoint x: 217, startPoint y: 279, endPoint x: 242, endPoint y: 331, distance: 57.6
click at [242, 431] on p "Each year students create and continue clubs and groups based on their academic…" at bounding box center [341, 496] width 570 height 130
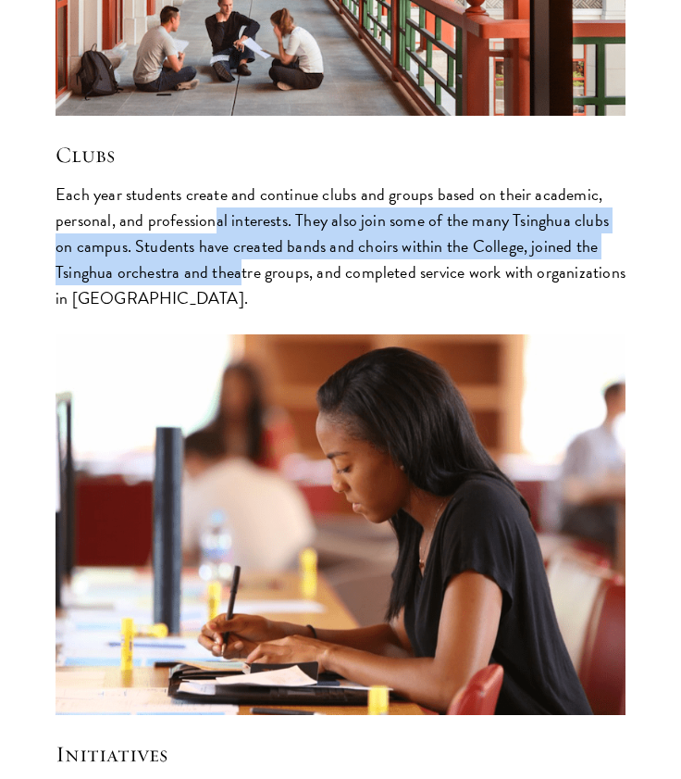
scroll to position [4924, 0]
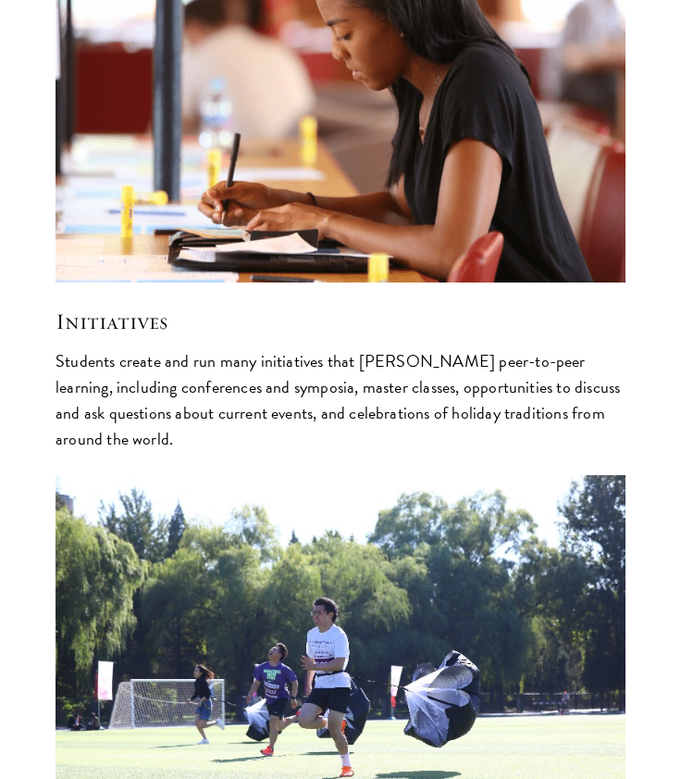
scroll to position [5641, 0]
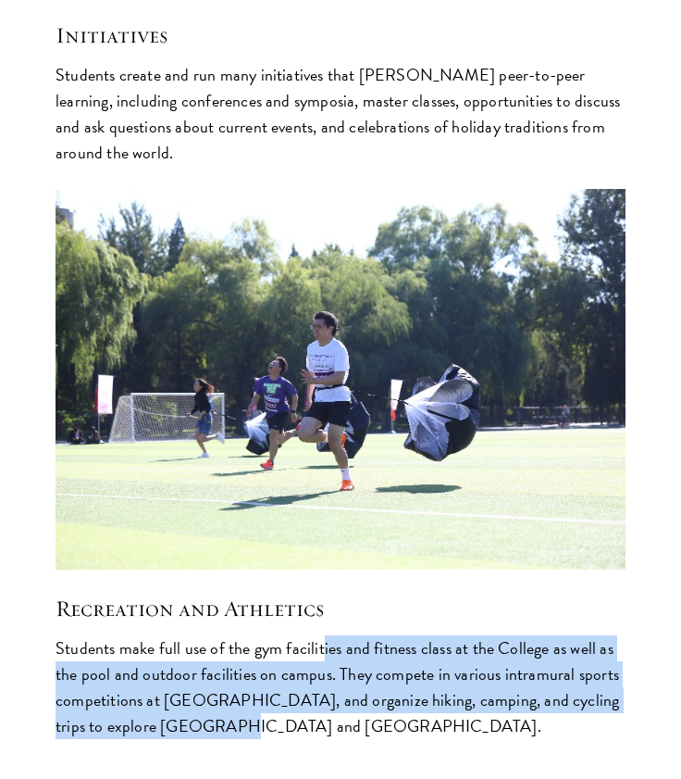
drag, startPoint x: 323, startPoint y: 442, endPoint x: 331, endPoint y: 510, distance: 68.9
click at [331, 635] on p "Students make full use of the gym facilities and fitness class at the College a…" at bounding box center [341, 687] width 570 height 104
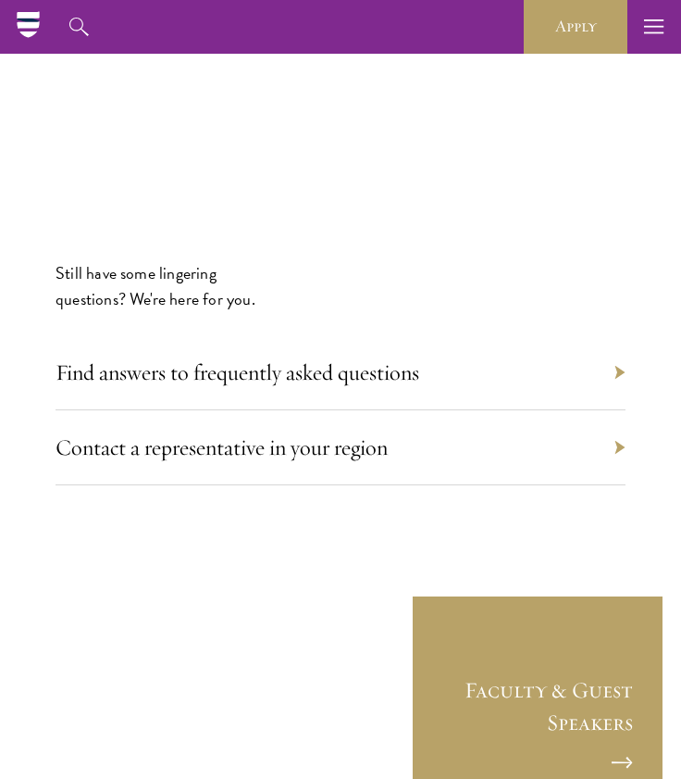
scroll to position [7158, 0]
click at [520, 411] on div "Contact a representative in your region" at bounding box center [341, 448] width 570 height 75
click at [611, 411] on div "Contact a representative in your region" at bounding box center [341, 448] width 570 height 75
click at [616, 411] on div "Contact a representative in your region" at bounding box center [341, 448] width 570 height 75
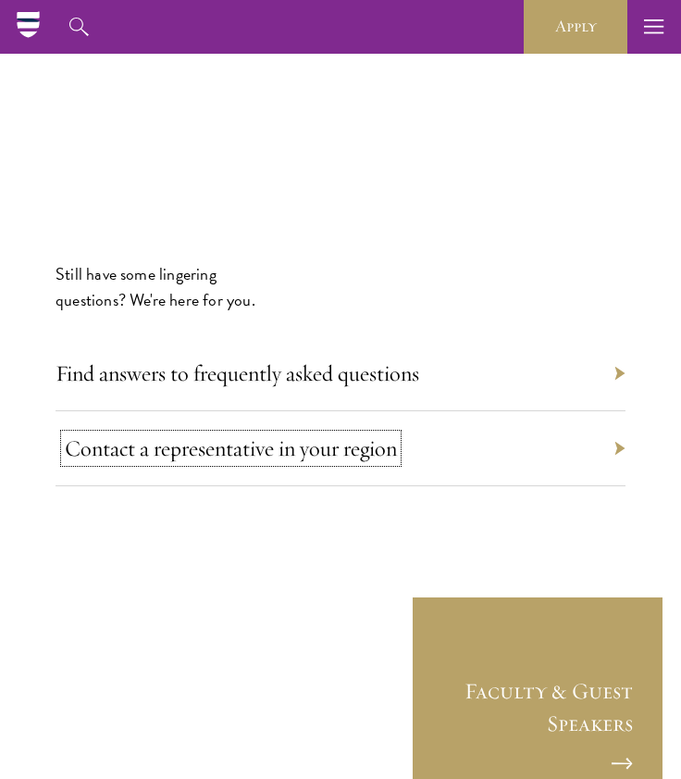
click at [310, 434] on link "Contact a representative in your region" at bounding box center [231, 448] width 332 height 28
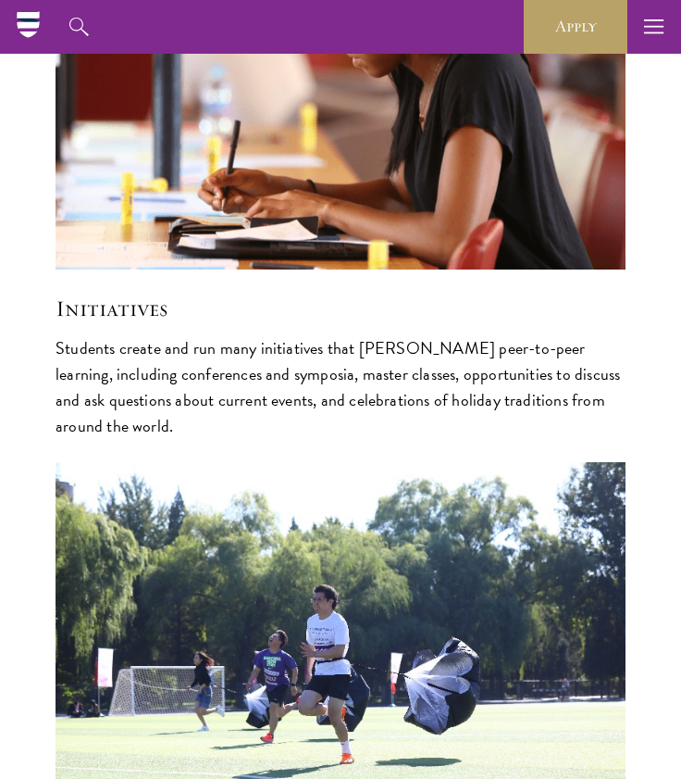
scroll to position [5366, 0]
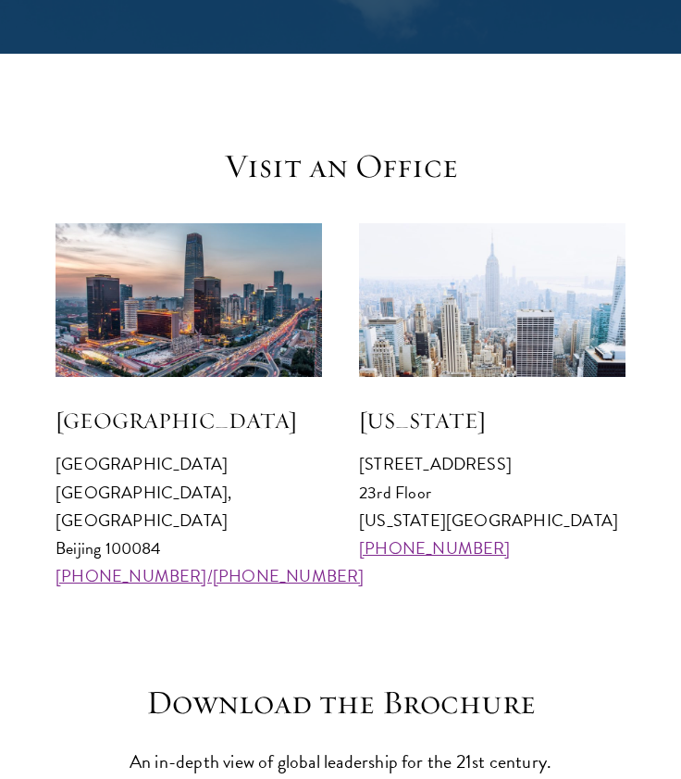
scroll to position [1746, 0]
